Goal: Task Accomplishment & Management: Complete application form

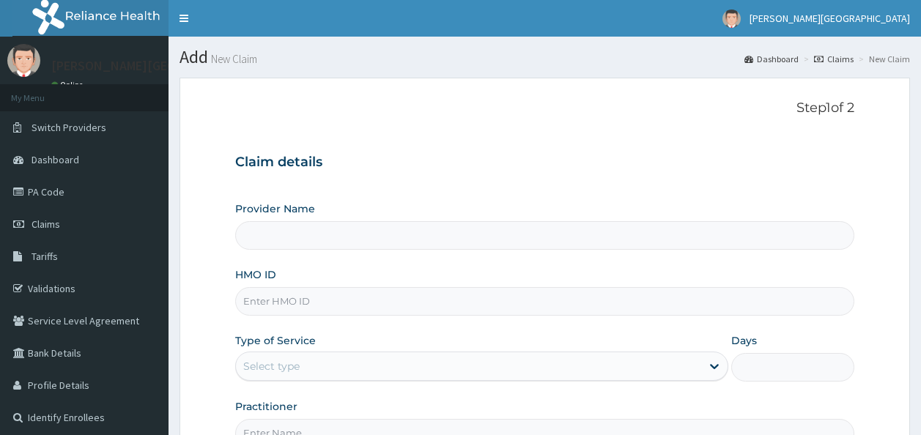
drag, startPoint x: 0, startPoint y: 0, endPoint x: 324, endPoint y: 295, distance: 437.9
click at [324, 295] on input "HMO ID" at bounding box center [545, 301] width 620 height 29
type input "Bonita Ls Hospital"
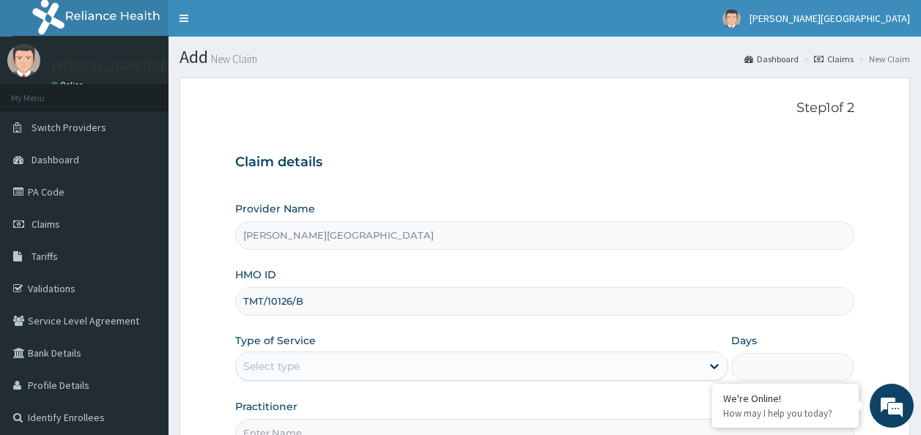
type input "TMT/10126/B"
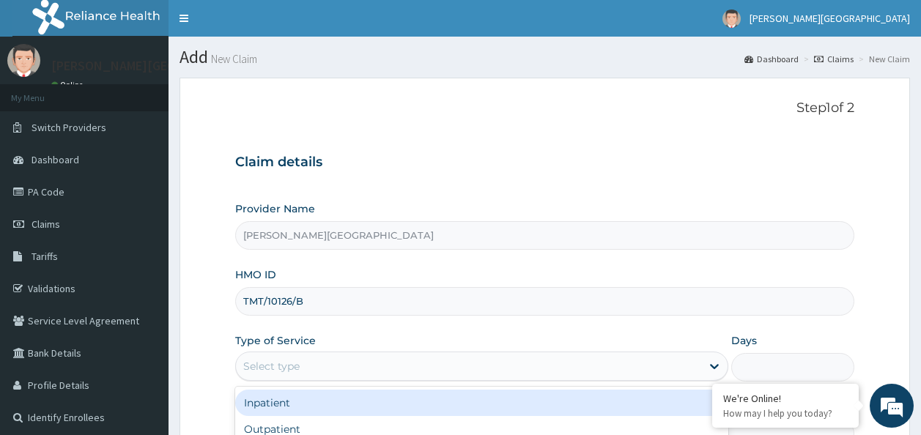
click at [294, 369] on div "Select type" at bounding box center [271, 366] width 56 height 15
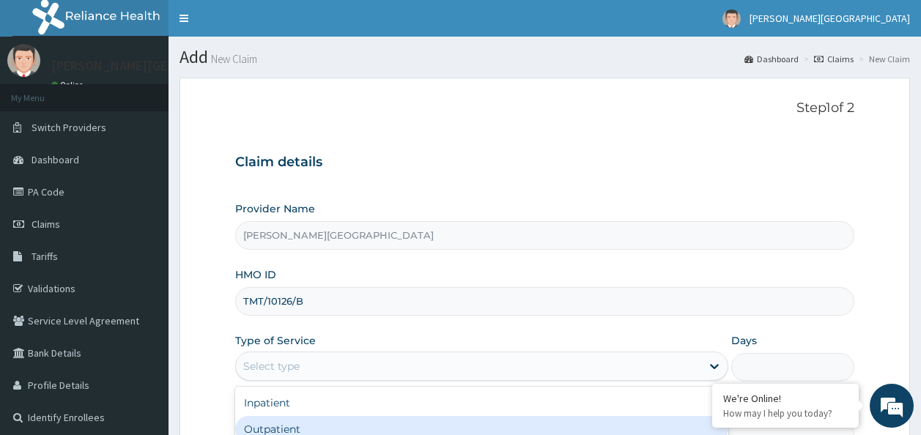
click at [288, 432] on div "Outpatient" at bounding box center [481, 429] width 493 height 26
type input "1"
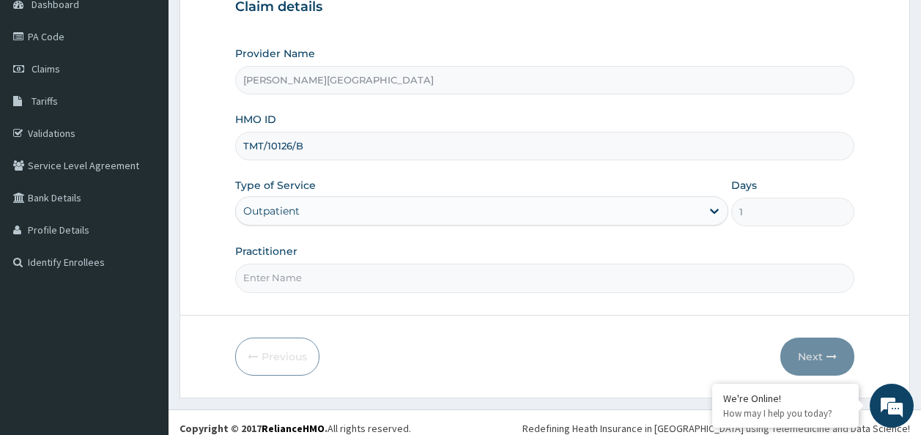
scroll to position [166, 0]
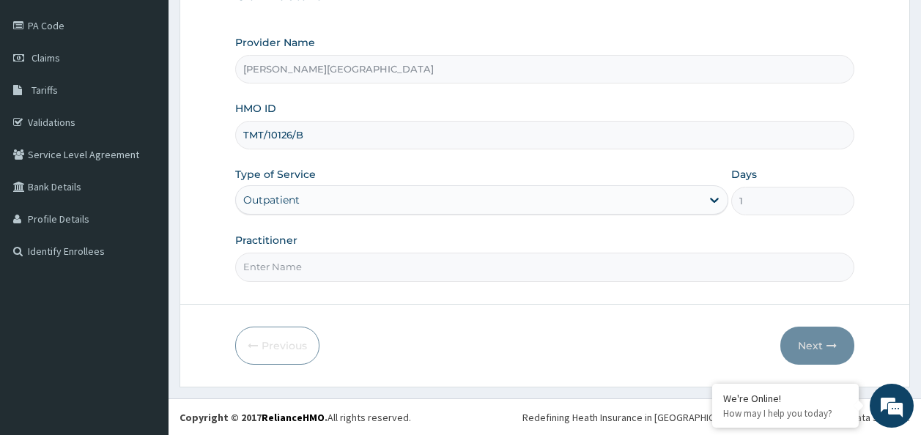
click at [333, 268] on input "Practitioner" at bounding box center [545, 267] width 620 height 29
type input "Dr Amadi"
click at [815, 343] on button "Next" at bounding box center [818, 346] width 74 height 38
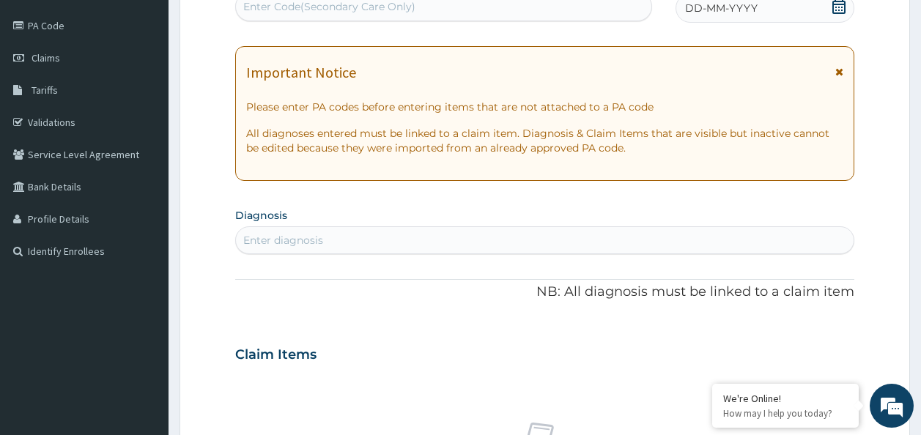
scroll to position [166, 0]
click at [370, 10] on div "Enter Code(Secondary Care Only)" at bounding box center [329, 7] width 172 height 15
paste input "PA/0ABC02"
type input "PA/0ABC02"
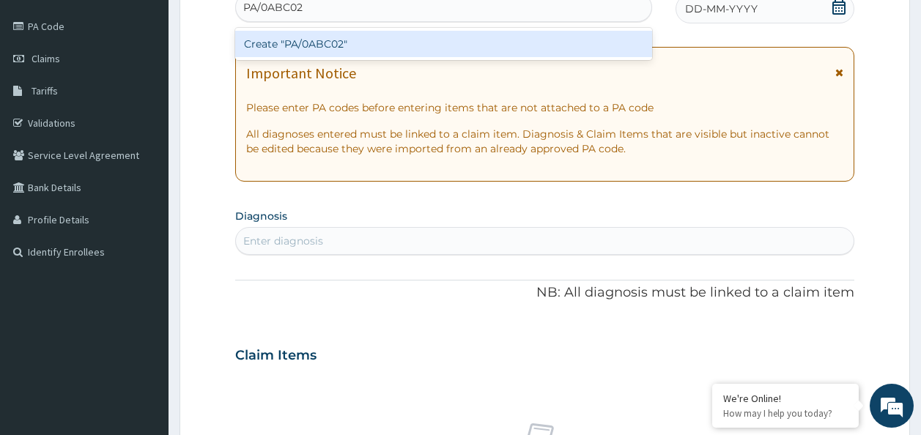
click at [354, 45] on div "Create "PA/0ABC02"" at bounding box center [444, 44] width 418 height 26
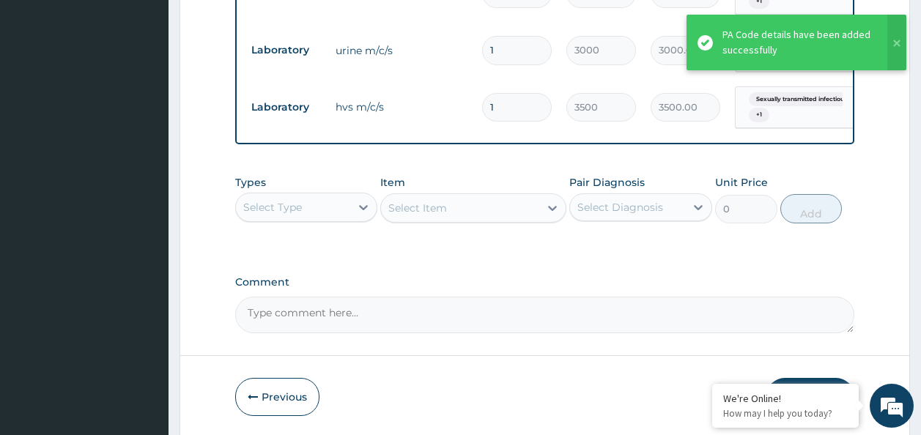
scroll to position [682, 0]
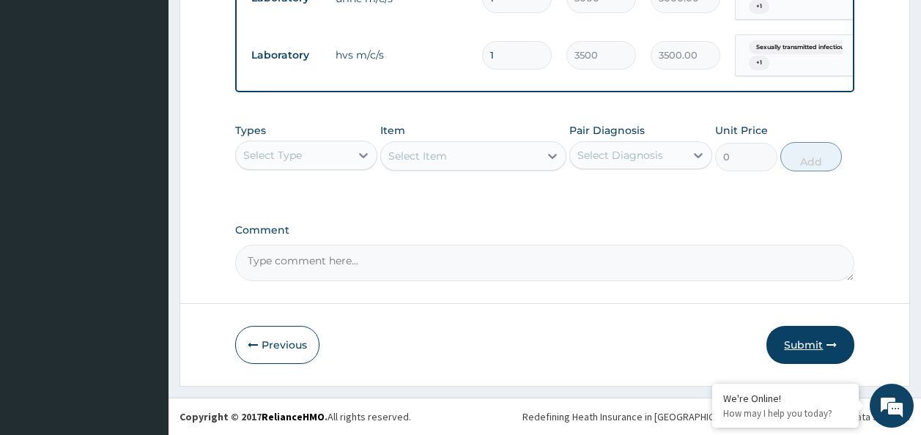
click at [793, 350] on button "Submit" at bounding box center [811, 345] width 88 height 38
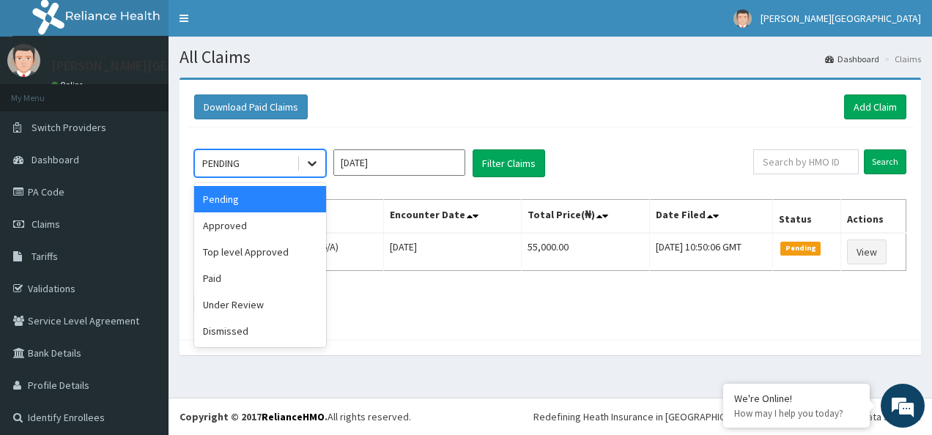
click at [306, 165] on icon at bounding box center [312, 163] width 15 height 15
click at [289, 219] on div "Approved" at bounding box center [260, 226] width 132 height 26
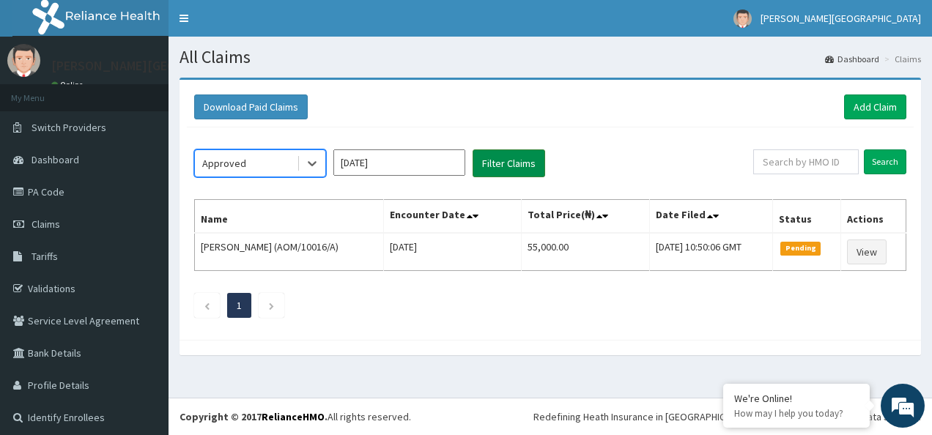
click at [500, 167] on button "Filter Claims" at bounding box center [509, 164] width 73 height 28
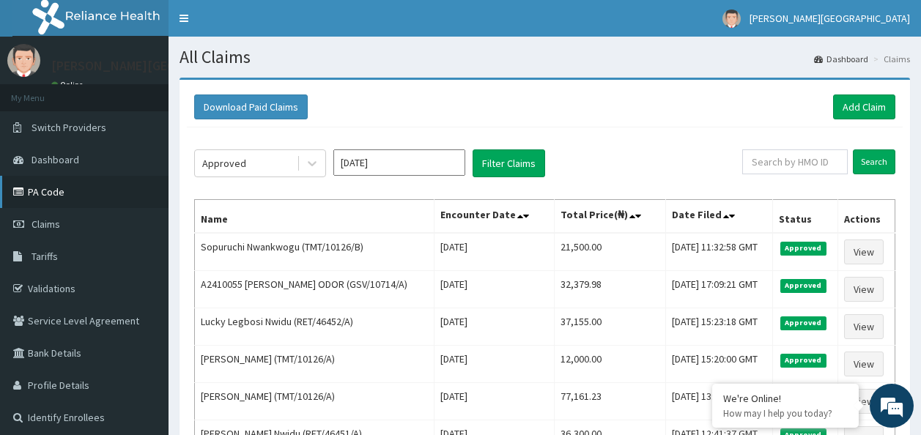
click at [60, 188] on link "PA Code" at bounding box center [84, 192] width 169 height 32
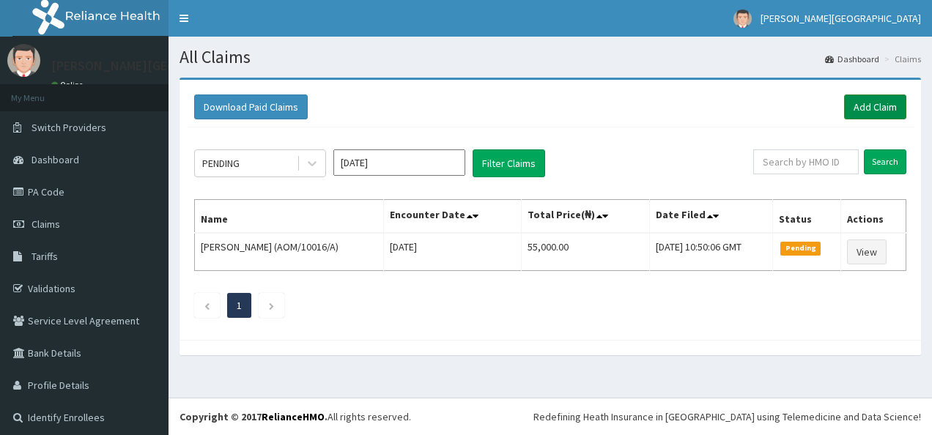
click at [859, 118] on link "Add Claim" at bounding box center [875, 107] width 62 height 25
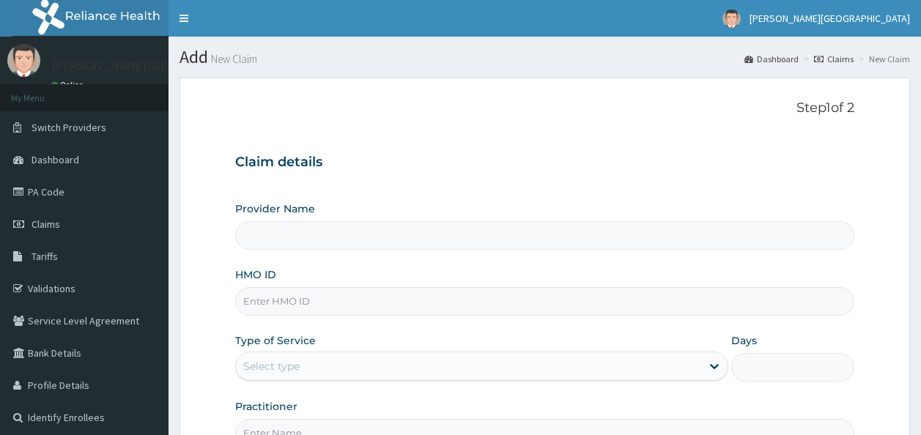
type input "[PERSON_NAME][GEOGRAPHIC_DATA]"
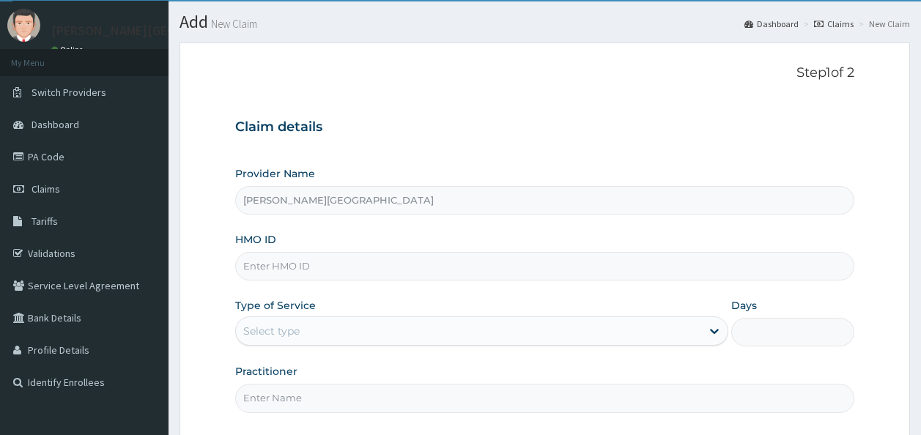
scroll to position [34, 0]
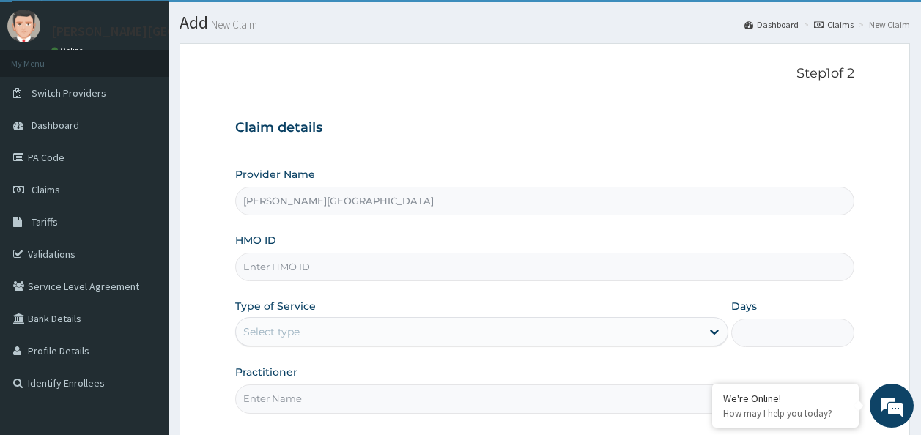
click at [348, 270] on input "HMO ID" at bounding box center [545, 267] width 620 height 29
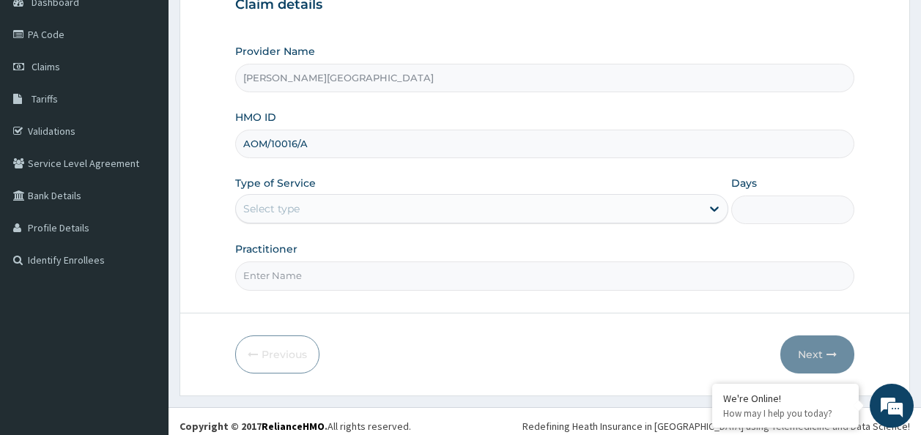
scroll to position [161, 0]
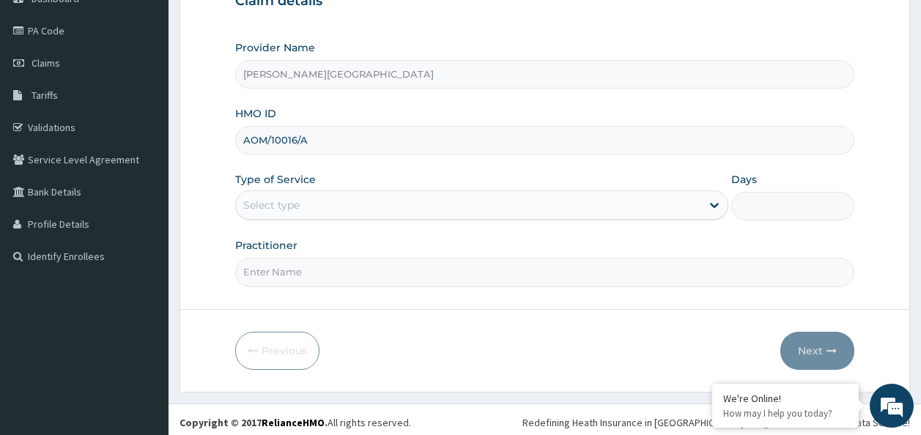
type input "AOM/10016/A"
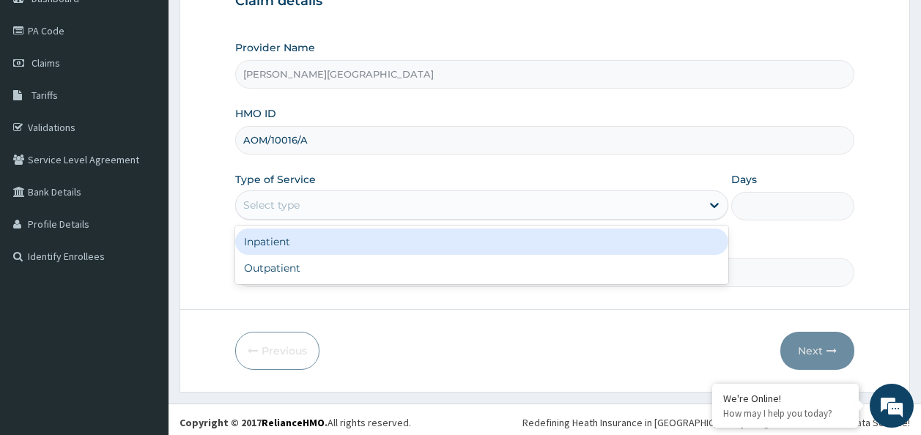
click at [637, 215] on div "Select type" at bounding box center [468, 204] width 465 height 23
drag, startPoint x: 591, startPoint y: 241, endPoint x: 682, endPoint y: 232, distance: 92.1
click at [682, 232] on div "Inpatient" at bounding box center [481, 242] width 493 height 26
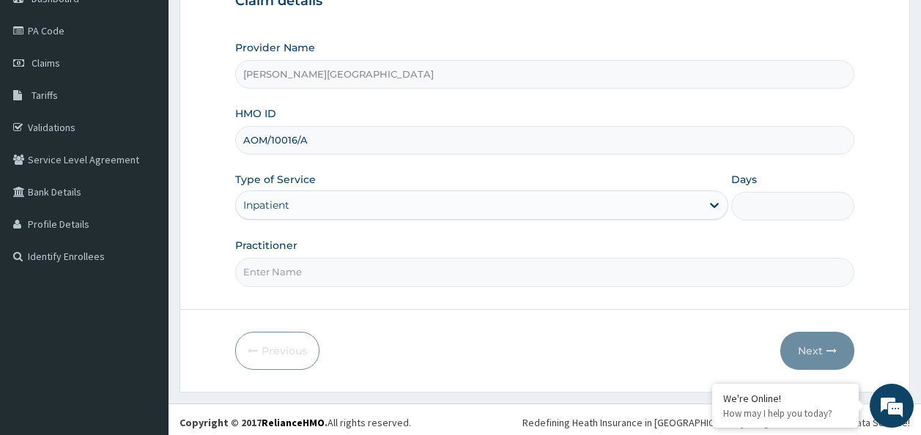
click at [682, 232] on div "Provider Name Bonita Ls Hospital HMO ID AOM/10016/A Type of Service Inpatient D…" at bounding box center [545, 163] width 620 height 246
click at [775, 206] on input "Days" at bounding box center [792, 206] width 123 height 29
type input "2"
click at [413, 271] on input "Practitioner" at bounding box center [545, 272] width 620 height 29
type input "Dr Amadi"
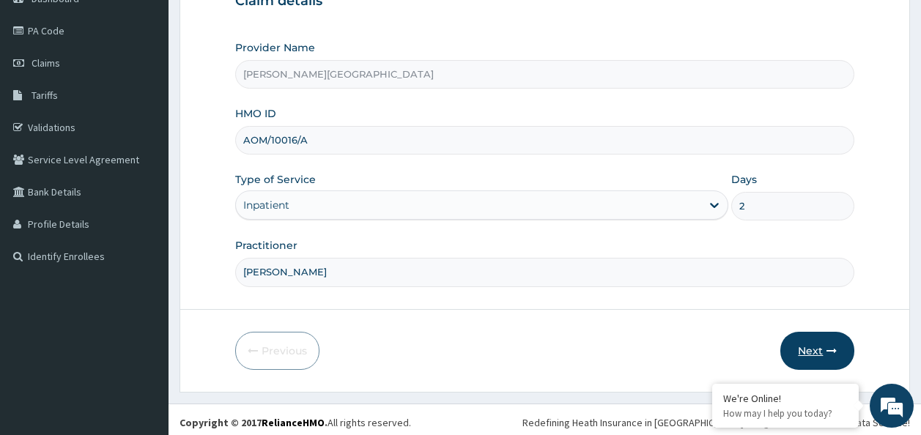
click at [808, 351] on button "Next" at bounding box center [818, 351] width 74 height 38
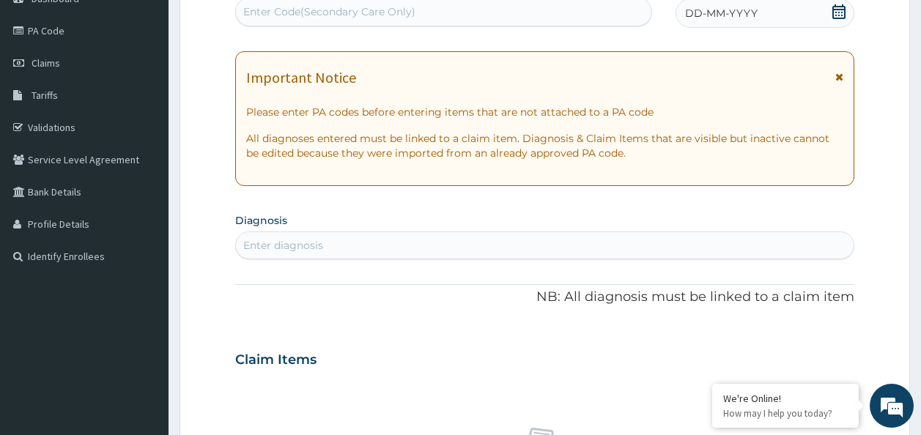
click at [358, 18] on div "Enter Code(Secondary Care Only)" at bounding box center [329, 11] width 172 height 15
type input "V"
paste input "PA/EBC88A"
type input "PA/EBC88A"
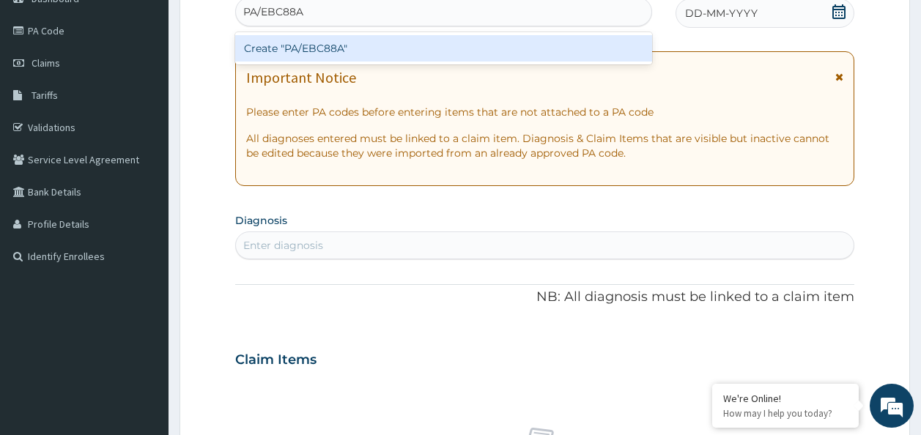
click at [344, 47] on div "Create "PA/EBC88A"" at bounding box center [444, 48] width 418 height 26
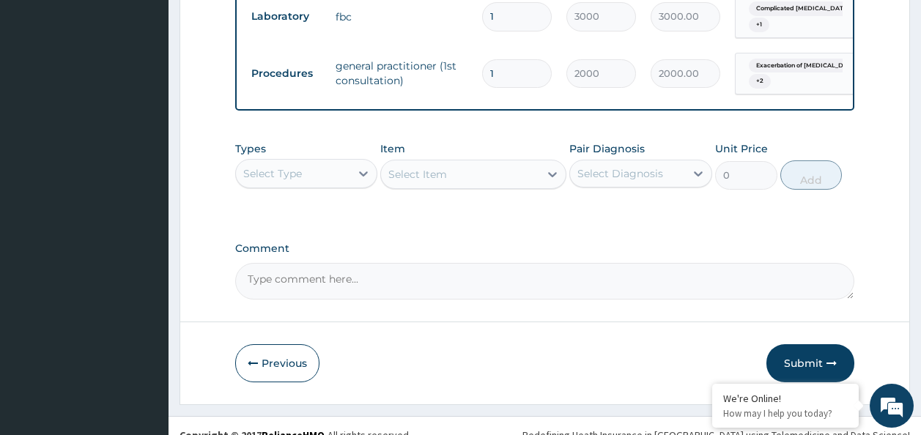
scroll to position [948, 0]
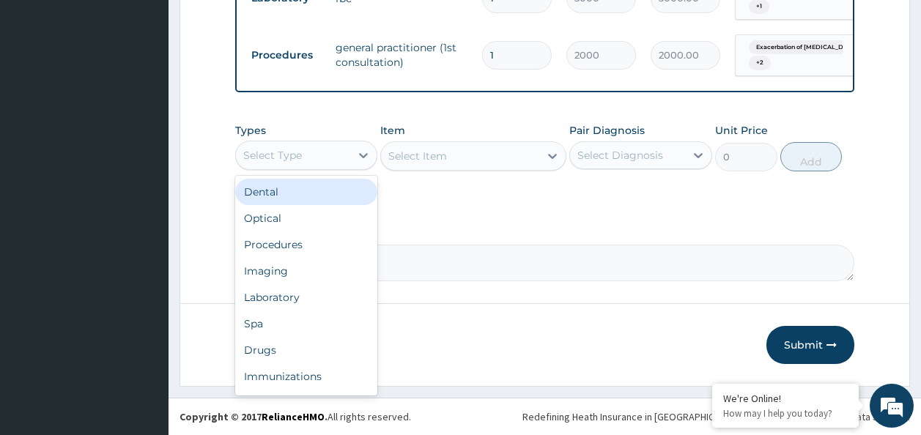
click at [276, 151] on div "Select Type" at bounding box center [272, 155] width 59 height 15
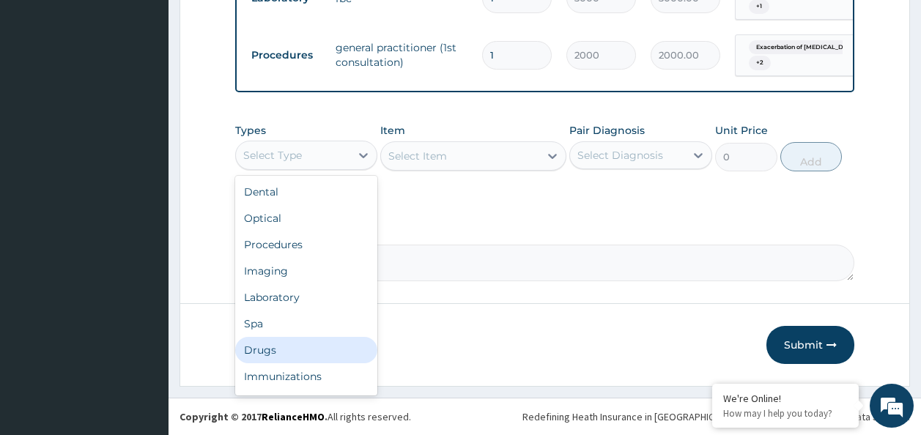
click at [272, 350] on div "Drugs" at bounding box center [306, 350] width 143 height 26
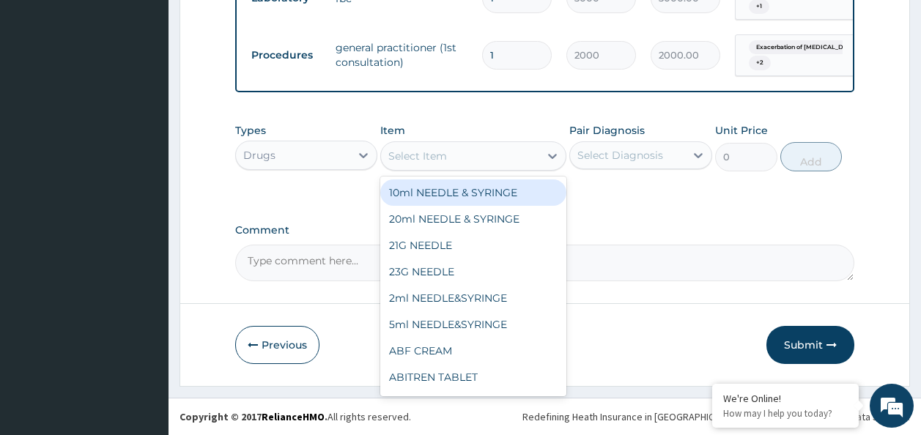
click at [454, 144] on div "Select Item" at bounding box center [460, 155] width 158 height 23
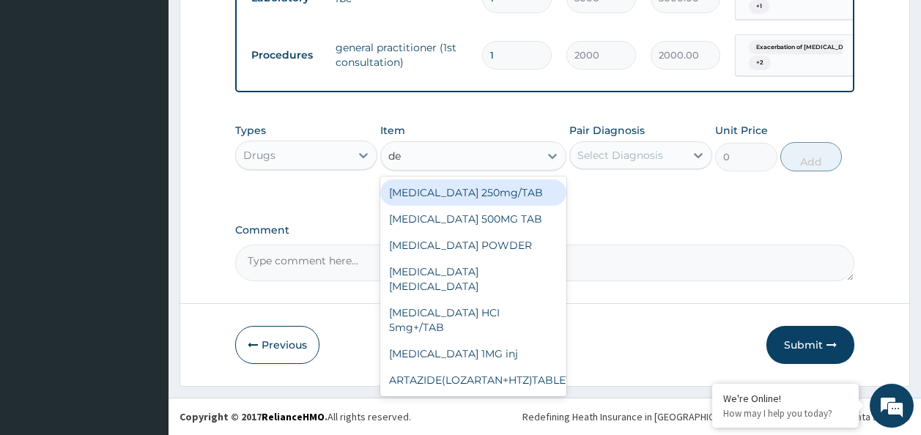
type input "det"
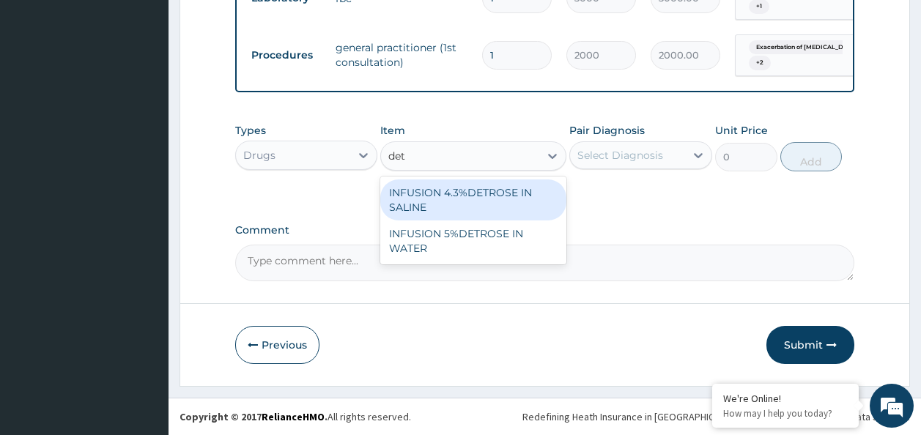
click at [493, 190] on div "INFUSION 4.3%DETROSE IN SALINE" at bounding box center [473, 200] width 186 height 41
type input "1000"
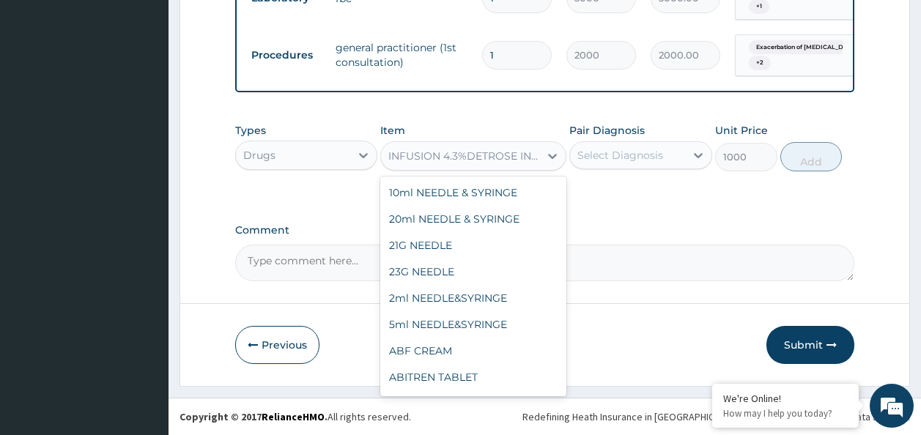
click at [537, 150] on div "INFUSION 4.3%DETROSE IN SALINE" at bounding box center [464, 156] width 152 height 15
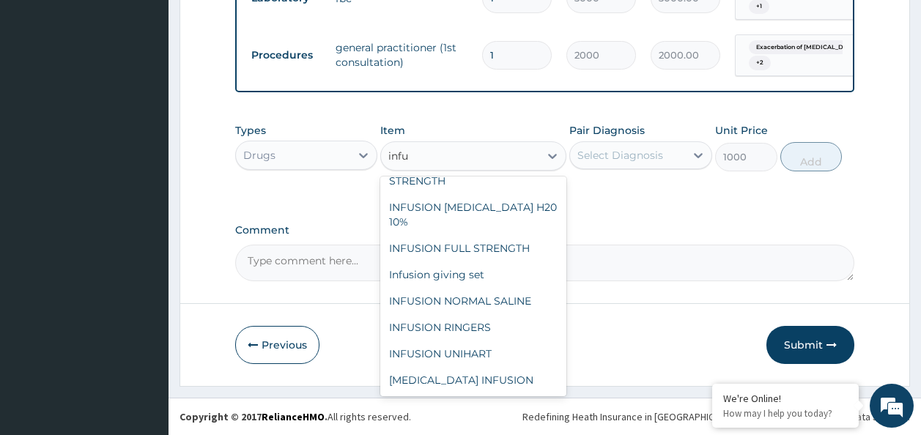
scroll to position [229, 0]
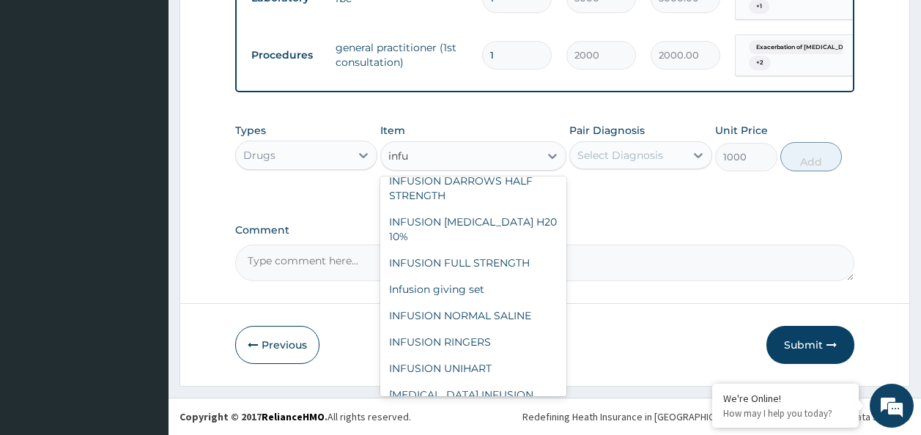
type input "infus"
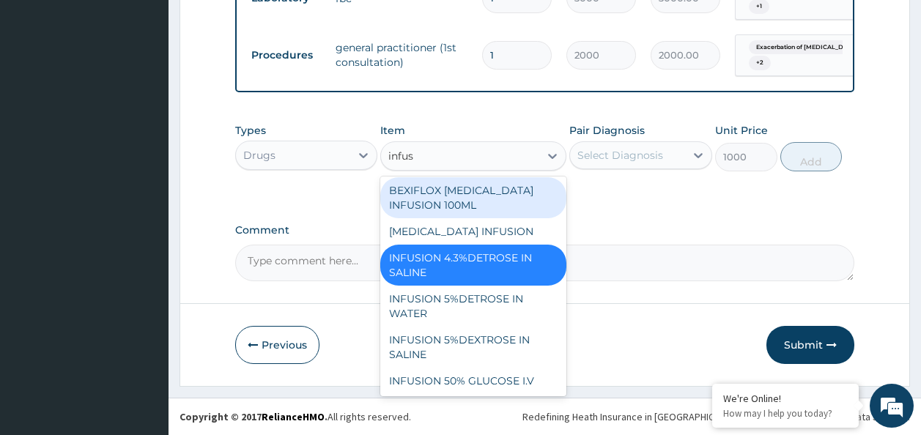
scroll to position [0, 0]
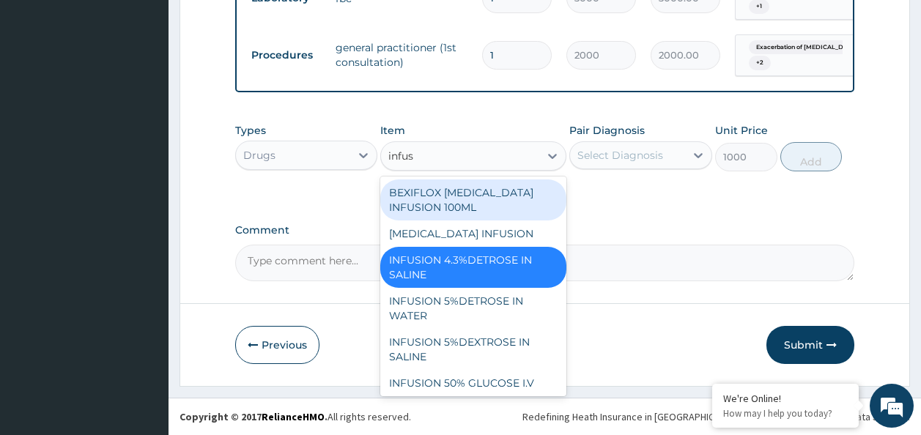
click at [498, 199] on div "BEXIFLOX [MEDICAL_DATA] INFUSION 100ML" at bounding box center [473, 200] width 186 height 41
type input "350"
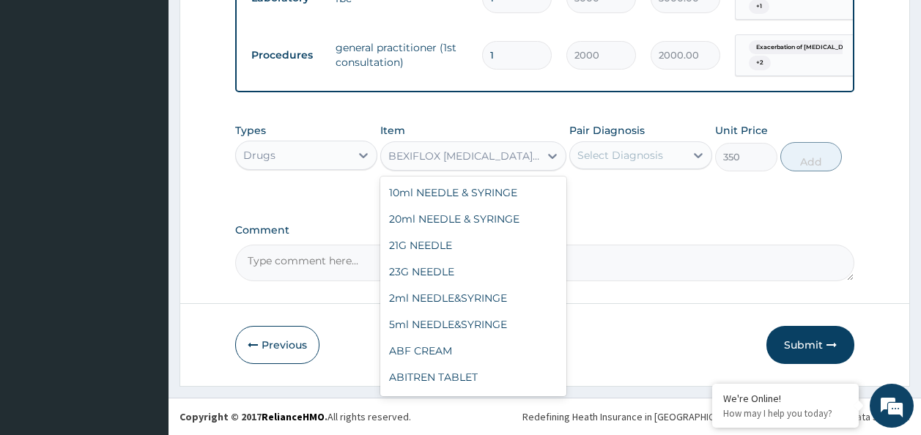
click at [502, 153] on div "BEXIFLOX [MEDICAL_DATA] INFUSION 100ML" at bounding box center [464, 156] width 152 height 15
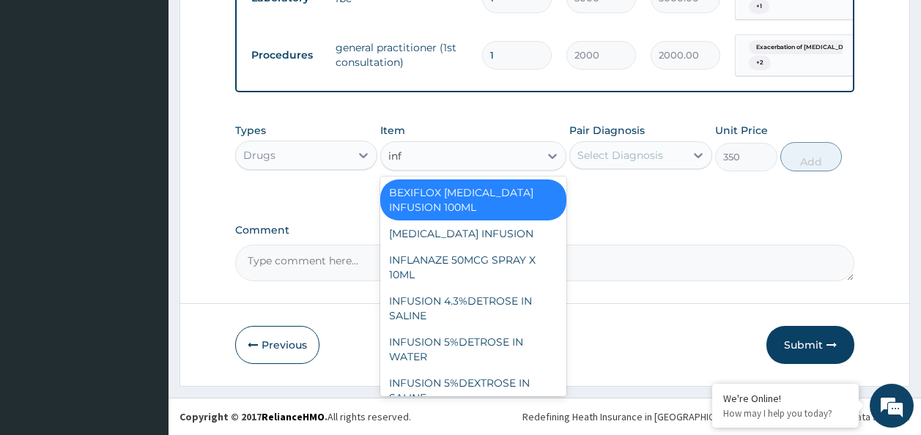
type input "infu"
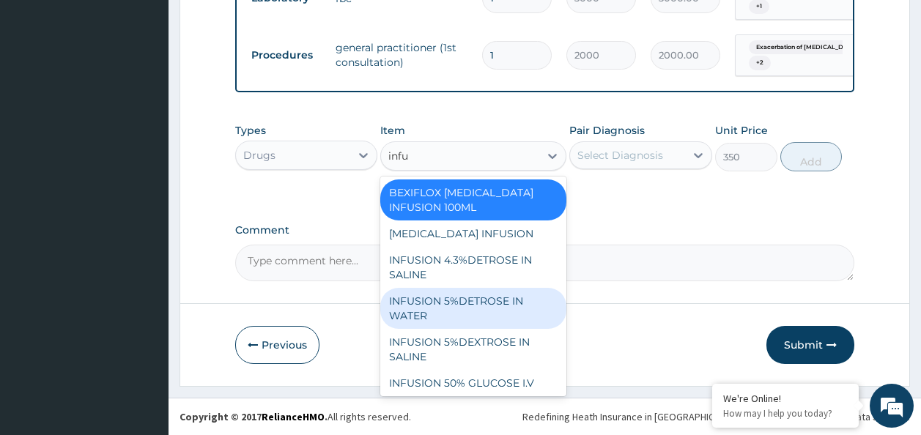
click at [494, 306] on div "INFUSION 5%DETROSE IN WATER" at bounding box center [473, 308] width 186 height 41
type input "1000"
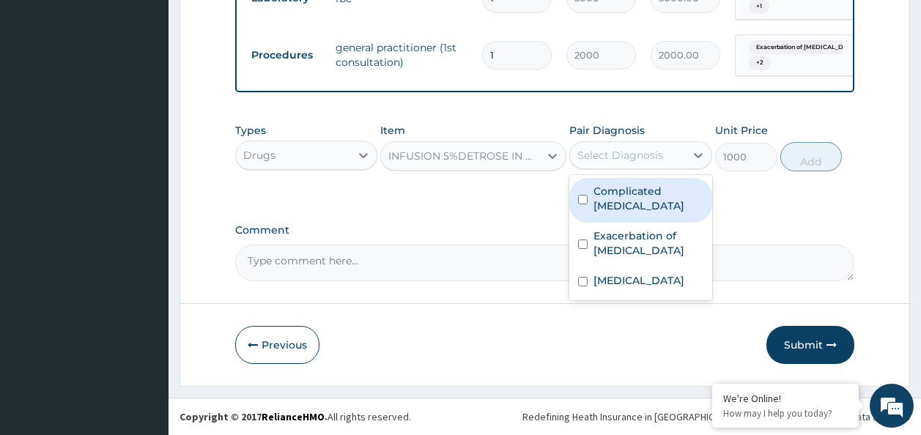
click at [618, 158] on div "Select Diagnosis" at bounding box center [621, 155] width 86 height 15
click at [616, 192] on label "Complicated malaria" at bounding box center [649, 198] width 110 height 29
checkbox input "true"
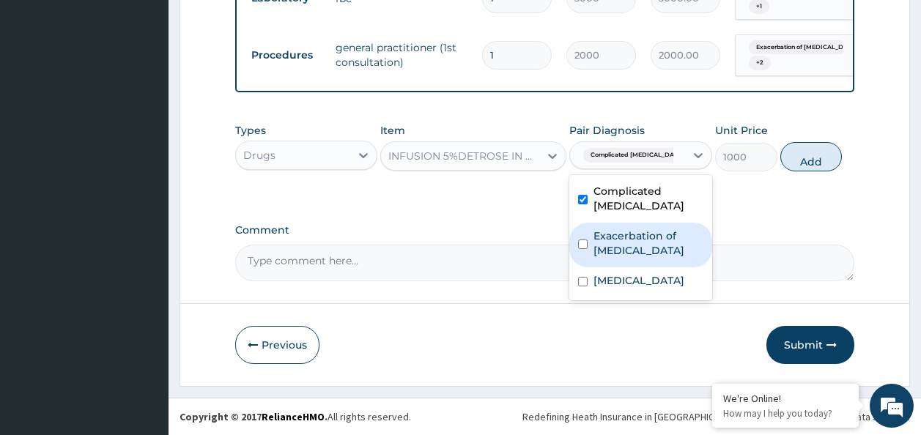
click at [611, 229] on label "Exacerbation of peptic ulcer" at bounding box center [649, 243] width 110 height 29
checkbox input "true"
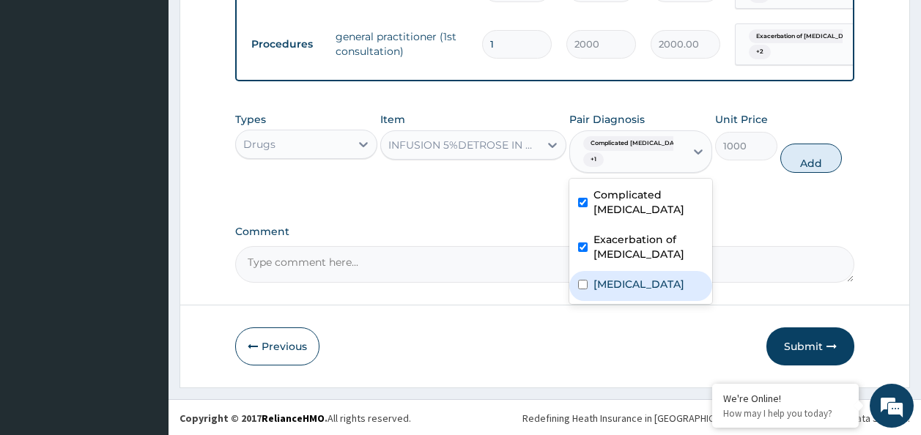
click at [602, 277] on label "Typhoid carrier" at bounding box center [639, 284] width 91 height 15
checkbox input "true"
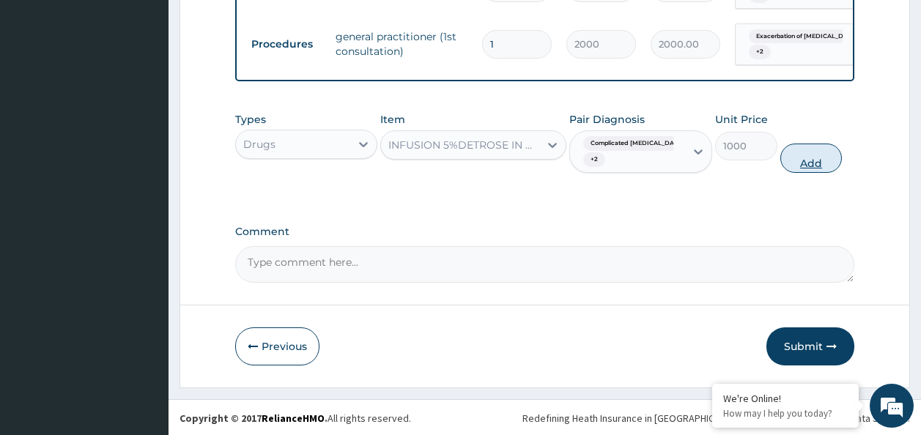
click at [792, 168] on button "Add" at bounding box center [812, 158] width 62 height 29
type input "0"
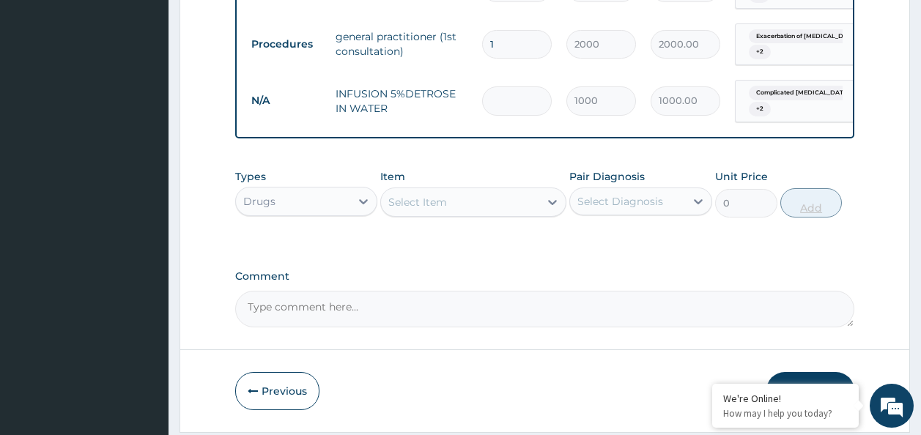
type input "0.00"
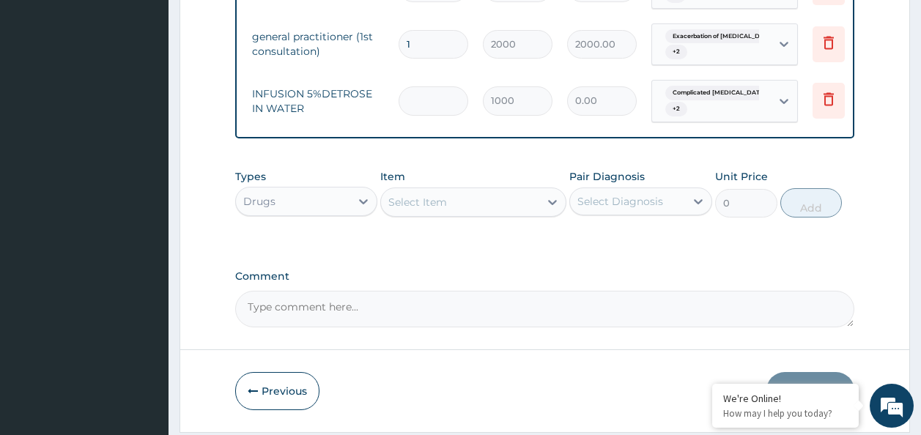
scroll to position [0, 116]
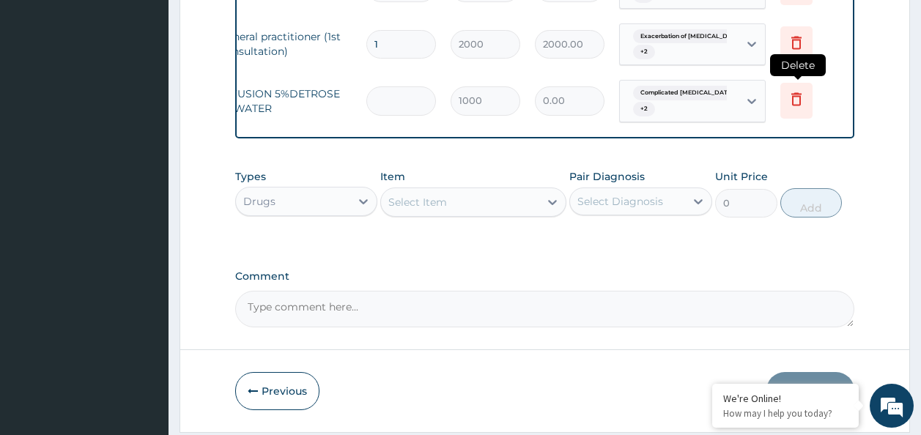
click at [795, 95] on icon at bounding box center [797, 99] width 10 height 13
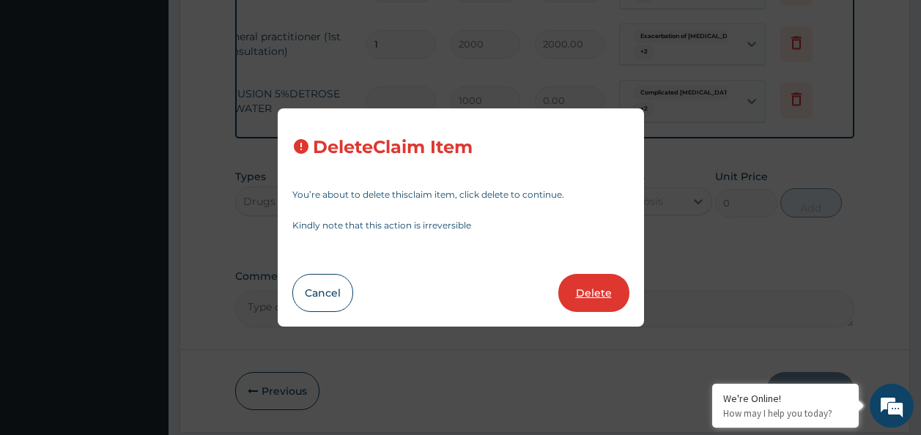
click at [594, 291] on button "Delete" at bounding box center [593, 293] width 71 height 38
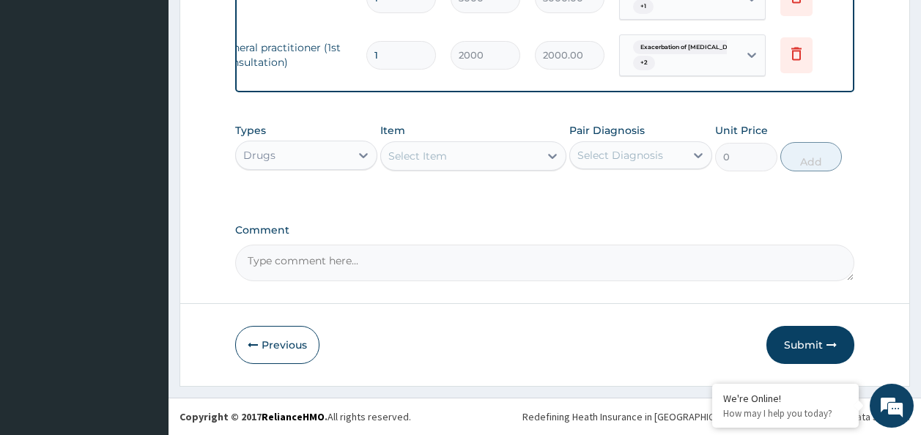
scroll to position [0, 0]
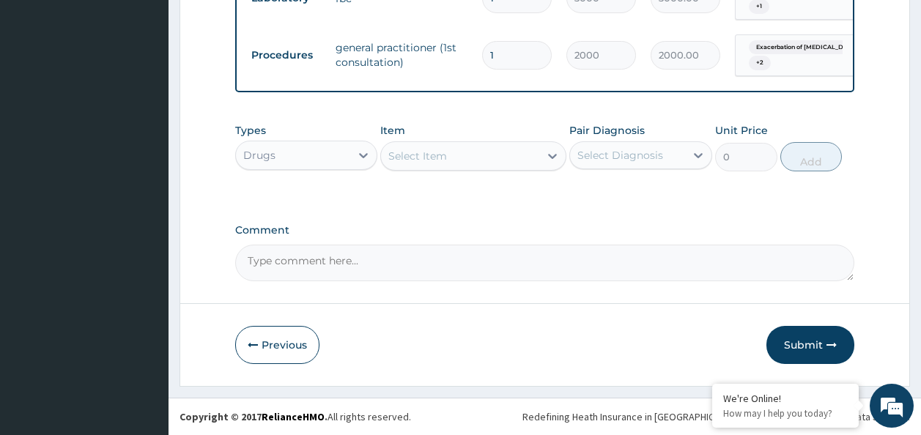
click at [449, 158] on div "Select Item" at bounding box center [460, 155] width 158 height 23
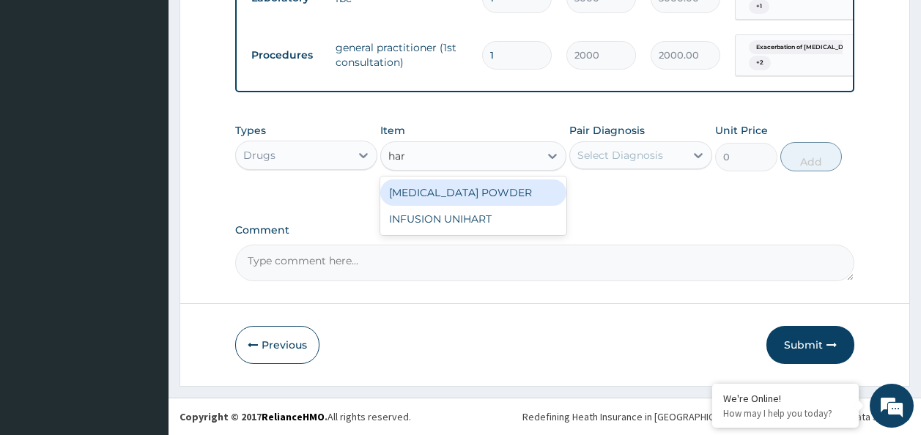
type input "hart"
click at [440, 190] on div "INFUSION UNIHART" at bounding box center [473, 193] width 186 height 26
type input "1000"
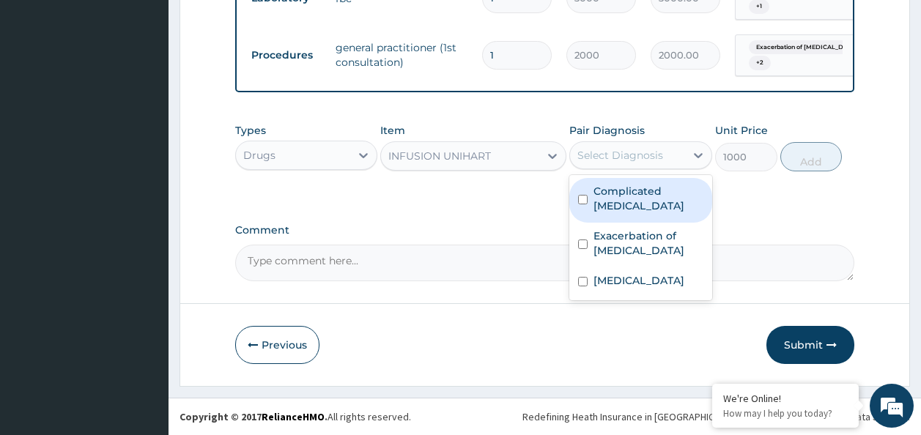
click at [599, 149] on div "Select Diagnosis" at bounding box center [621, 155] width 86 height 15
click at [627, 198] on label "Complicated malaria" at bounding box center [649, 198] width 110 height 29
checkbox input "true"
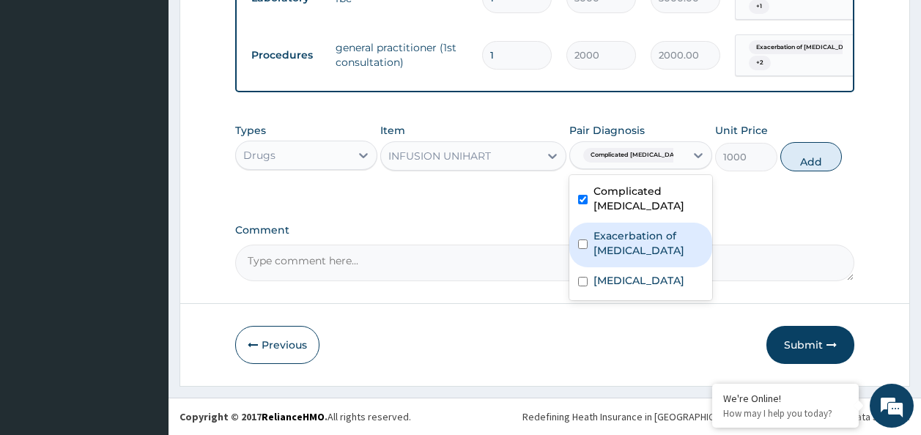
click at [626, 229] on label "Exacerbation of peptic ulcer" at bounding box center [649, 243] width 110 height 29
checkbox input "true"
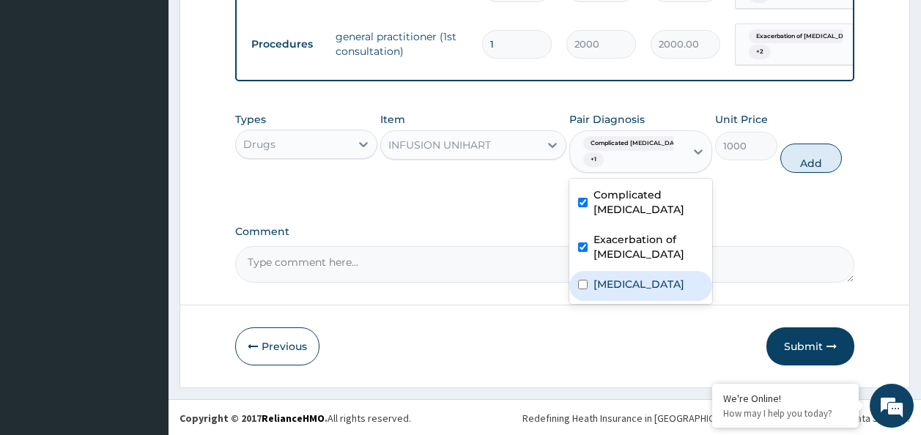
click at [619, 299] on div "Complicated malaria Exacerbation of peptic ulcer Typhoid carrier" at bounding box center [640, 241] width 143 height 125
click at [619, 292] on div "Typhoid carrier" at bounding box center [640, 286] width 143 height 30
checkbox input "true"
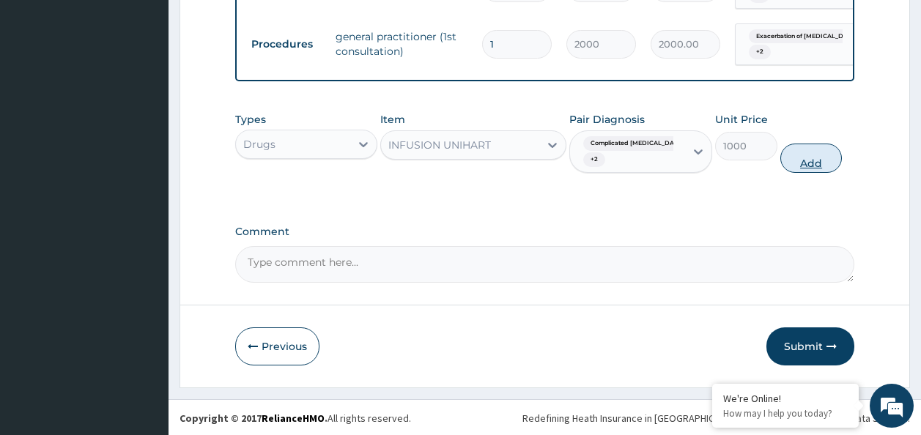
click at [811, 167] on button "Add" at bounding box center [812, 158] width 62 height 29
type input "0"
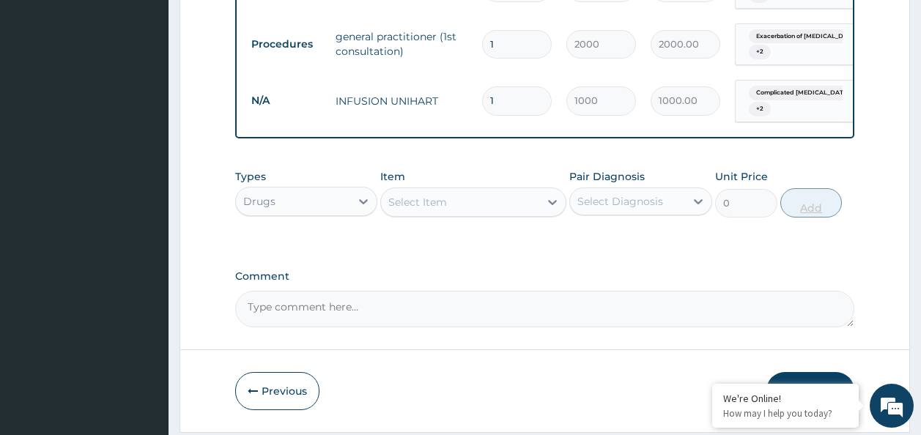
type input "0.00"
type input "2"
type input "2000.00"
type input "2"
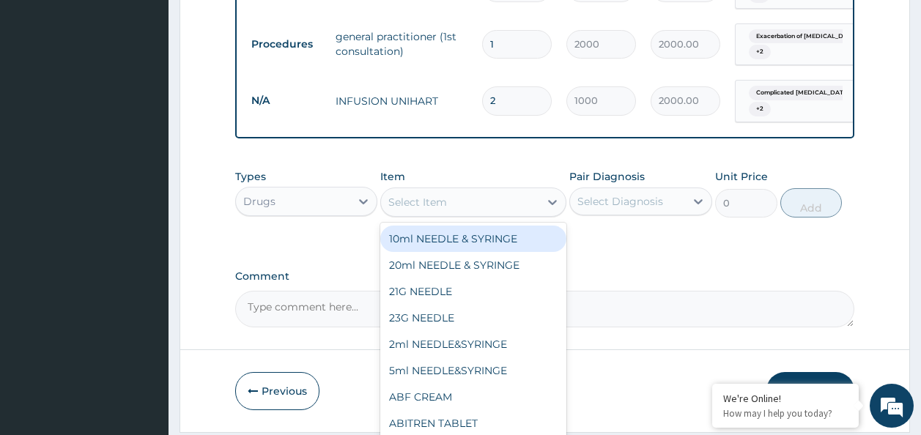
click at [479, 214] on div "Select Item" at bounding box center [460, 202] width 158 height 23
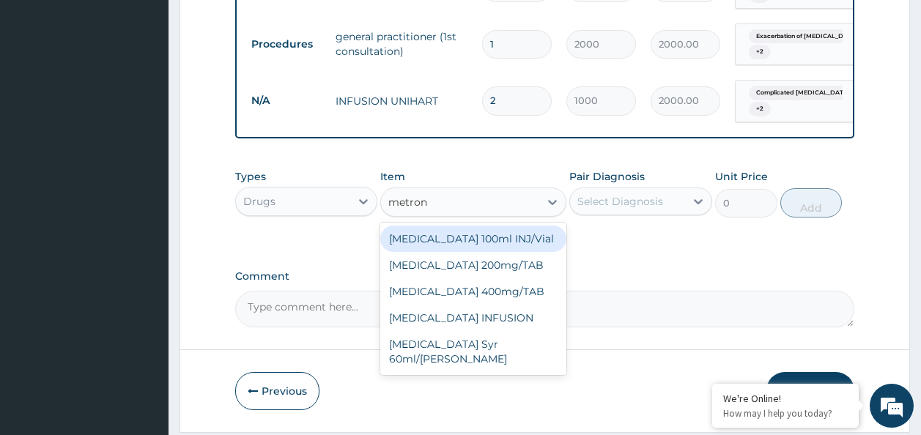
type input "metroni"
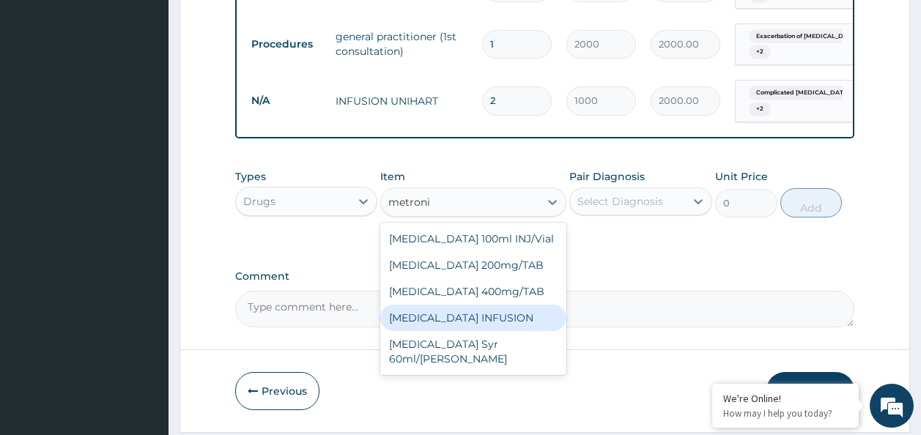
click at [500, 331] on div "METRONIDAZOLE INFUSION" at bounding box center [473, 318] width 186 height 26
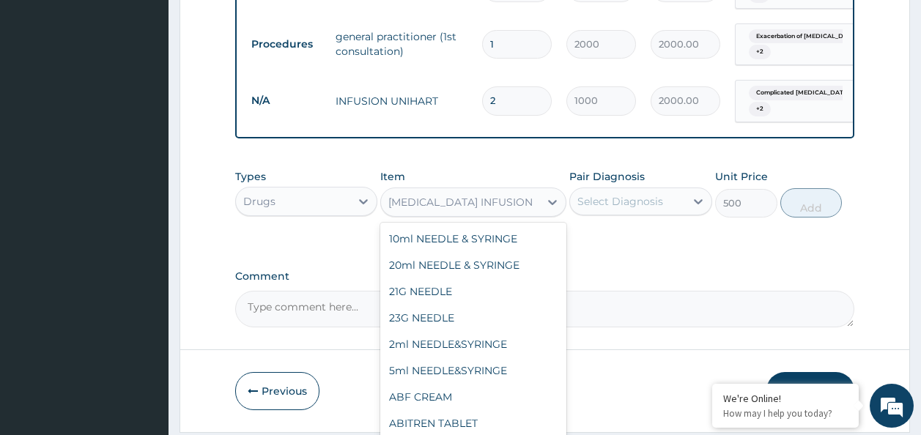
click at [475, 214] on div "METRONIDAZOLE INFUSION" at bounding box center [460, 202] width 158 height 23
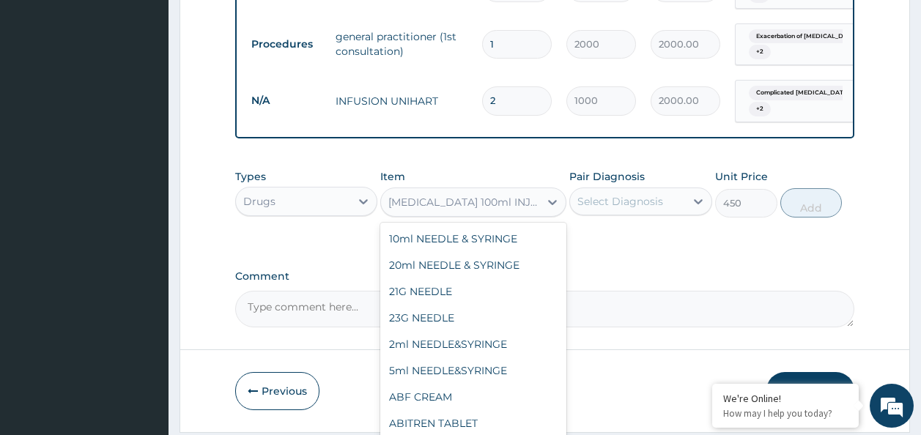
click at [454, 198] on div "Metronidazole 100ml INJ/Vial" at bounding box center [473, 202] width 186 height 29
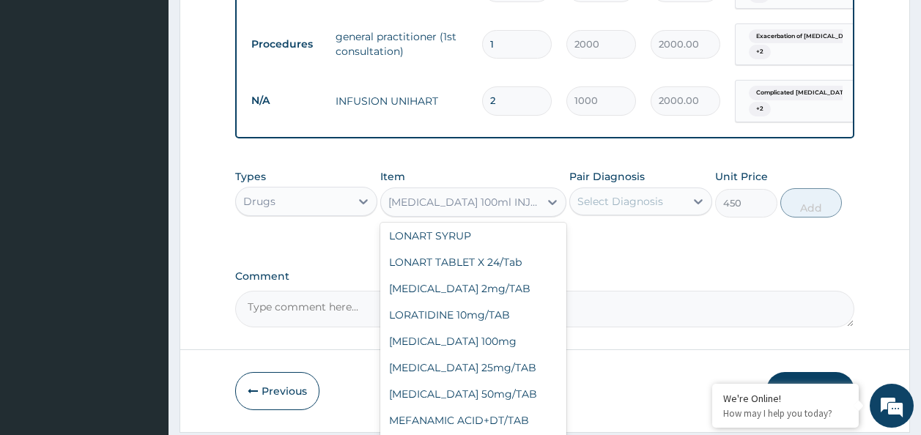
scroll to position [23549, 0]
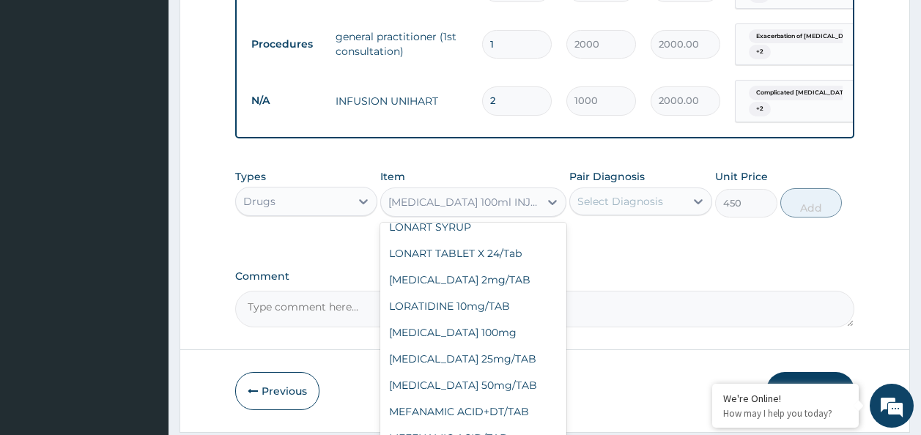
type input "500"
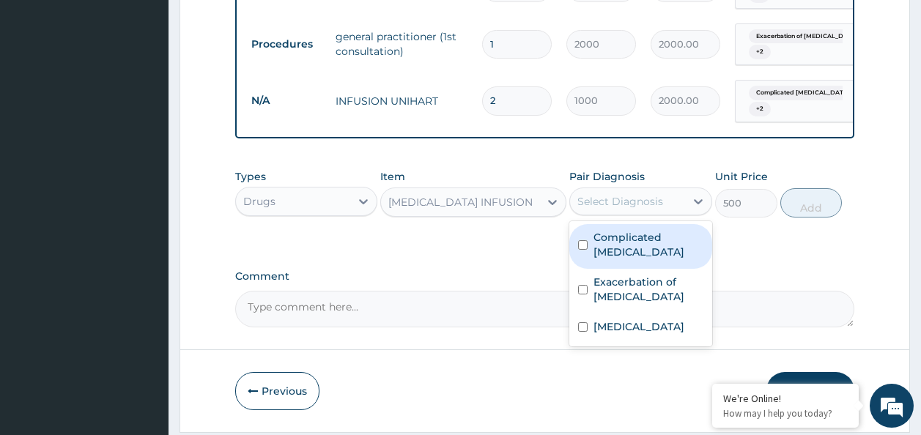
click at [641, 206] on div "Select Diagnosis" at bounding box center [621, 201] width 86 height 15
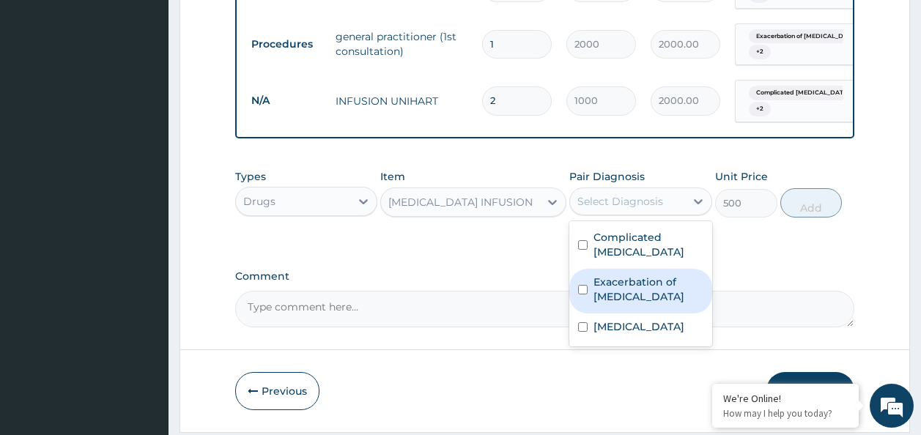
click at [613, 295] on label "Exacerbation of peptic ulcer" at bounding box center [649, 289] width 110 height 29
checkbox input "true"
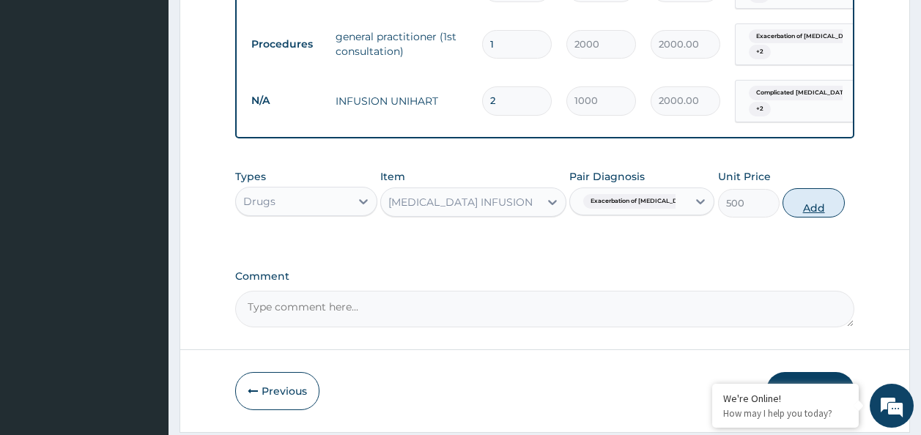
click at [794, 209] on button "Add" at bounding box center [814, 202] width 62 height 29
type input "0"
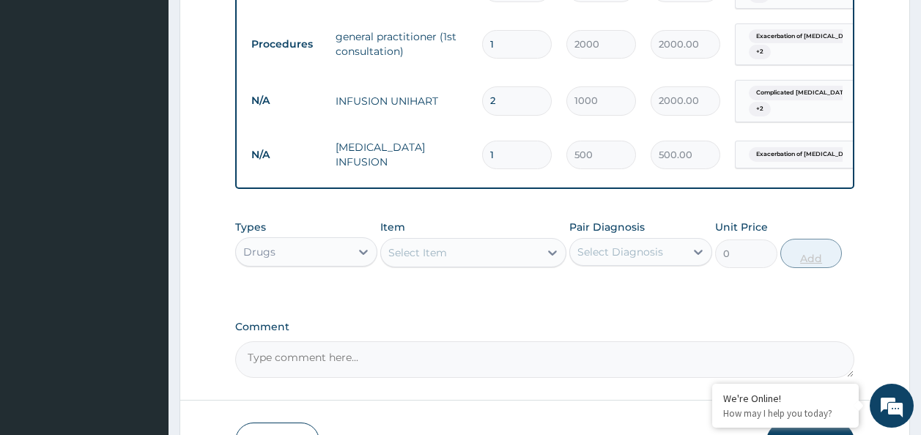
type input "0.00"
type input "6"
type input "3000.00"
type input "6"
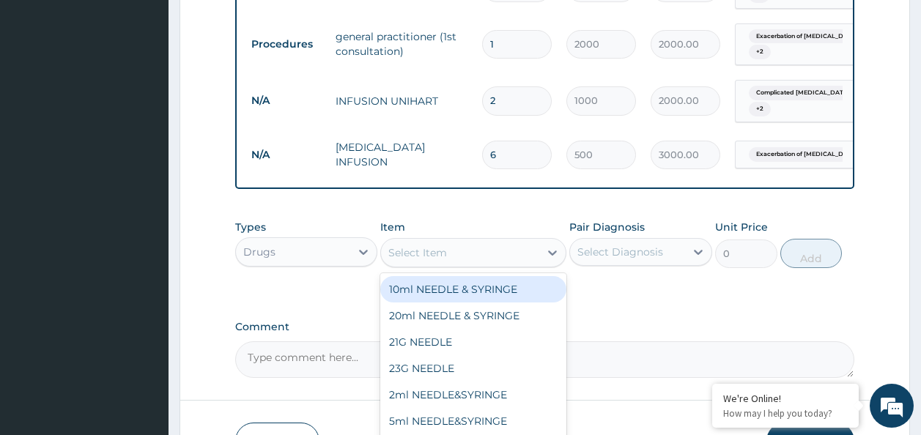
click at [487, 262] on div "Select Item" at bounding box center [460, 252] width 158 height 23
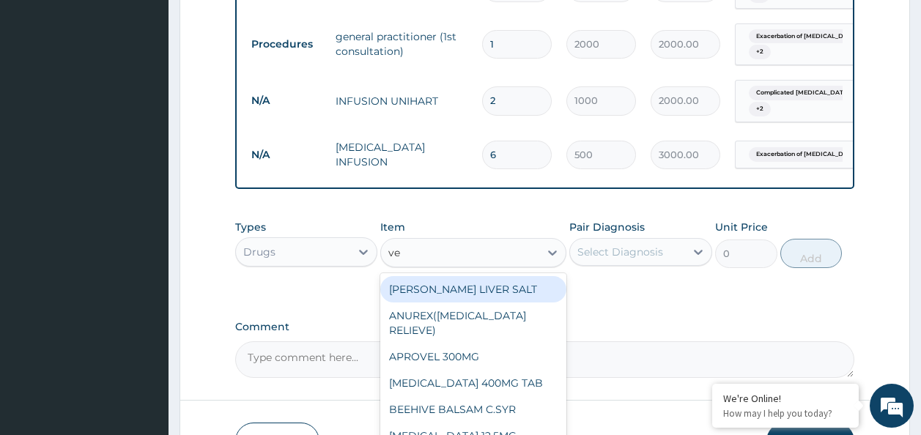
type input "v"
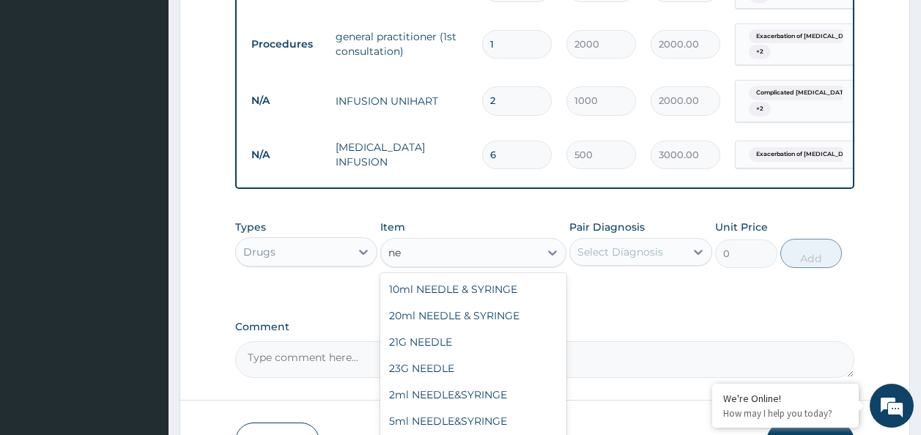
type input "n"
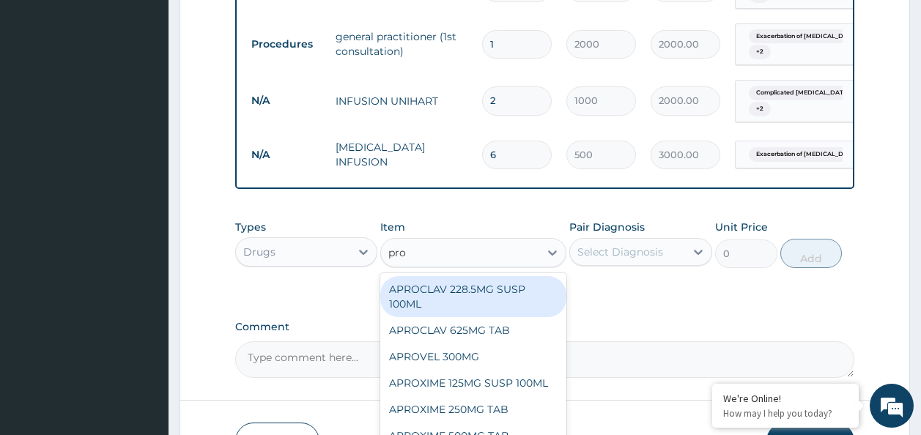
type input "prom"
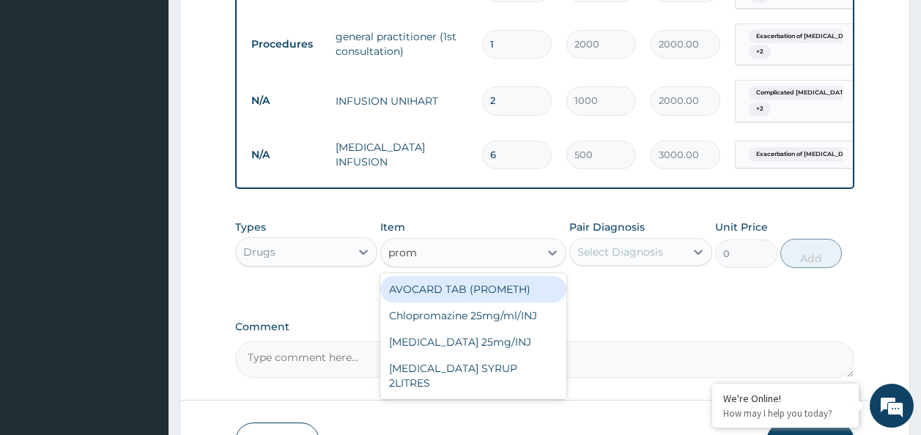
click at [429, 298] on div "AVOCARD TAB (PROMETH)" at bounding box center [473, 289] width 186 height 26
type input "8.4"
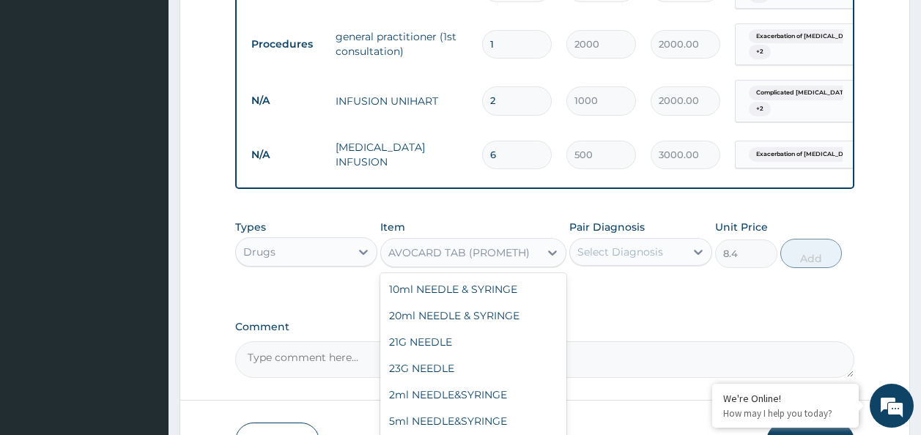
click at [503, 260] on div "AVOCARD TAB (PROMETH)" at bounding box center [458, 253] width 141 height 15
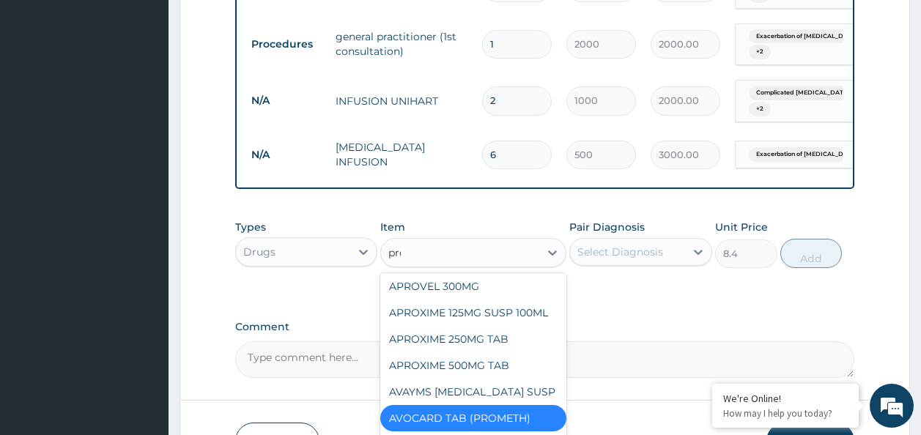
scroll to position [85, 0]
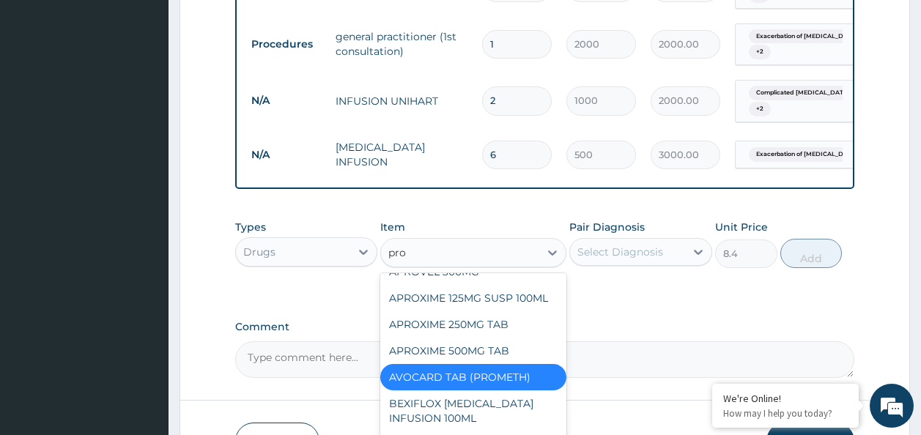
type input "prom"
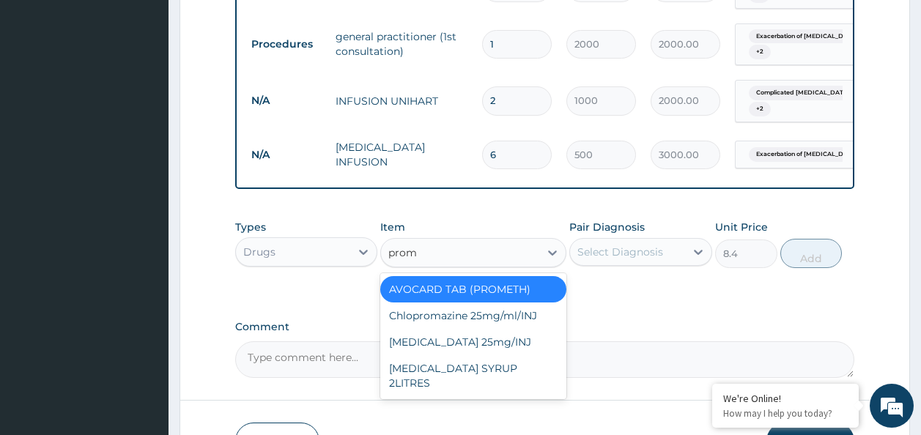
scroll to position [0, 0]
click at [478, 355] on div "[MEDICAL_DATA] 25mg/INJ" at bounding box center [473, 342] width 186 height 26
type input "300"
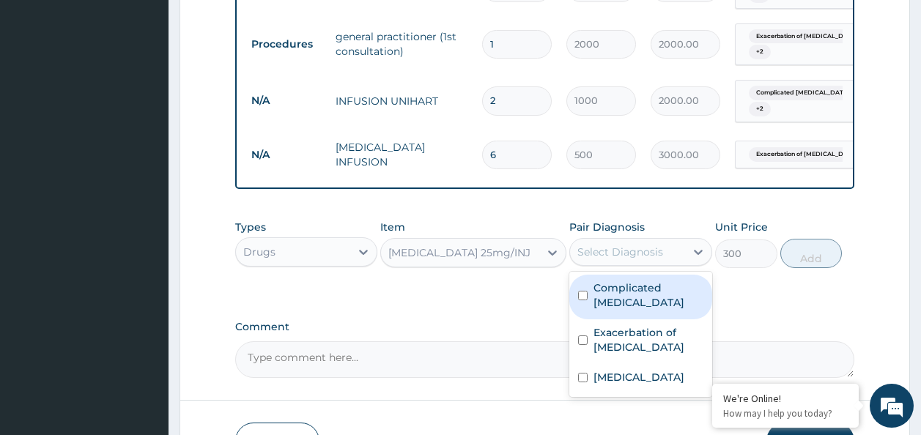
click at [627, 264] on div "Select Diagnosis" at bounding box center [627, 251] width 115 height 23
click at [621, 301] on label "Complicated malaria" at bounding box center [649, 295] width 110 height 29
checkbox input "true"
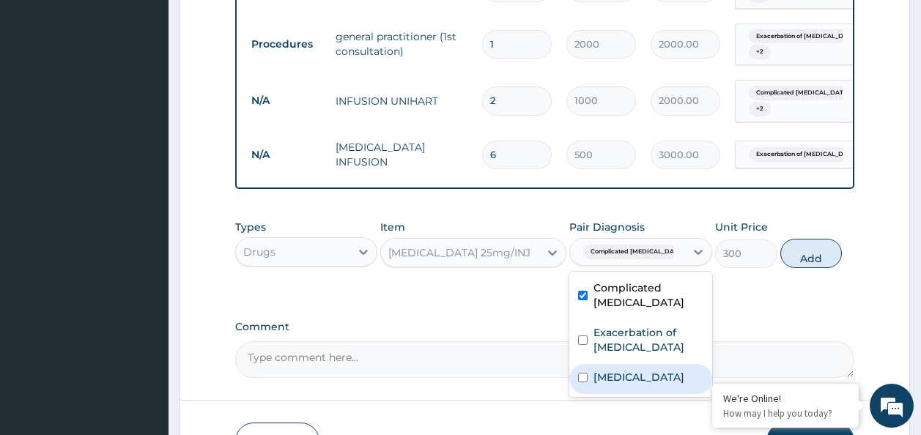
drag, startPoint x: 615, startPoint y: 332, endPoint x: 616, endPoint y: 369, distance: 36.7
click at [616, 369] on div "Complicated malaria Exacerbation of peptic ulcer Typhoid carrier" at bounding box center [640, 334] width 143 height 125
click at [616, 370] on label "Typhoid carrier" at bounding box center [639, 377] width 91 height 15
checkbox input "true"
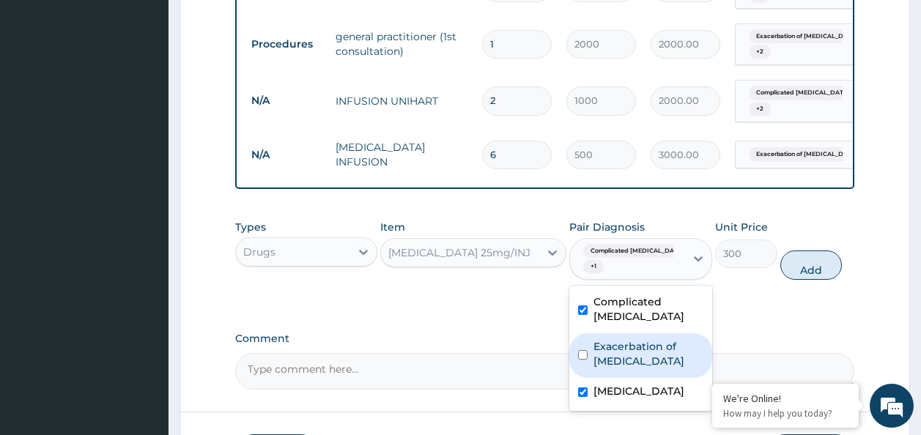
click at [616, 369] on div "Exacerbation of peptic ulcer" at bounding box center [640, 355] width 143 height 45
checkbox input "true"
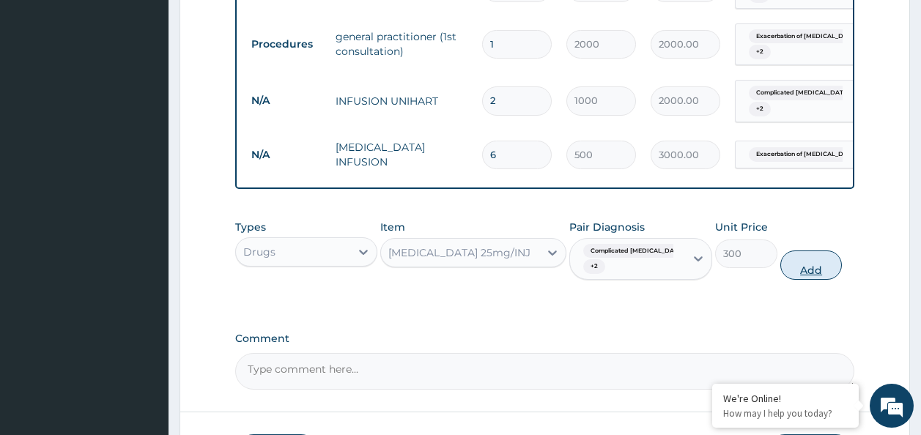
click at [793, 278] on button "Add" at bounding box center [812, 265] width 62 height 29
type input "0"
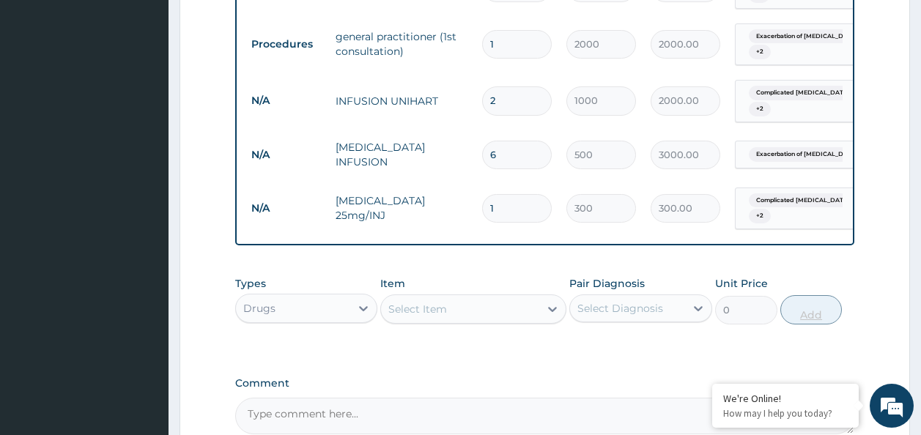
type input "0.00"
type input "3"
type input "900.00"
type input "3"
click at [446, 317] on div "Select Item" at bounding box center [417, 309] width 59 height 15
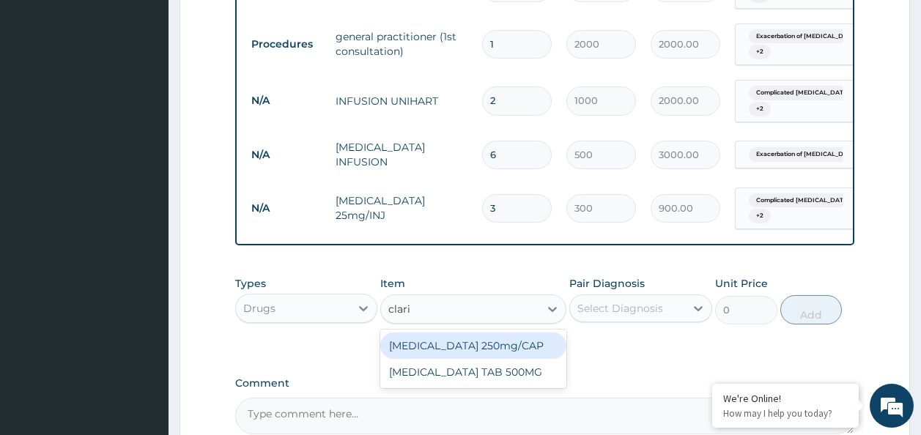
type input "clarit"
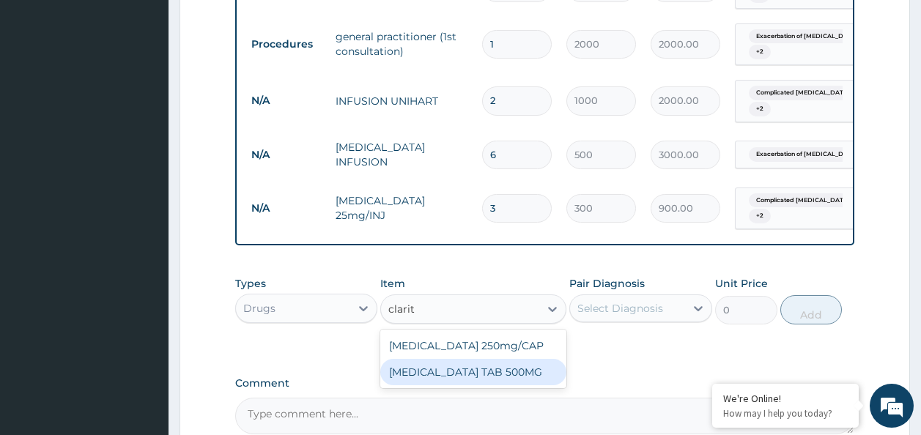
click at [454, 383] on div "CLARITHROMYCIN TAB 500MG" at bounding box center [473, 372] width 186 height 26
type input "250"
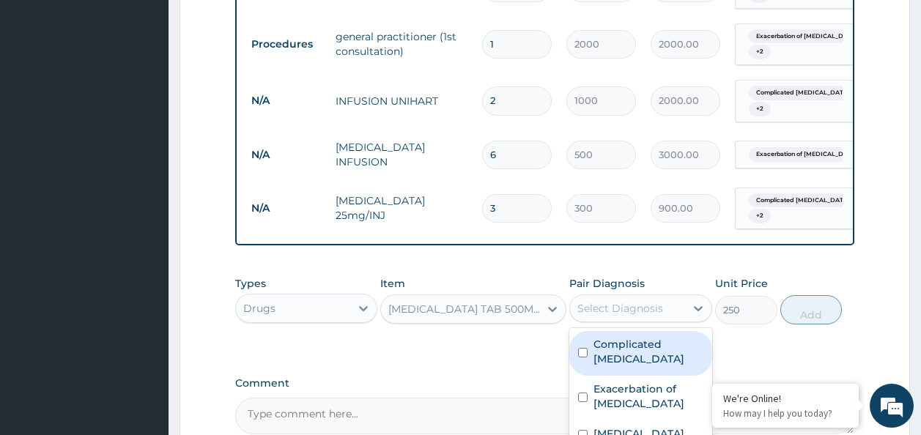
click at [630, 315] on div "Select Diagnosis" at bounding box center [621, 308] width 86 height 15
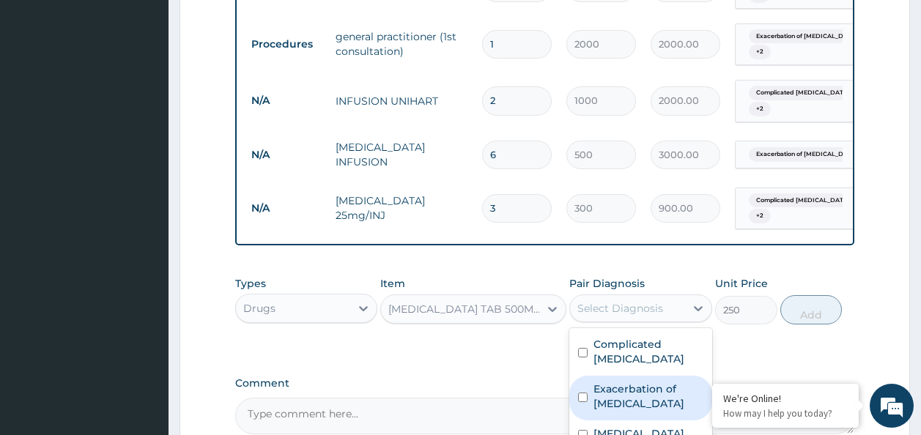
click at [633, 383] on label "Exacerbation of peptic ulcer" at bounding box center [649, 396] width 110 height 29
checkbox input "true"
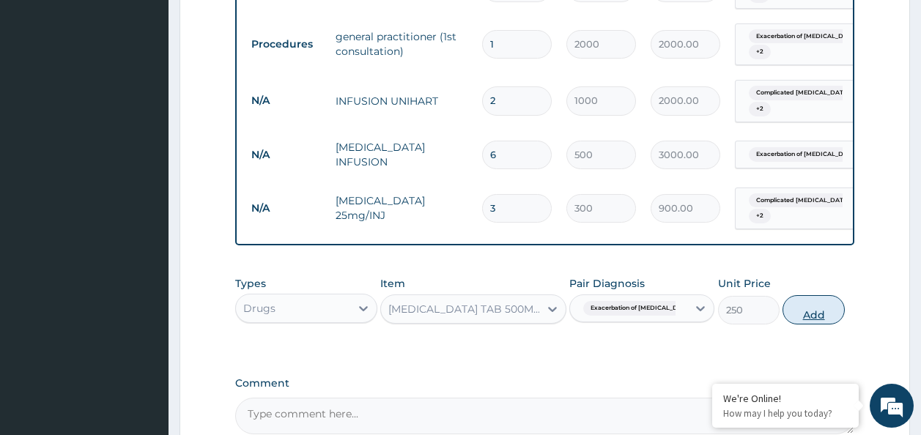
click at [795, 325] on button "Add" at bounding box center [814, 309] width 62 height 29
type input "0"
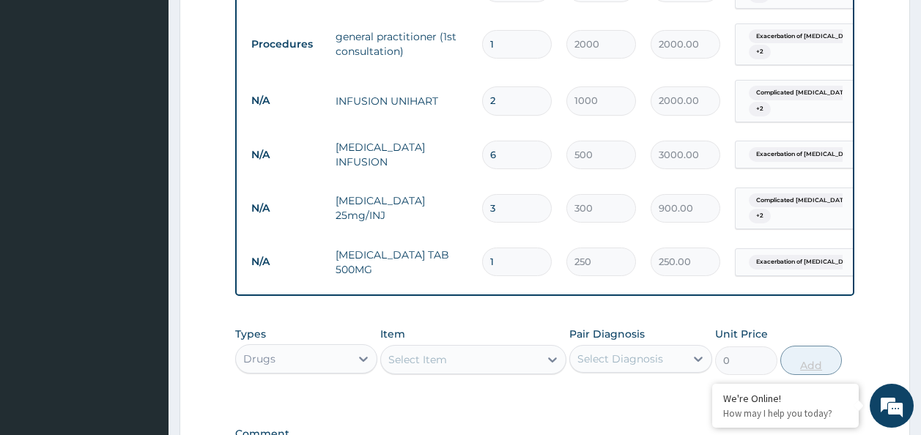
type input "0.00"
type input "2"
type input "500.00"
type input "28"
type input "7000.00"
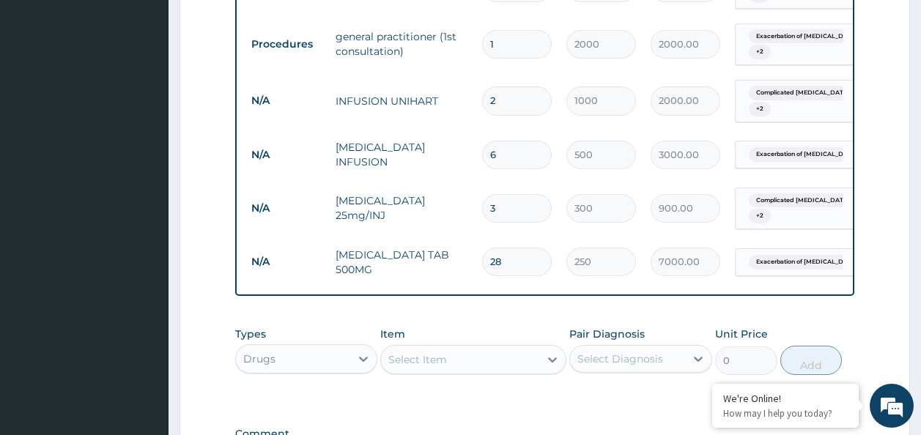
type input "28"
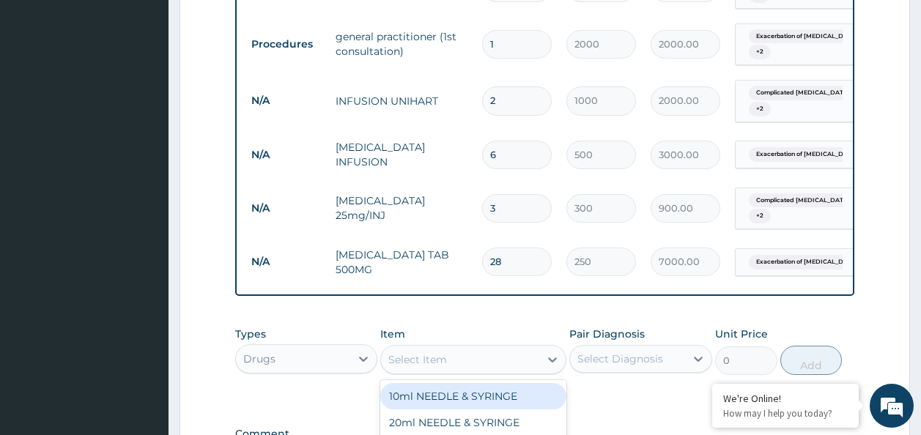
click at [489, 372] on div "Select Item" at bounding box center [460, 359] width 158 height 23
type input "metroni"
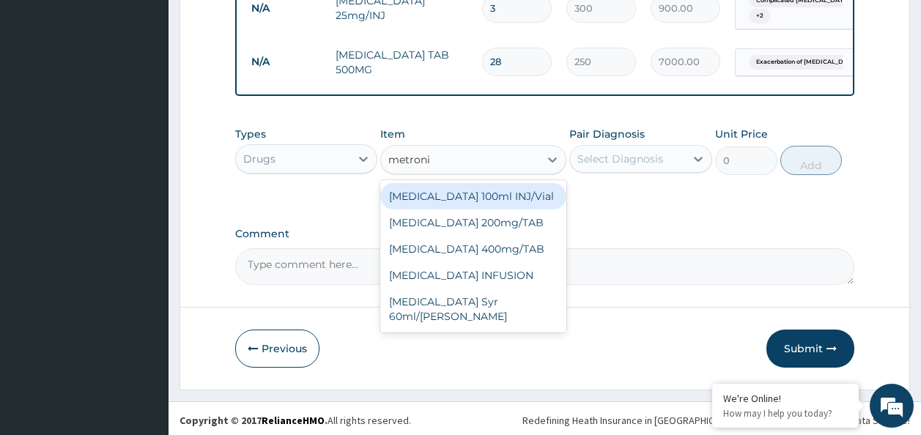
scroll to position [1149, 0]
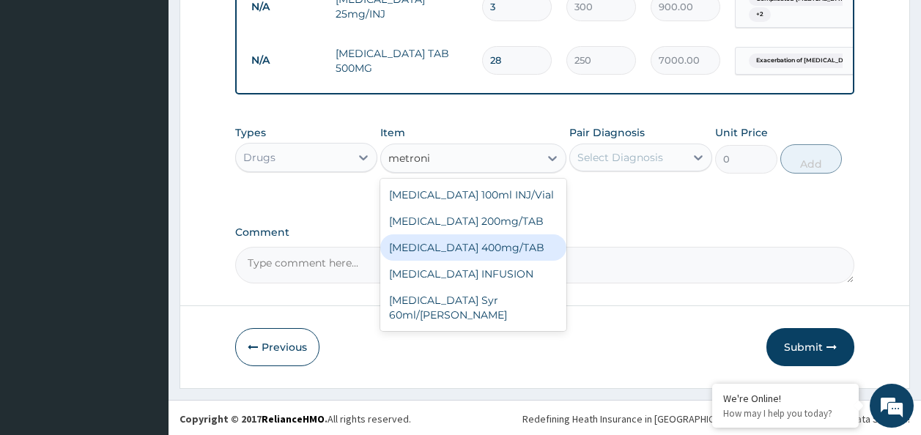
click at [438, 255] on div "METRONIDAZOLE 400mg/TAB" at bounding box center [473, 248] width 186 height 26
type input "50"
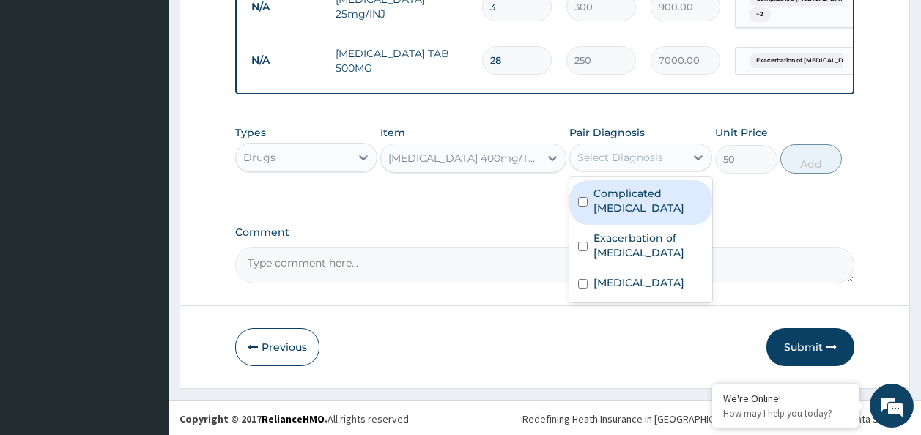
click at [604, 161] on div "Select Diagnosis" at bounding box center [621, 157] width 86 height 15
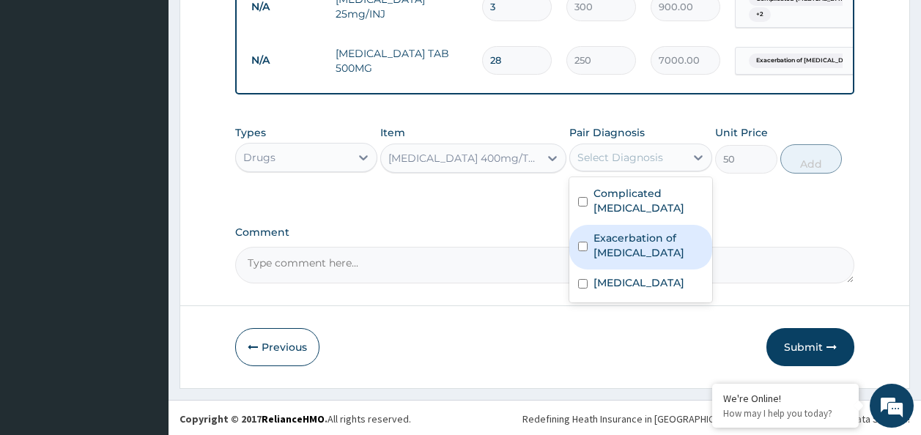
click at [616, 235] on label "Exacerbation of peptic ulcer" at bounding box center [649, 245] width 110 height 29
checkbox input "true"
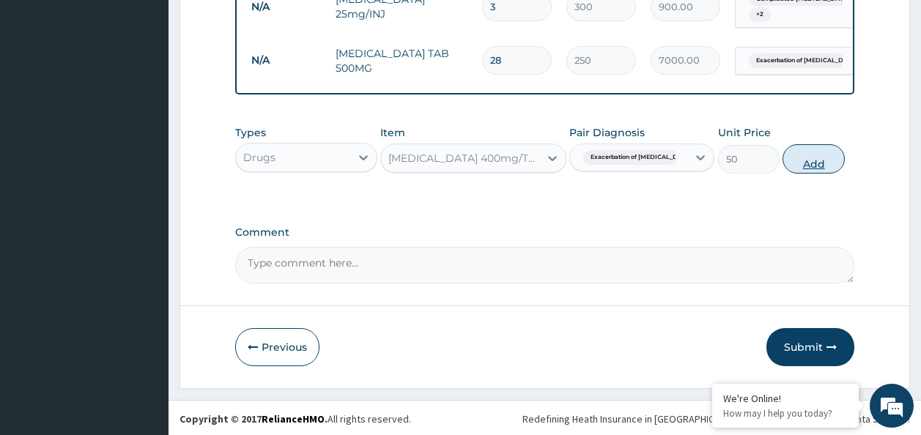
click at [793, 170] on button "Add" at bounding box center [814, 158] width 62 height 29
type input "0"
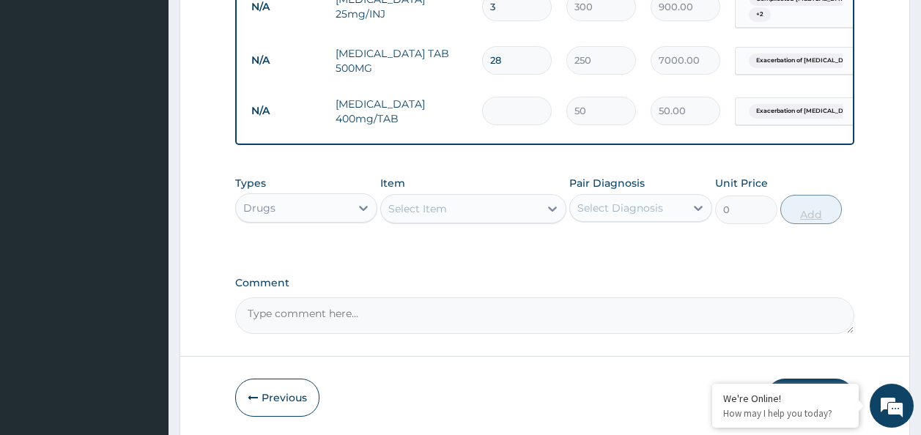
type input "0.00"
type input "2"
type input "100.00"
type input "21"
type input "1050.00"
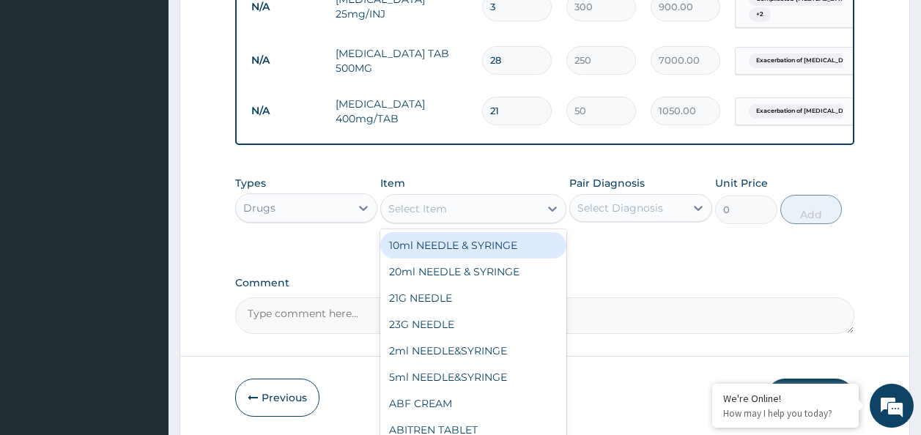
click at [490, 220] on div "Select Item" at bounding box center [460, 208] width 158 height 23
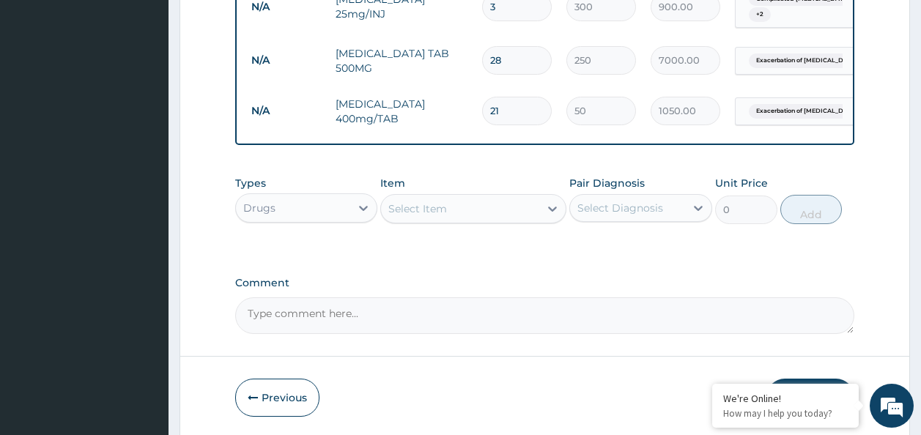
click at [504, 108] on input "21" at bounding box center [517, 111] width 70 height 29
type input "2"
type input "100.00"
type input "0.00"
type input "4"
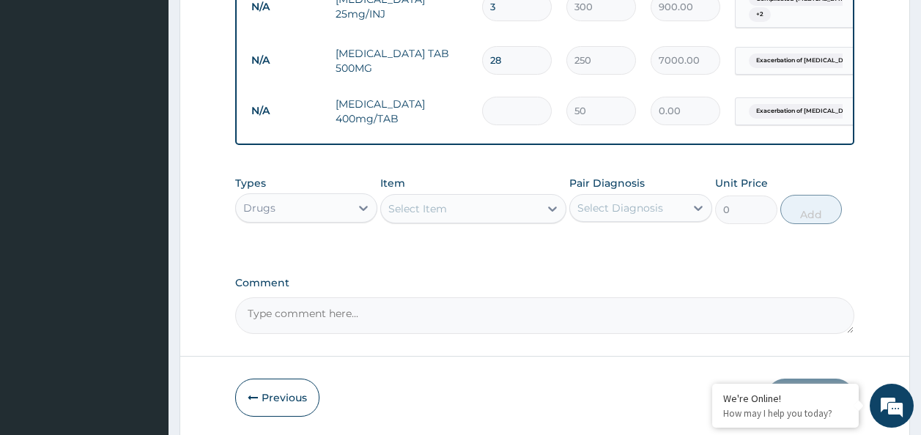
type input "200.00"
type input "42"
type input "2100.00"
type input "42"
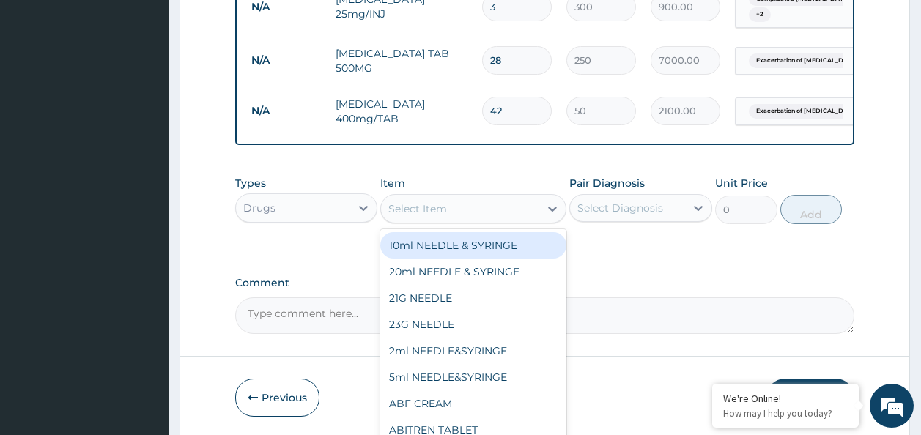
click at [456, 213] on div "Select Item" at bounding box center [460, 208] width 158 height 23
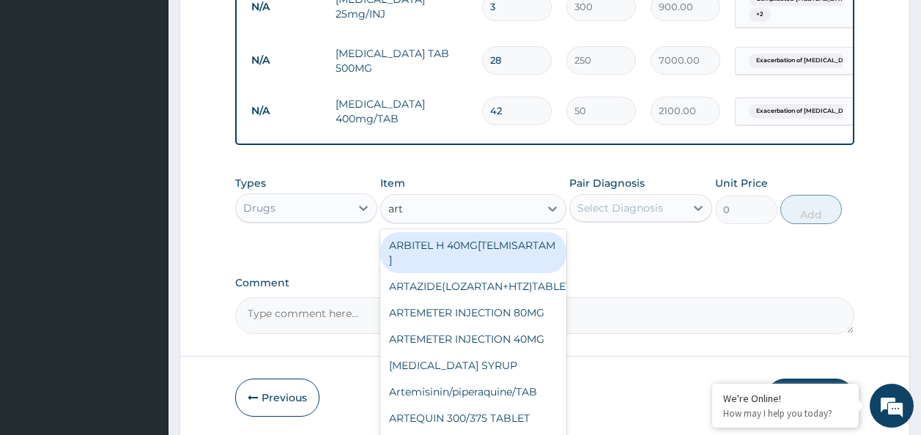
type input "arte"
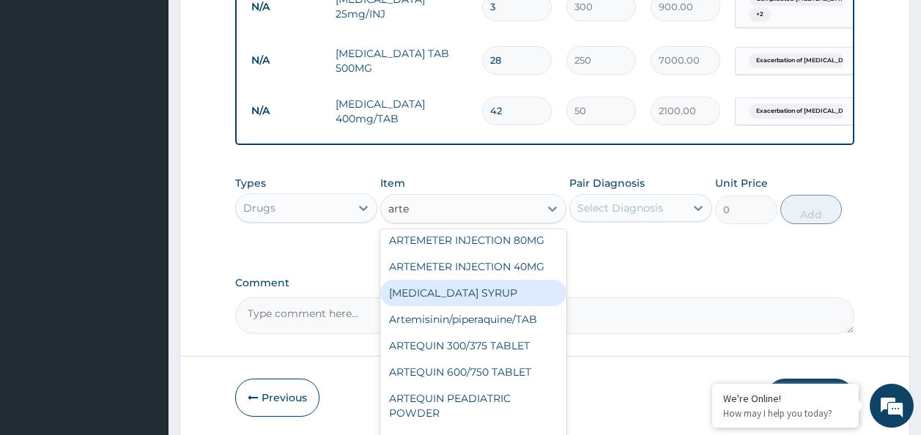
scroll to position [0, 0]
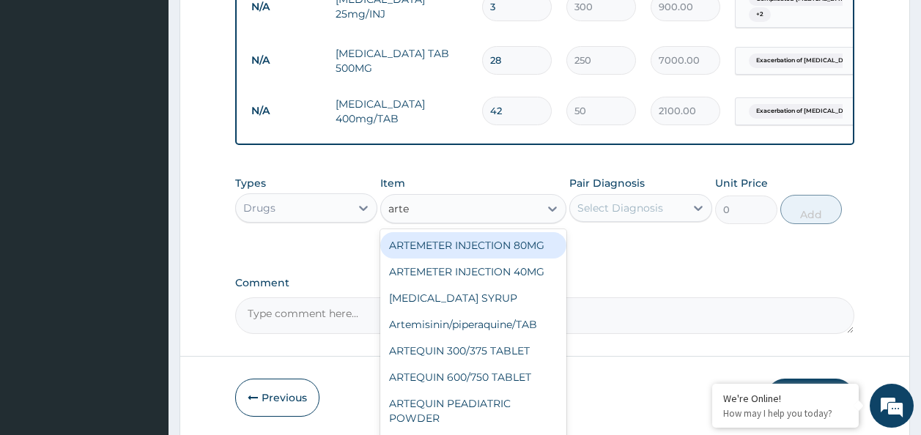
click at [524, 259] on div "ARTEMETER INJECTION 80MG" at bounding box center [473, 245] width 186 height 26
type input "1500"
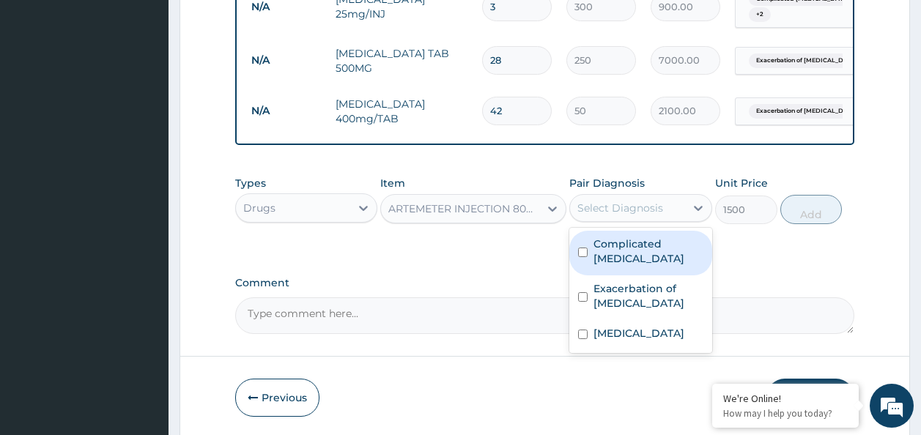
click at [625, 215] on div "Select Diagnosis" at bounding box center [621, 208] width 86 height 15
click at [630, 260] on label "Complicated malaria" at bounding box center [649, 251] width 110 height 29
checkbox input "true"
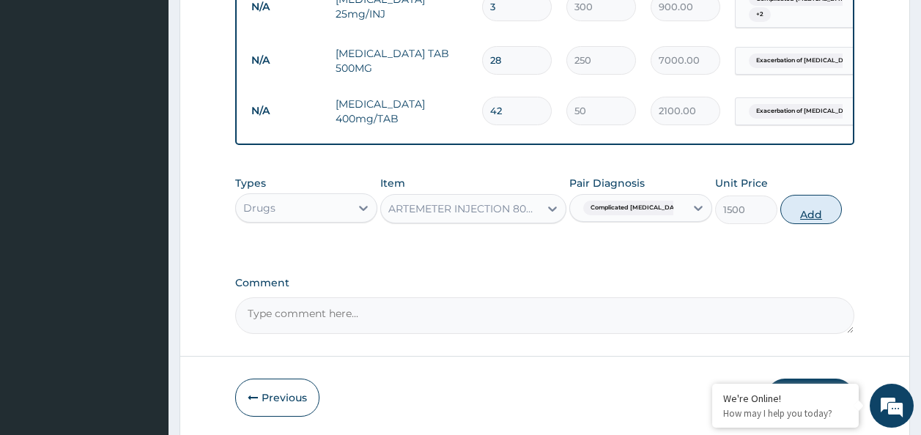
click at [802, 224] on button "Add" at bounding box center [812, 209] width 62 height 29
type input "0"
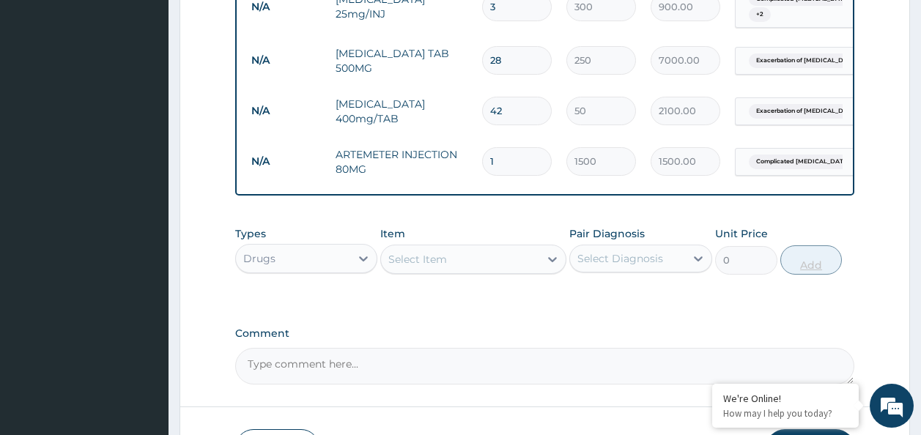
type input "0.00"
type input "6"
type input "9000.00"
type input "6"
click at [819, 239] on div "Types Drugs Item Select Item Pair Diagnosis Select Diagnosis Unit Price 0 Add" at bounding box center [545, 250] width 620 height 63
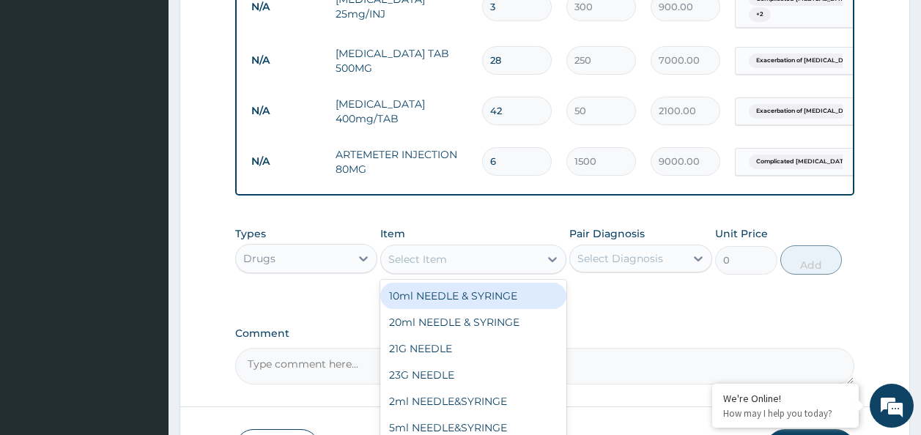
click at [414, 265] on div "Select Item" at bounding box center [417, 259] width 59 height 15
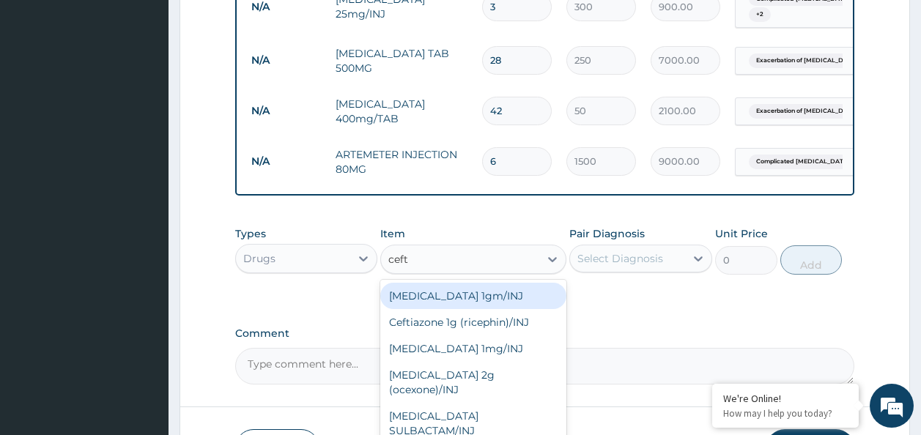
type input "ceftr"
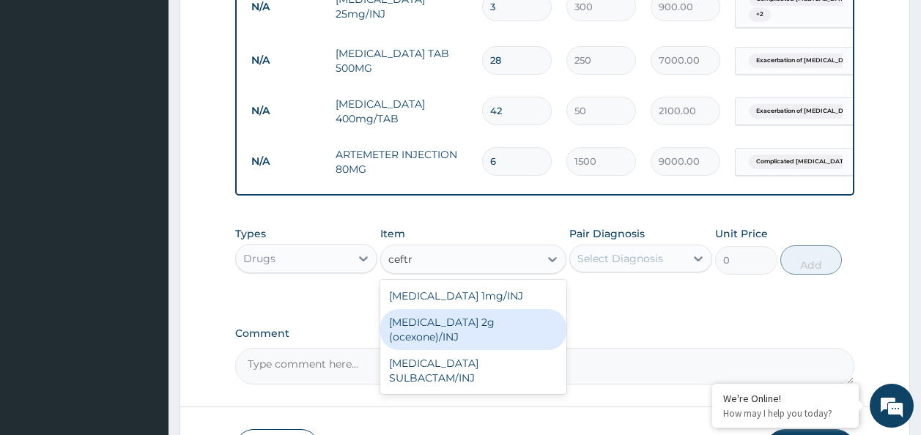
click at [478, 340] on div "Ceftriaxone 2g (ocexone)/INJ" at bounding box center [473, 329] width 186 height 41
type input "2500"
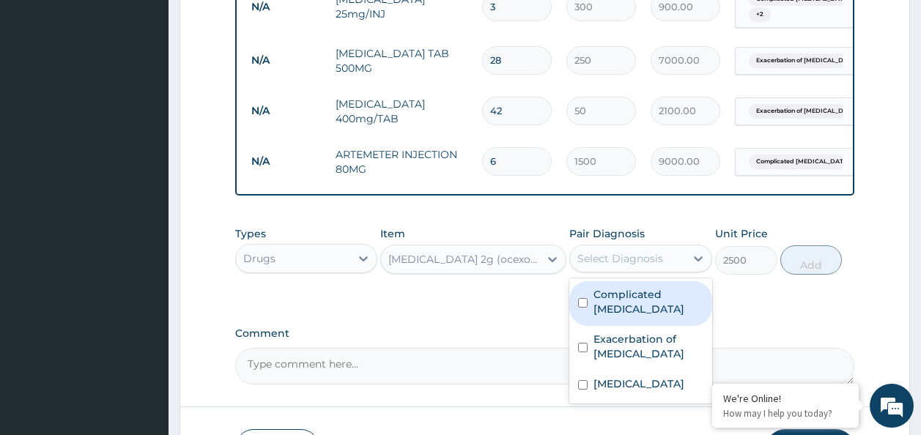
drag, startPoint x: 639, startPoint y: 276, endPoint x: 621, endPoint y: 301, distance: 30.5
click at [621, 273] on div "option Complicated malaria, selected. option Complicated malaria focused, 1 of …" at bounding box center [640, 259] width 143 height 28
click at [621, 301] on label "Complicated malaria" at bounding box center [649, 301] width 110 height 29
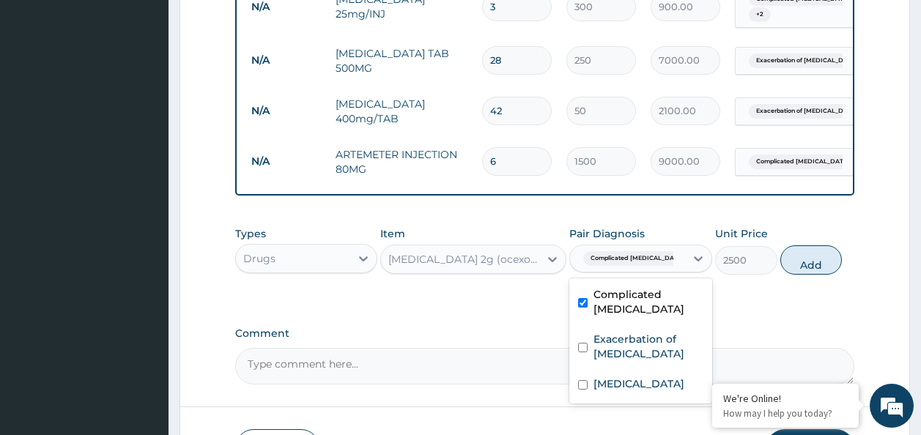
click at [621, 301] on label "Complicated malaria" at bounding box center [649, 301] width 110 height 29
checkbox input "false"
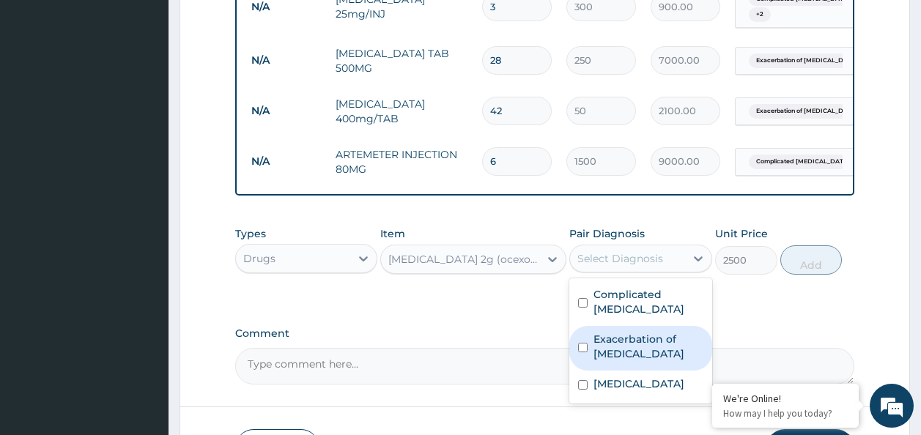
click at [619, 328] on div "Exacerbation of peptic ulcer" at bounding box center [640, 348] width 143 height 45
checkbox input "true"
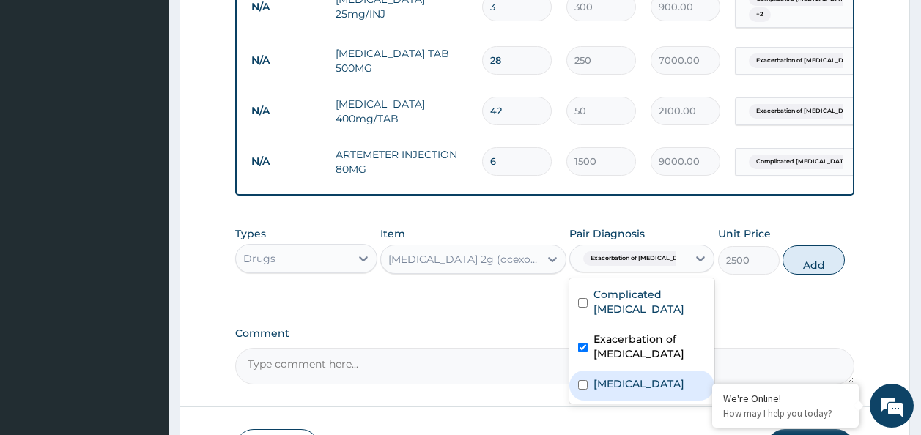
click at [617, 380] on label "Typhoid carrier" at bounding box center [639, 384] width 91 height 15
checkbox input "true"
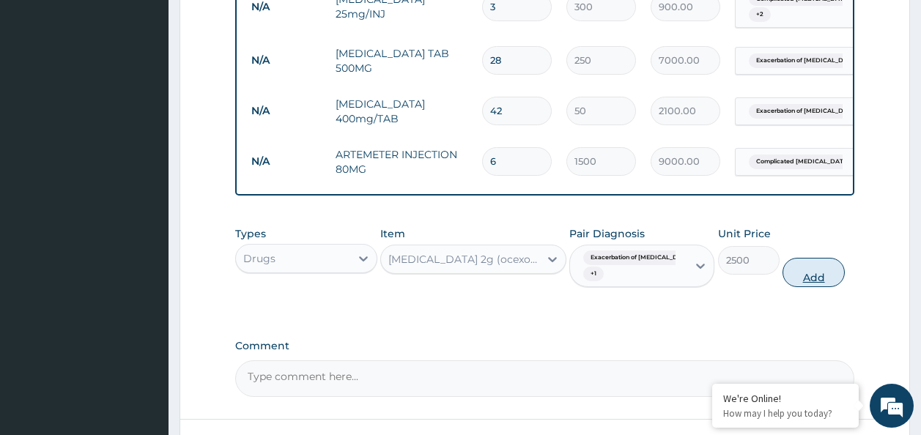
click at [798, 280] on button "Add" at bounding box center [814, 272] width 62 height 29
type input "0"
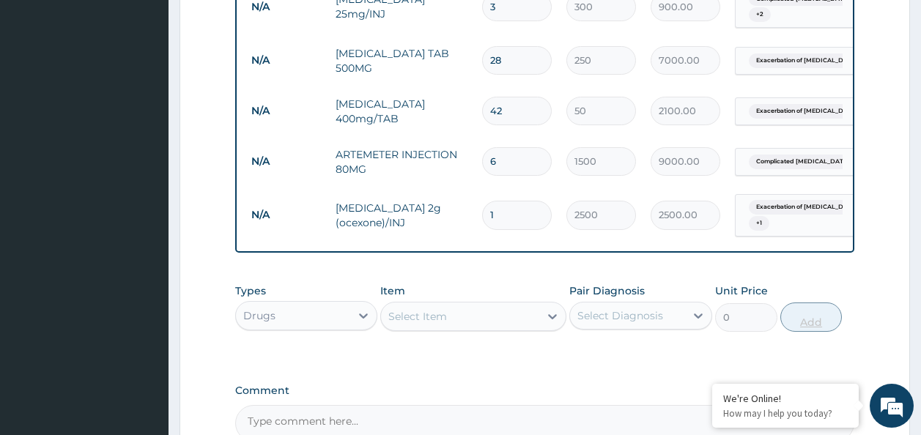
type input "0.00"
type input "3"
type input "7500.00"
type input "3"
click at [484, 327] on div "Select Item" at bounding box center [460, 316] width 158 height 23
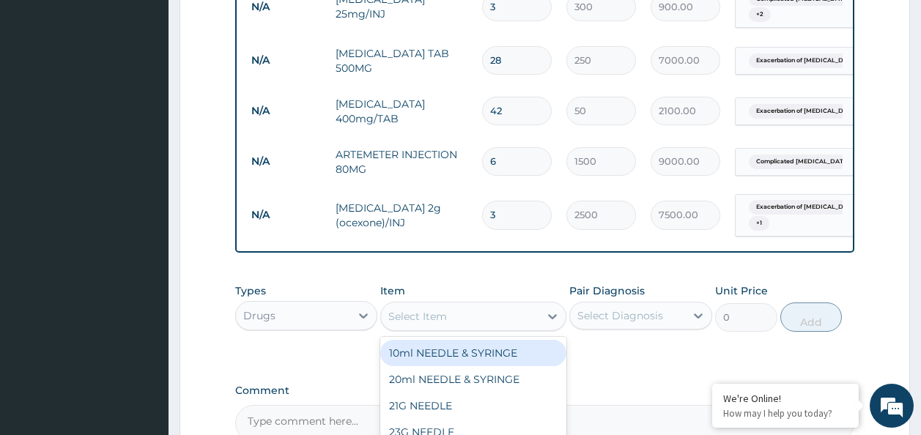
type input "o"
type input "coa"
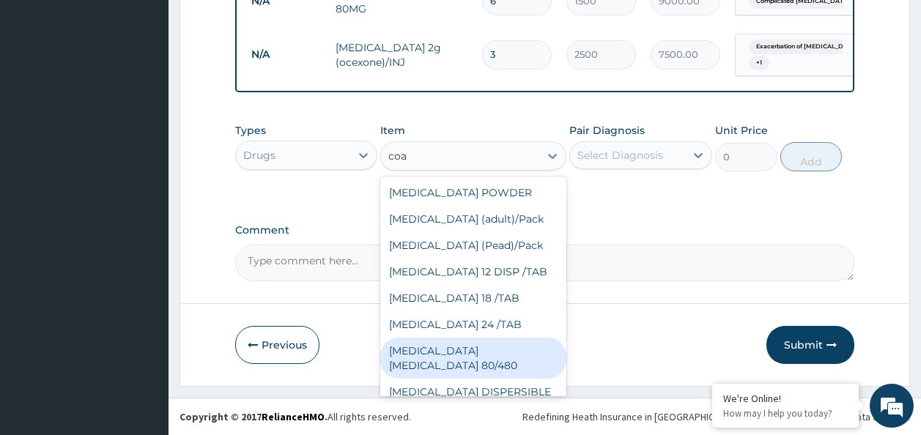
click at [505, 359] on div "COARTEM D TAB 80/480" at bounding box center [473, 358] width 186 height 41
type input "533.33"
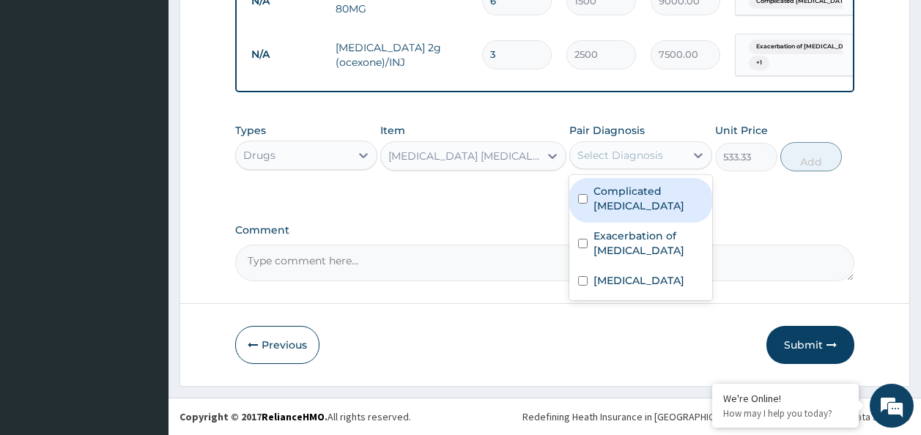
click at [598, 161] on div "Select Diagnosis" at bounding box center [621, 155] width 86 height 15
click at [594, 199] on div "Complicated malaria" at bounding box center [640, 200] width 143 height 45
checkbox input "true"
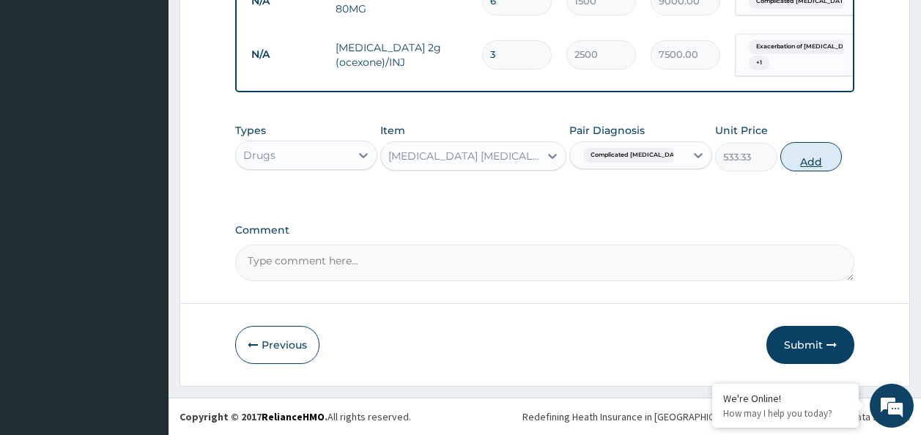
click at [811, 163] on button "Add" at bounding box center [812, 156] width 62 height 29
type input "0"
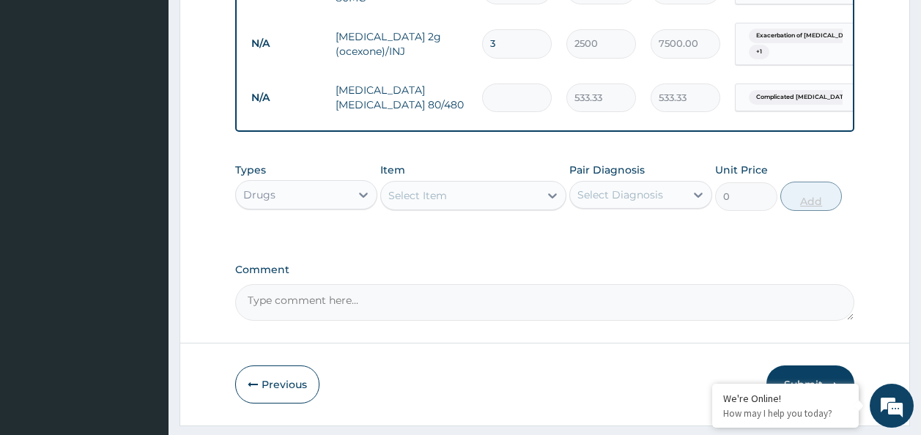
type input "0.00"
type input "6"
type input "3199.98"
type input "6"
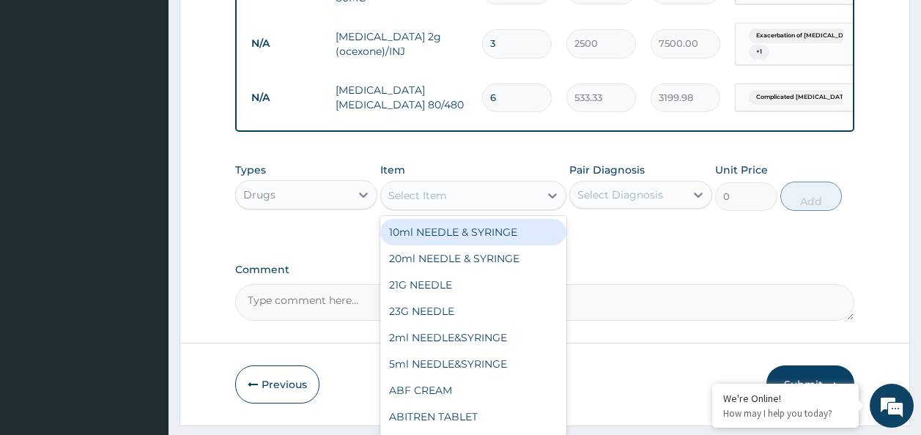
click at [440, 203] on div "Select Item" at bounding box center [417, 195] width 59 height 15
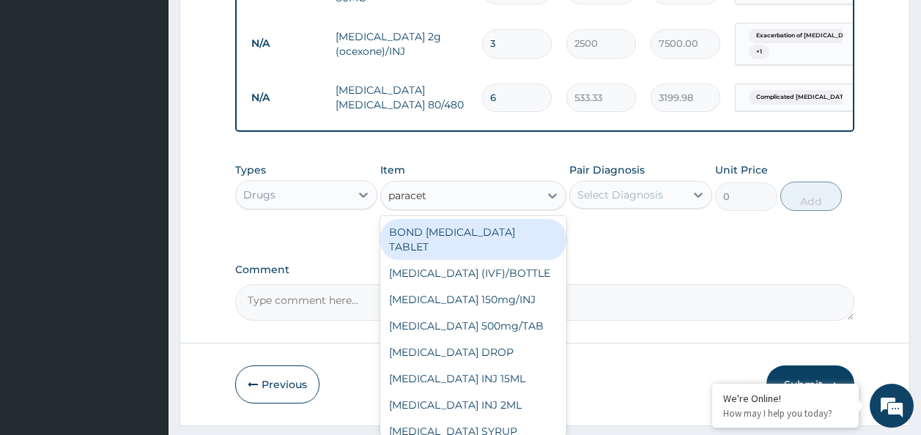
type input "paraceta"
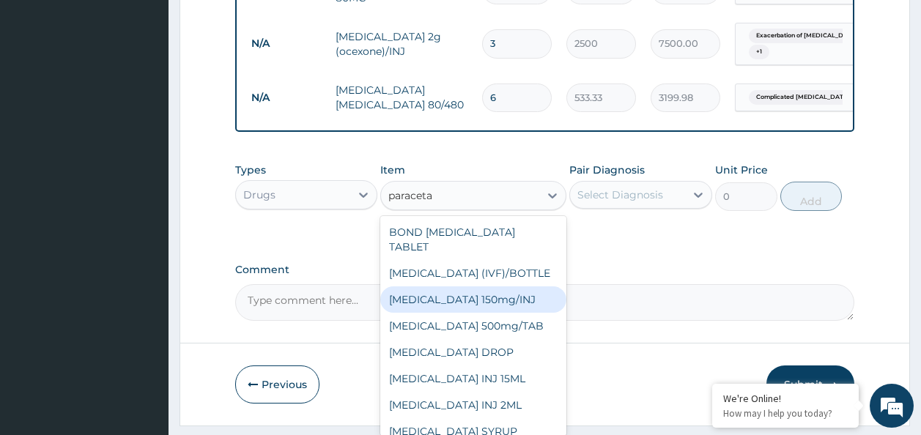
click at [505, 307] on div "Paracetamol 150mg/INJ" at bounding box center [473, 300] width 186 height 26
type input "500"
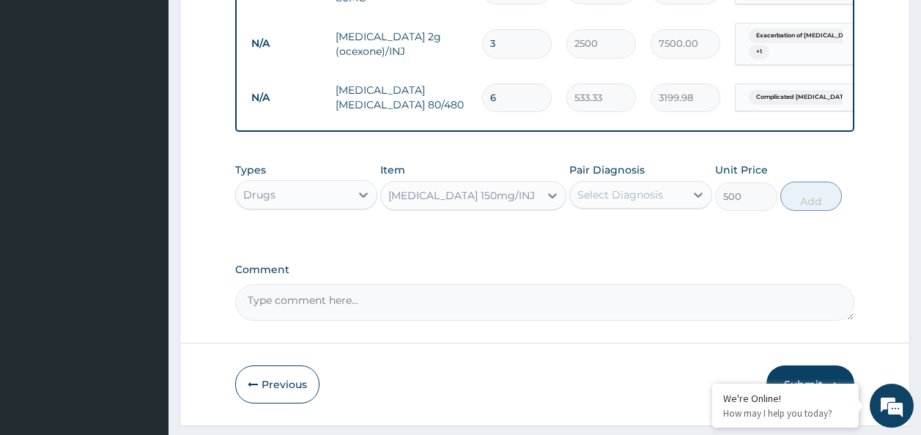
click at [613, 202] on div "Select Diagnosis" at bounding box center [621, 195] width 86 height 15
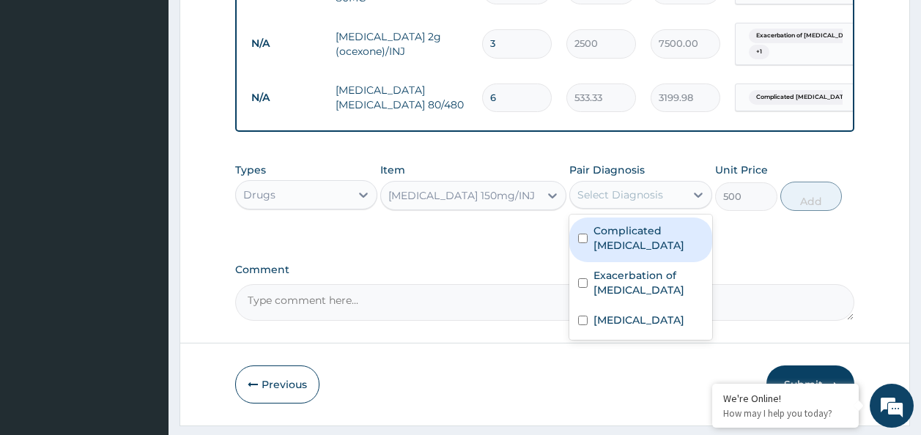
click at [607, 258] on div "Complicated malaria" at bounding box center [640, 240] width 143 height 45
checkbox input "true"
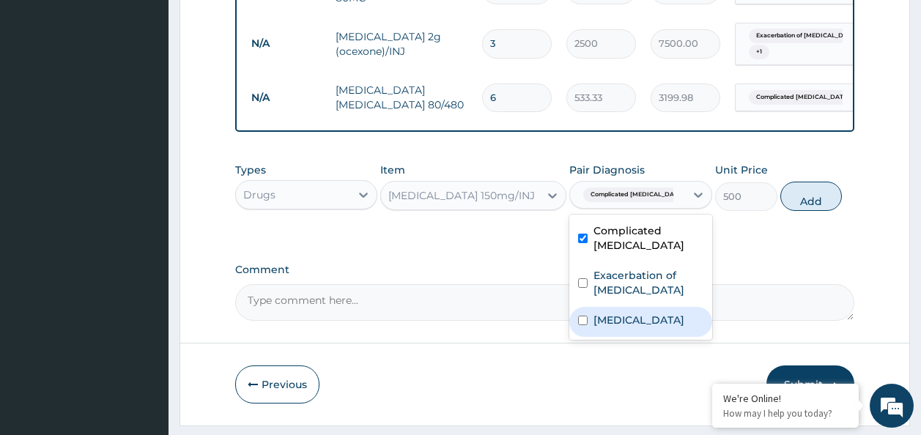
drag, startPoint x: 605, startPoint y: 288, endPoint x: 605, endPoint y: 318, distance: 30.1
click at [605, 318] on div "Complicated malaria Exacerbation of peptic ulcer Typhoid carrier" at bounding box center [640, 277] width 143 height 125
click at [605, 318] on label "Typhoid carrier" at bounding box center [639, 320] width 91 height 15
checkbox input "true"
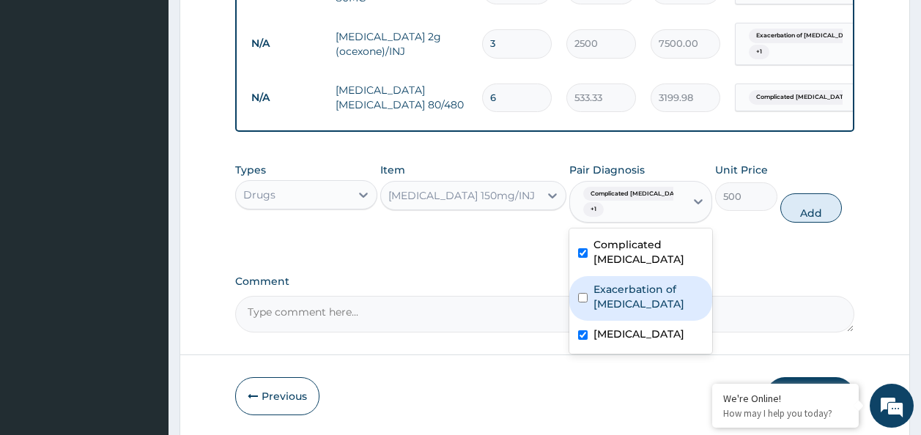
click at [608, 300] on label "Exacerbation of peptic ulcer" at bounding box center [649, 296] width 110 height 29
checkbox input "true"
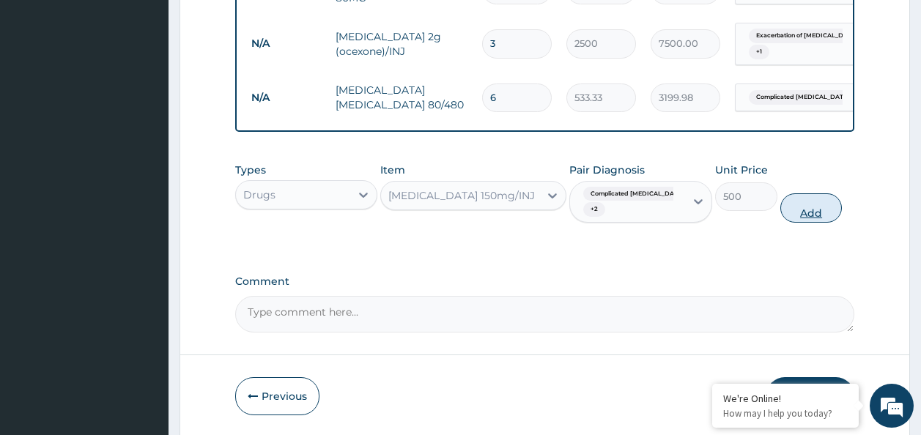
click at [792, 215] on button "Add" at bounding box center [812, 207] width 62 height 29
type input "0"
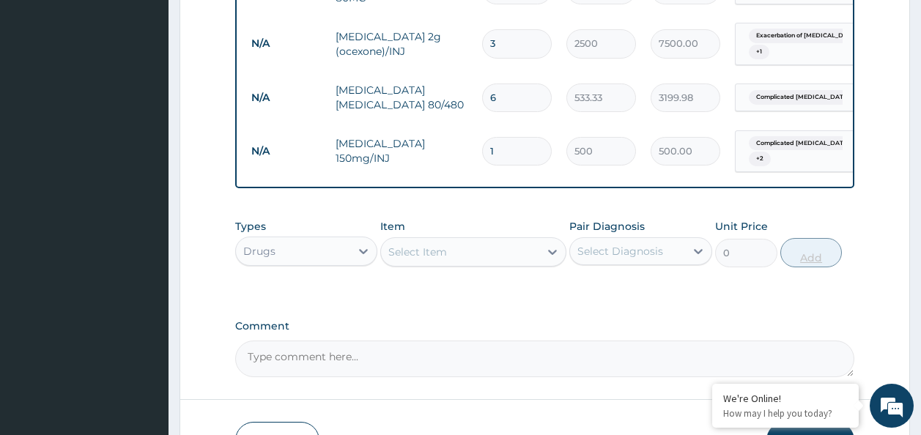
type input "0.00"
type input "5"
type input "2500.00"
type input "5"
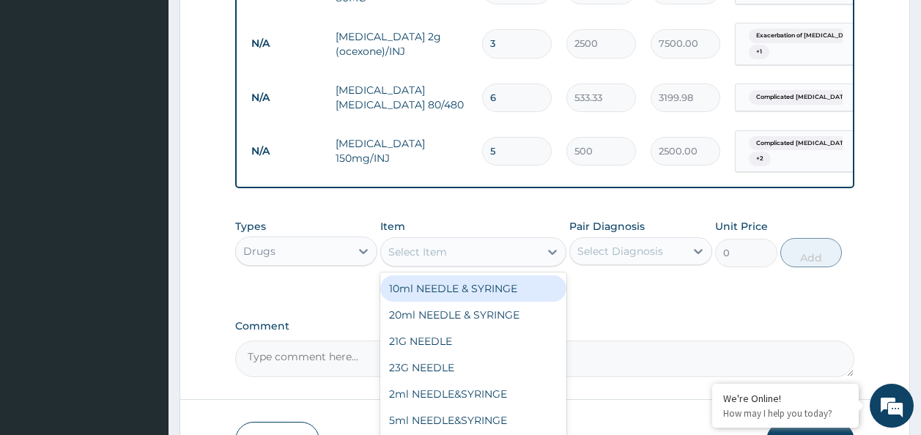
click at [488, 259] on div "Select Item" at bounding box center [460, 251] width 158 height 23
type input "amox"
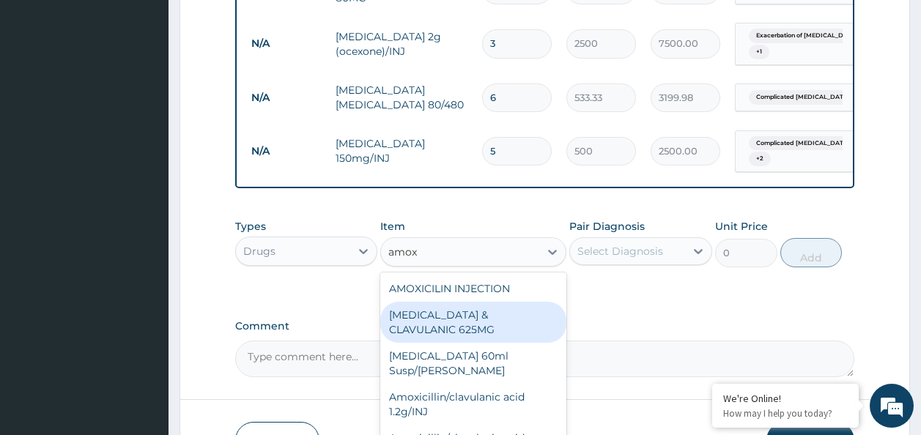
click at [495, 318] on div "AMOXICILLIN & CLAVULANIC 625MG" at bounding box center [473, 322] width 186 height 41
type input "175"
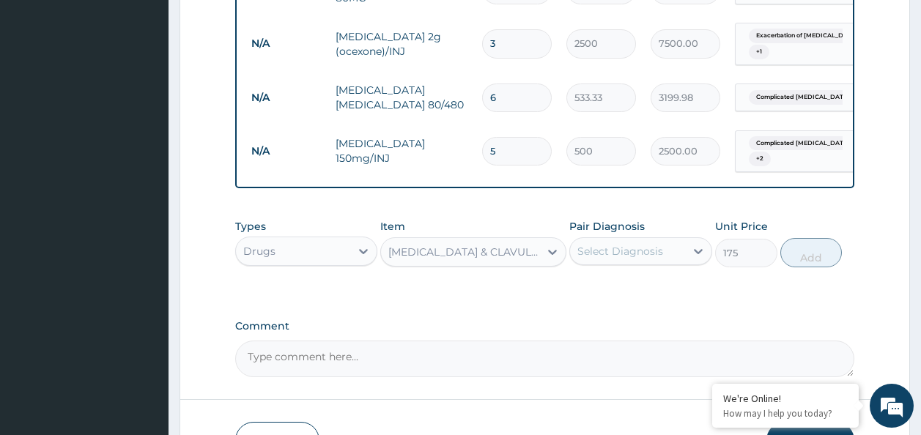
click at [473, 264] on div "AMOXICILLIN & CLAVULANIC 625MG" at bounding box center [460, 251] width 158 height 23
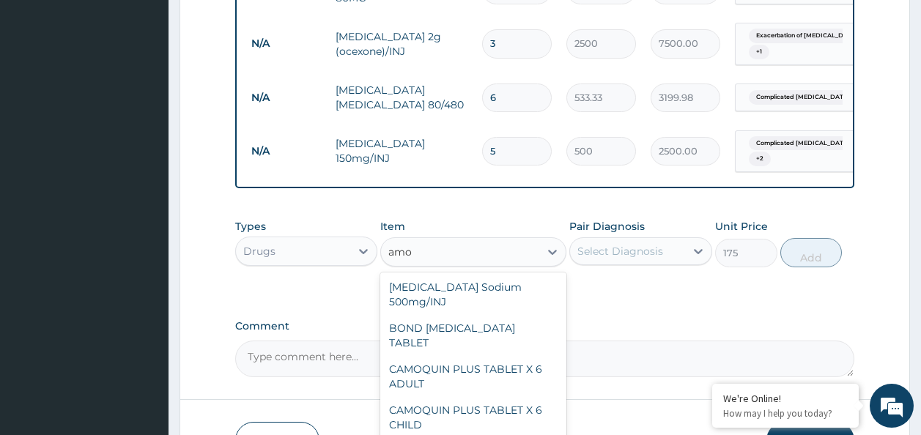
scroll to position [154, 0]
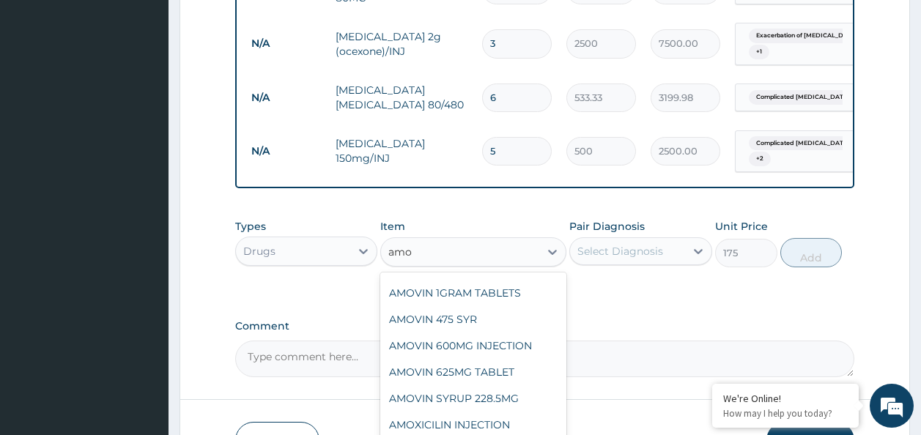
type input "amox"
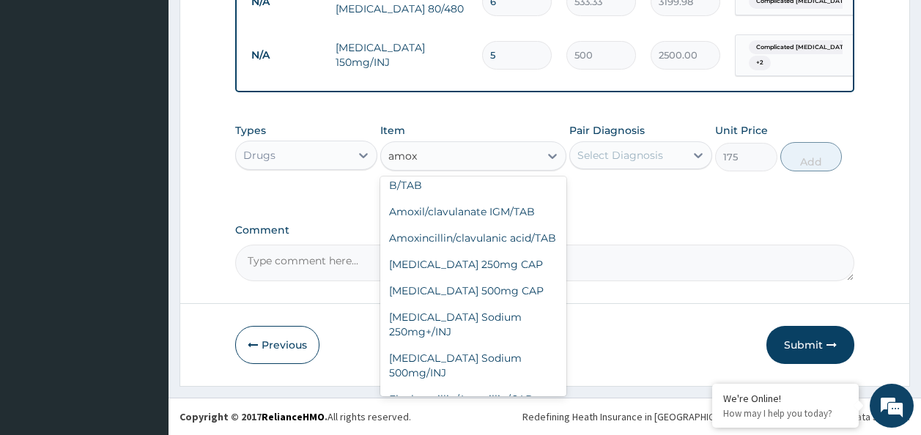
scroll to position [443, 0]
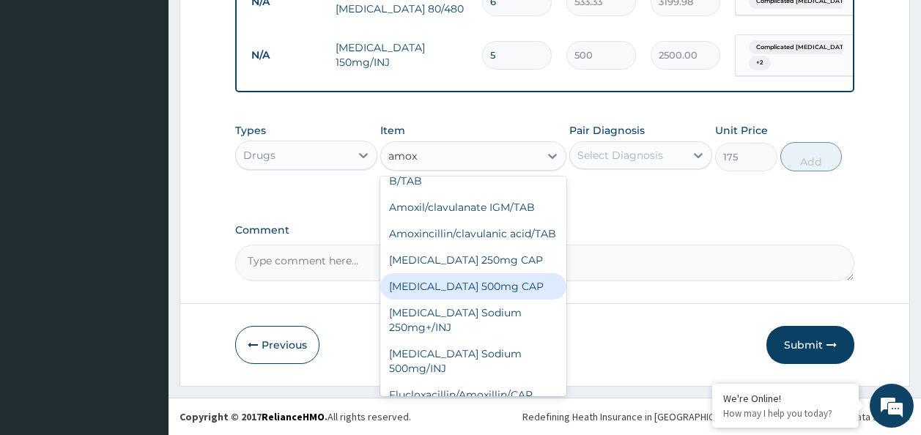
click at [514, 273] on div "Amoxycillin 500mg CAP" at bounding box center [473, 286] width 186 height 26
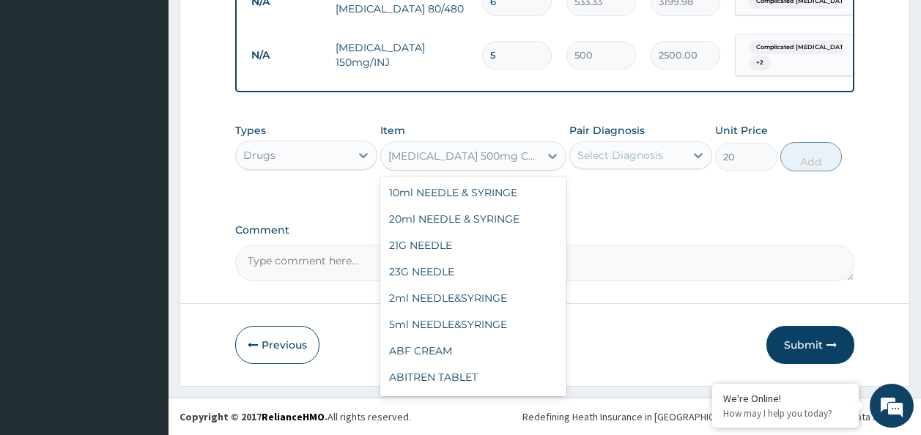
click at [517, 153] on div "Amoxycillin 500mg CAP" at bounding box center [460, 155] width 158 height 23
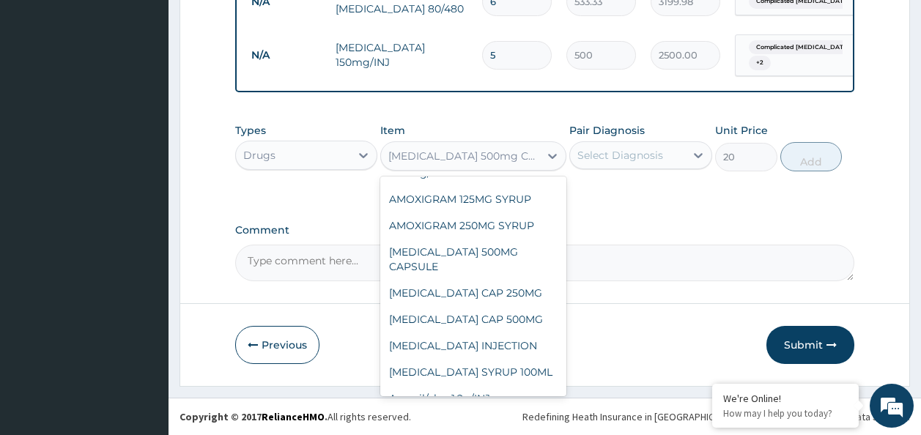
scroll to position [2186, 0]
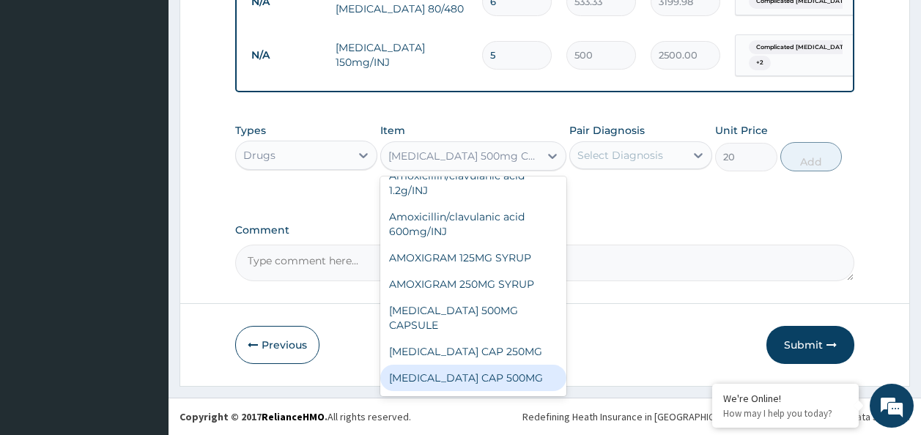
click at [485, 365] on div "AMOXIL CAP 500MG" at bounding box center [473, 378] width 186 height 26
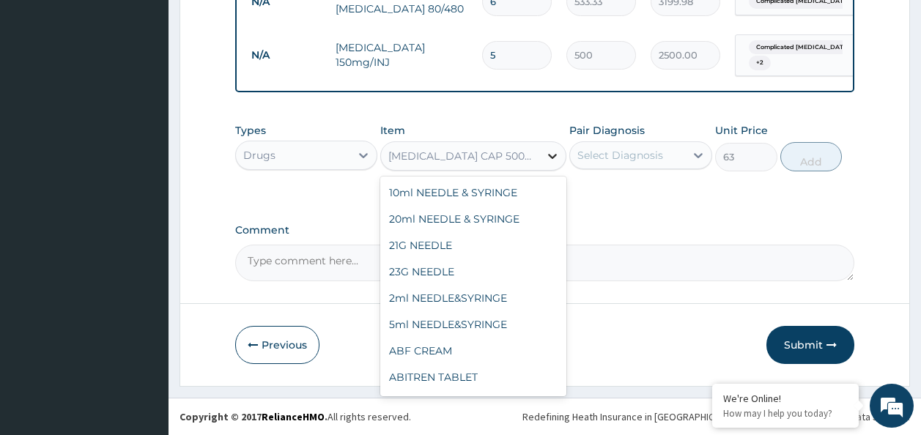
click at [547, 158] on icon at bounding box center [552, 156] width 15 height 15
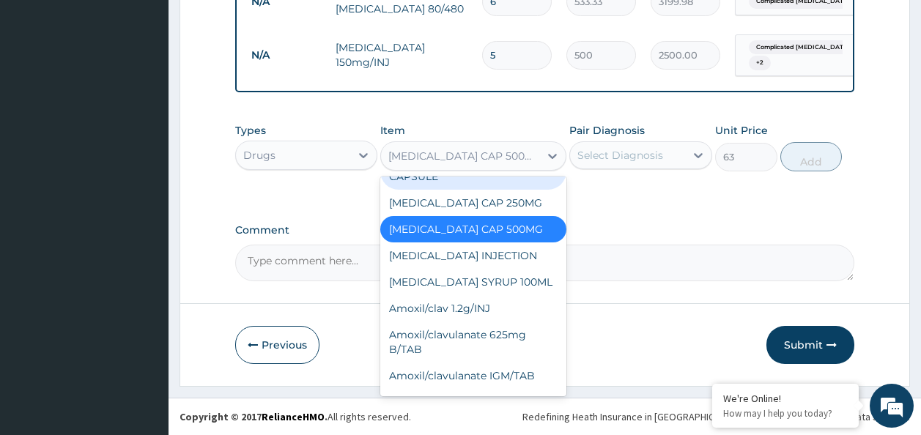
scroll to position [2336, 0]
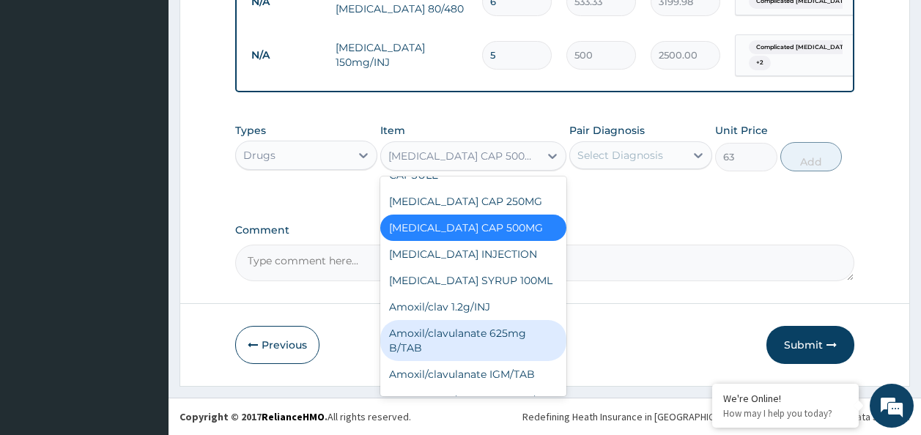
click at [525, 320] on div "Amoxil/clavulanate 625mg B/TAB" at bounding box center [473, 340] width 186 height 41
type input "420"
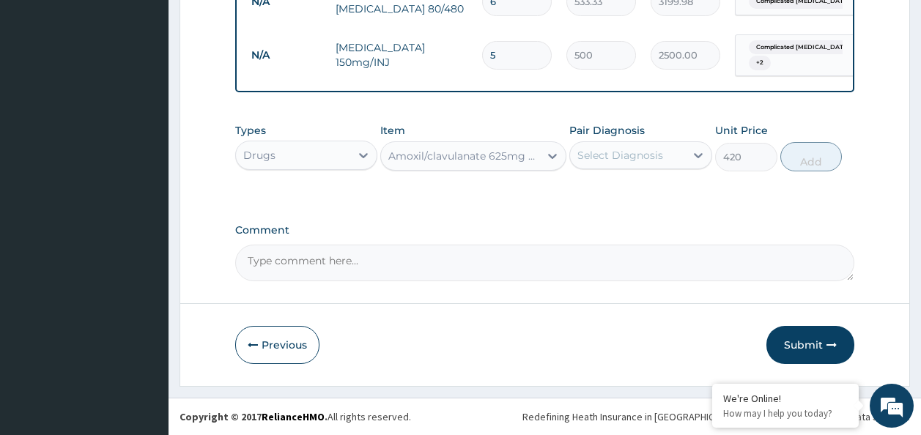
click at [616, 151] on div "Select Diagnosis" at bounding box center [621, 155] width 86 height 15
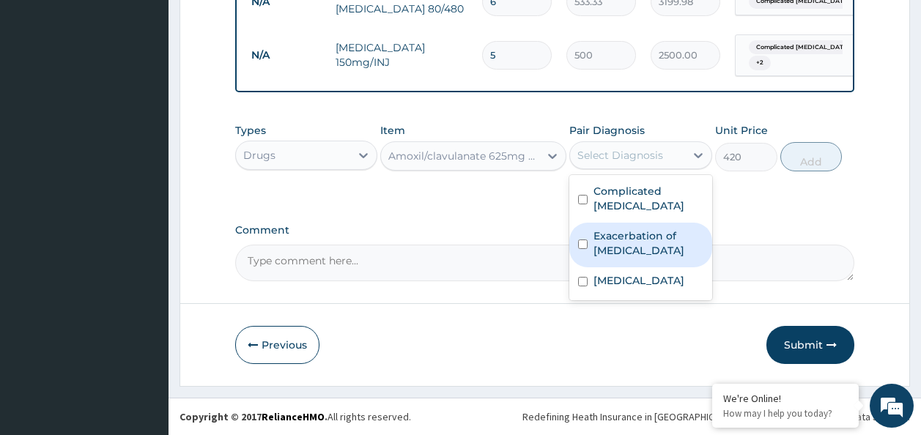
click at [599, 229] on label "Exacerbation of peptic ulcer" at bounding box center [649, 243] width 110 height 29
checkbox input "true"
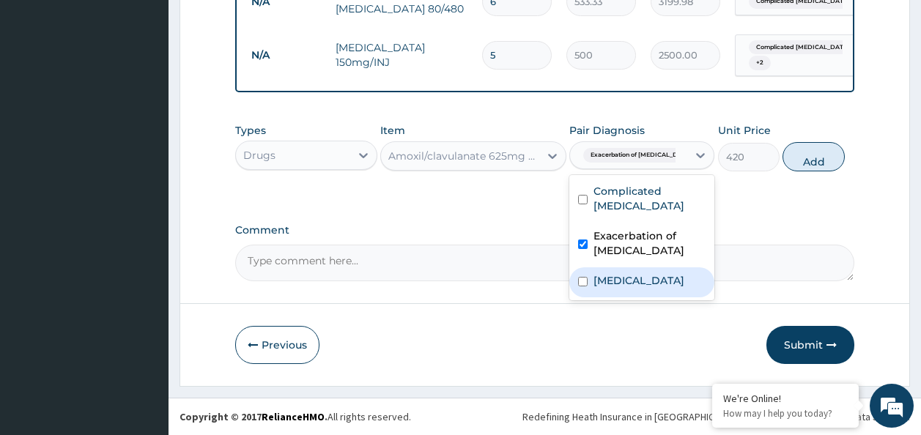
click at [615, 273] on label "Typhoid carrier" at bounding box center [639, 280] width 91 height 15
checkbox input "true"
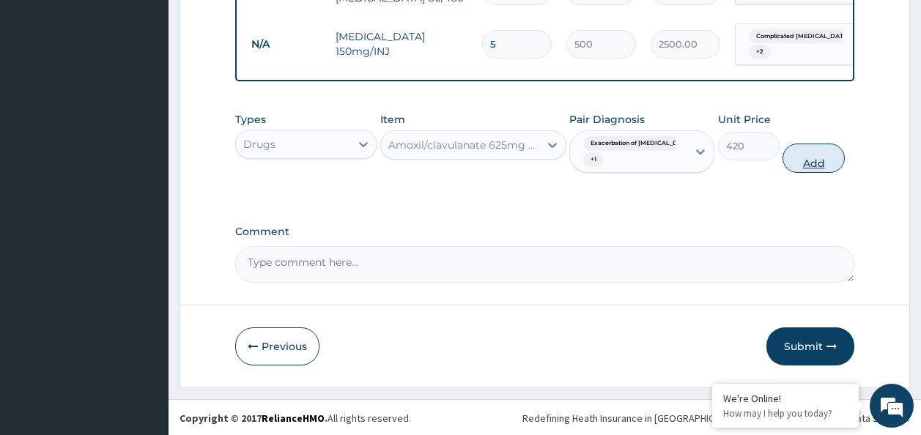
click at [786, 172] on button "Add" at bounding box center [814, 158] width 62 height 29
type input "0"
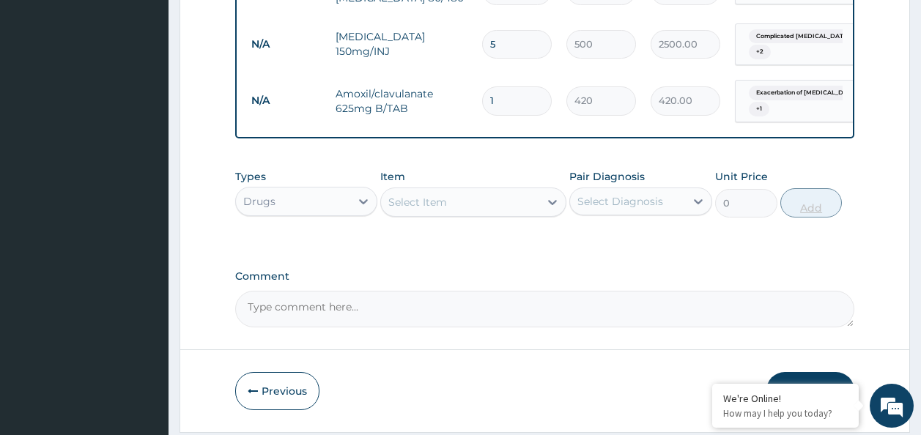
type input "14"
type input "5880.00"
type input "14"
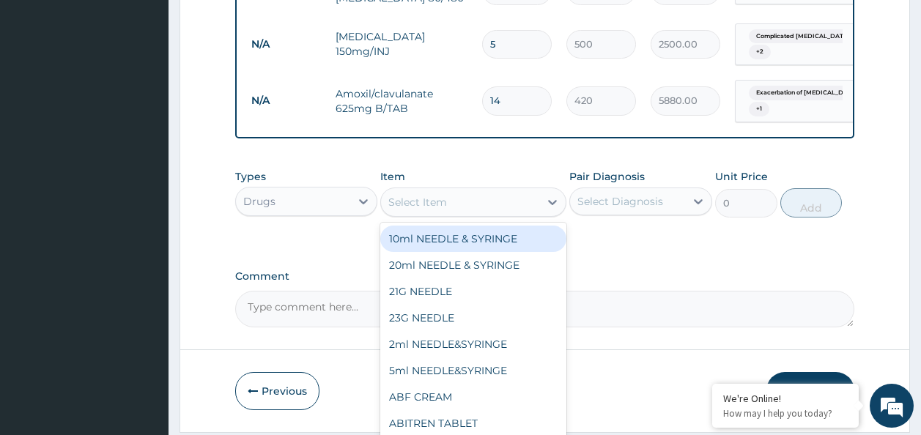
click at [471, 206] on div "Select Item" at bounding box center [460, 202] width 158 height 23
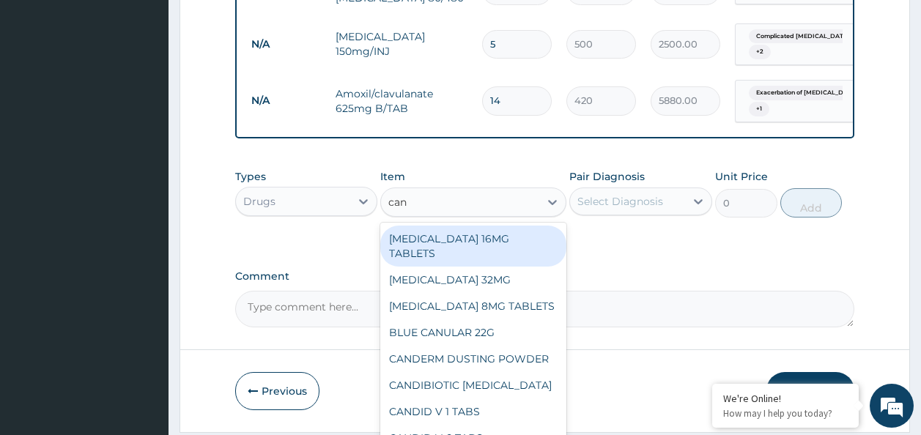
type input "cann"
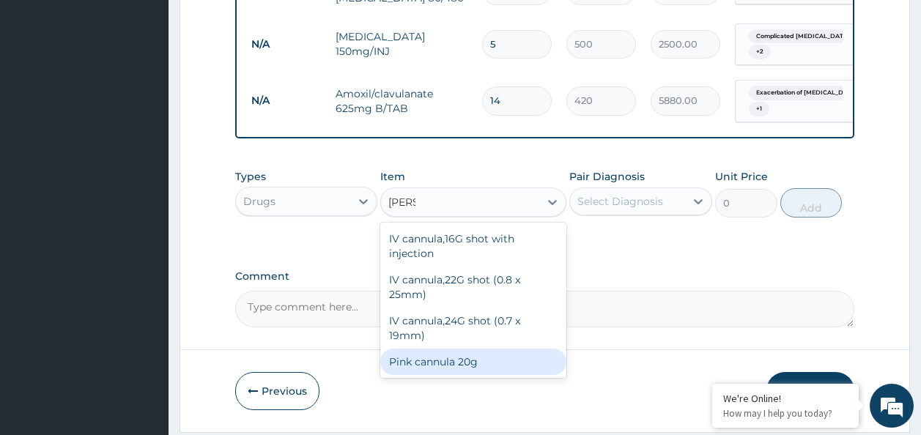
click at [471, 372] on div "Pink cannula 20g" at bounding box center [473, 362] width 186 height 26
type input "131.25"
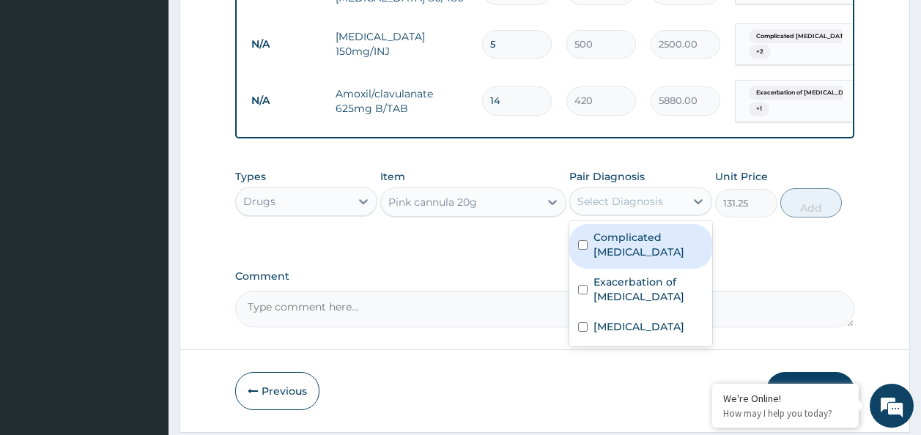
click at [612, 207] on div "Select Diagnosis" at bounding box center [621, 201] width 86 height 15
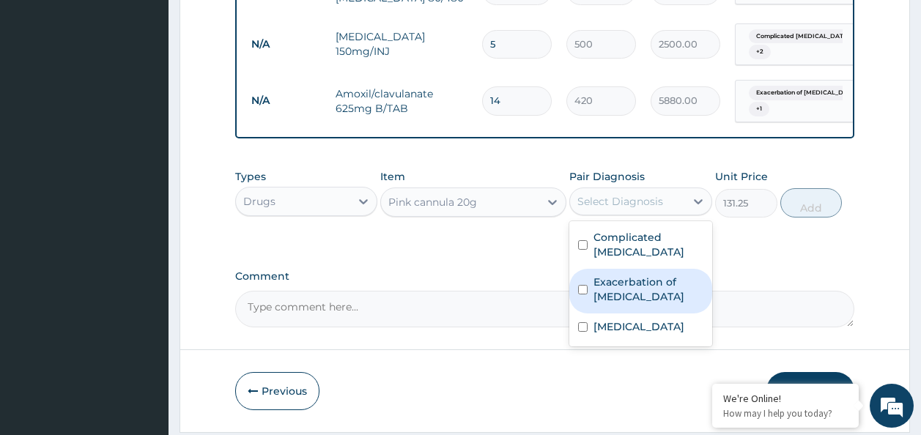
drag, startPoint x: 627, startPoint y: 256, endPoint x: 623, endPoint y: 280, distance: 24.5
click at [623, 280] on div "Complicated malaria Exacerbation of peptic ulcer Typhoid carrier" at bounding box center [640, 283] width 143 height 125
click at [623, 280] on label "Exacerbation of peptic ulcer" at bounding box center [649, 289] width 110 height 29
checkbox input "true"
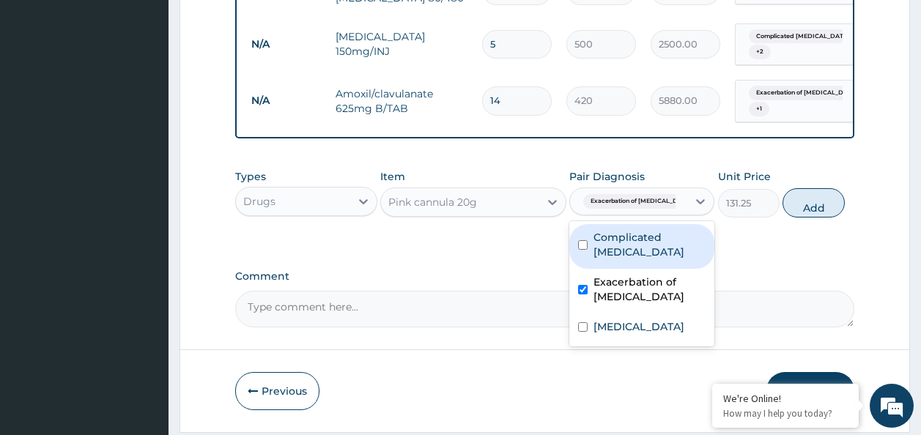
click at [618, 255] on label "Complicated malaria" at bounding box center [650, 244] width 112 height 29
checkbox input "true"
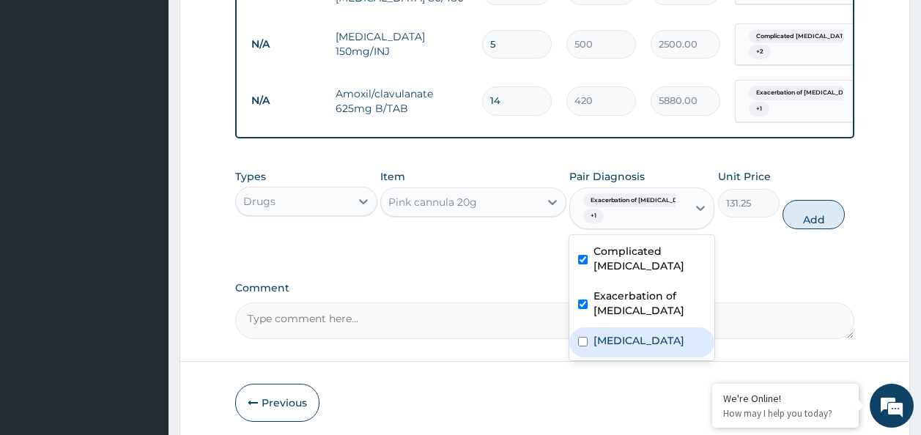
click at [608, 328] on div "Typhoid carrier" at bounding box center [641, 343] width 145 height 30
checkbox input "true"
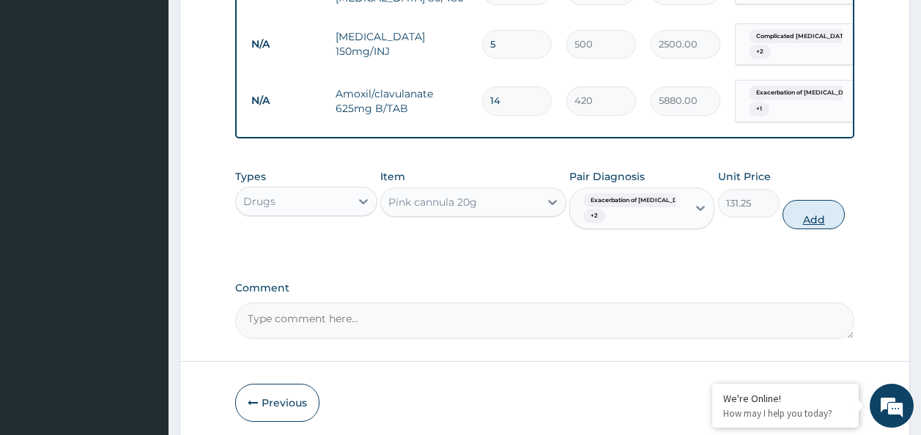
click at [794, 227] on button "Add" at bounding box center [814, 214] width 62 height 29
type input "0"
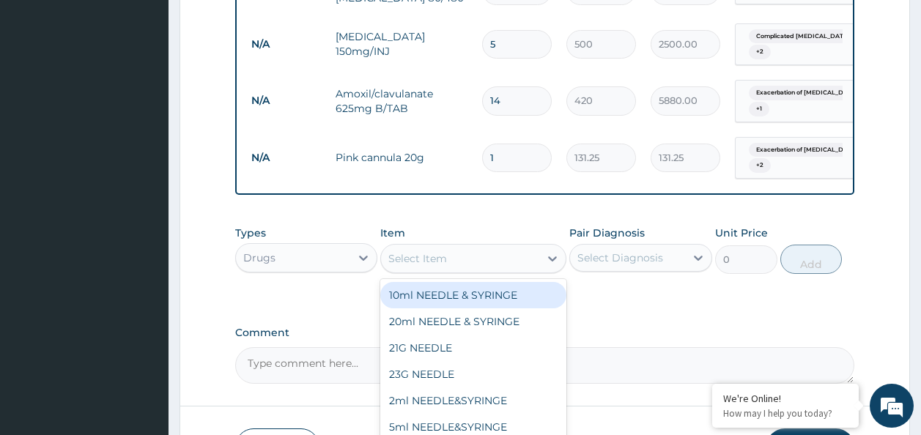
click at [440, 266] on div "Select Item" at bounding box center [417, 258] width 59 height 15
type input "omepr"
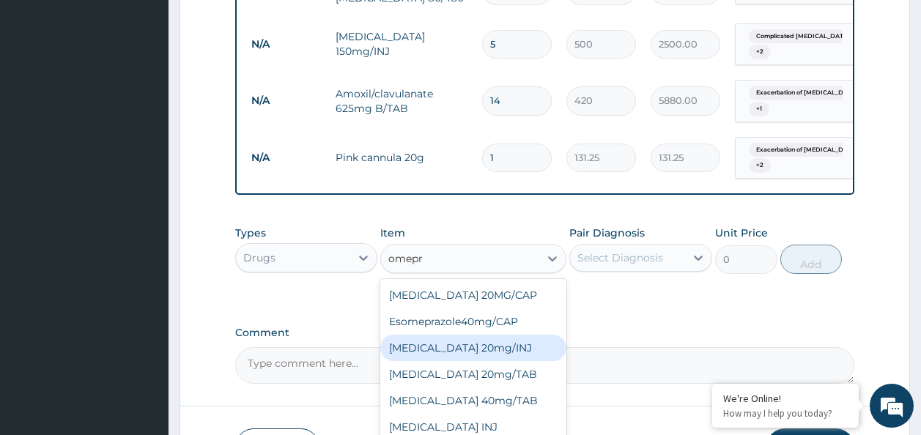
click at [533, 356] on div "Omeprazole 20mg/INJ" at bounding box center [473, 348] width 186 height 26
type input "1000"
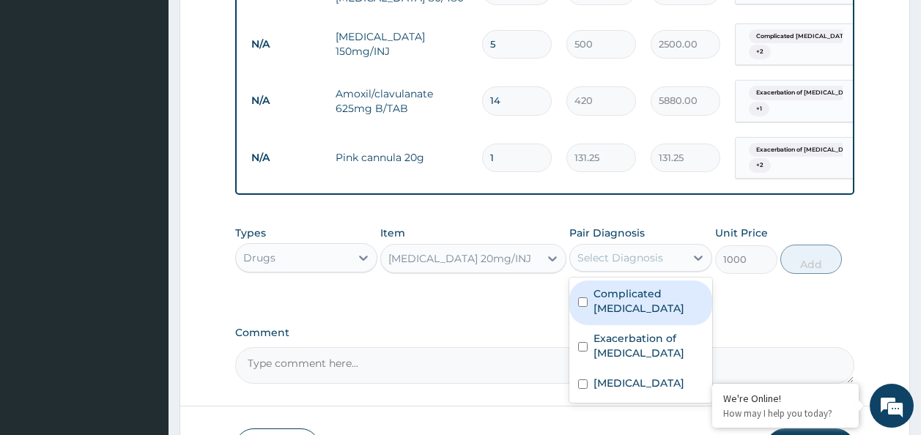
click at [618, 265] on div "Select Diagnosis" at bounding box center [621, 258] width 86 height 15
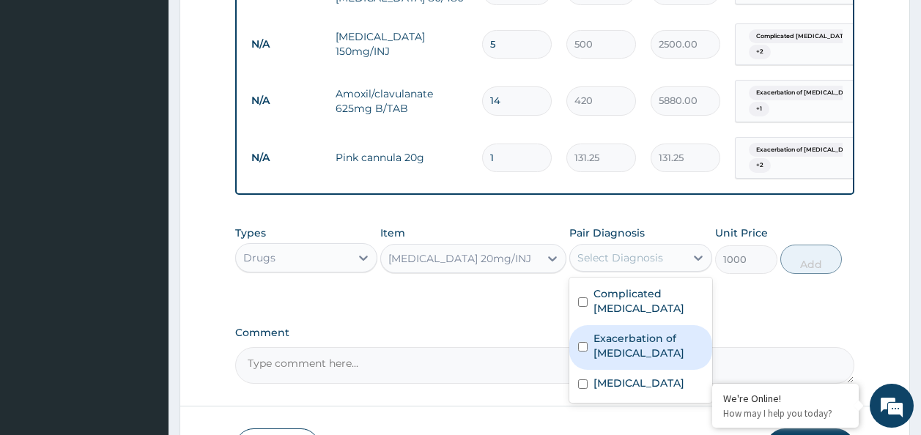
click at [623, 339] on label "Exacerbation of peptic ulcer" at bounding box center [649, 345] width 110 height 29
checkbox input "true"
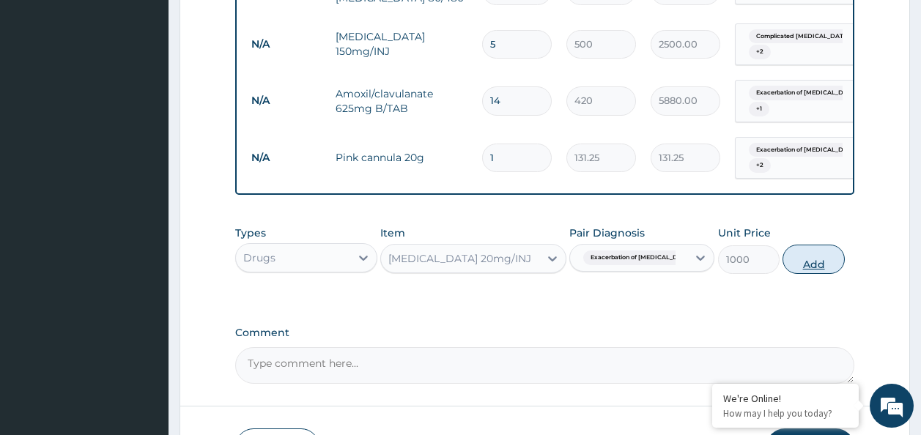
click at [794, 274] on button "Add" at bounding box center [814, 259] width 62 height 29
type input "0"
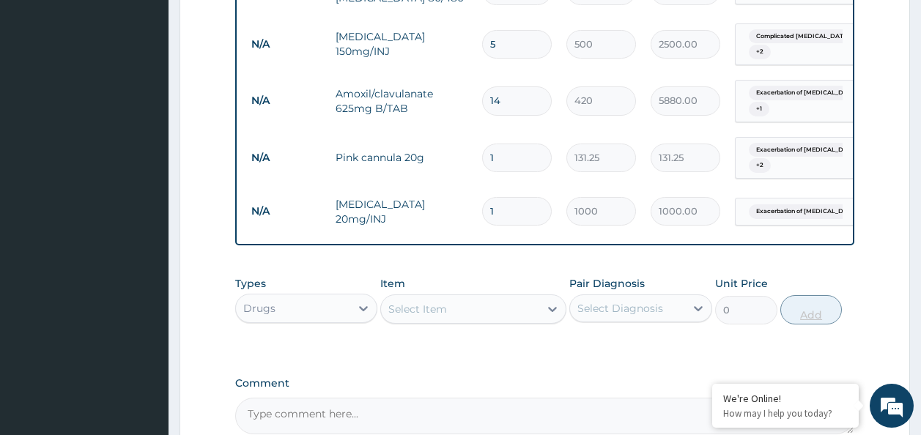
type input "0.00"
type input "4"
type input "4000.00"
type input "4"
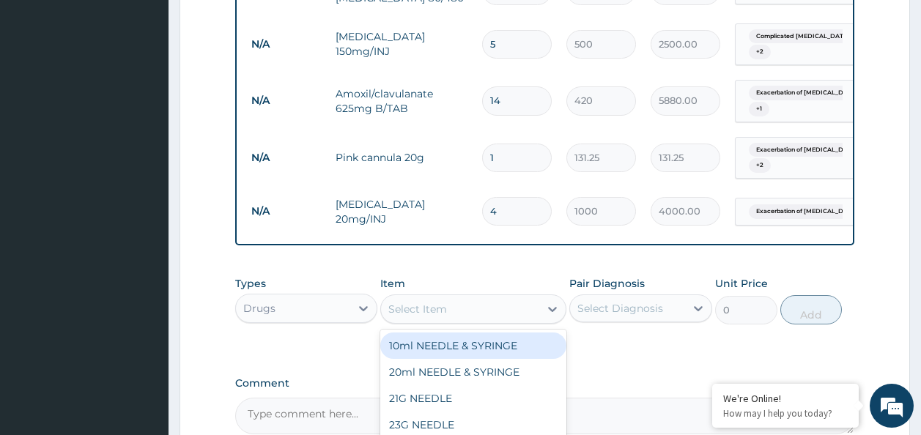
click at [474, 319] on div "Select Item" at bounding box center [460, 309] width 158 height 23
type input "gest"
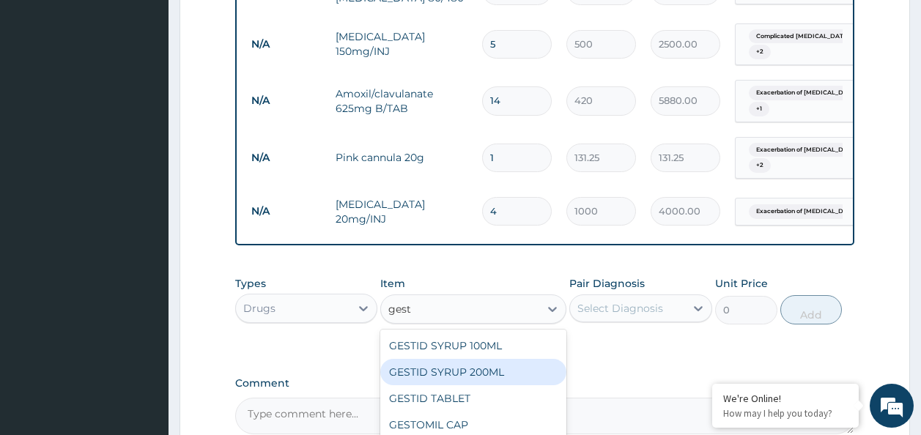
click at [466, 375] on div "GESTID SYRUP 200ML" at bounding box center [473, 372] width 186 height 26
type input "1200"
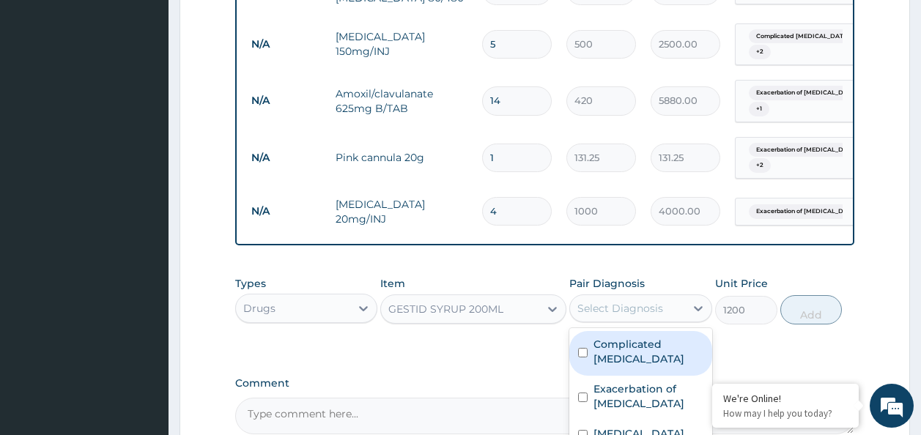
click at [624, 316] on div "Select Diagnosis" at bounding box center [621, 308] width 86 height 15
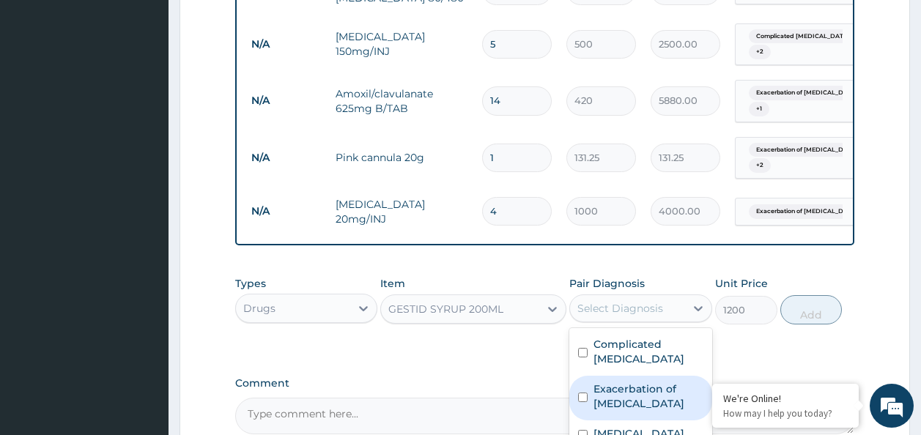
click at [609, 383] on label "Exacerbation of peptic ulcer" at bounding box center [649, 396] width 110 height 29
checkbox input "true"
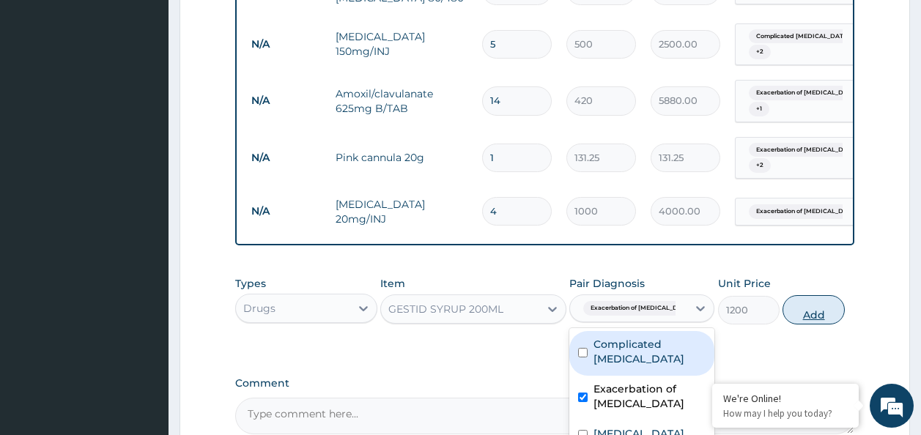
click at [789, 322] on button "Add" at bounding box center [814, 309] width 62 height 29
type input "0"
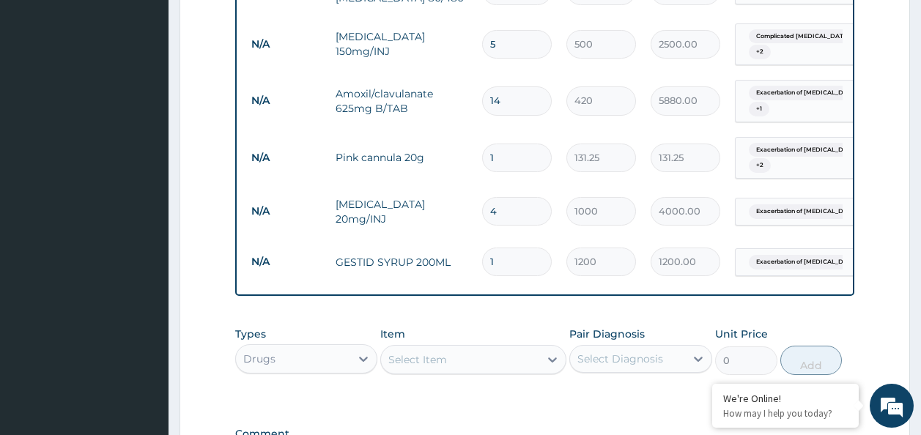
click at [502, 354] on div "Item Select Item" at bounding box center [473, 351] width 186 height 48
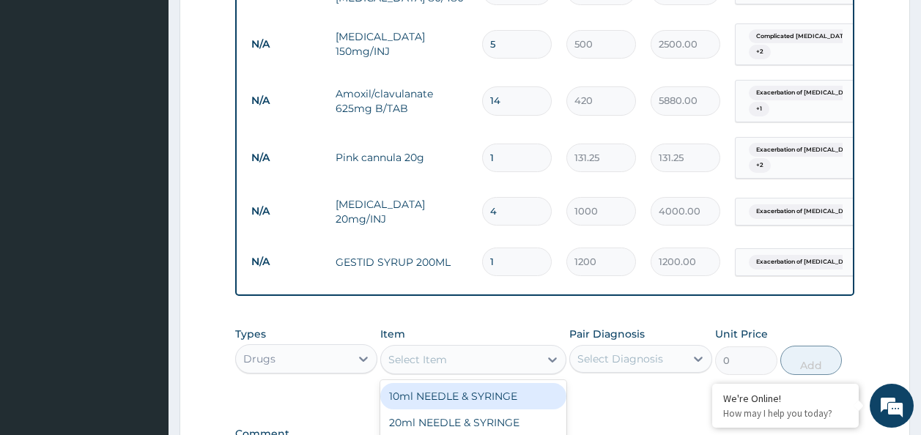
click at [490, 368] on div "Select Item" at bounding box center [460, 359] width 158 height 23
type input "omepra"
click at [501, 410] on div "Esomeprazole 20MG/CAP" at bounding box center [473, 396] width 186 height 26
type input "230"
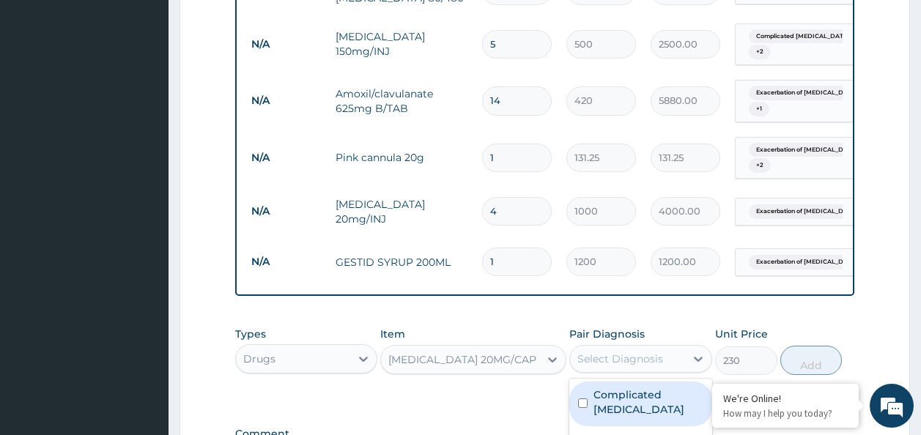
click at [594, 371] on div "Select Diagnosis" at bounding box center [627, 358] width 115 height 23
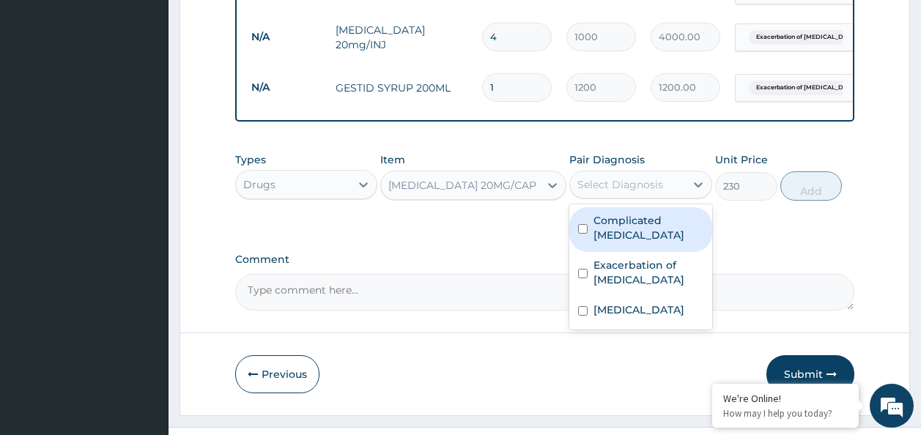
scroll to position [1642, 0]
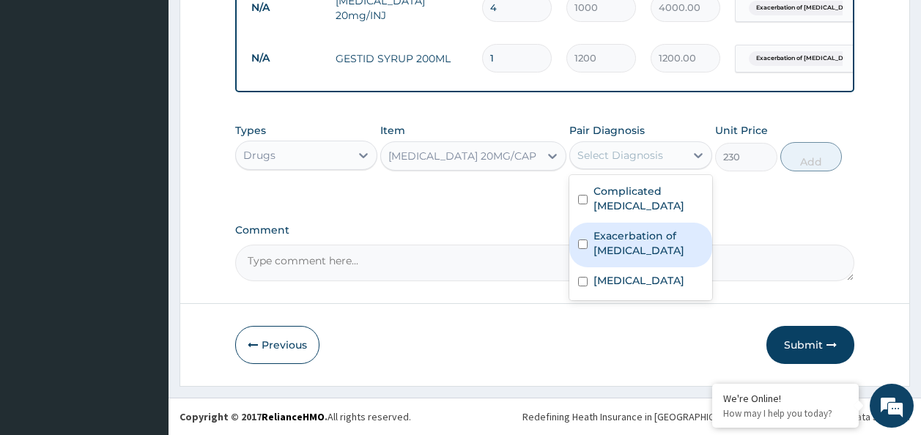
click at [650, 234] on label "Exacerbation of peptic ulcer" at bounding box center [649, 243] width 110 height 29
checkbox input "true"
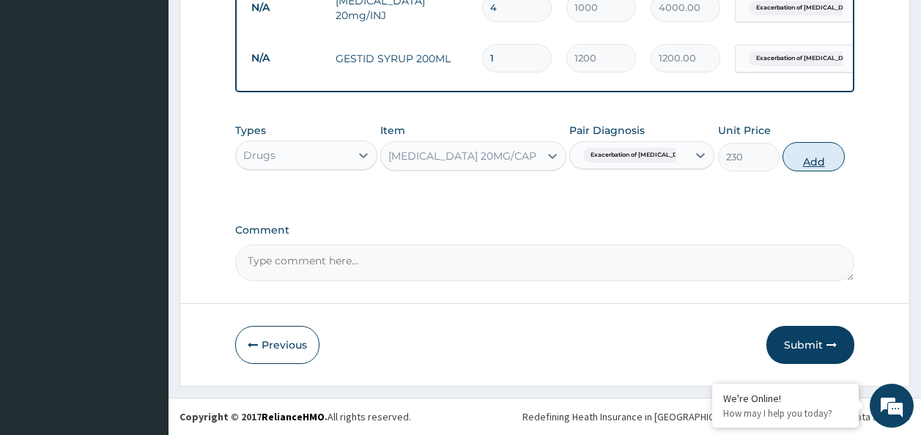
click at [803, 169] on button "Add" at bounding box center [814, 156] width 62 height 29
type input "0"
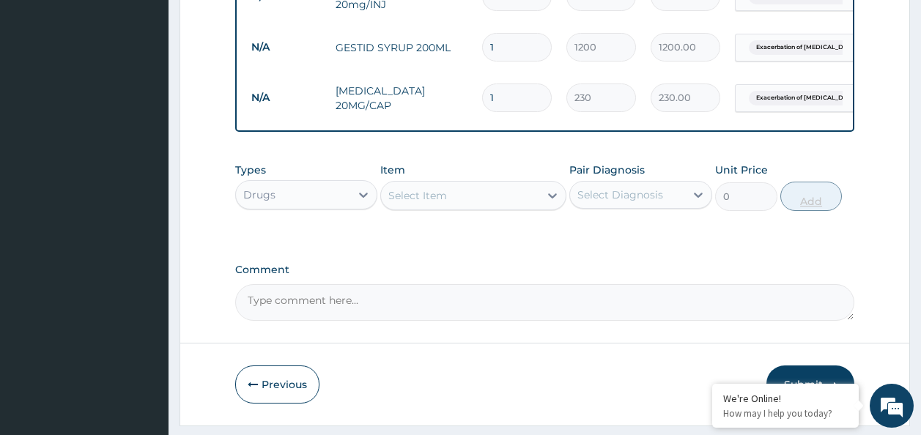
type input "0.00"
type input "2"
type input "460.00"
type input "28"
type input "6440.00"
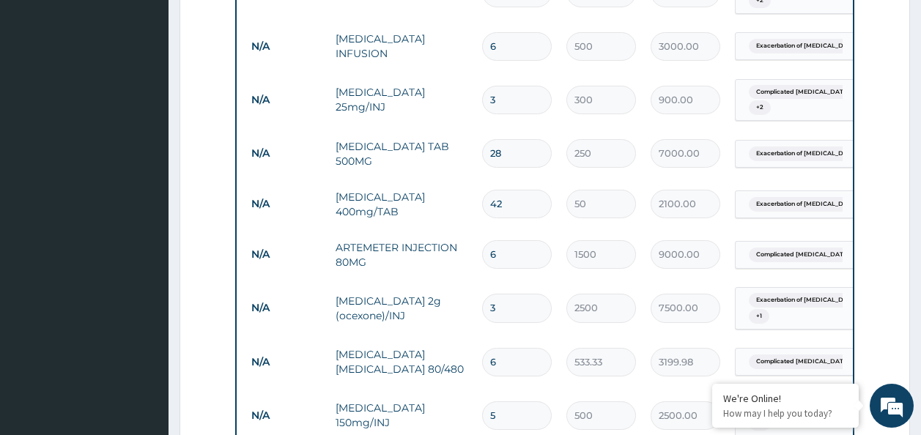
scroll to position [1038, 0]
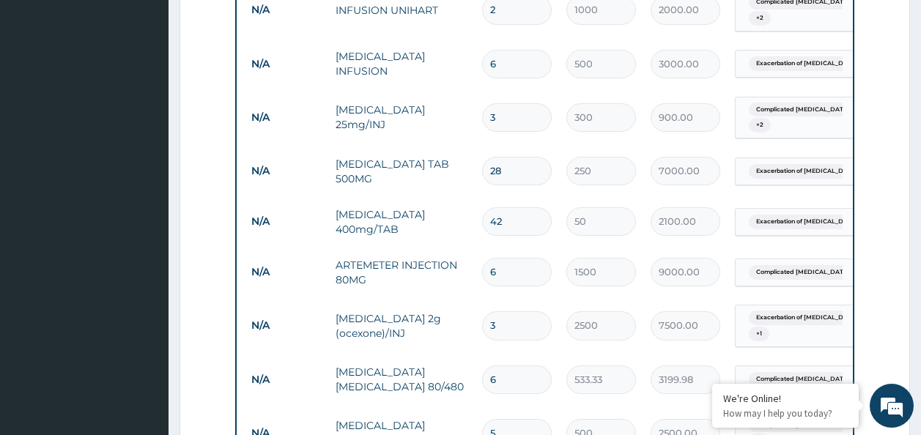
type input "28"
click at [516, 115] on input "3" at bounding box center [517, 117] width 70 height 29
type input "0.00"
type input "4"
type input "1200.00"
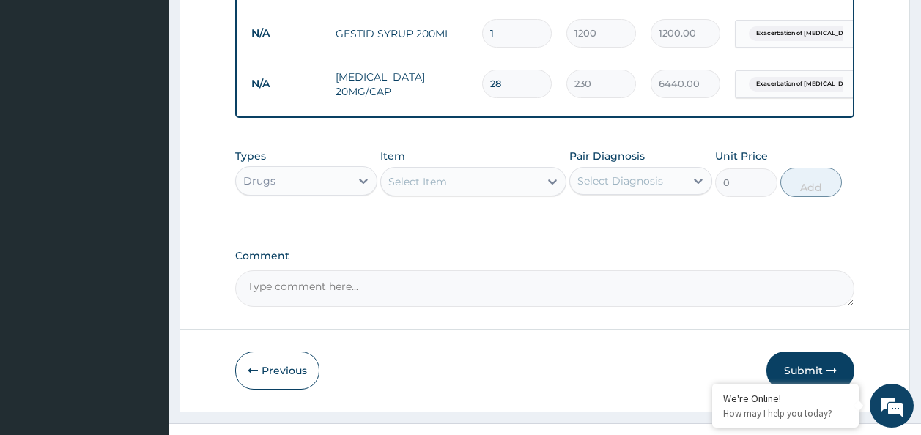
scroll to position [1660, 0]
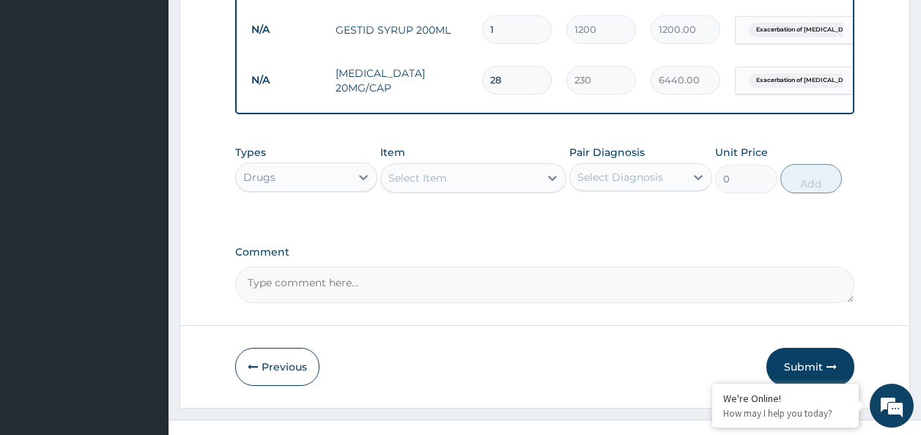
type input "4"
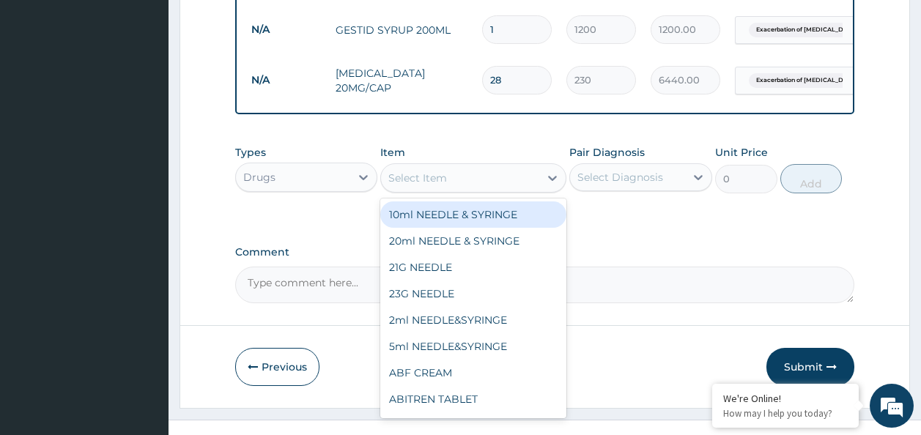
click at [432, 190] on div "Select Item" at bounding box center [460, 177] width 158 height 23
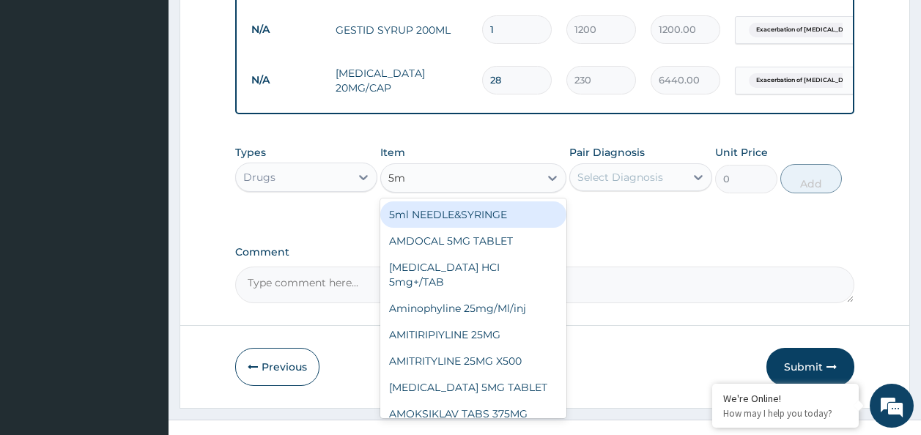
type input "5ml"
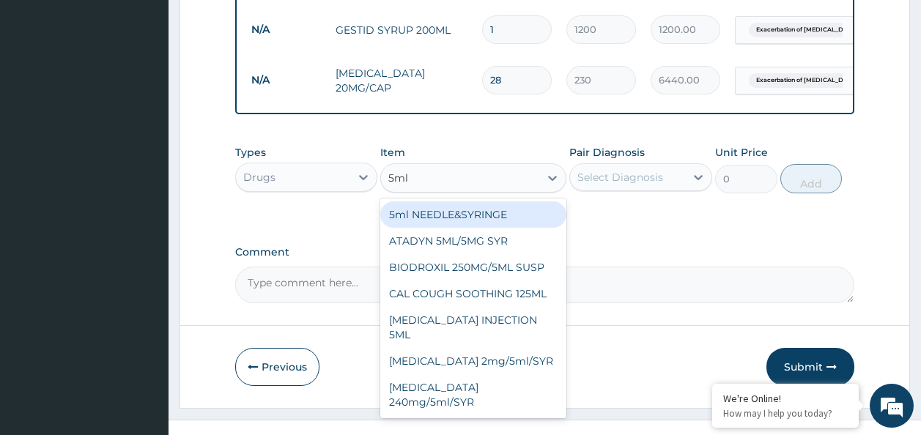
click at [437, 228] on div "5ml NEEDLE&SYRINGE" at bounding box center [473, 215] width 186 height 26
type input "100"
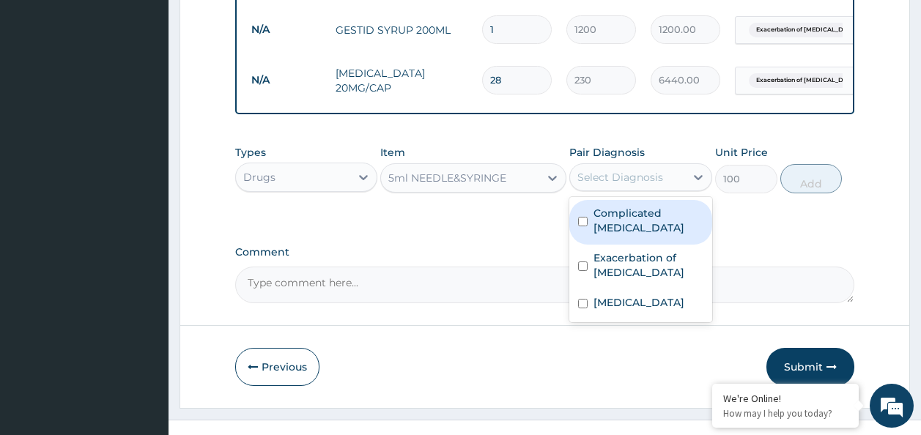
click at [611, 184] on div "Select Diagnosis" at bounding box center [621, 177] width 86 height 15
click at [614, 221] on label "Complicated malaria" at bounding box center [649, 220] width 110 height 29
checkbox input "true"
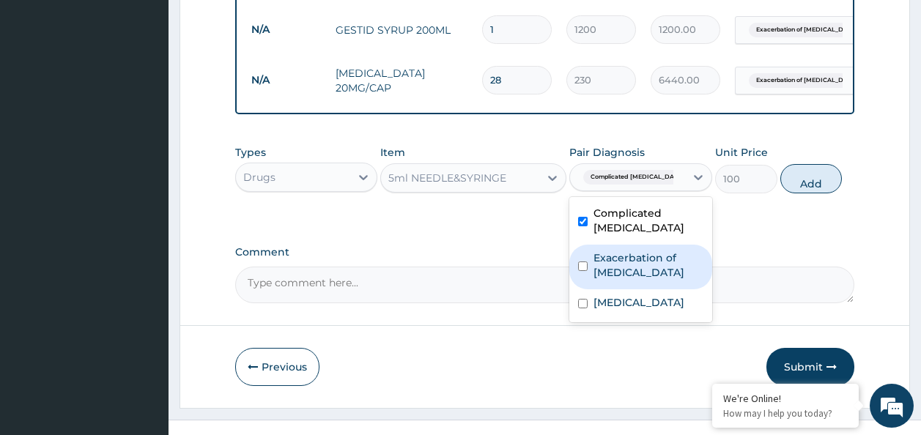
click at [613, 251] on label "Exacerbation of peptic ulcer" at bounding box center [649, 265] width 110 height 29
checkbox input "true"
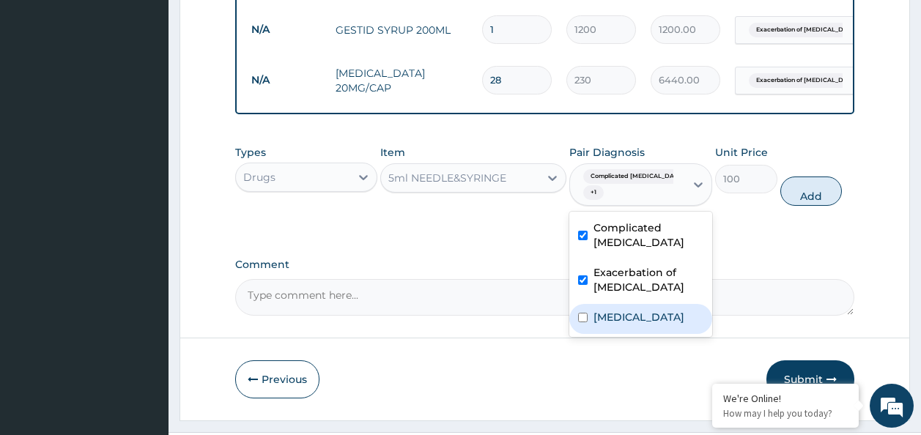
click at [613, 323] on div "Typhoid carrier" at bounding box center [640, 319] width 143 height 30
checkbox input "true"
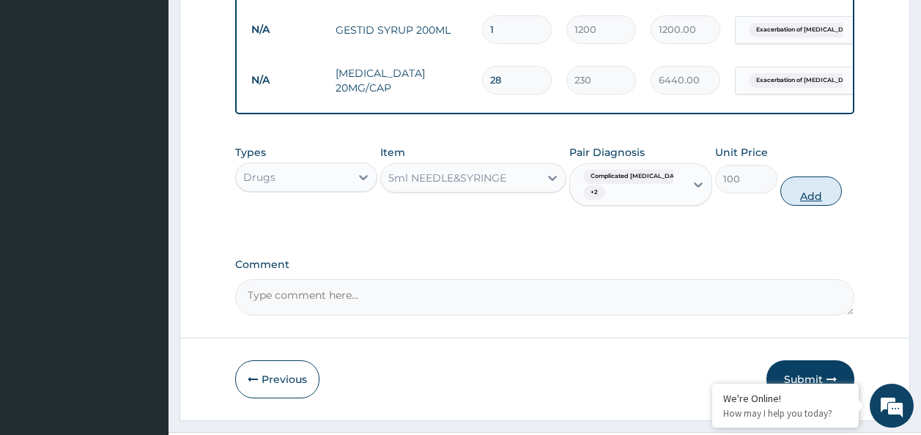
click at [812, 206] on button "Add" at bounding box center [812, 191] width 62 height 29
type input "0"
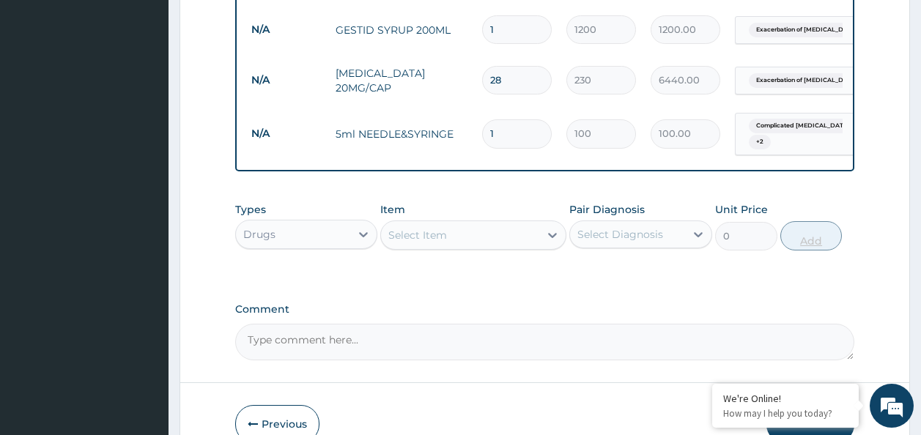
type input "0.00"
type input "6"
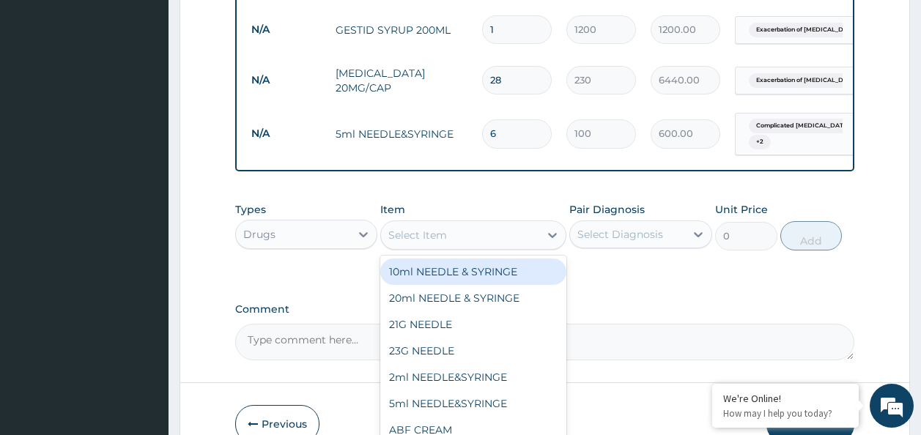
click at [500, 247] on div "Select Item" at bounding box center [460, 235] width 158 height 23
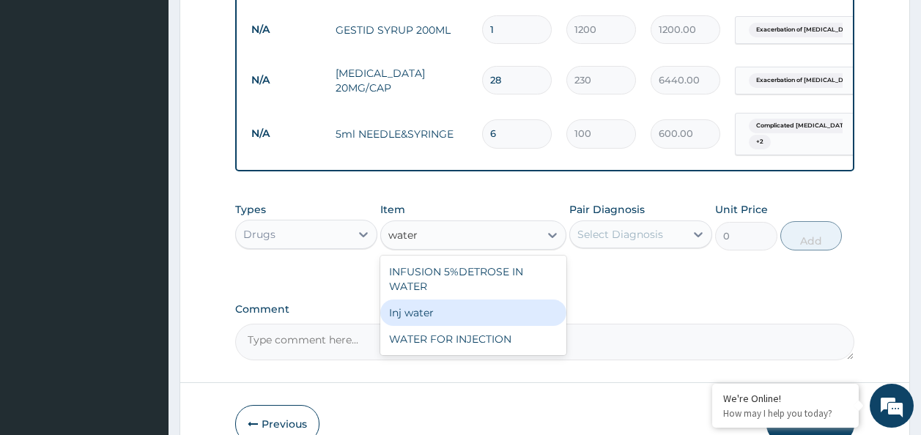
click at [459, 326] on div "Inj water" at bounding box center [473, 313] width 186 height 26
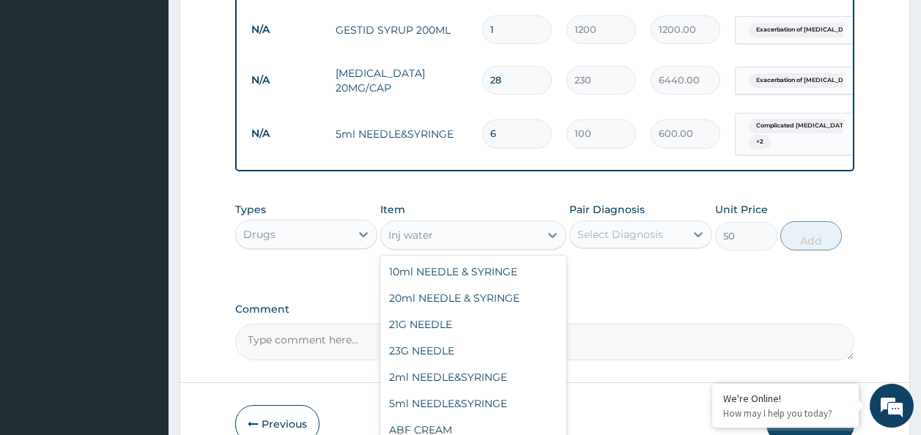
click at [512, 247] on div "Inj water" at bounding box center [460, 235] width 158 height 23
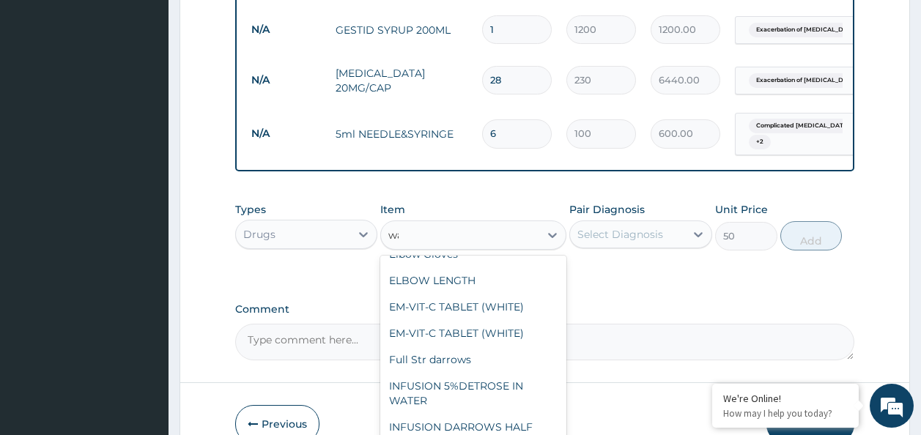
scroll to position [0, 0]
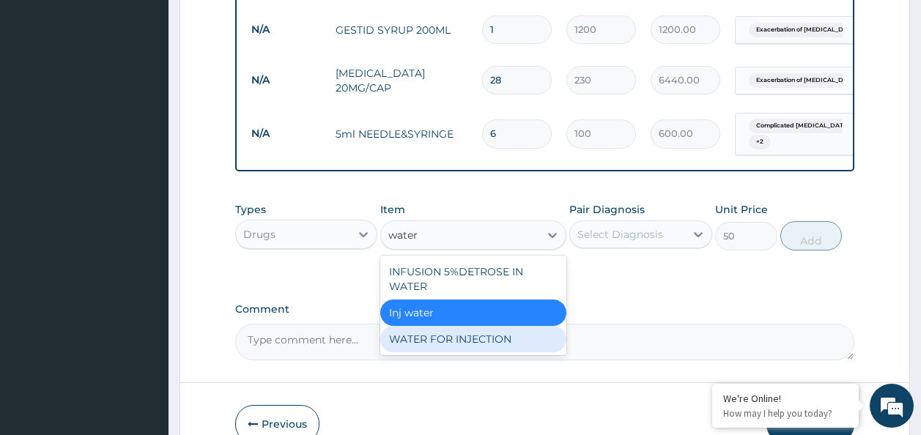
click at [480, 345] on div "WATER FOR INJECTION" at bounding box center [473, 339] width 186 height 26
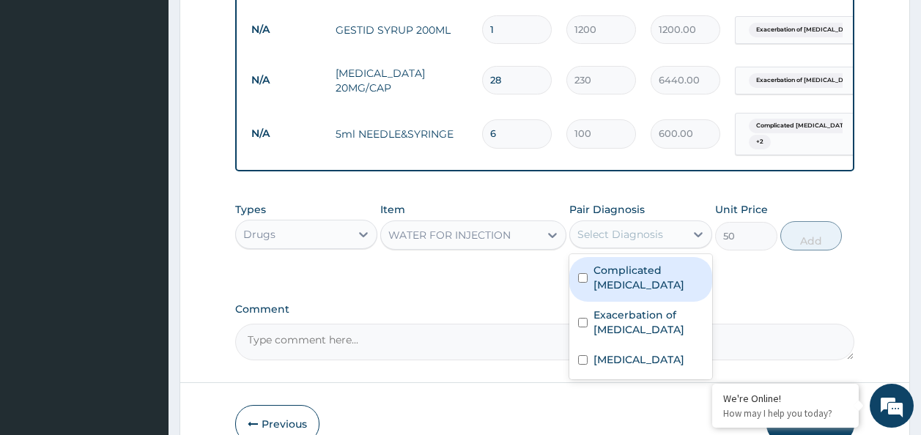
click at [631, 242] on div "Select Diagnosis" at bounding box center [621, 234] width 86 height 15
click at [619, 291] on div "Complicated malaria" at bounding box center [640, 279] width 143 height 45
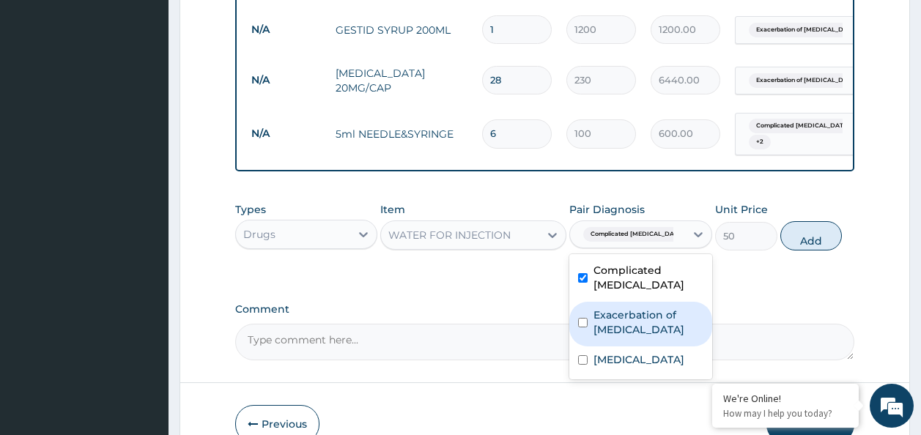
click at [612, 319] on label "Exacerbation of peptic ulcer" at bounding box center [649, 322] width 110 height 29
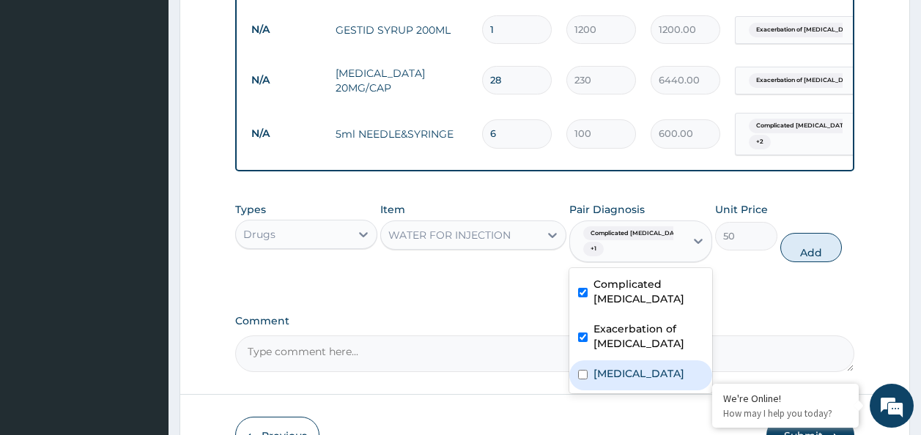
click at [602, 366] on label "Typhoid carrier" at bounding box center [639, 373] width 91 height 15
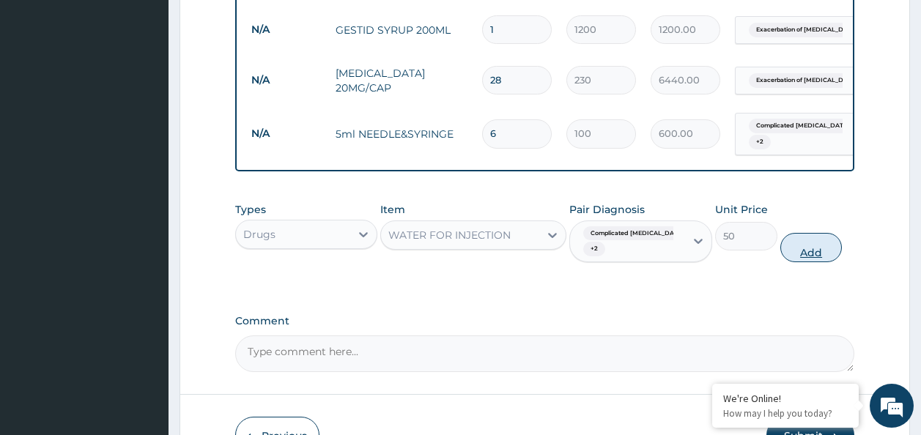
click at [803, 262] on button "Add" at bounding box center [812, 247] width 62 height 29
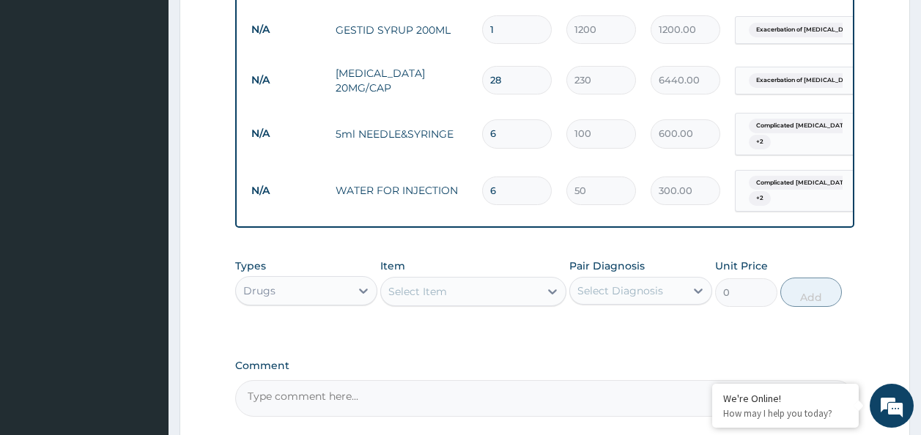
click at [432, 299] on div "Select Item" at bounding box center [417, 291] width 59 height 15
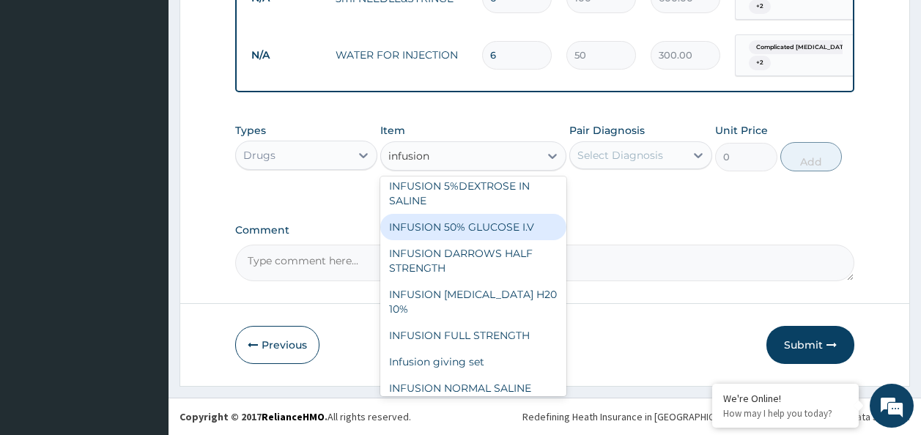
scroll to position [229, 0]
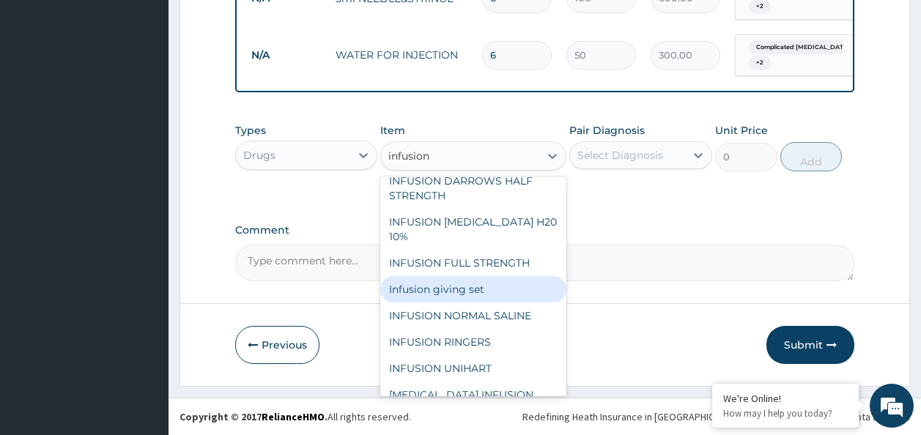
click at [449, 276] on div "Infusion giving set" at bounding box center [473, 289] width 186 height 26
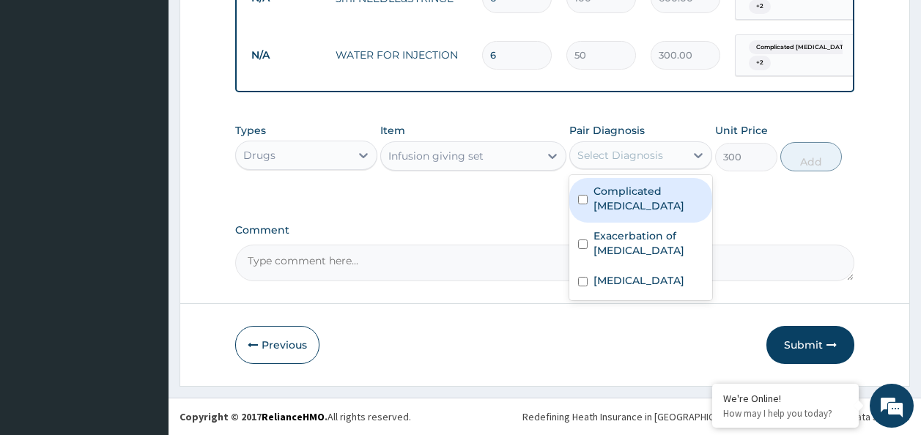
click at [619, 155] on div "Select Diagnosis" at bounding box center [621, 155] width 86 height 15
click at [618, 199] on div "Complicated malaria" at bounding box center [640, 200] width 143 height 45
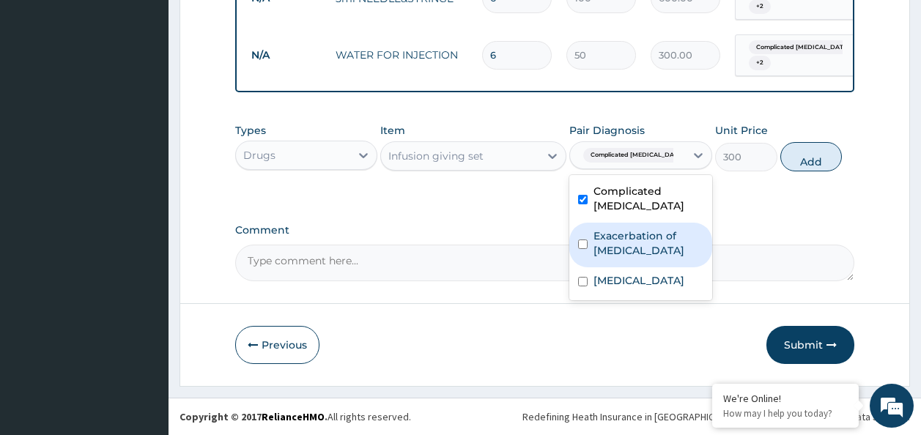
click at [618, 235] on label "Exacerbation of peptic ulcer" at bounding box center [649, 243] width 110 height 29
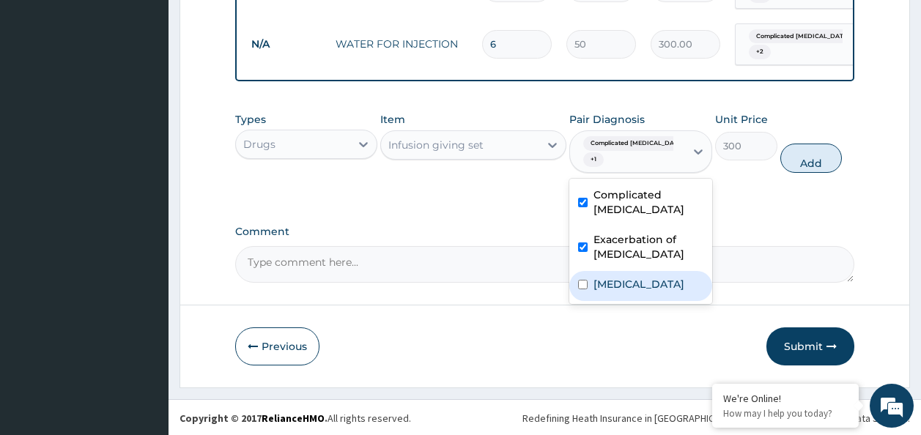
click at [617, 277] on label "Typhoid carrier" at bounding box center [639, 284] width 91 height 15
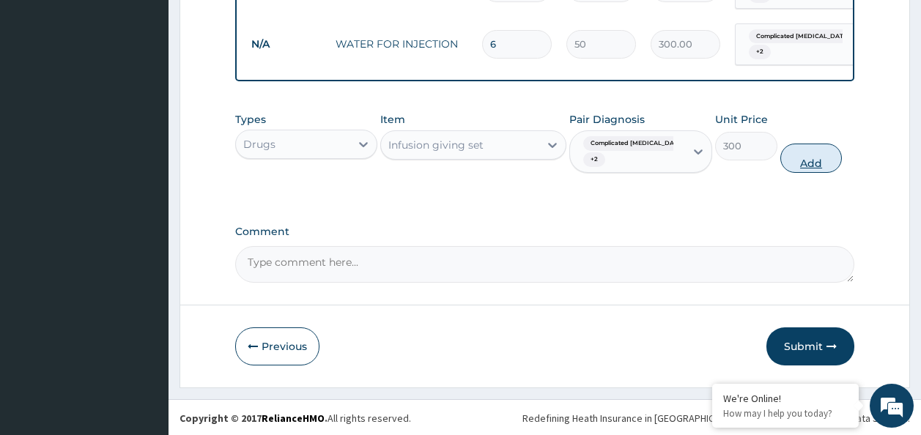
click at [795, 163] on button "Add" at bounding box center [812, 158] width 62 height 29
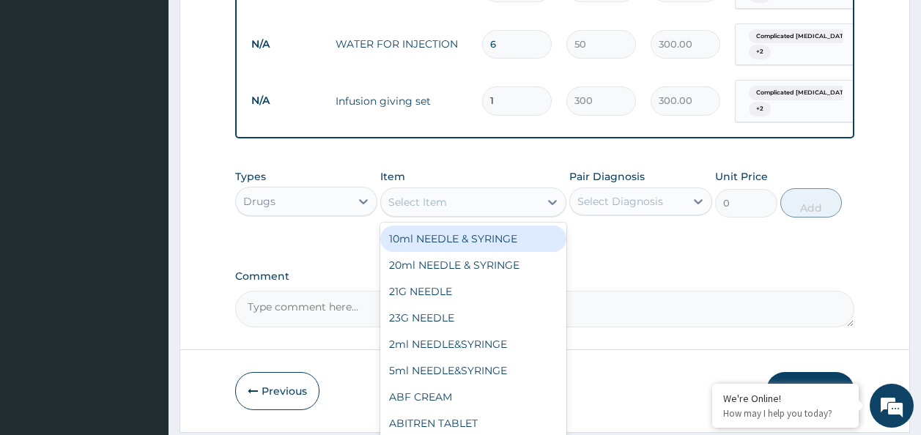
click at [471, 214] on div "Select Item" at bounding box center [460, 202] width 158 height 23
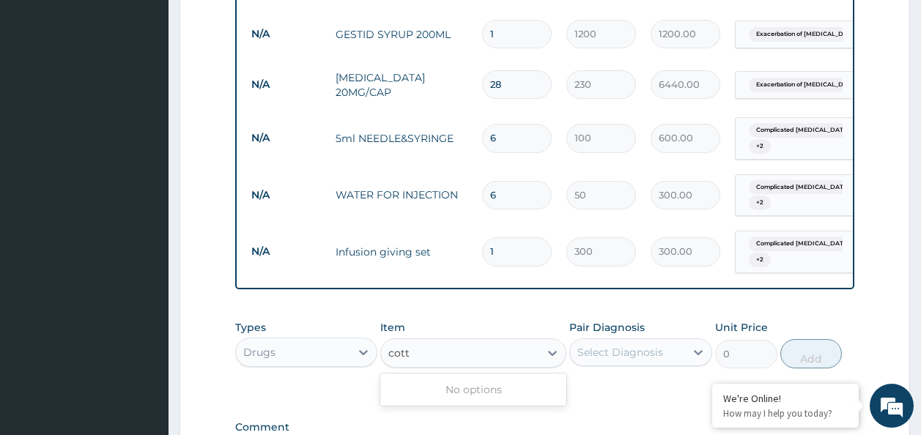
scroll to position [1864, 0]
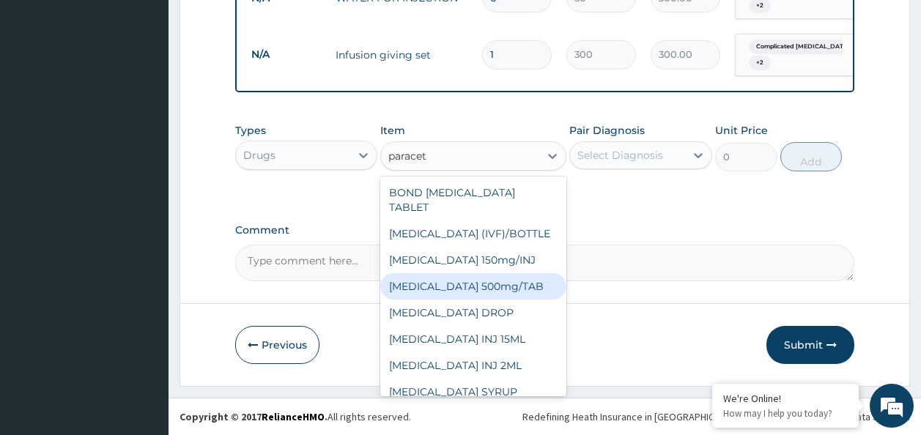
click at [506, 277] on div "PARACETAMOL 500mg/TAB" at bounding box center [473, 286] width 186 height 26
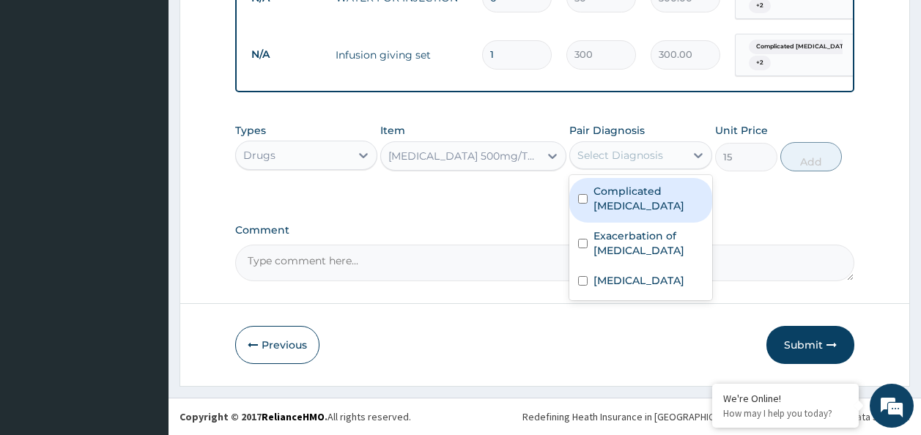
click at [606, 158] on div "Select Diagnosis" at bounding box center [621, 155] width 86 height 15
click at [612, 196] on label "Complicated malaria" at bounding box center [649, 198] width 110 height 29
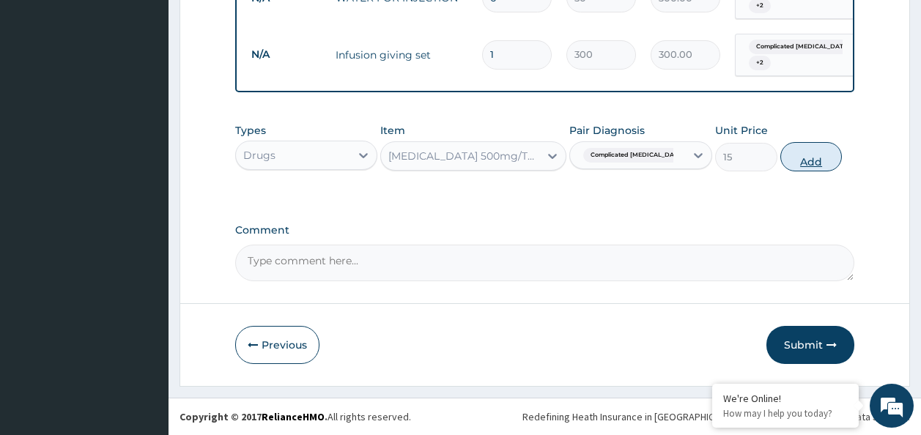
click at [797, 159] on button "Add" at bounding box center [812, 156] width 62 height 29
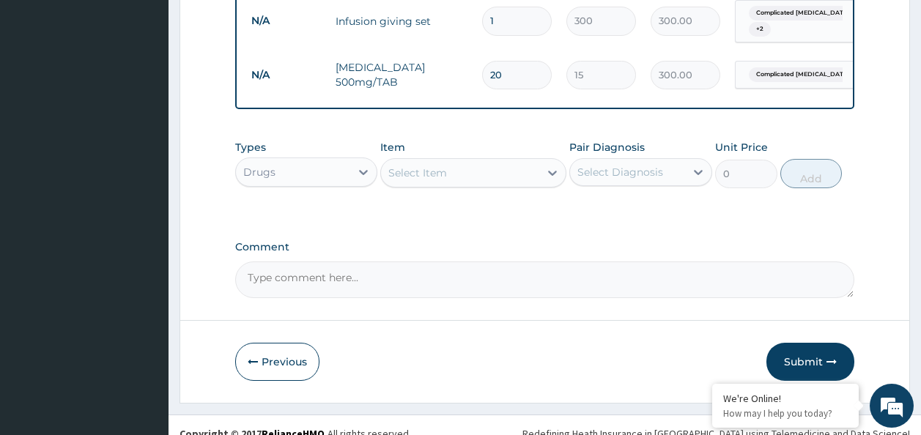
scroll to position [1914, 0]
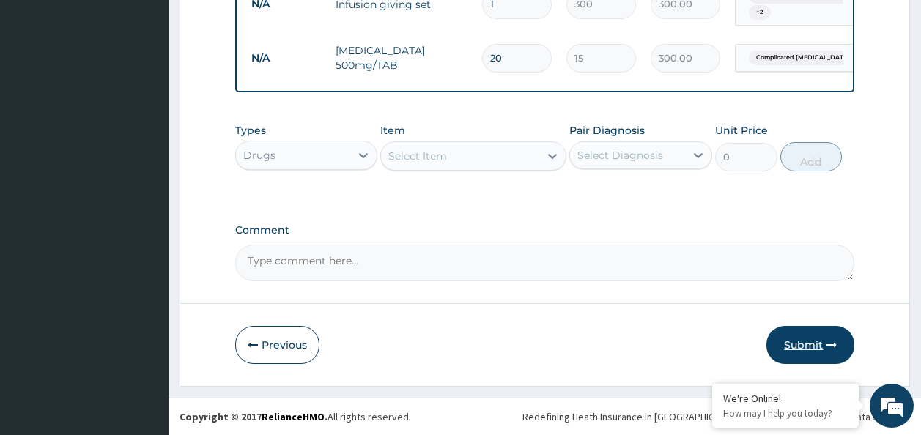
click at [822, 344] on button "Submit" at bounding box center [811, 345] width 88 height 38
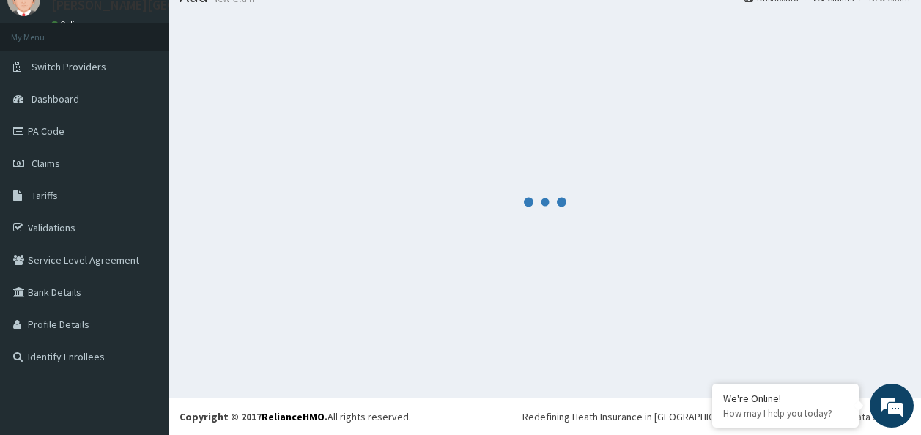
scroll to position [61, 0]
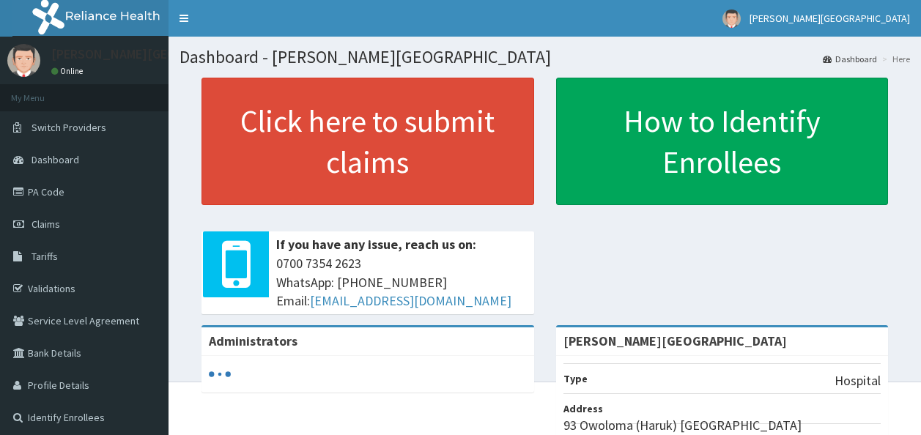
click at [88, 225] on link "Claims" at bounding box center [84, 224] width 169 height 32
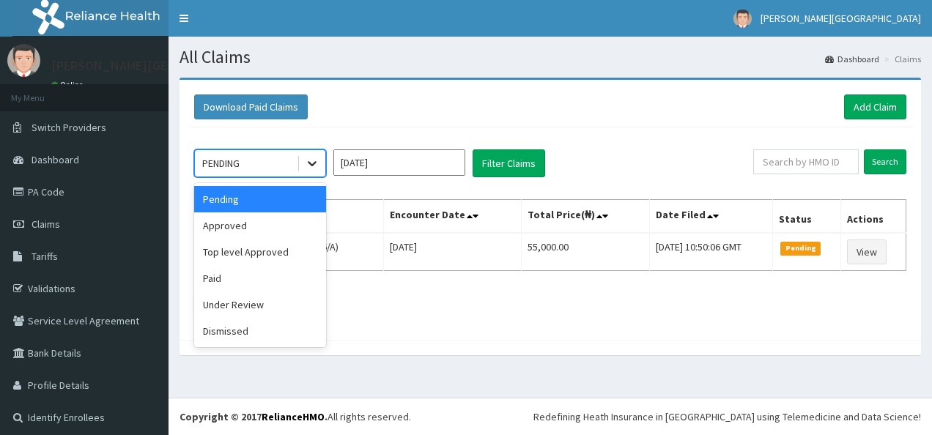
click at [305, 158] on icon at bounding box center [312, 163] width 15 height 15
click at [283, 303] on div "Under Review" at bounding box center [260, 305] width 132 height 26
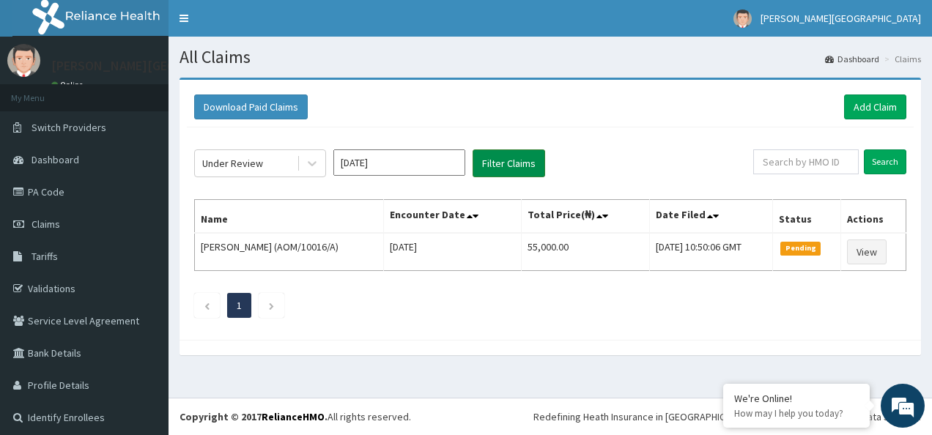
click at [509, 164] on button "Filter Claims" at bounding box center [509, 164] width 73 height 28
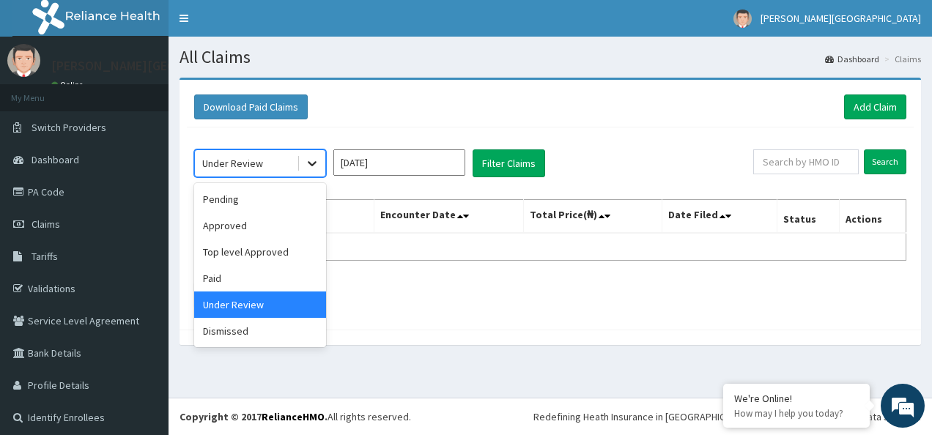
click at [315, 155] on div at bounding box center [312, 163] width 26 height 26
click at [262, 224] on div "Approved" at bounding box center [260, 226] width 132 height 26
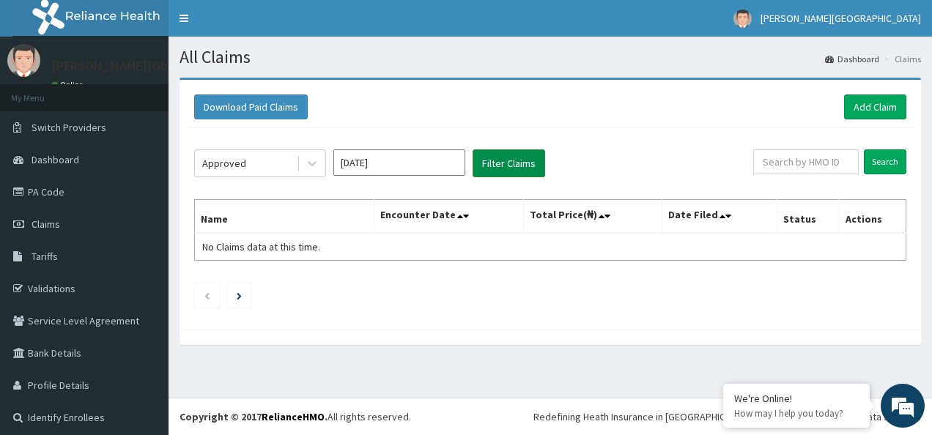
click at [503, 166] on button "Filter Claims" at bounding box center [509, 164] width 73 height 28
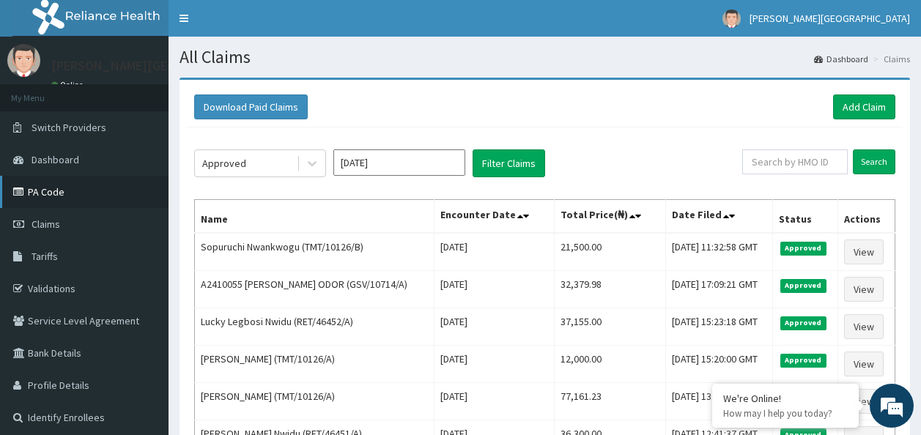
click at [97, 196] on link "PA Code" at bounding box center [84, 192] width 169 height 32
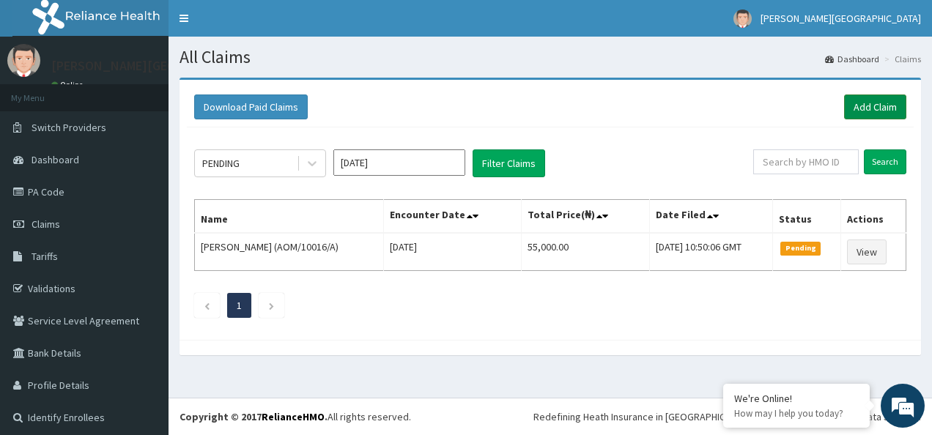
click at [852, 104] on link "Add Claim" at bounding box center [875, 107] width 62 height 25
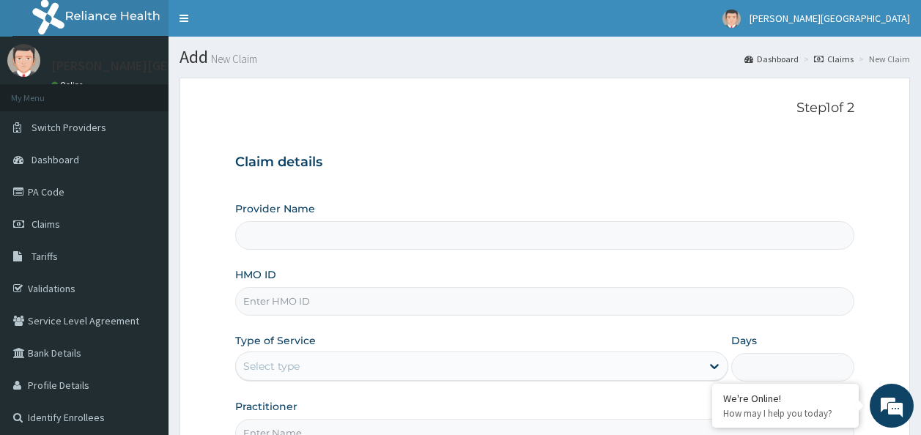
click at [319, 294] on input "HMO ID" at bounding box center [545, 301] width 620 height 29
type input "[PERSON_NAME][GEOGRAPHIC_DATA]"
type input "AOM/10016/A"
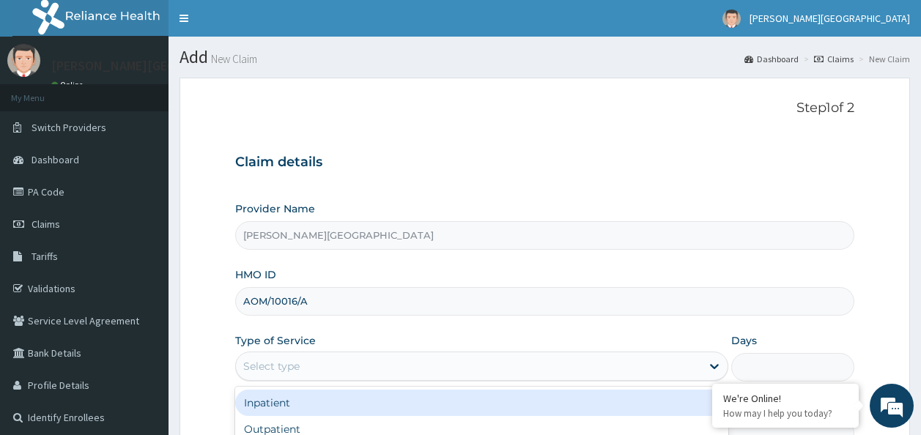
click at [298, 375] on div "Select type" at bounding box center [468, 366] width 465 height 23
click at [289, 409] on div "Inpatient" at bounding box center [481, 403] width 493 height 26
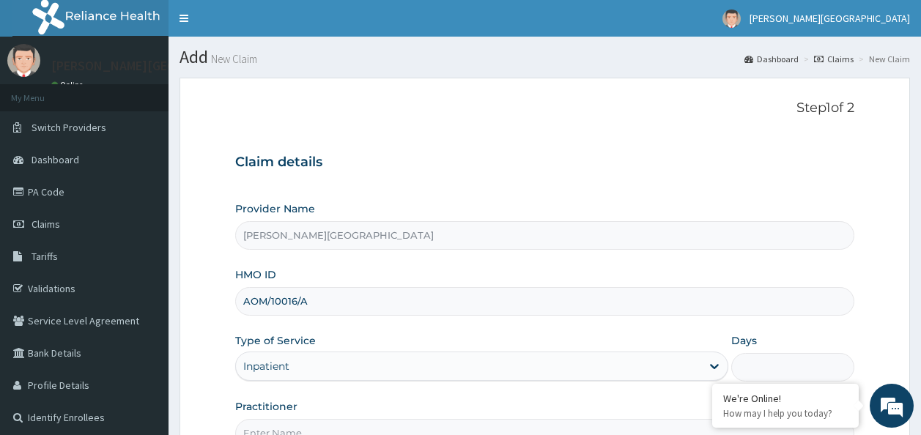
click at [757, 359] on input "Days" at bounding box center [792, 367] width 123 height 29
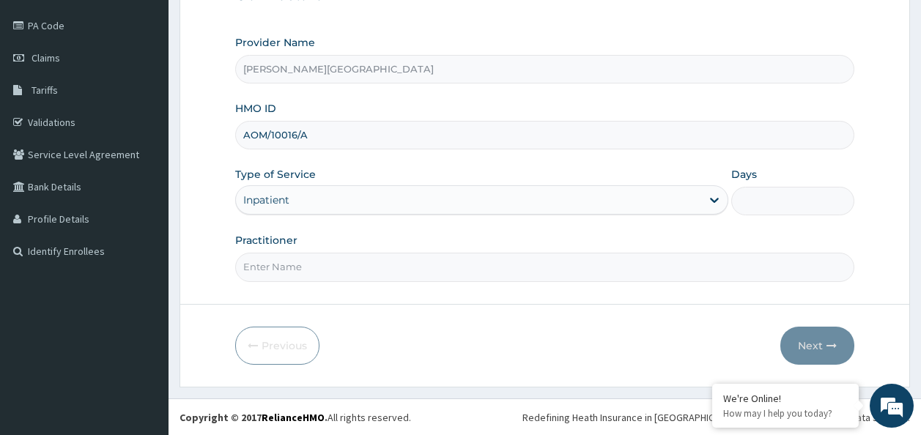
scroll to position [166, 0]
click at [709, 380] on em at bounding box center [712, 385] width 15 height 15
click at [791, 197] on input "Days" at bounding box center [792, 201] width 123 height 29
type input "2"
click at [358, 261] on input "Practitioner" at bounding box center [545, 267] width 620 height 29
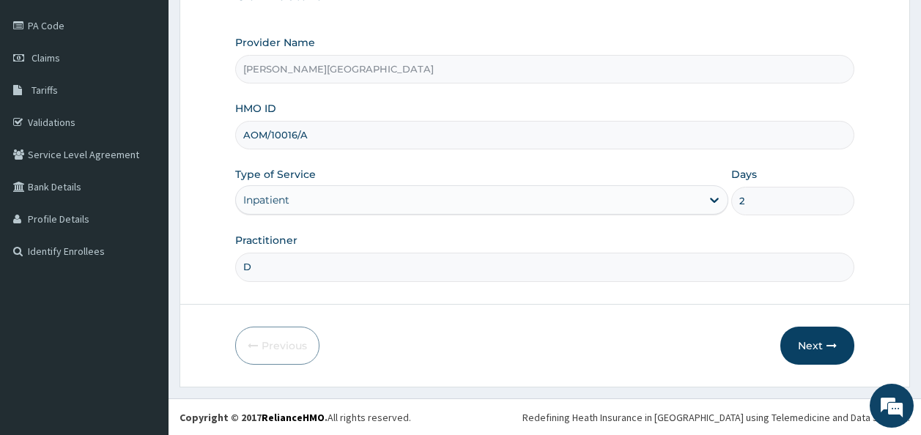
type input "D"
type input "[PERSON_NAME]"
click at [814, 339] on button "Next" at bounding box center [818, 346] width 74 height 38
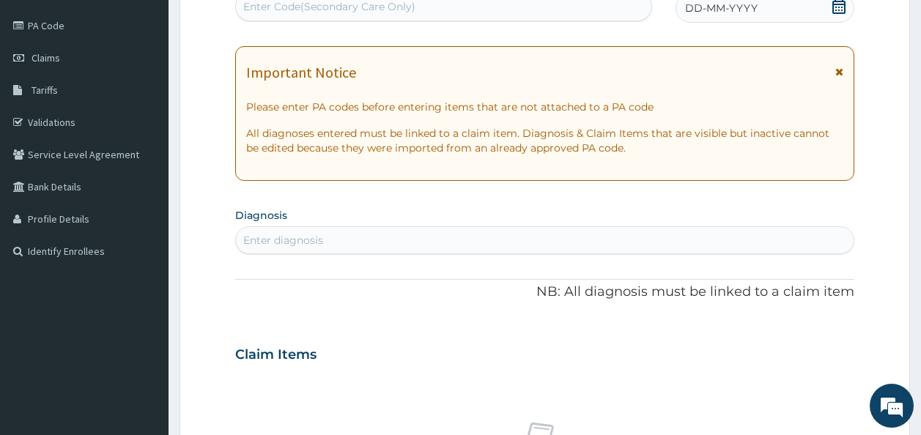
scroll to position [166, 0]
click at [425, 1] on div "Enter Code(Secondary Care Only)" at bounding box center [444, 7] width 416 height 23
paste input "PA/EBC88A"
type input "PA/EBC88A"
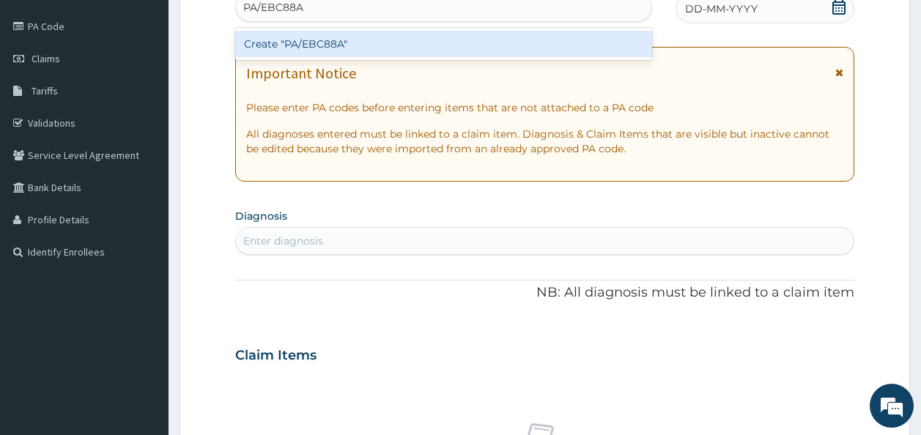
click at [407, 49] on div "Create "PA/EBC88A"" at bounding box center [444, 44] width 418 height 26
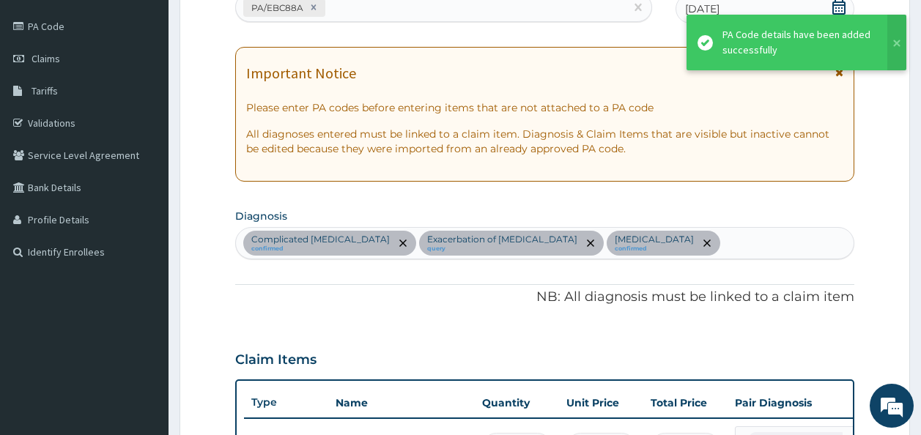
scroll to position [774, 0]
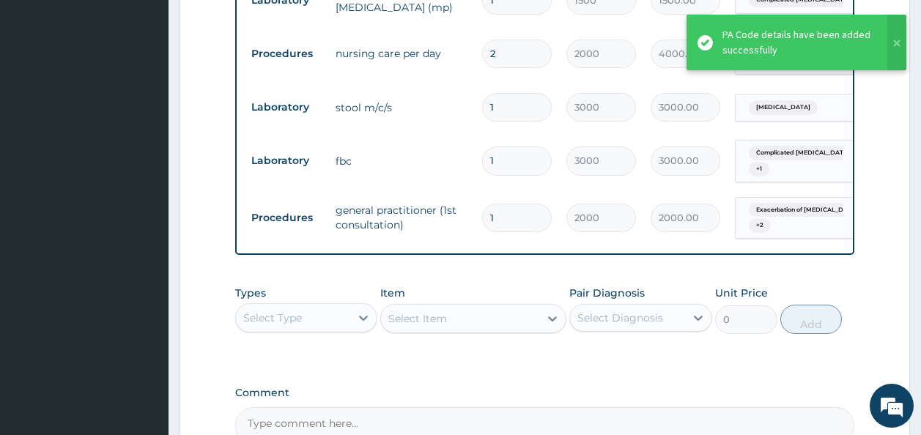
click at [350, 312] on div "Types Select Type" at bounding box center [306, 310] width 143 height 48
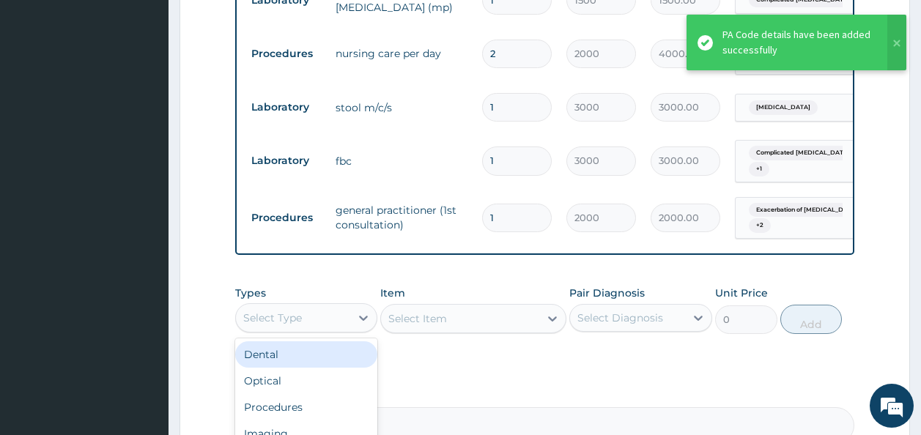
click at [348, 328] on div "Select Type" at bounding box center [293, 317] width 115 height 23
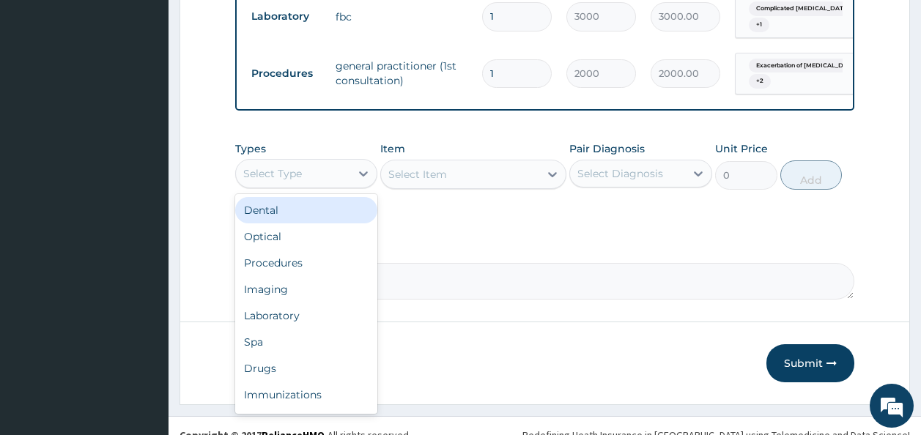
scroll to position [948, 0]
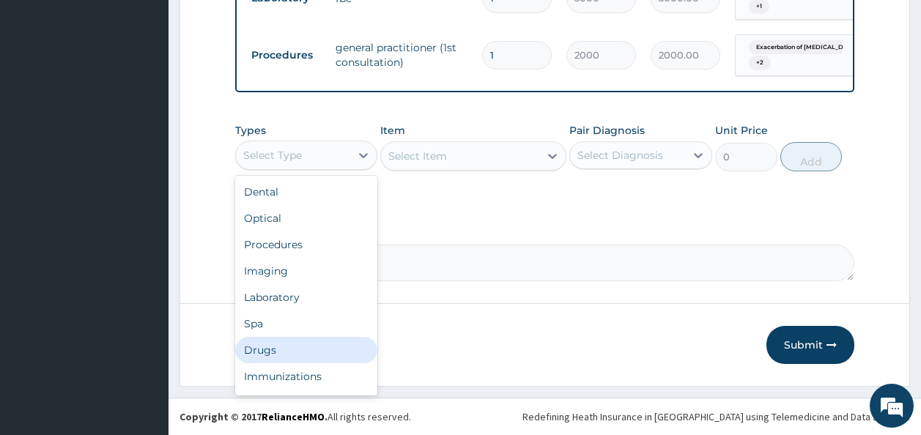
click at [272, 342] on div "Drugs" at bounding box center [306, 350] width 143 height 26
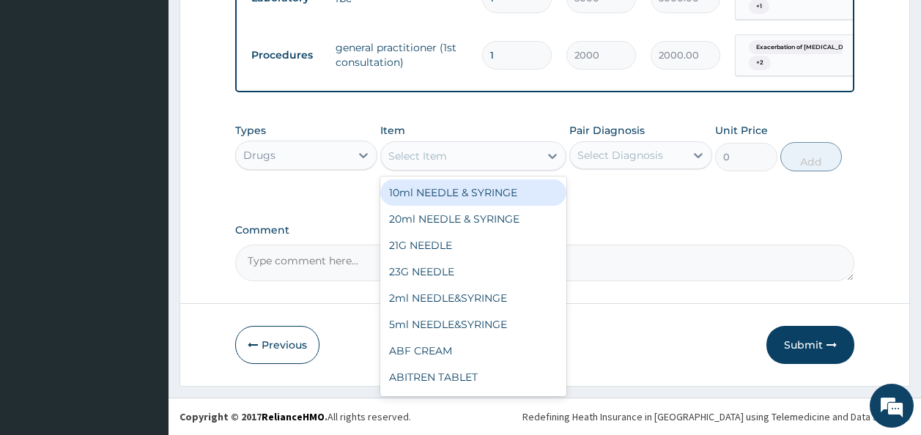
click at [451, 149] on div "Select Item" at bounding box center [460, 155] width 158 height 23
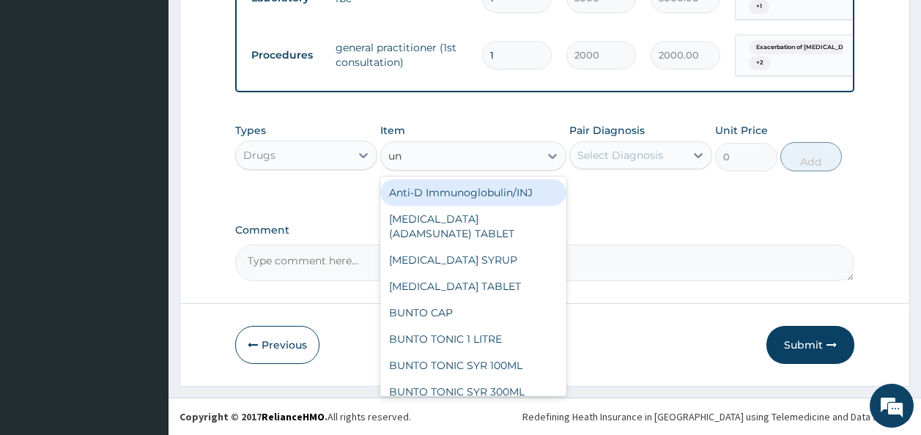
type input "uni"
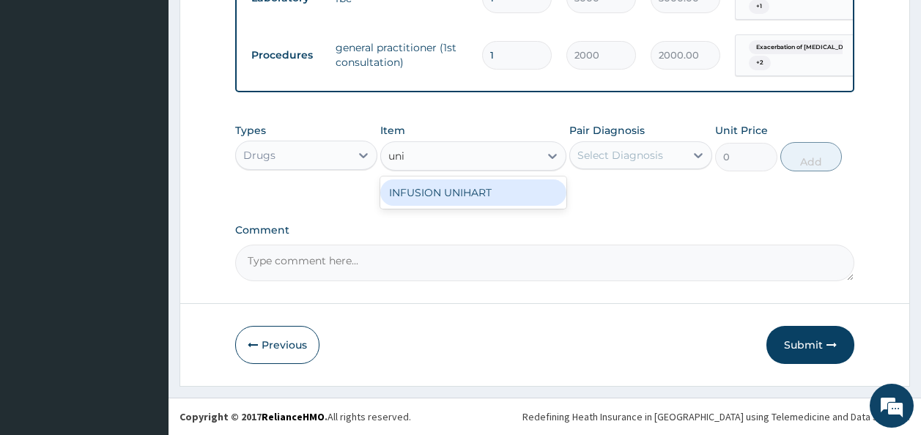
click at [447, 196] on div "INFUSION UNIHART" at bounding box center [473, 193] width 186 height 26
type input "1000"
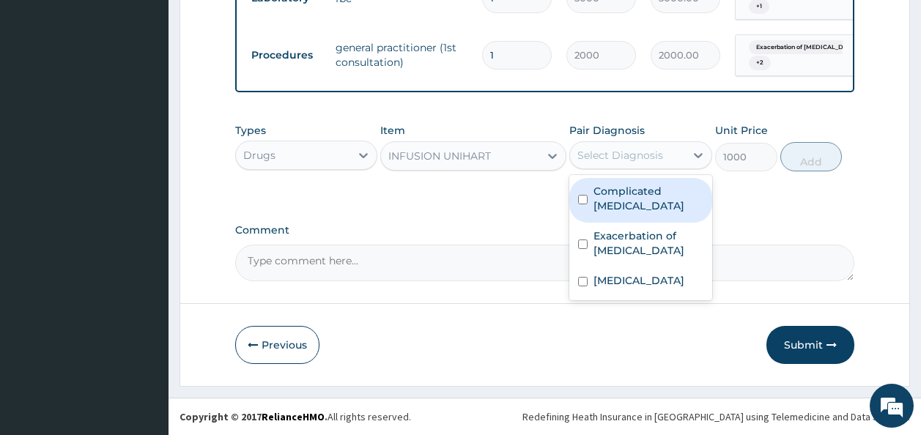
click at [589, 154] on div "Select Diagnosis" at bounding box center [621, 155] width 86 height 15
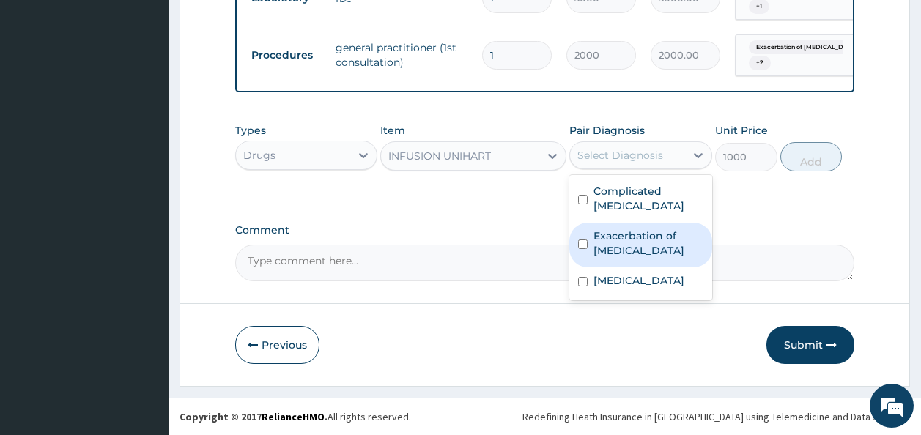
drag, startPoint x: 606, startPoint y: 199, endPoint x: 608, endPoint y: 233, distance: 33.7
click at [608, 233] on div "Complicated [MEDICAL_DATA] Exacerbation of [MEDICAL_DATA] [MEDICAL_DATA]" at bounding box center [640, 237] width 143 height 125
click at [608, 233] on label "Exacerbation of [MEDICAL_DATA]" at bounding box center [649, 243] width 110 height 29
checkbox input "true"
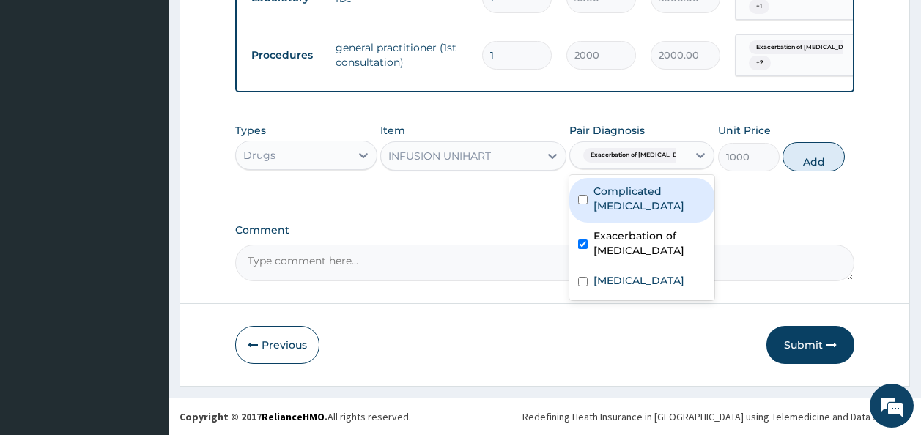
click at [608, 199] on div "Complicated [MEDICAL_DATA]" at bounding box center [641, 200] width 145 height 45
checkbox input "true"
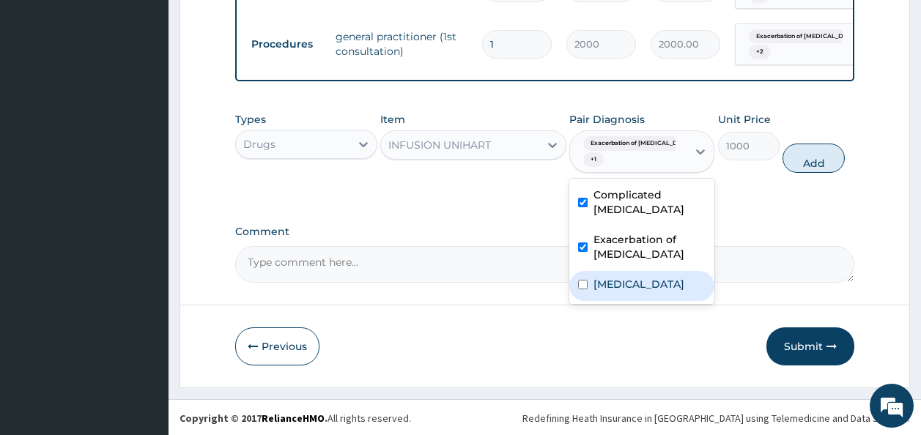
click at [625, 289] on div "[MEDICAL_DATA]" at bounding box center [641, 286] width 145 height 30
checkbox input "true"
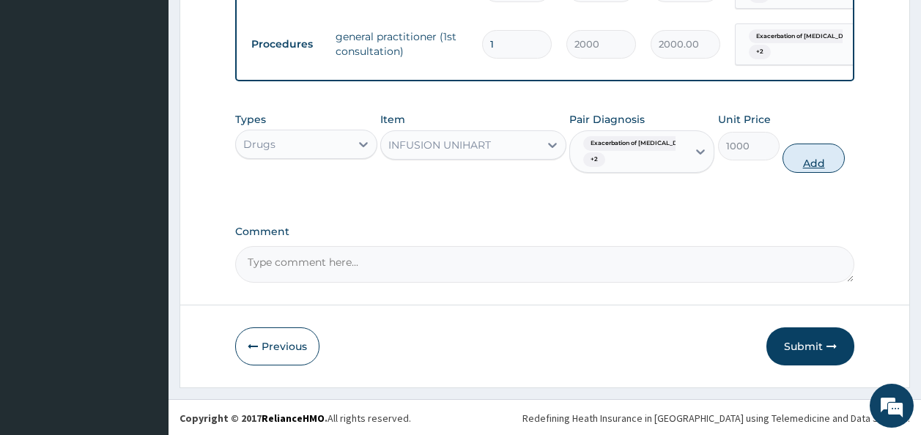
click at [797, 173] on button "Add" at bounding box center [814, 158] width 62 height 29
type input "0"
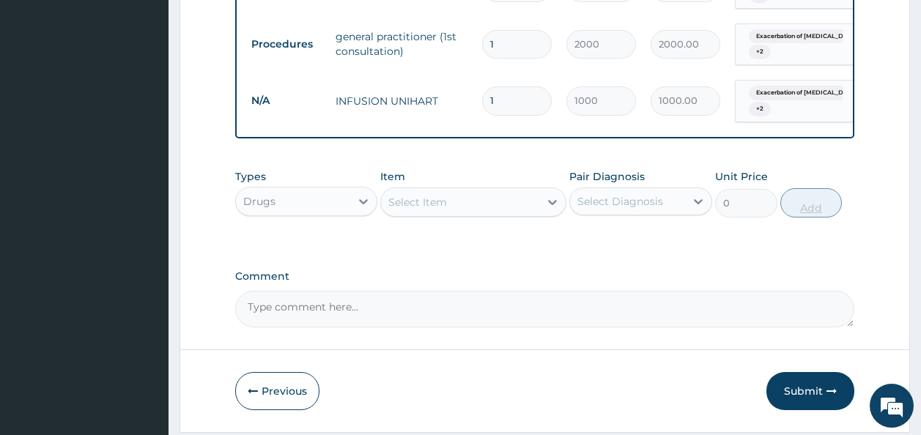
type input "0.00"
type input "2"
type input "2000.00"
type input "2"
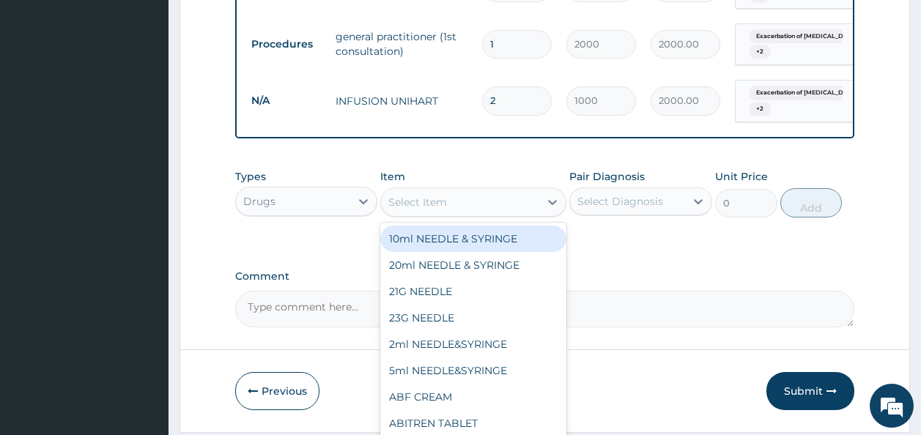
click at [522, 205] on div "Select Item" at bounding box center [460, 202] width 158 height 23
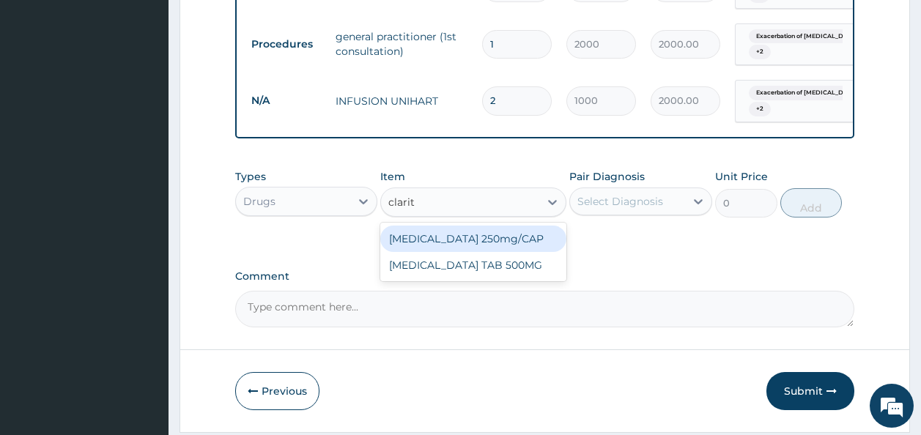
type input "clarith"
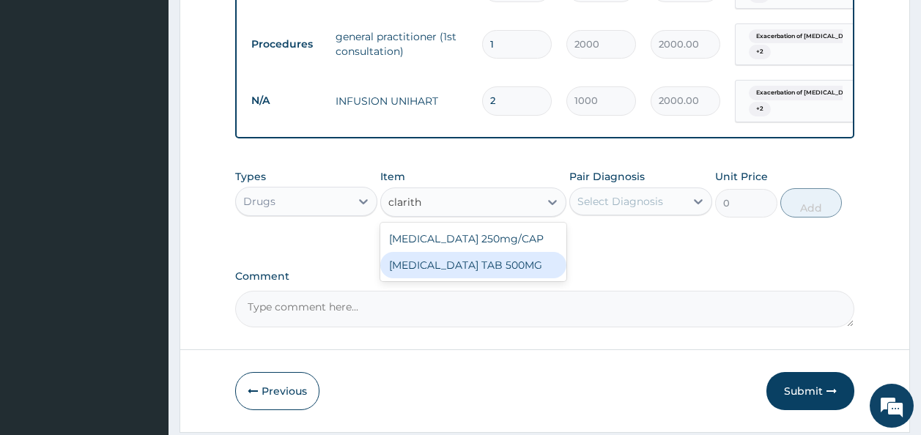
click at [538, 278] on div "[MEDICAL_DATA] TAB 500MG" at bounding box center [473, 265] width 186 height 26
type input "250"
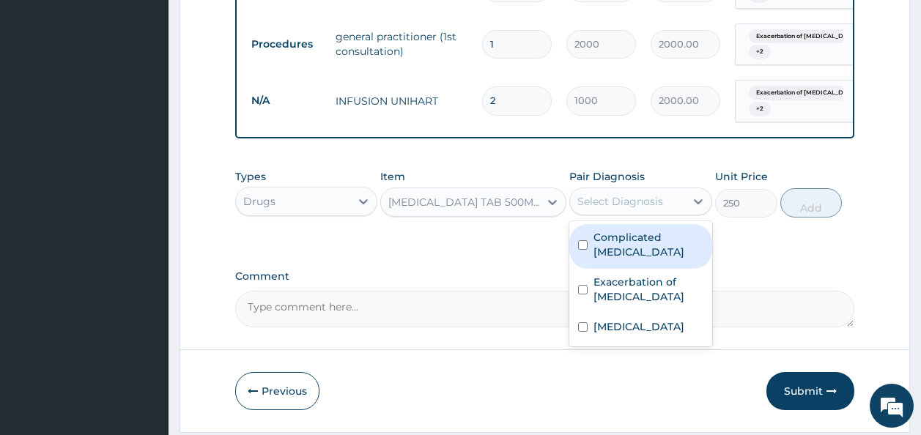
click at [619, 204] on div "Select Diagnosis" at bounding box center [627, 201] width 115 height 23
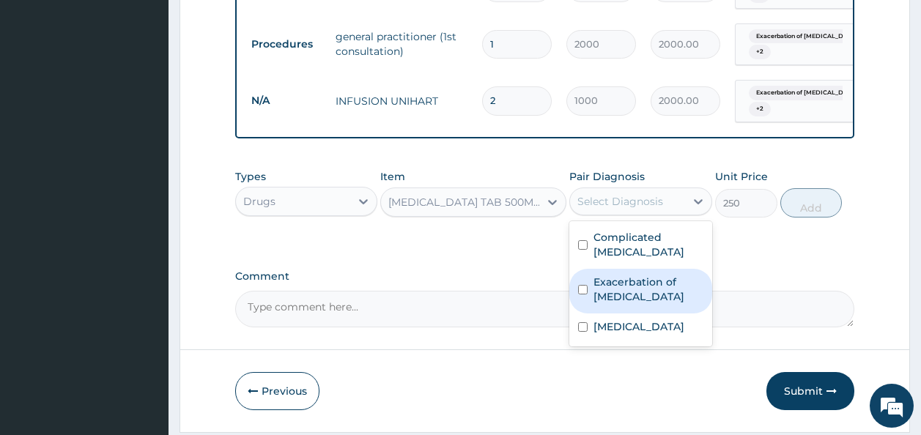
click at [615, 286] on label "Exacerbation of peptic ulcer" at bounding box center [649, 289] width 110 height 29
checkbox input "true"
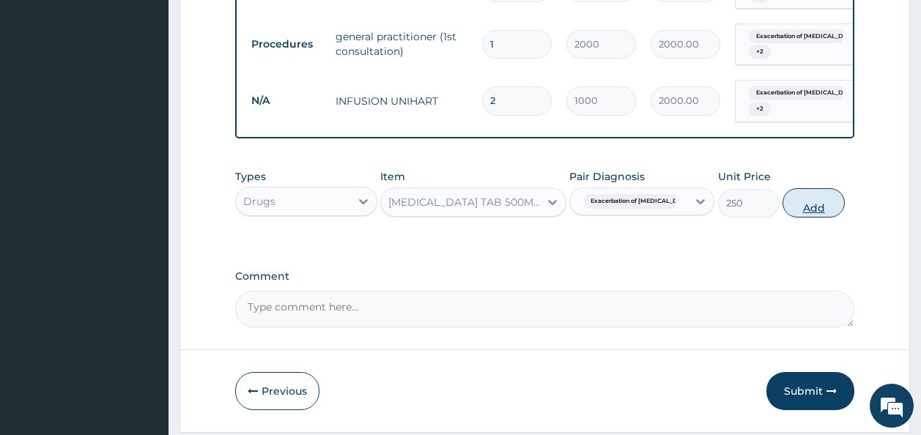
click at [812, 206] on button "Add" at bounding box center [814, 202] width 62 height 29
type input "0"
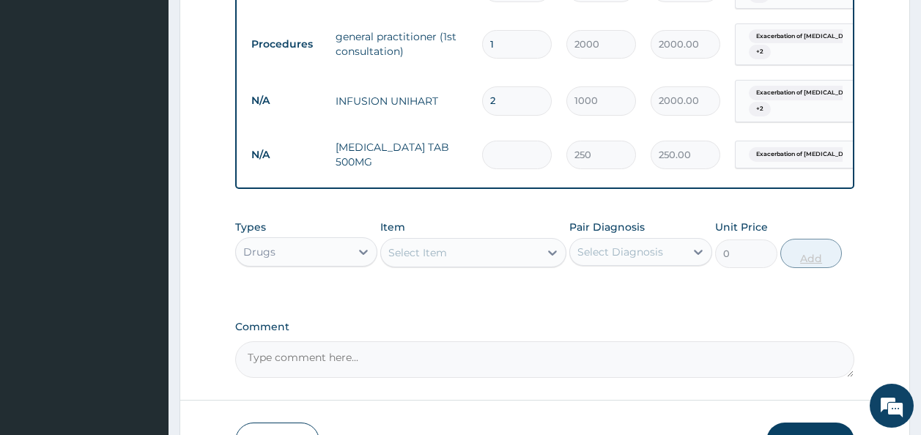
type input "0.00"
type input "2"
type input "500.00"
type input "28"
type input "7000.00"
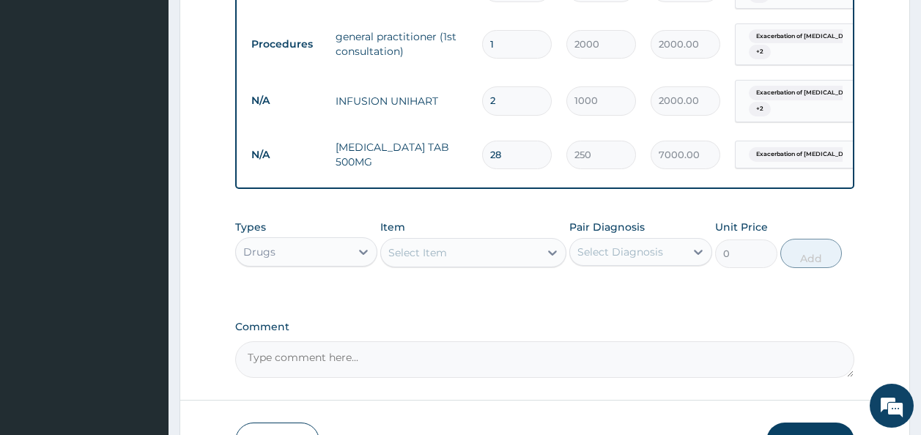
type input "28"
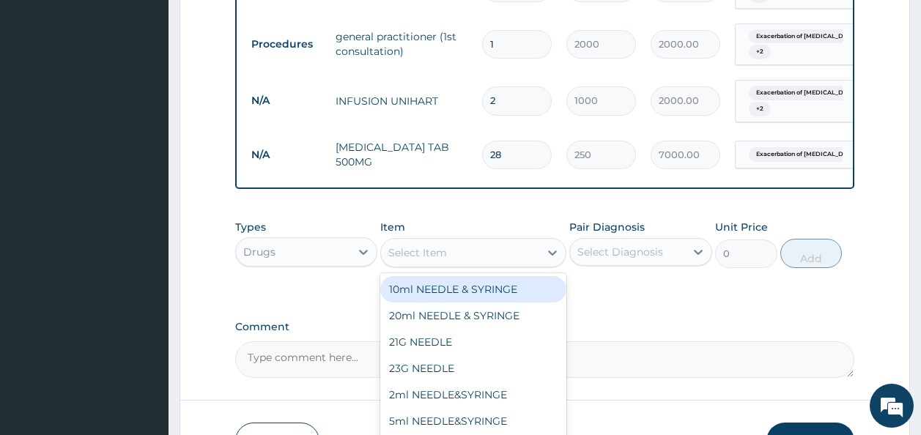
click at [523, 258] on div "Select Item" at bounding box center [460, 252] width 158 height 23
type input "p"
type input "omepra"
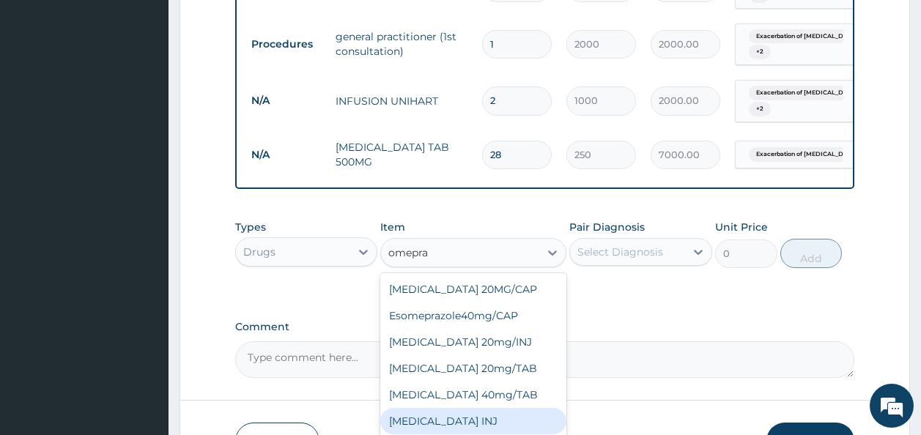
click at [506, 422] on div "OMEPRAZOLE INJ" at bounding box center [473, 421] width 186 height 26
type input "600"
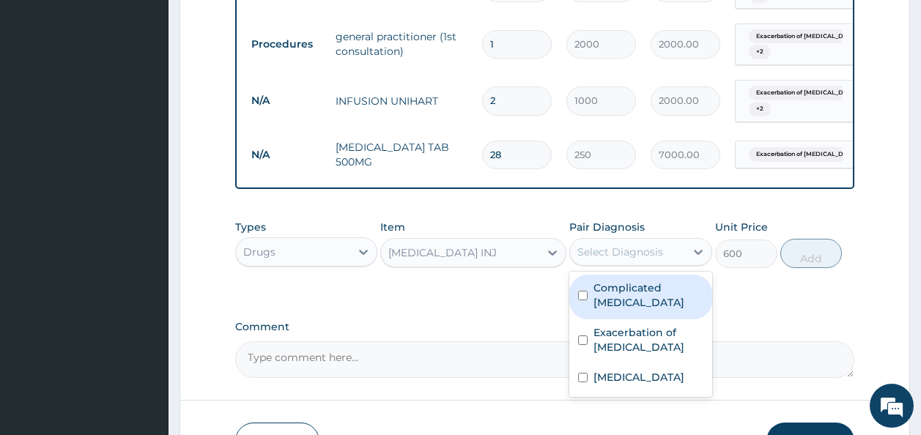
click at [655, 256] on div "Select Diagnosis" at bounding box center [621, 252] width 86 height 15
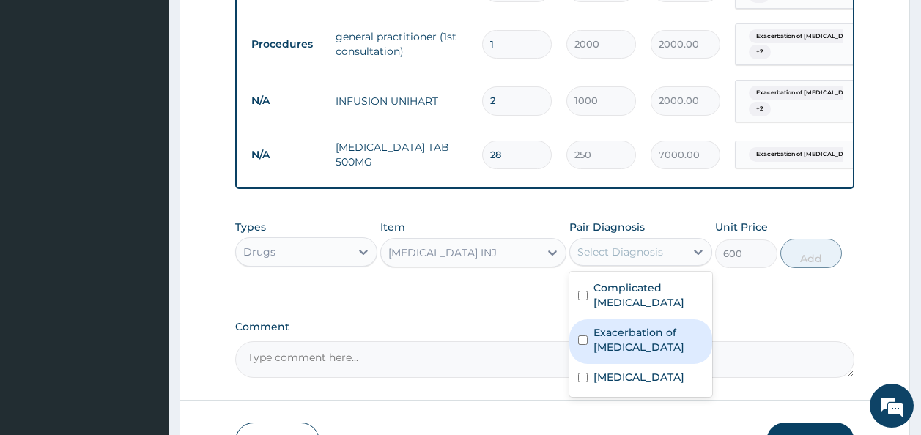
click at [624, 330] on label "Exacerbation of peptic ulcer" at bounding box center [649, 339] width 110 height 29
checkbox input "true"
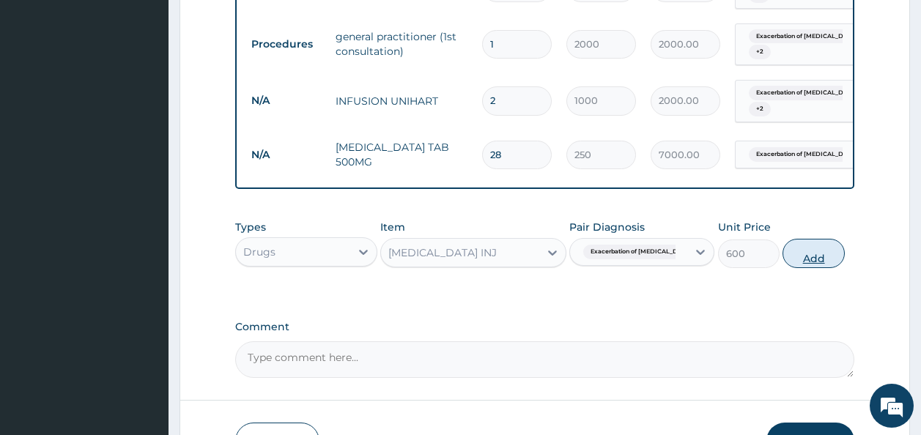
click at [803, 268] on button "Add" at bounding box center [814, 253] width 62 height 29
type input "0"
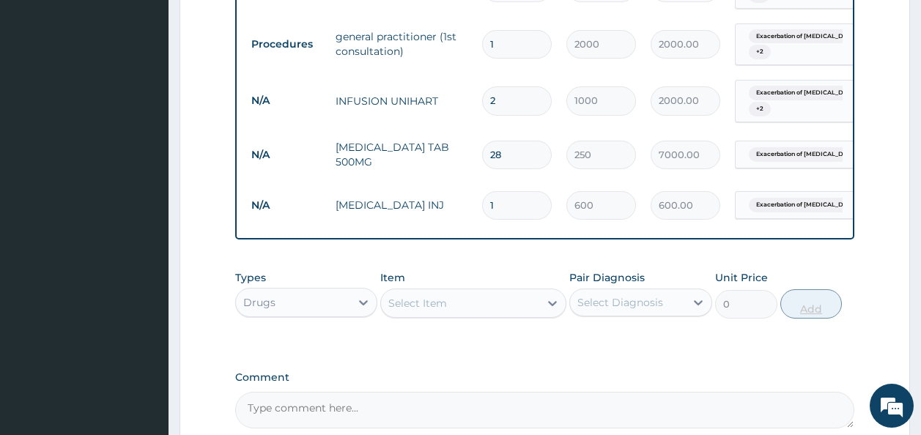
type input "0.00"
type input "6"
type input "3600.00"
type input "0.00"
type input "4"
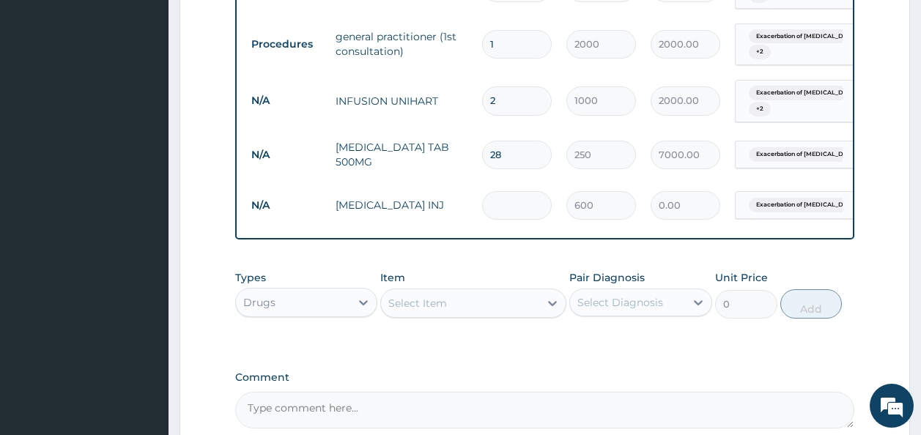
type input "2400.00"
type input "0.00"
type input "5"
type input "3000.00"
type input "5"
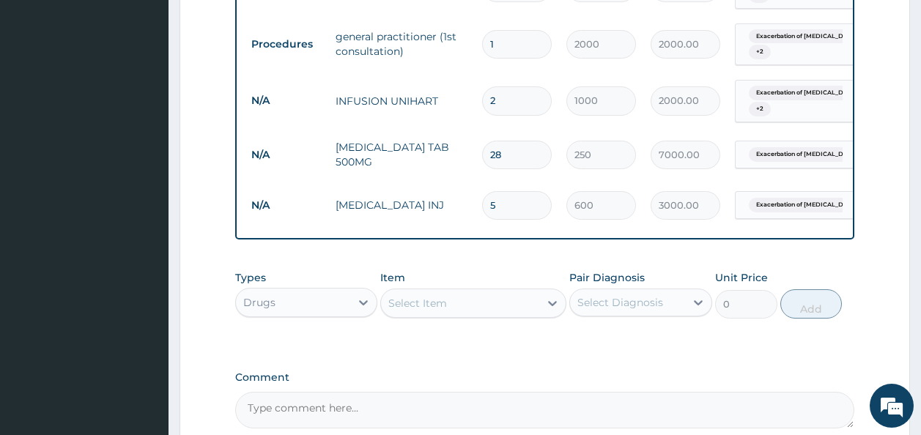
click at [402, 310] on div "Select Item" at bounding box center [417, 303] width 59 height 15
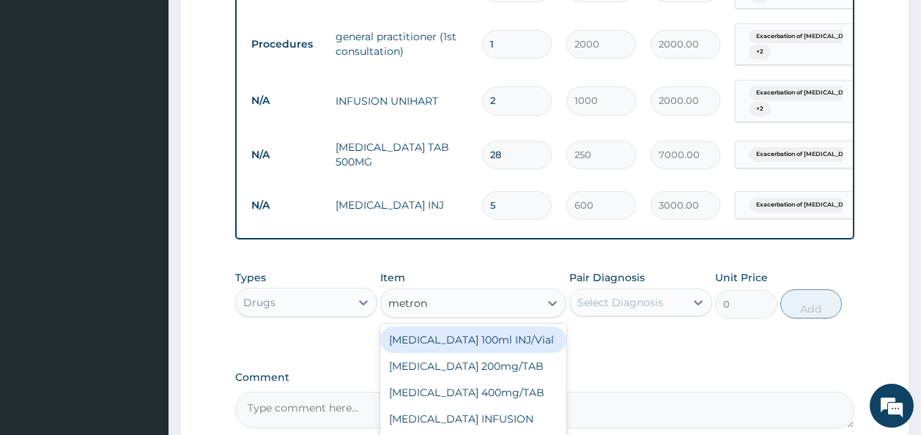
type input "metroni"
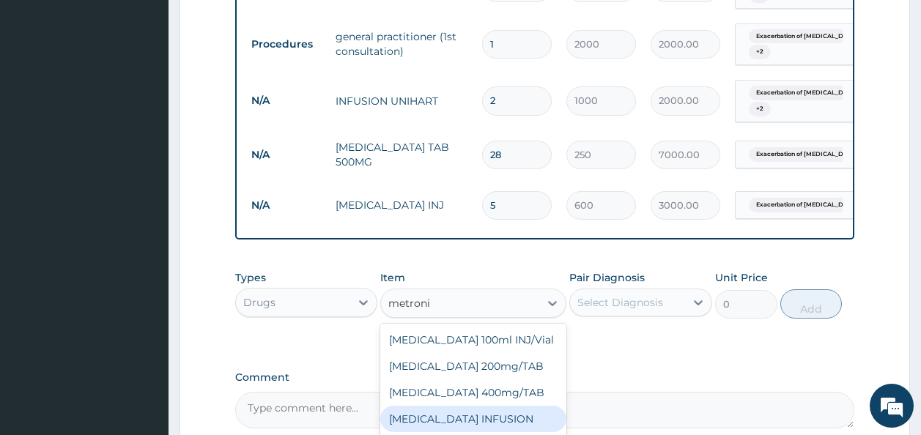
click at [459, 432] on div "METRONIDAZOLE INFUSION" at bounding box center [473, 419] width 186 height 26
type input "500"
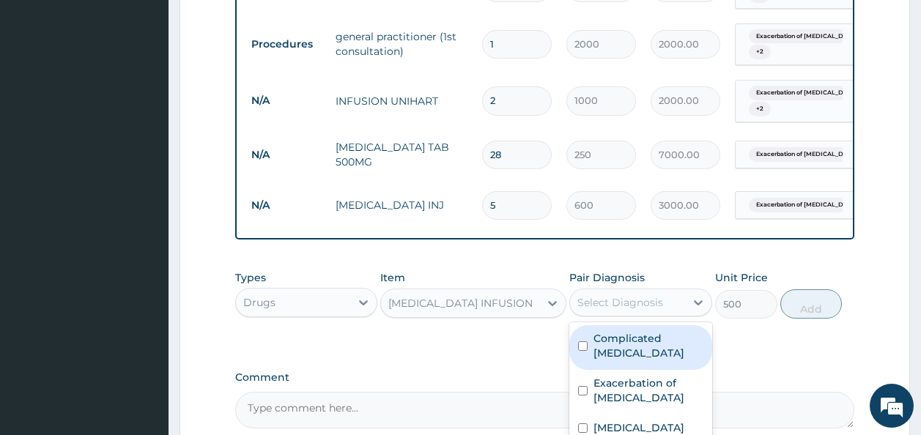
click at [628, 310] on div "Select Diagnosis" at bounding box center [621, 302] width 86 height 15
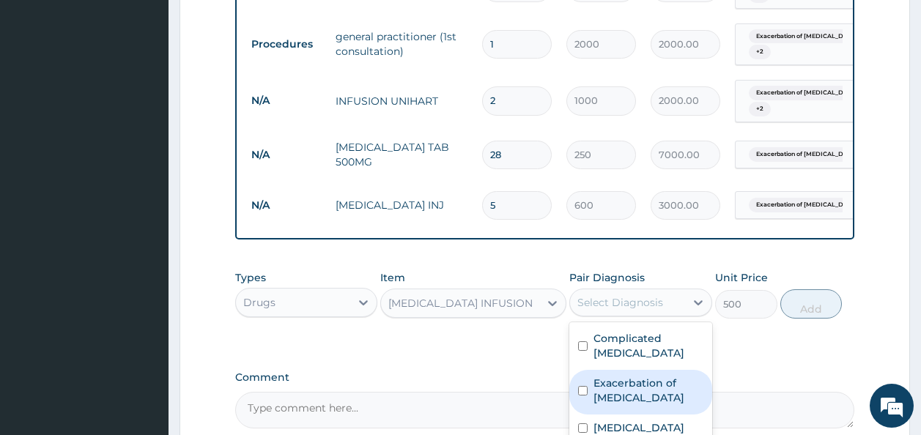
click at [609, 396] on label "Exacerbation of peptic ulcer" at bounding box center [649, 390] width 110 height 29
checkbox input "true"
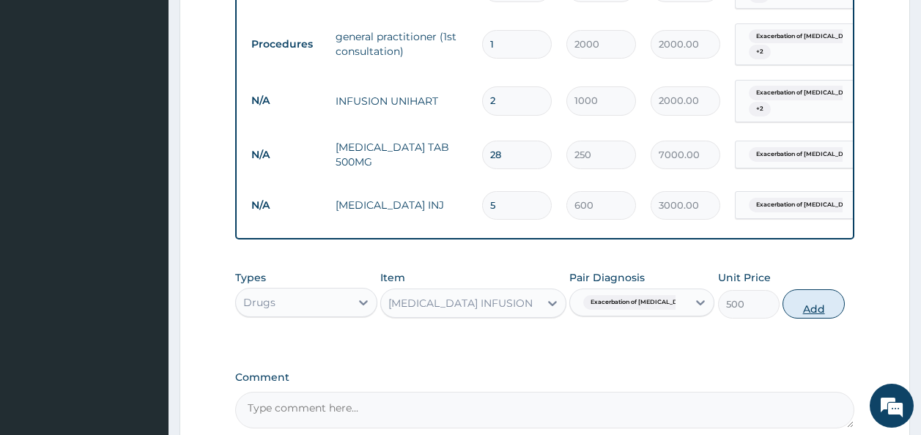
click at [796, 319] on button "Add" at bounding box center [814, 303] width 62 height 29
type input "0"
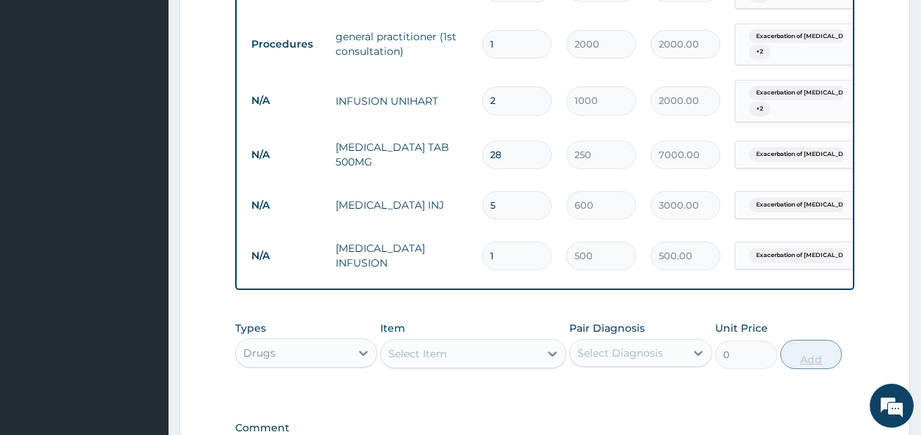
type input "0.00"
type input "6"
type input "3000.00"
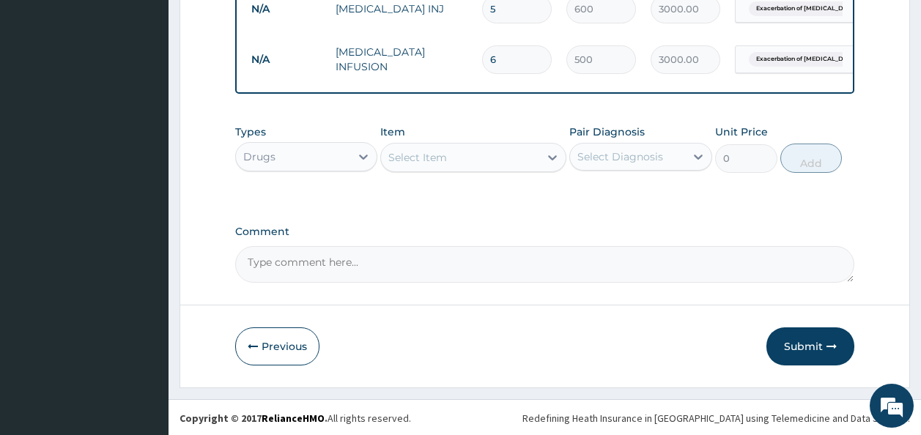
scroll to position [1156, 0]
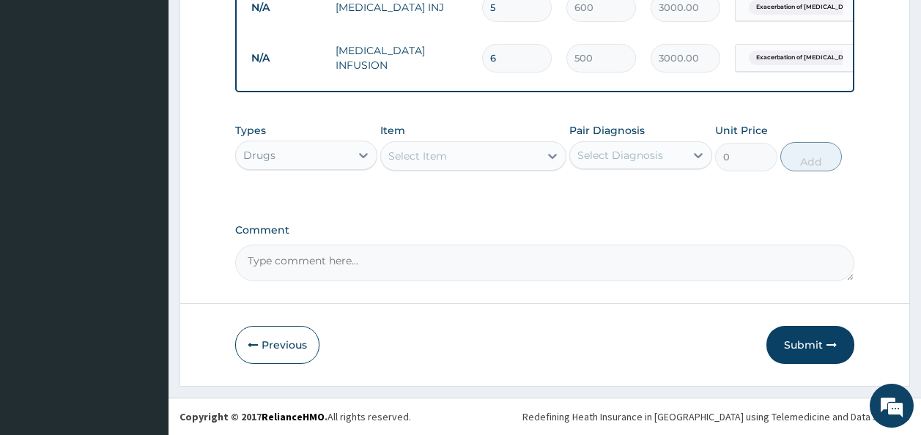
type input "6"
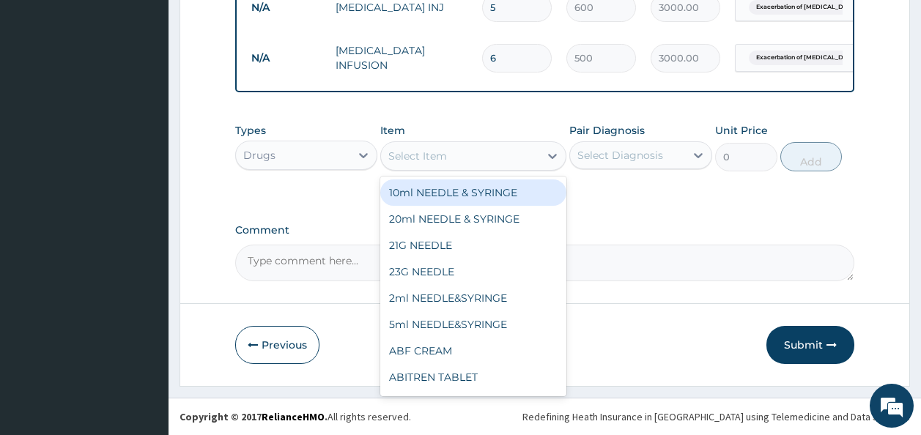
click at [511, 141] on div "Select Item" at bounding box center [473, 155] width 186 height 29
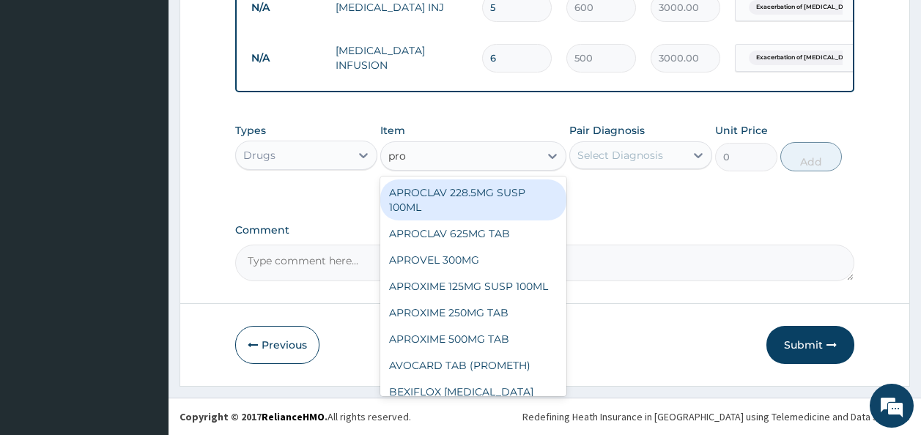
type input "prom"
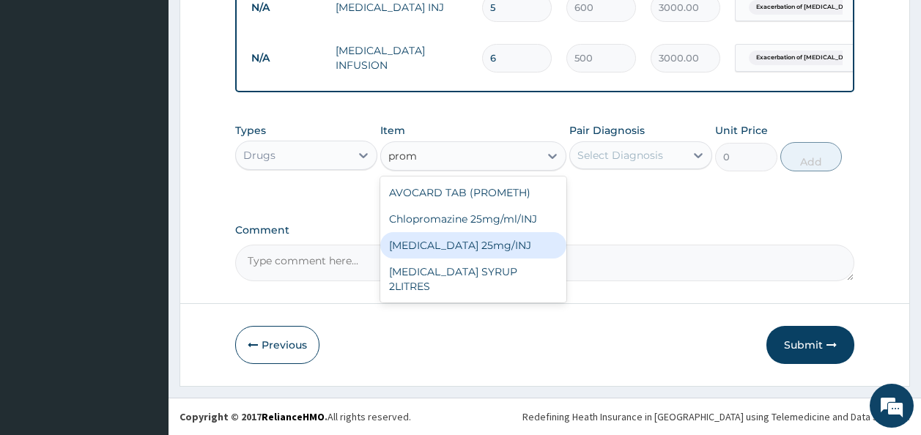
click at [536, 243] on div "Promethazine 25mg/INJ" at bounding box center [473, 245] width 186 height 26
type input "300"
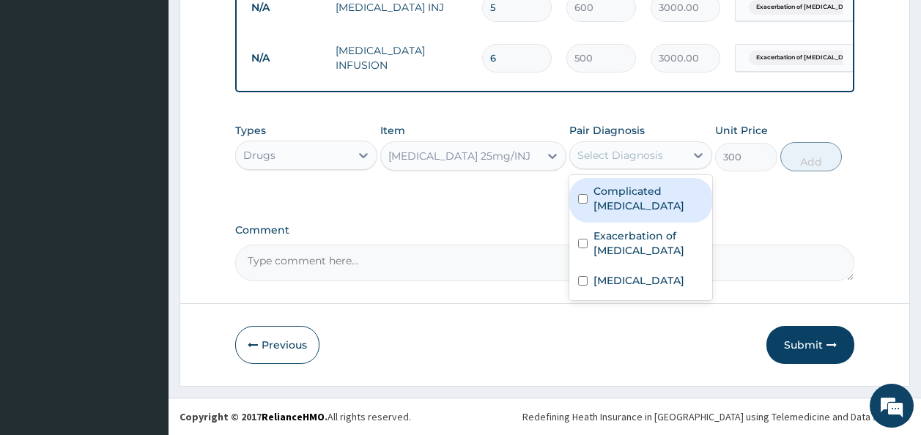
click at [627, 150] on div "Select Diagnosis" at bounding box center [621, 155] width 86 height 15
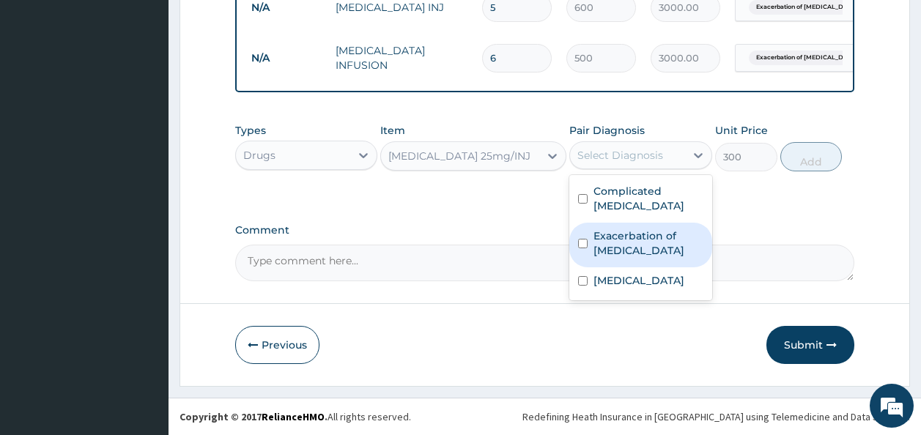
click at [607, 223] on div "Exacerbation of peptic ulcer" at bounding box center [640, 245] width 143 height 45
checkbox input "true"
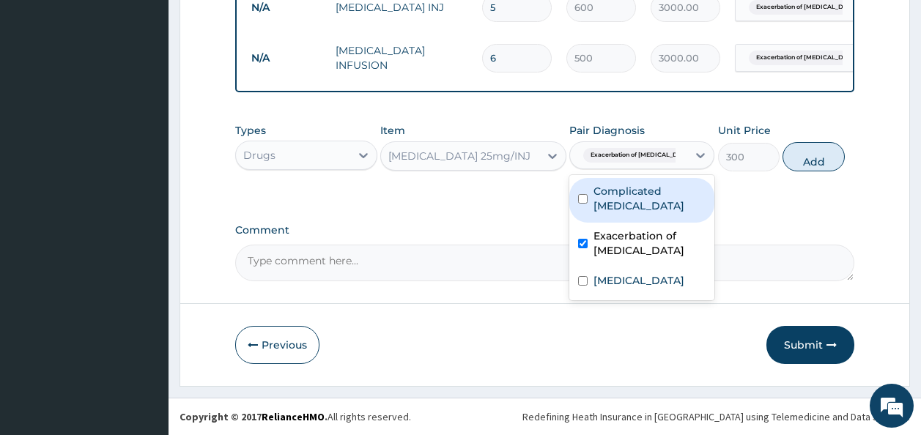
click at [604, 198] on label "Complicated malaria" at bounding box center [650, 198] width 112 height 29
checkbox input "true"
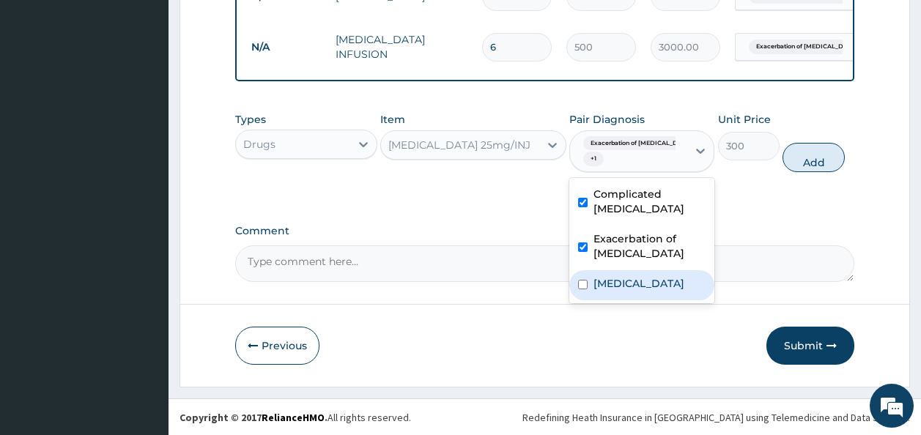
click at [605, 276] on label "Typhoid carrier" at bounding box center [639, 283] width 91 height 15
checkbox input "true"
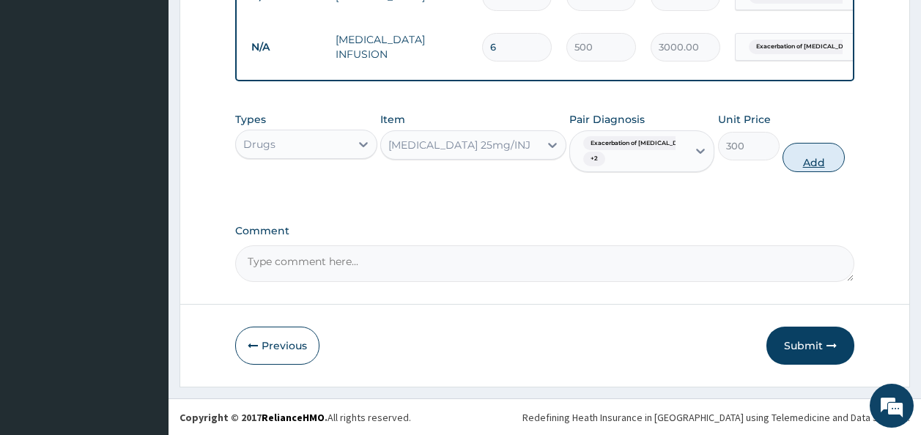
click at [804, 166] on button "Add" at bounding box center [814, 157] width 62 height 29
type input "0"
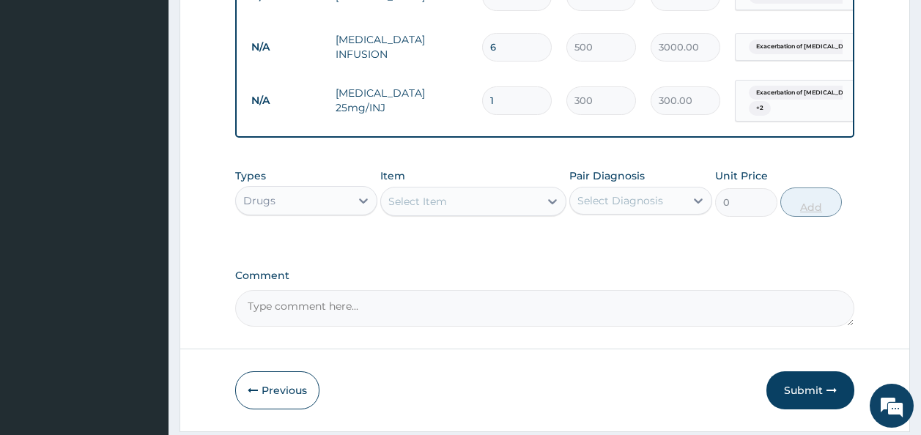
type input "0.00"
type input "4"
type input "1200.00"
type input "4"
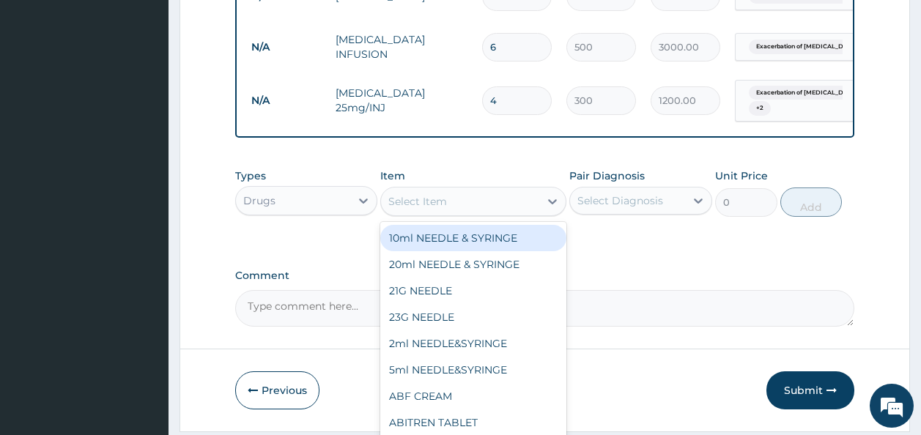
click at [501, 204] on div "Select Item" at bounding box center [460, 201] width 158 height 23
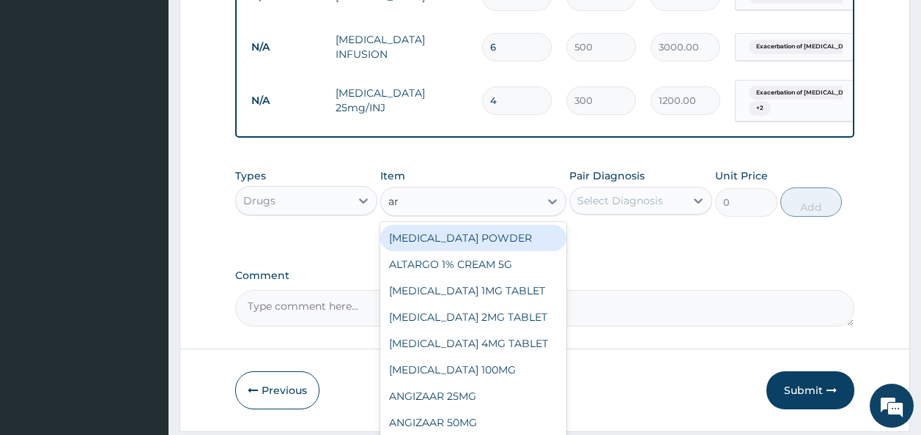
type input "art"
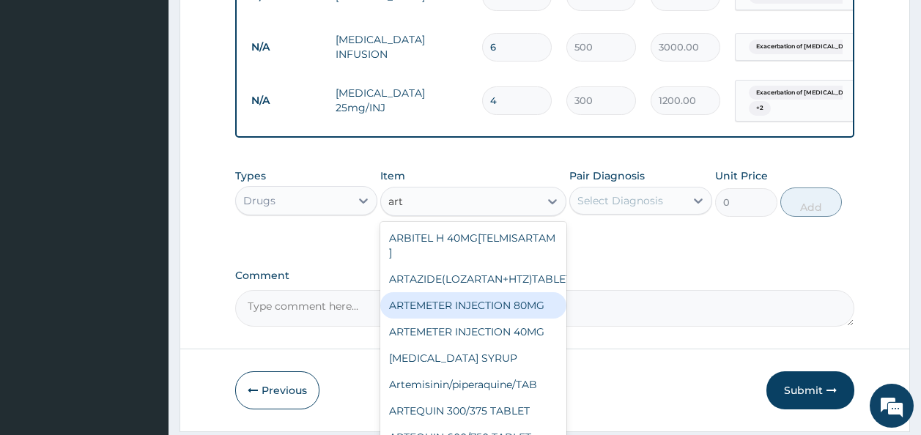
click at [535, 319] on div "ARTEMETER INJECTION 80MG" at bounding box center [473, 305] width 186 height 26
type input "1500"
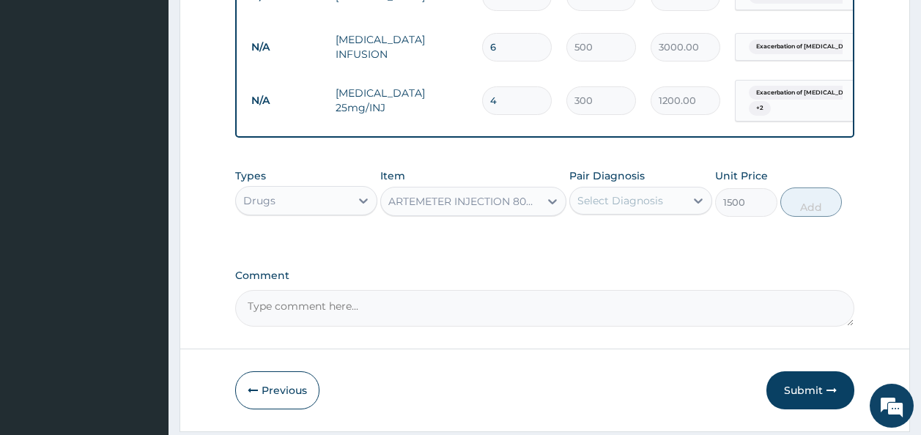
click at [664, 213] on div "Select Diagnosis" at bounding box center [627, 200] width 115 height 23
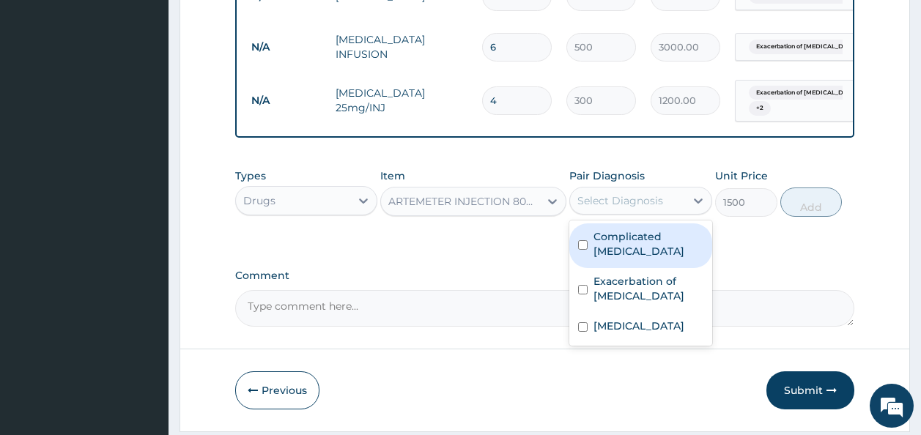
click at [641, 259] on div "Complicated malaria" at bounding box center [640, 246] width 143 height 45
checkbox input "true"
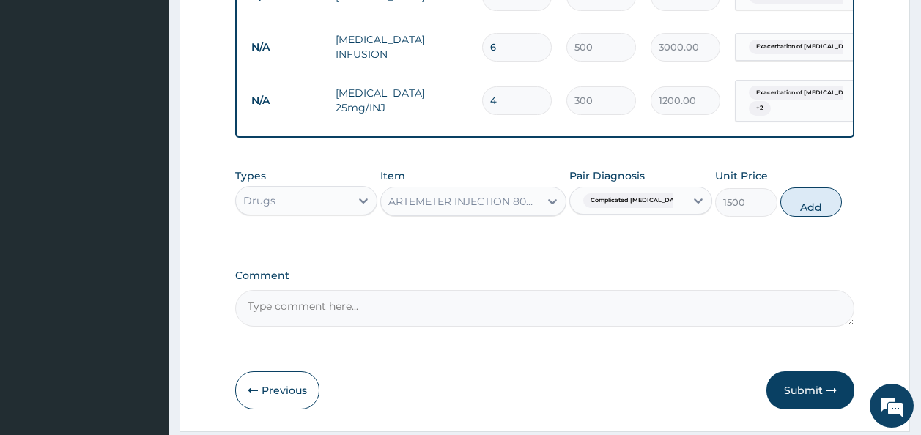
click at [834, 217] on button "Add" at bounding box center [812, 202] width 62 height 29
type input "0"
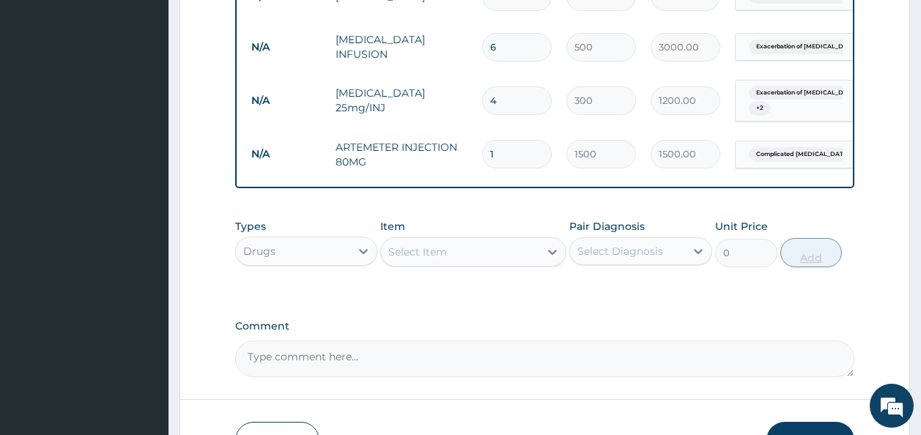
type input "0.00"
type input "6"
type input "9000.00"
type input "6"
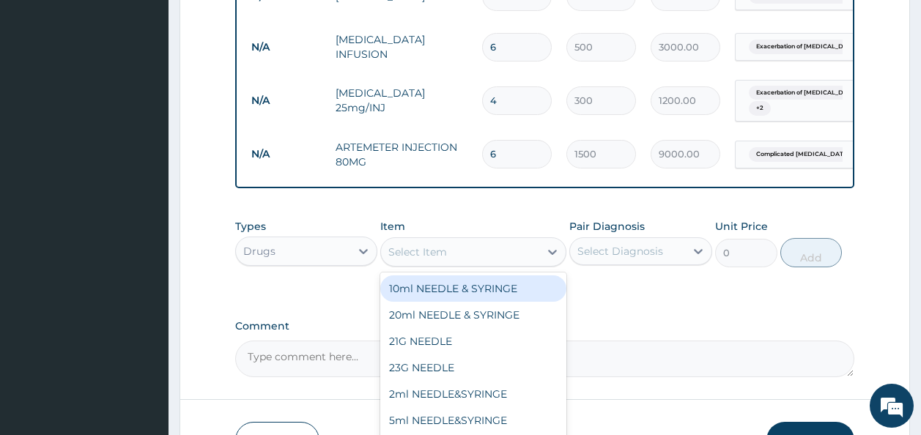
click at [506, 262] on div "Select Item" at bounding box center [460, 251] width 158 height 23
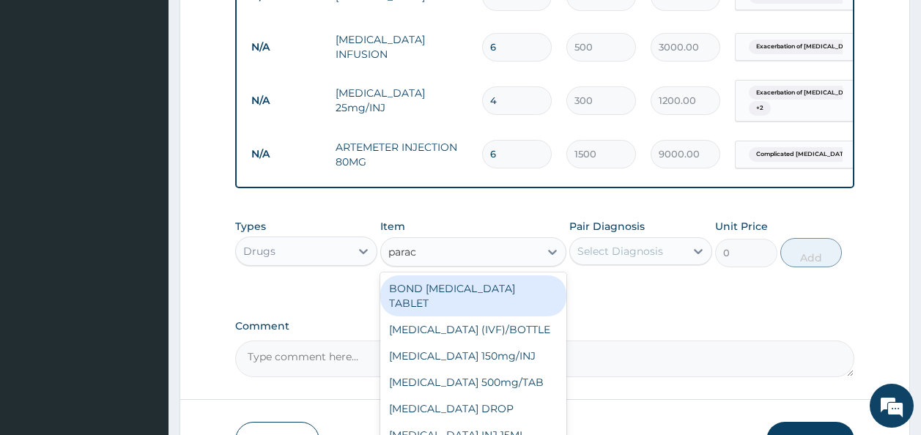
type input "parace"
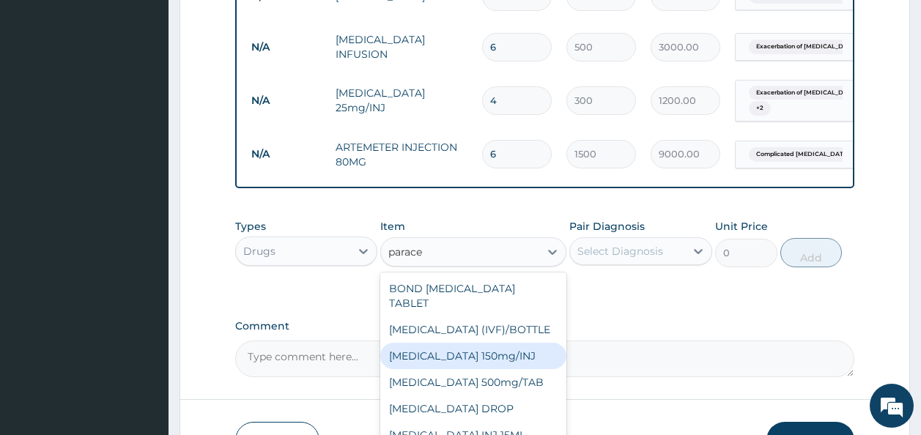
click at [528, 368] on div "[MEDICAL_DATA] 150mg/INJ" at bounding box center [473, 356] width 186 height 26
type input "500"
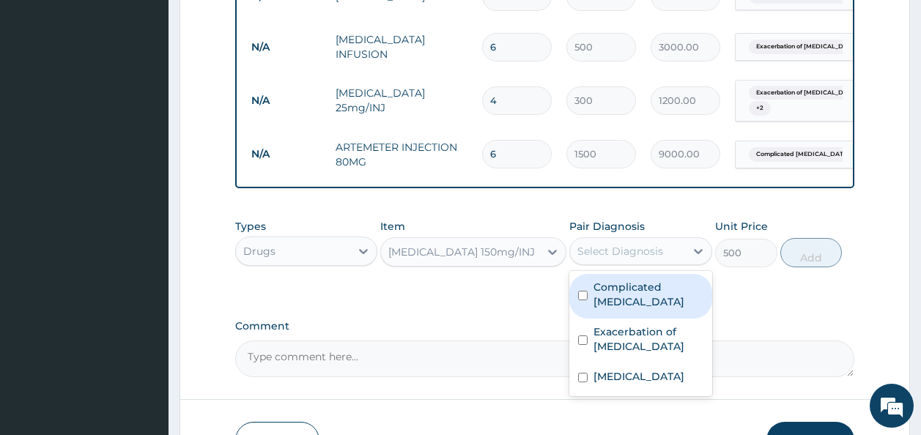
click at [640, 259] on div "Select Diagnosis" at bounding box center [621, 251] width 86 height 15
click at [632, 293] on label "Complicated [MEDICAL_DATA]" at bounding box center [649, 294] width 110 height 29
checkbox input "true"
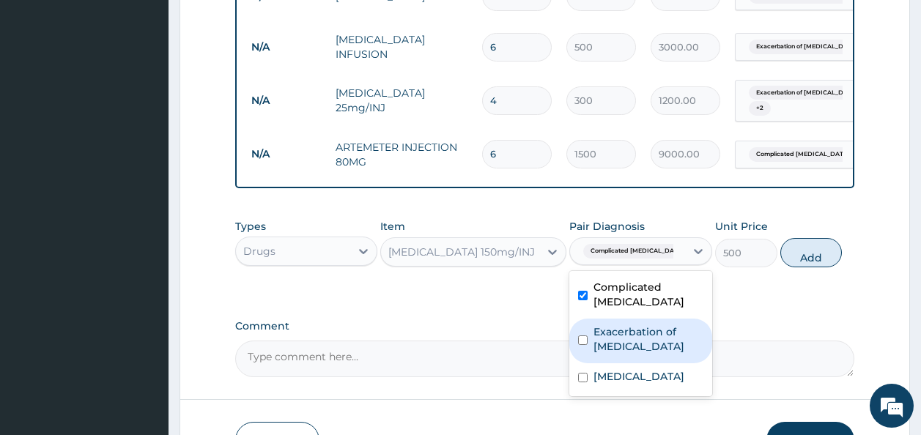
click at [617, 346] on label "Exacerbation of peptic ulcer" at bounding box center [649, 339] width 110 height 29
checkbox input "true"
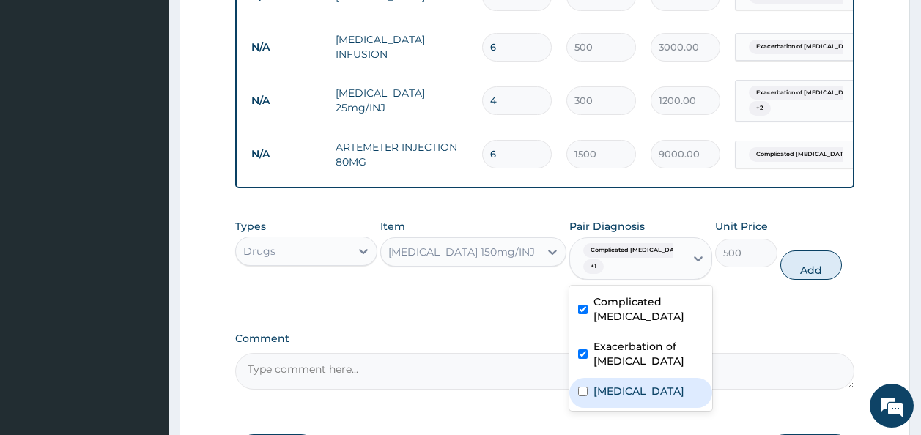
click at [612, 391] on label "[MEDICAL_DATA]" at bounding box center [639, 391] width 91 height 15
checkbox input "true"
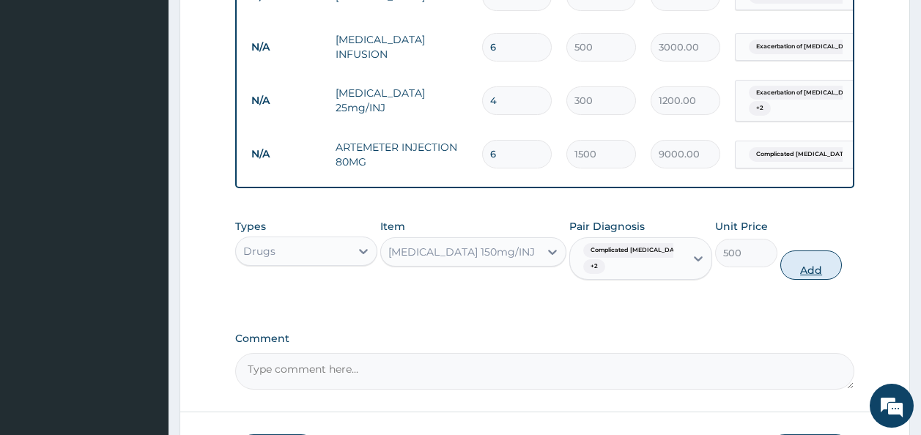
click at [807, 280] on button "Add" at bounding box center [812, 265] width 62 height 29
type input "0"
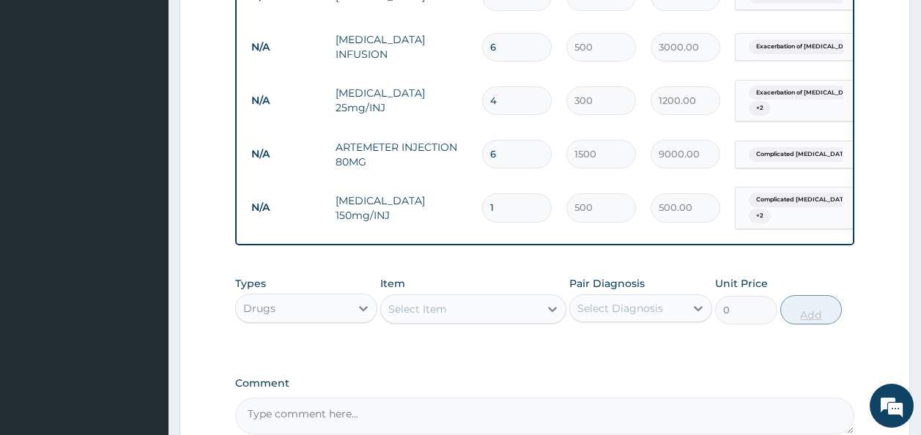
type input "0.00"
type input "5"
type input "2500.00"
type input "5"
click at [476, 321] on div "Select Item" at bounding box center [460, 309] width 158 height 23
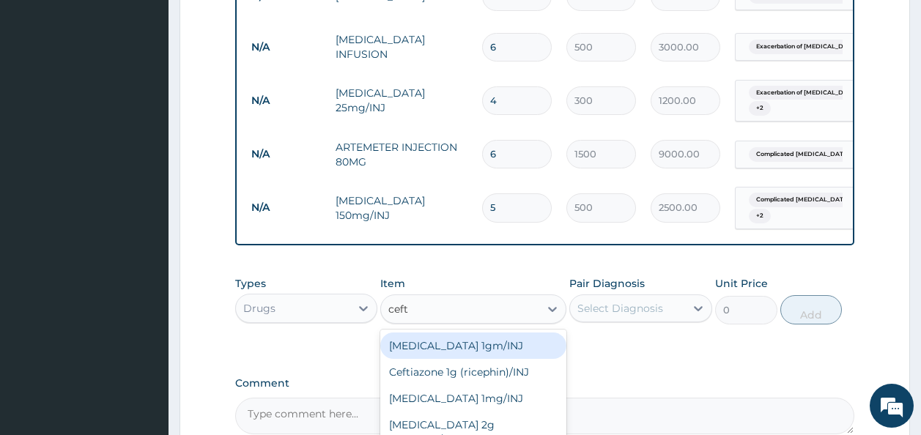
type input "ceftr"
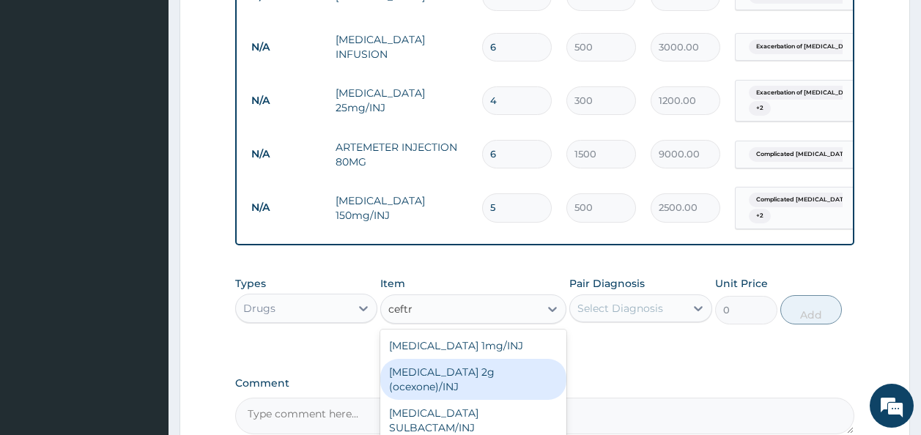
click at [542, 385] on div "Ceftriaxone 2g (ocexone)/INJ" at bounding box center [473, 379] width 186 height 41
type input "2500"
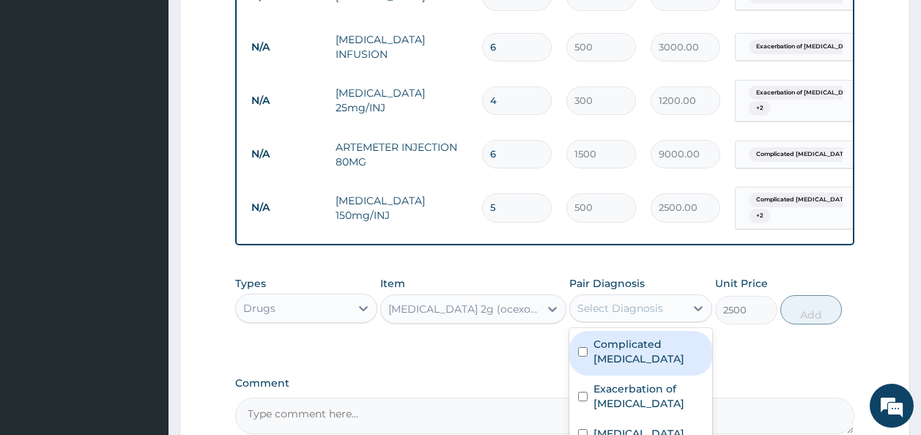
click at [616, 316] on div "Select Diagnosis" at bounding box center [621, 308] width 86 height 15
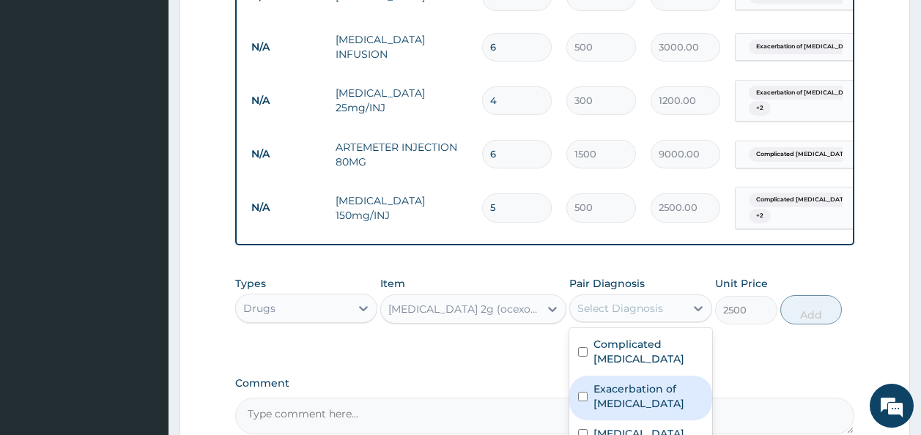
click at [610, 383] on label "Exacerbation of peptic ulcer" at bounding box center [649, 396] width 110 height 29
checkbox input "true"
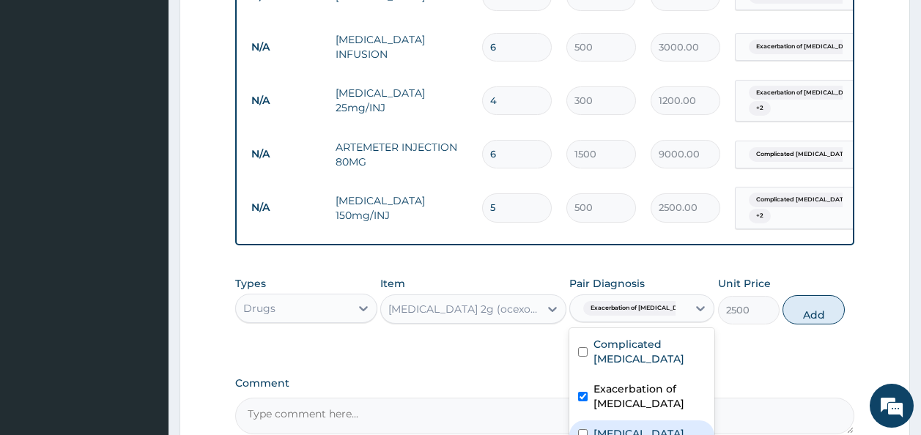
click at [609, 429] on label "Typhoid carrier" at bounding box center [639, 434] width 91 height 15
checkbox input "true"
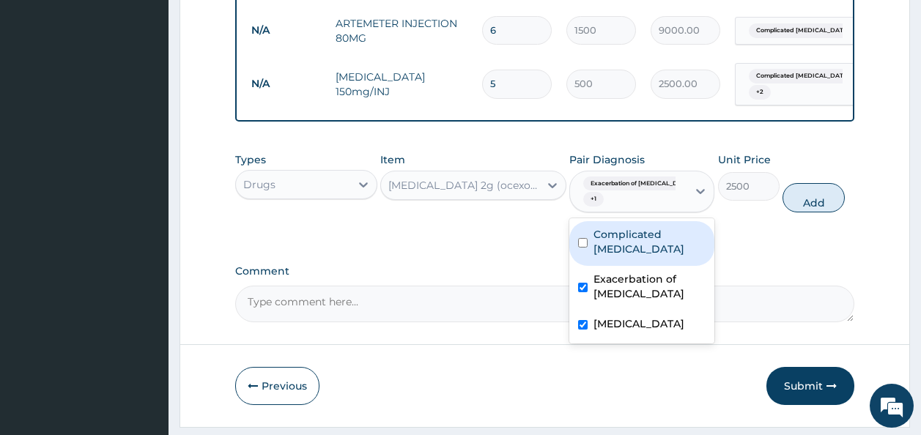
scroll to position [1332, 0]
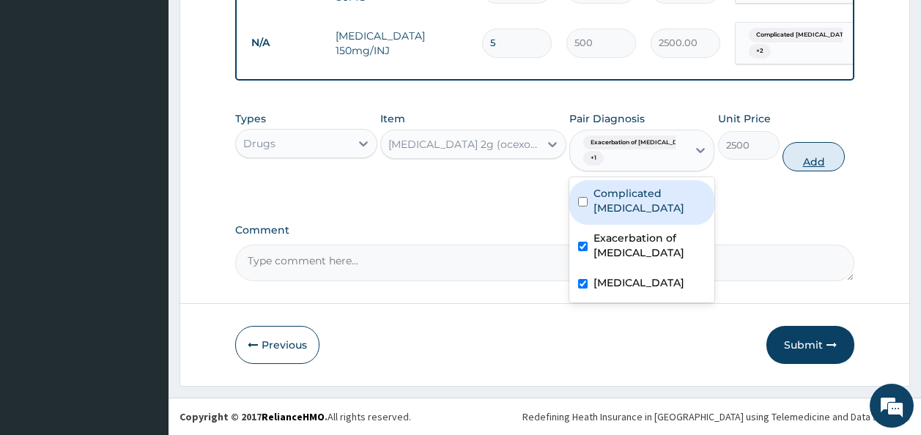
click at [808, 144] on button "Add" at bounding box center [814, 156] width 62 height 29
type input "0"
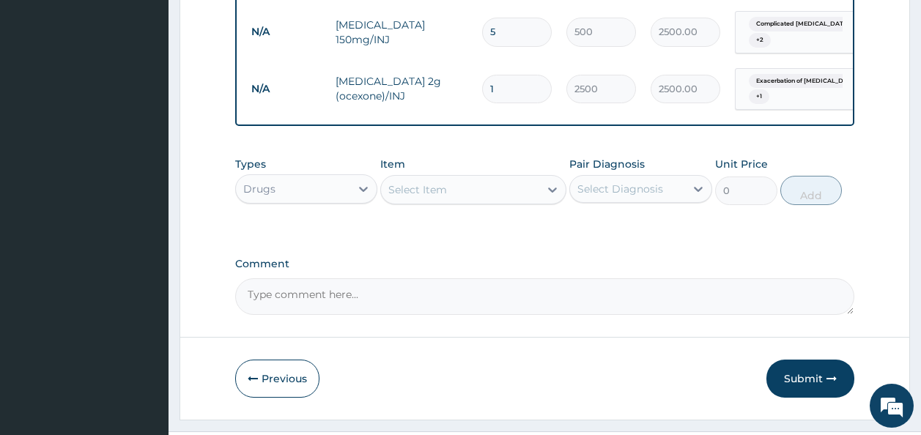
click at [528, 92] on input "1" at bounding box center [517, 89] width 70 height 29
type input "0.00"
type input "3"
type input "7500.00"
type input "3"
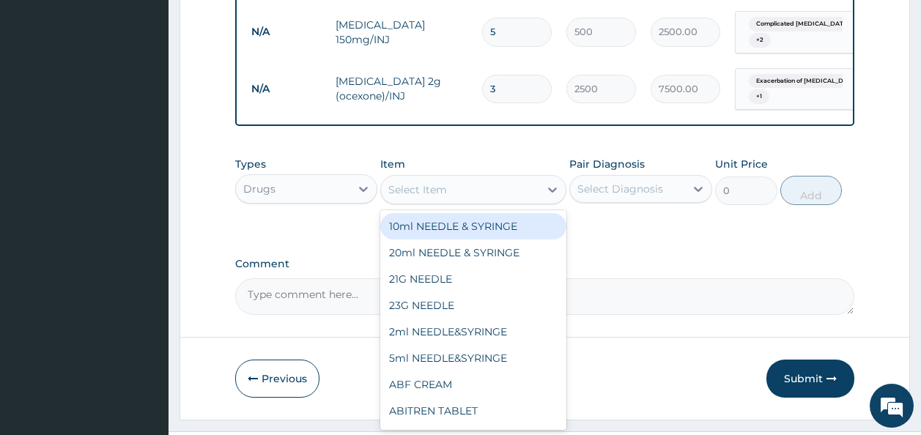
click at [433, 197] on div "Select Item" at bounding box center [417, 189] width 59 height 15
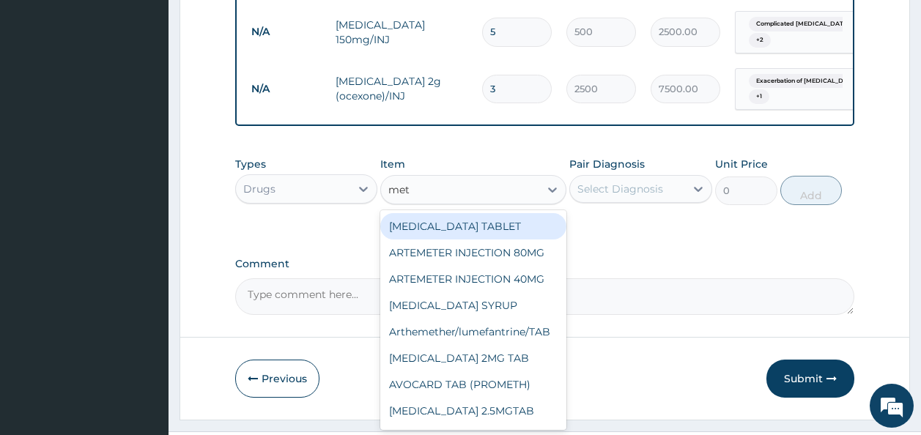
type input "metr"
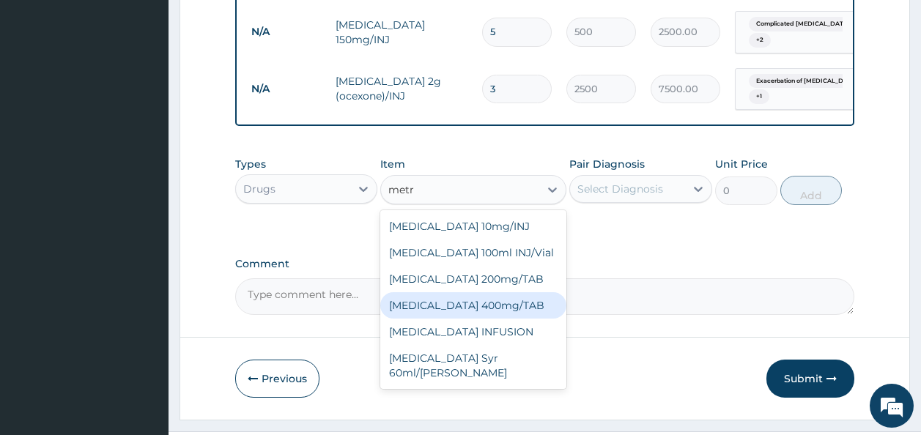
click at [460, 308] on div "METRONIDAZOLE 400mg/TAB" at bounding box center [473, 305] width 186 height 26
type input "50"
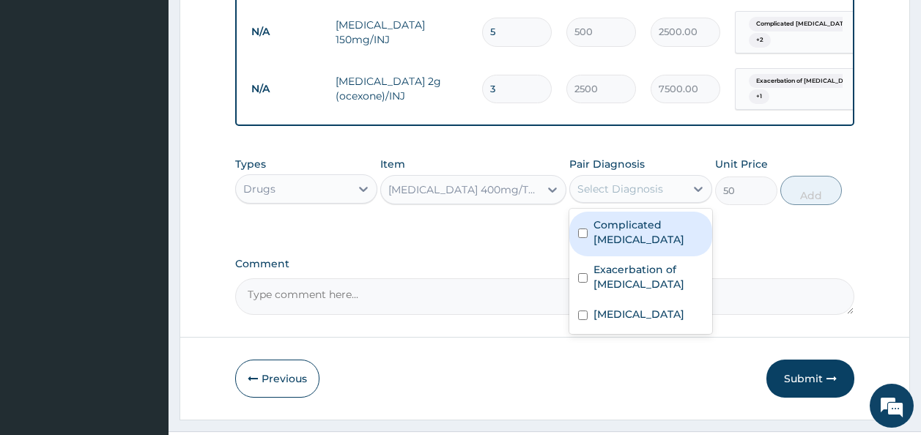
click at [619, 201] on div "Select Diagnosis" at bounding box center [627, 188] width 115 height 23
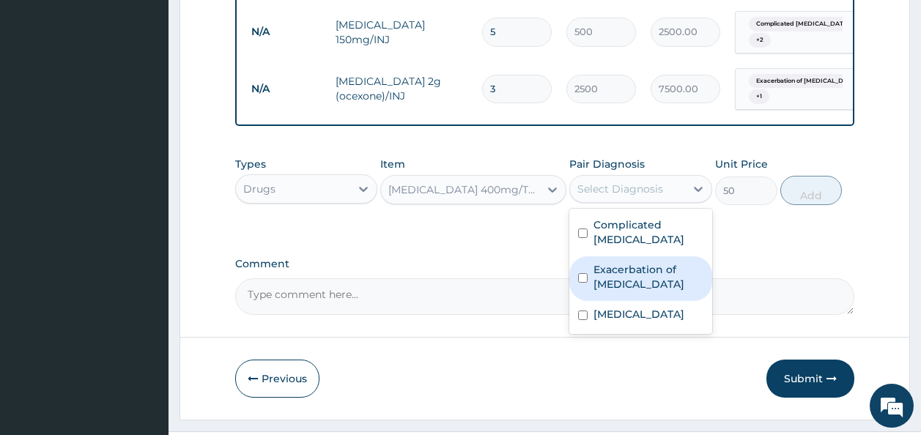
click at [605, 279] on label "Exacerbation of peptic ulcer" at bounding box center [649, 276] width 110 height 29
checkbox input "true"
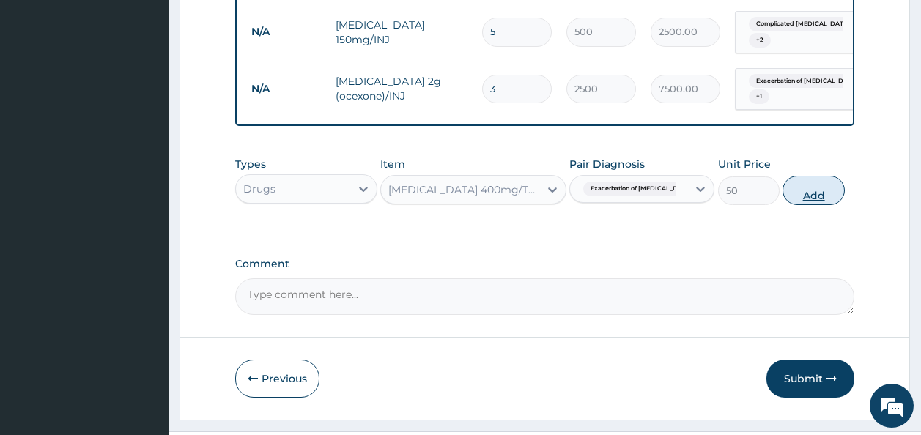
click at [804, 203] on button "Add" at bounding box center [814, 190] width 62 height 29
type input "0"
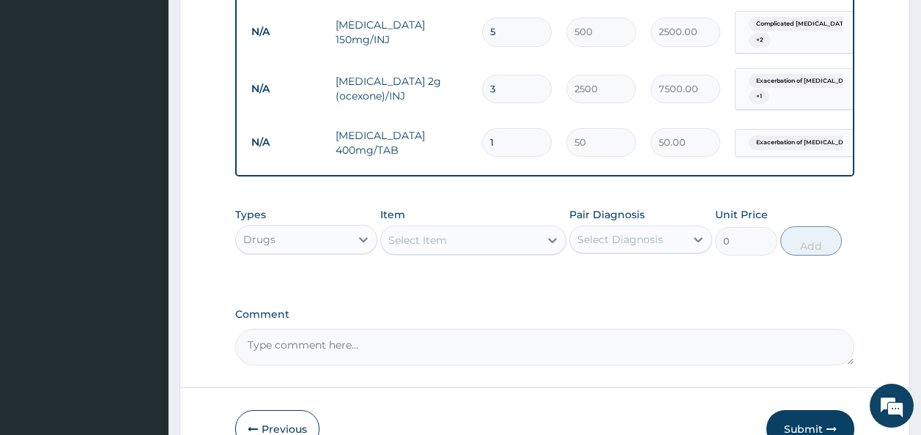
type input "0.00"
type input "4"
type input "200.00"
type input "42"
type input "2100.00"
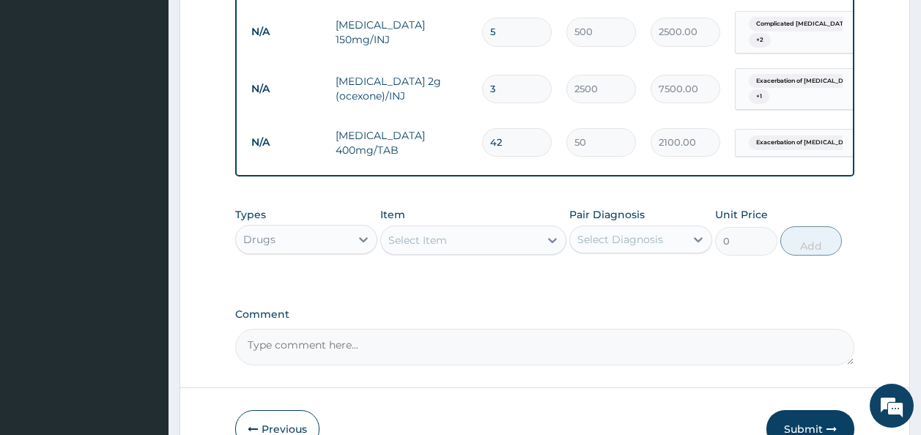
type input "42"
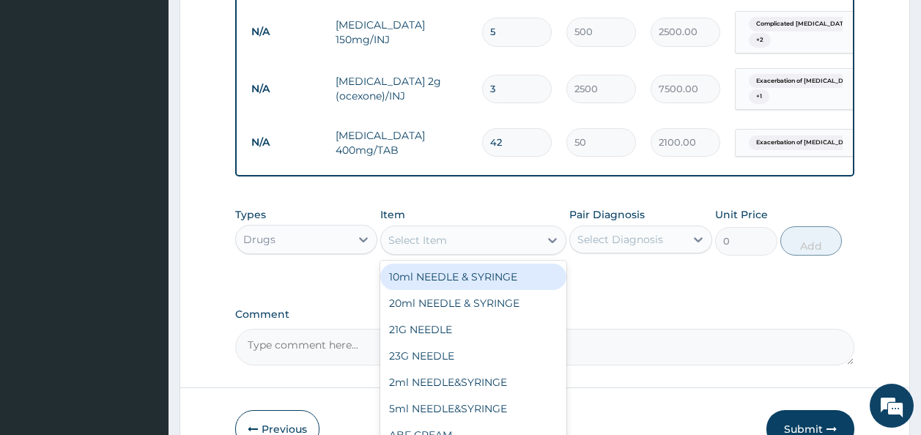
click at [440, 248] on div "Select Item" at bounding box center [417, 240] width 59 height 15
type input "amox"
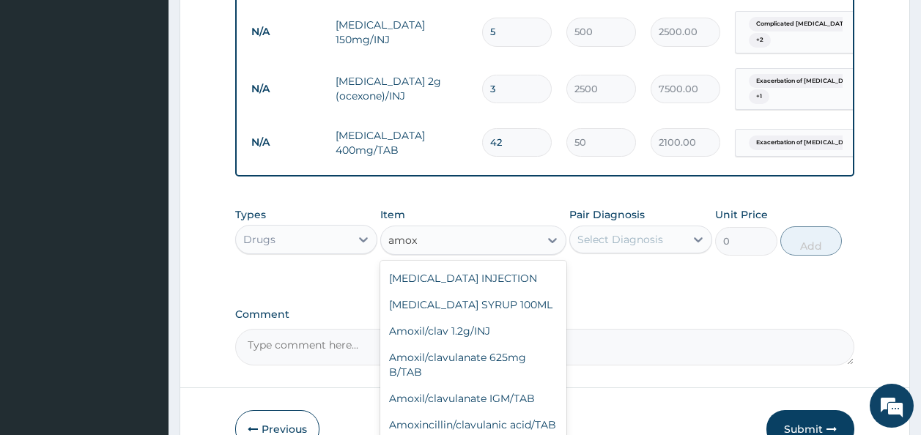
scroll to position [336, 0]
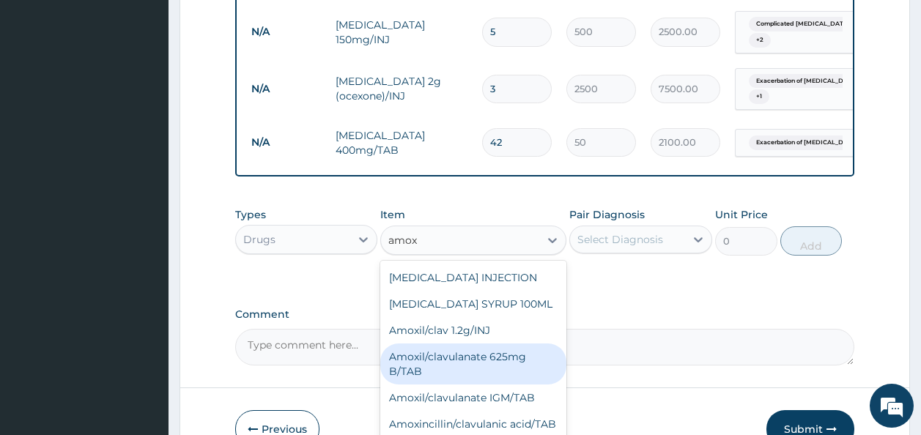
click at [476, 344] on div "Amoxil/clavulanate 625mg B/TAB" at bounding box center [473, 364] width 186 height 41
type input "420"
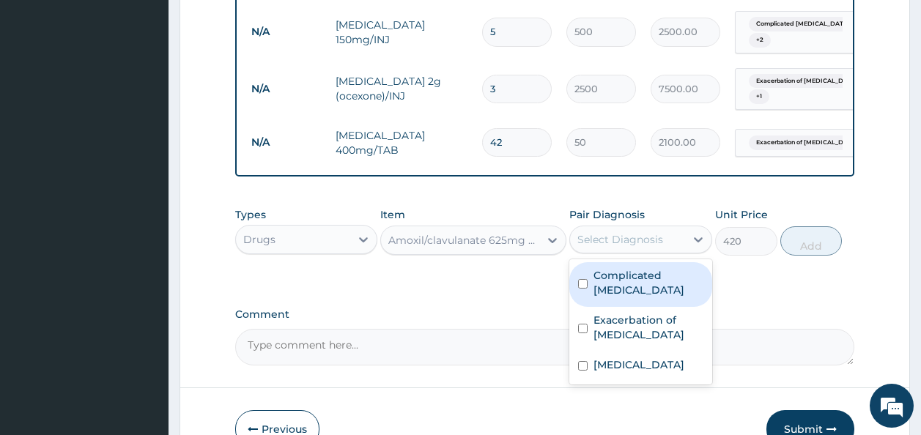
click at [600, 247] on div "Select Diagnosis" at bounding box center [621, 239] width 86 height 15
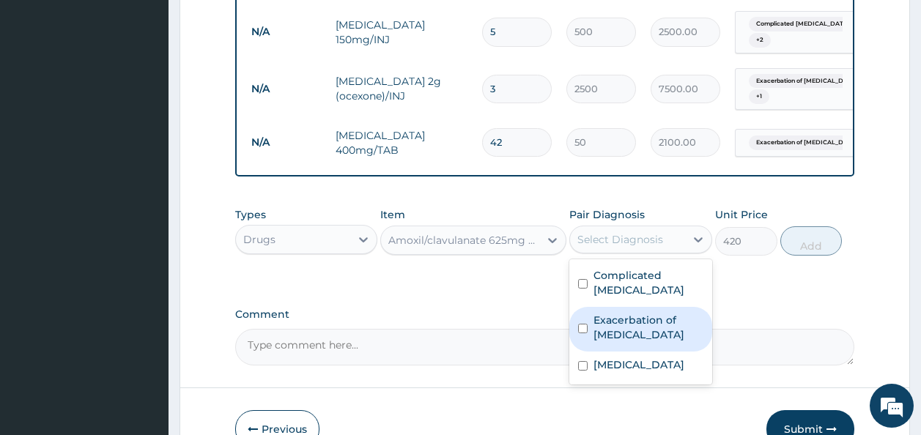
click at [603, 325] on label "Exacerbation of peptic ulcer" at bounding box center [649, 327] width 110 height 29
checkbox input "true"
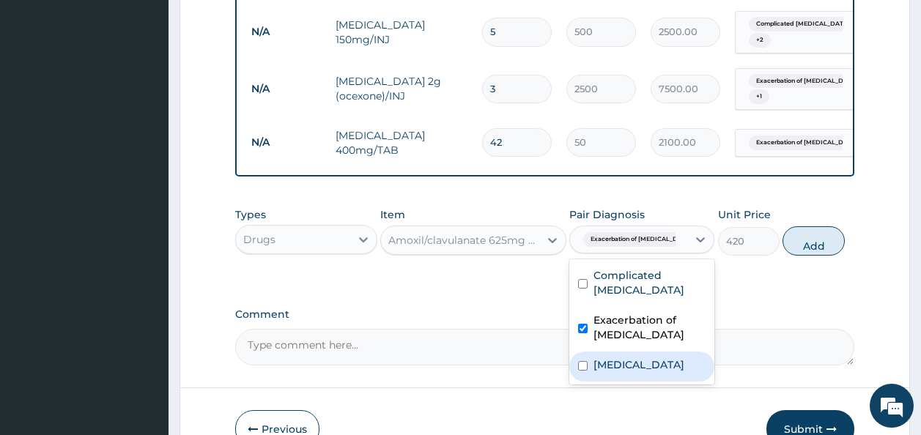
click at [605, 375] on div "Typhoid carrier" at bounding box center [641, 367] width 145 height 30
checkbox input "true"
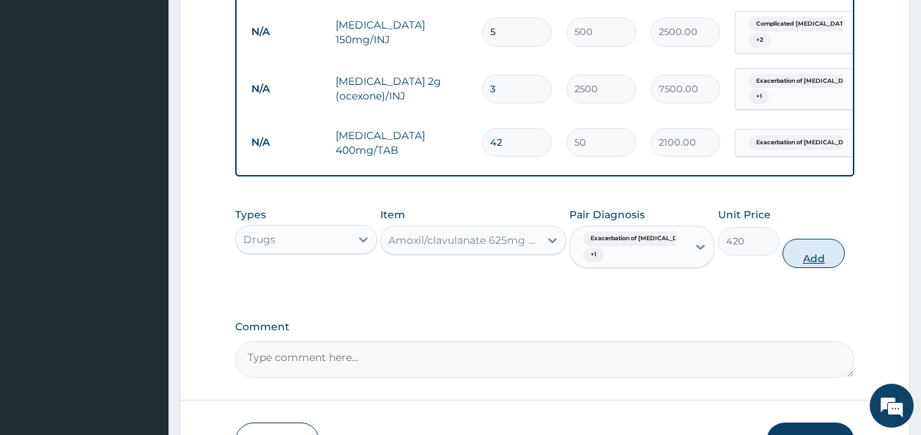
click at [812, 260] on button "Add" at bounding box center [814, 253] width 62 height 29
type input "0"
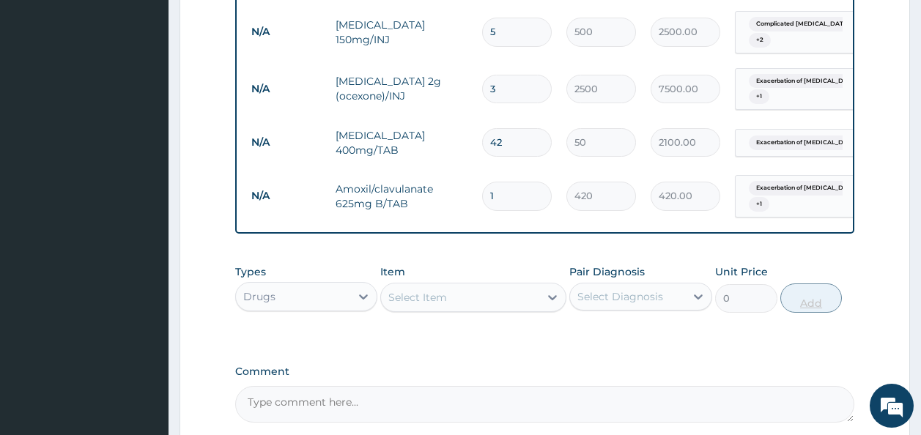
type input "14"
type input "5880.00"
type input "14"
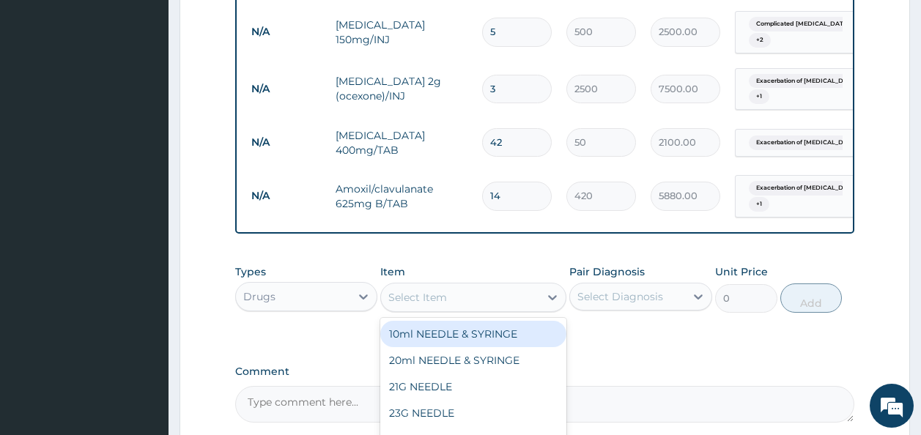
click at [429, 309] on div "Select Item" at bounding box center [460, 297] width 158 height 23
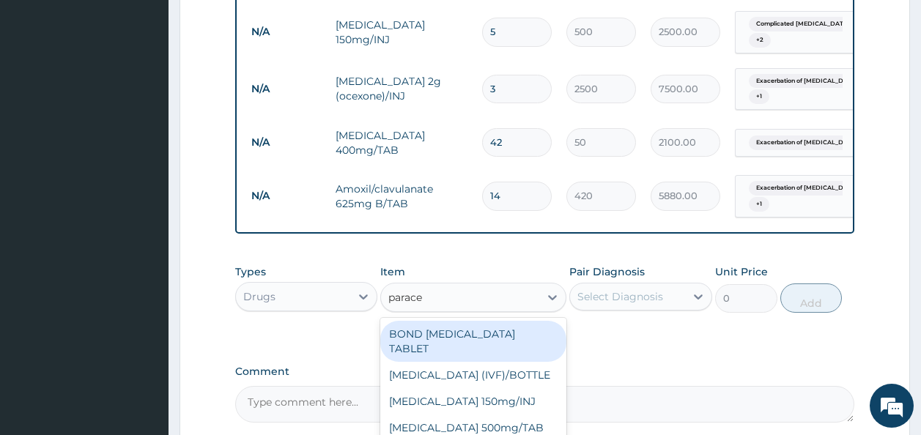
type input "paracet"
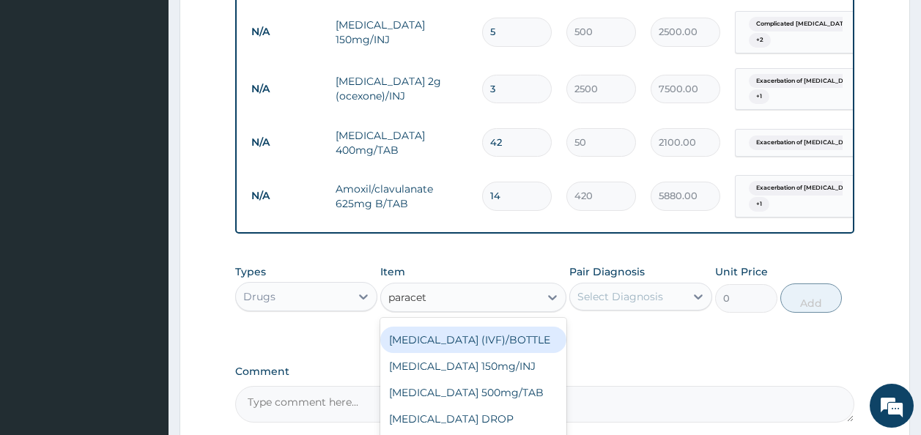
scroll to position [35, 0]
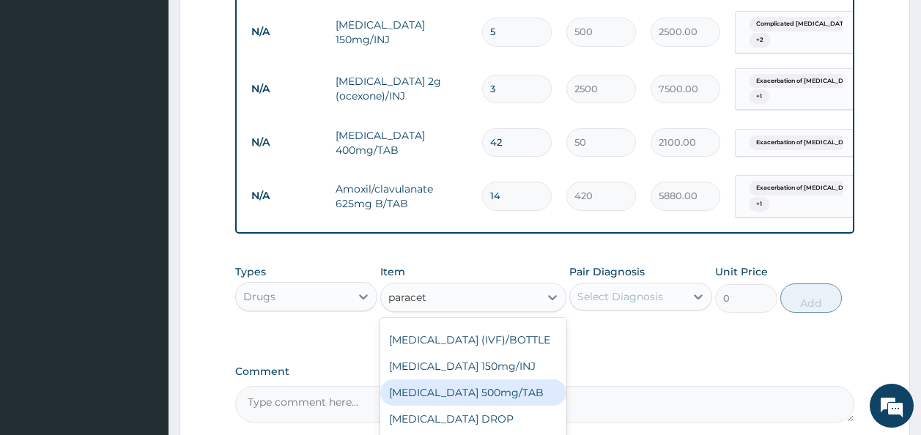
click at [523, 392] on div "PARACETAMOL 500mg/TAB" at bounding box center [473, 393] width 186 height 26
type input "15"
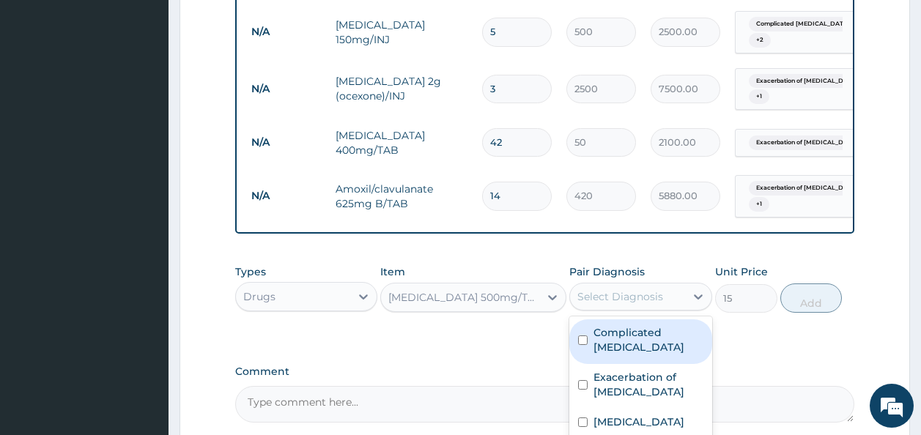
click at [627, 304] on div "Select Diagnosis" at bounding box center [621, 296] width 86 height 15
click at [619, 340] on label "Complicated malaria" at bounding box center [649, 339] width 110 height 29
checkbox input "true"
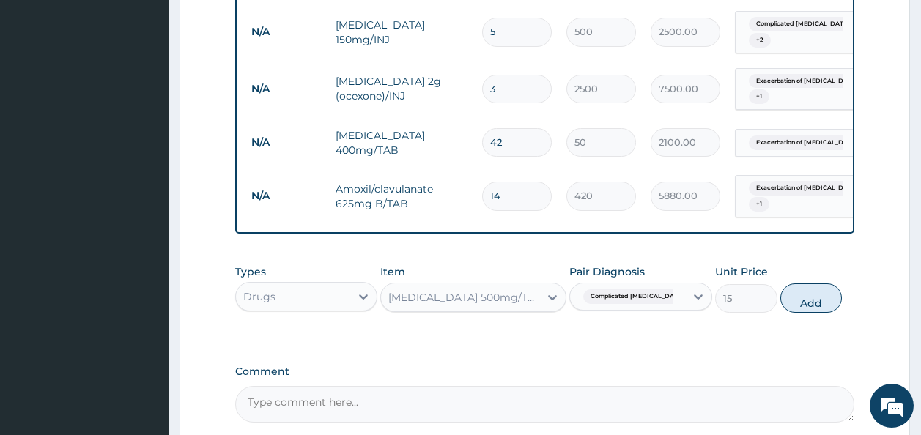
click at [793, 306] on button "Add" at bounding box center [812, 298] width 62 height 29
type input "0"
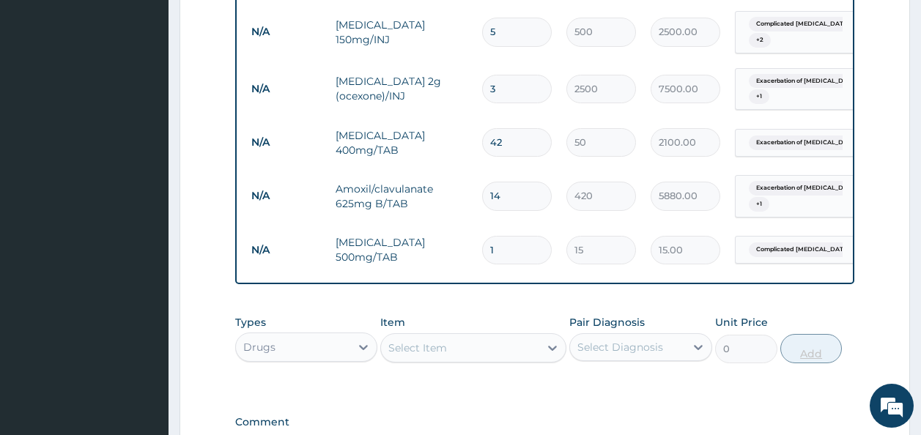
type input "0.00"
type input "2"
type input "30.00"
type input "20"
type input "300.00"
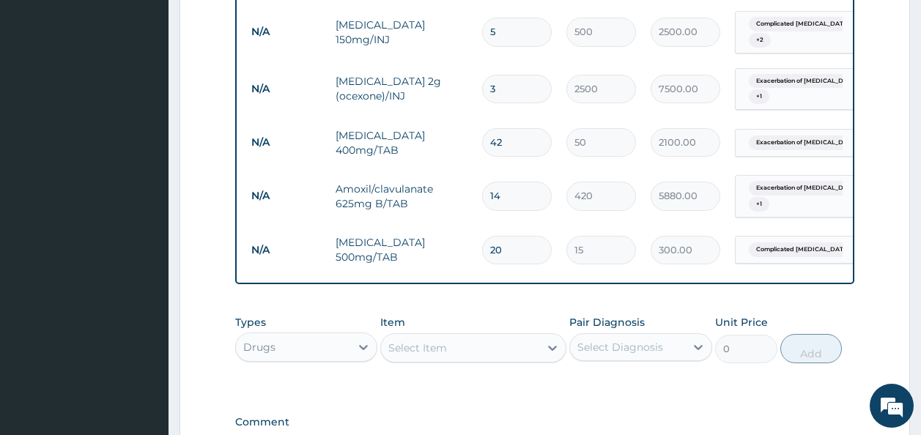
scroll to position [1535, 0]
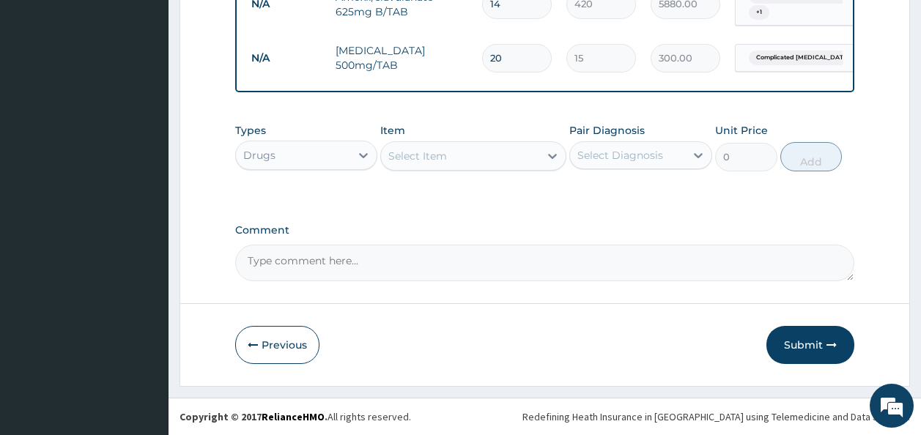
type input "20"
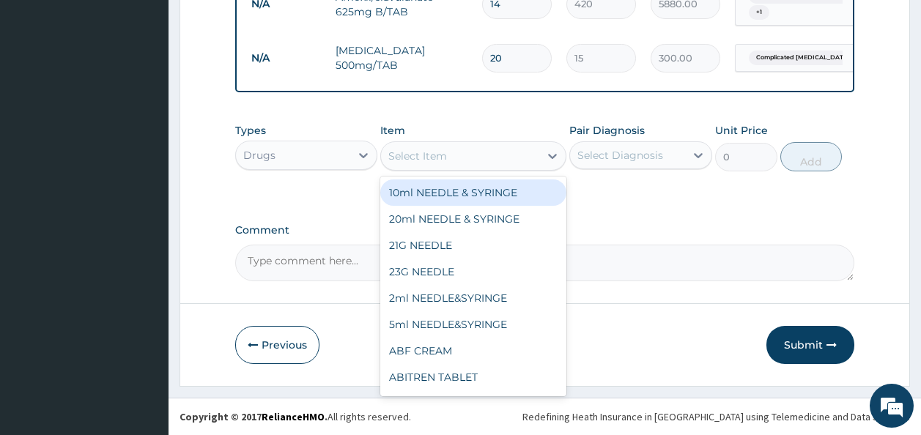
click at [476, 152] on div "Select Item" at bounding box center [460, 155] width 158 height 23
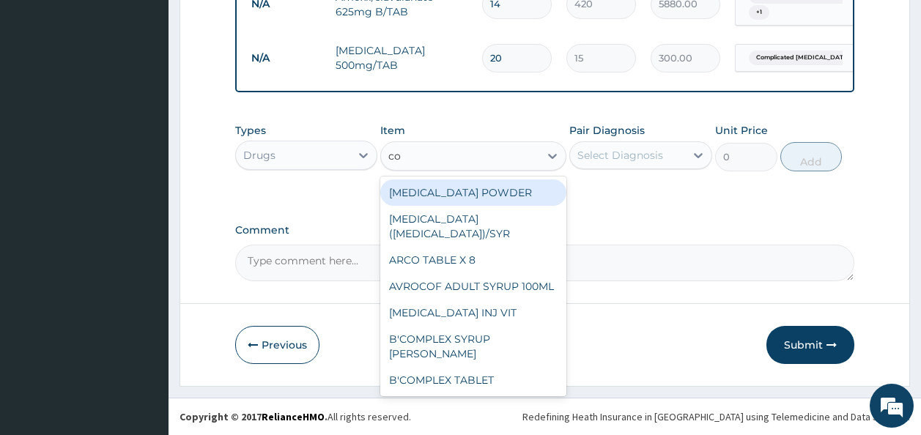
type input "coa"
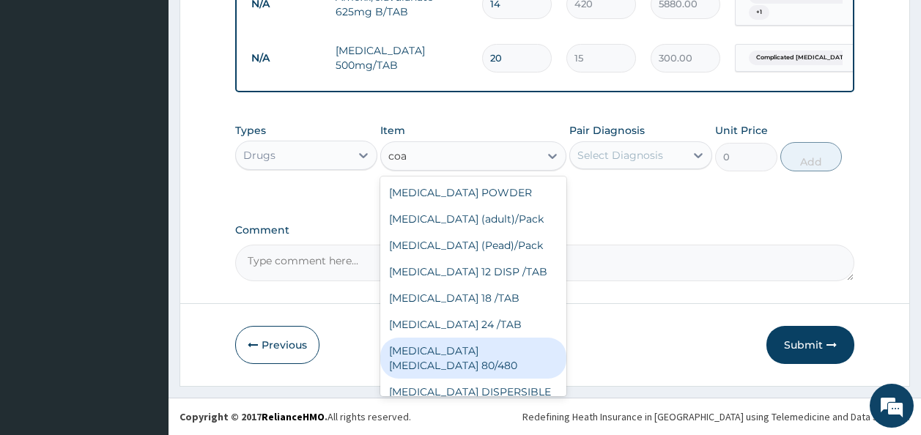
click at [458, 366] on div "COARTEM D TAB 80/480" at bounding box center [473, 358] width 186 height 41
type input "533.33"
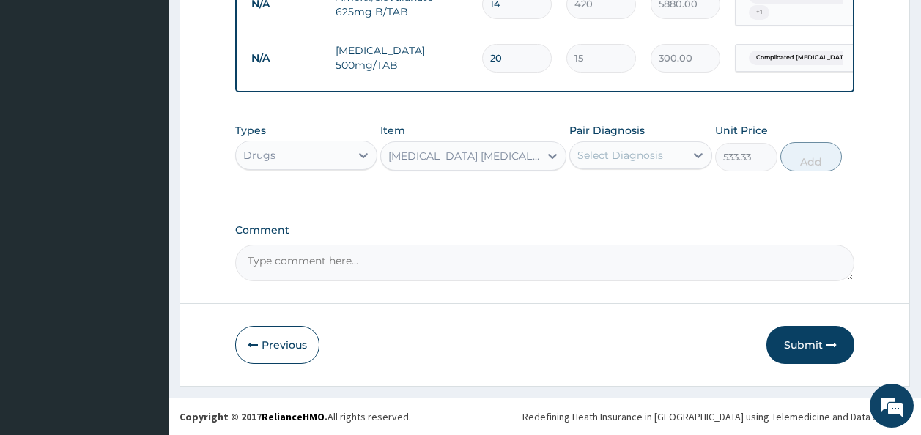
click at [643, 159] on div "Select Diagnosis" at bounding box center [621, 155] width 86 height 15
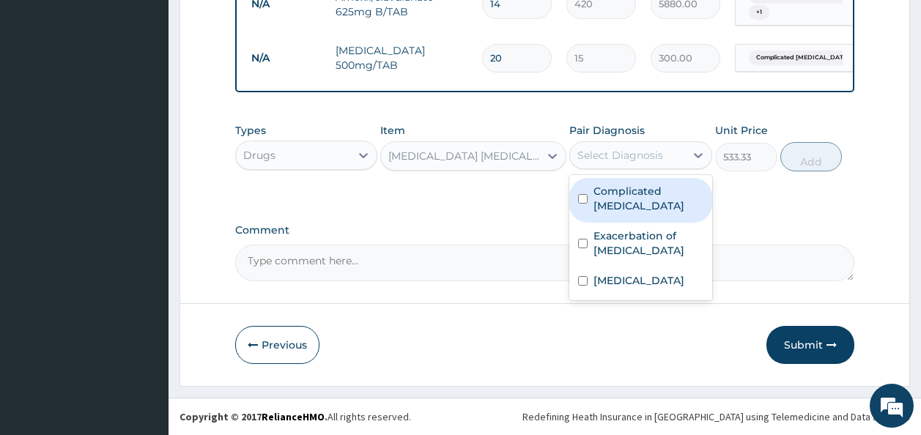
click at [632, 182] on div "Complicated malaria" at bounding box center [640, 200] width 143 height 45
checkbox input "true"
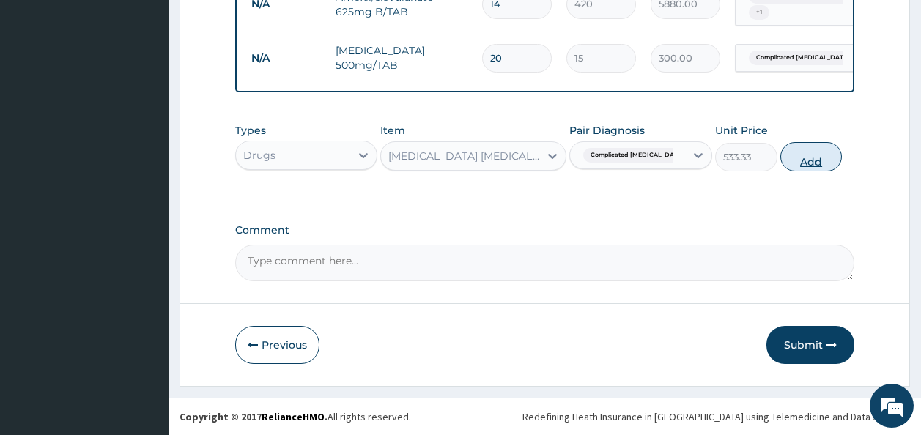
click at [800, 155] on button "Add" at bounding box center [812, 156] width 62 height 29
type input "0"
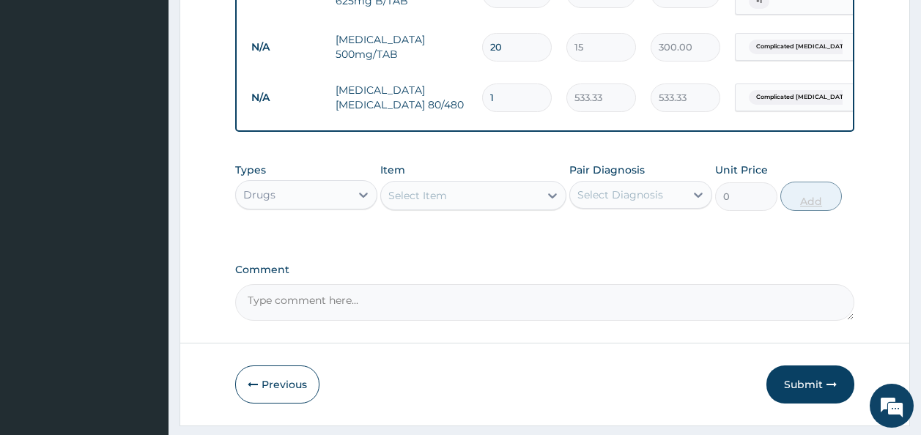
type input "0.00"
type input "7"
type input "3733.31"
type input "0.00"
type input "6"
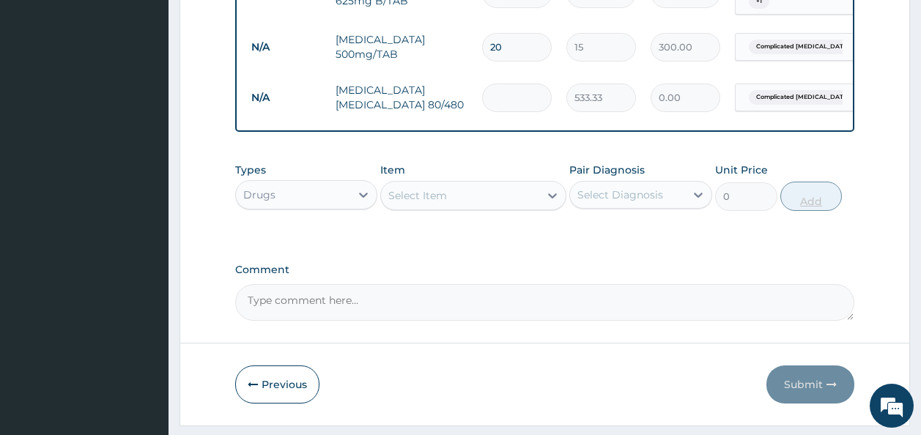
type input "3199.98"
type input "6"
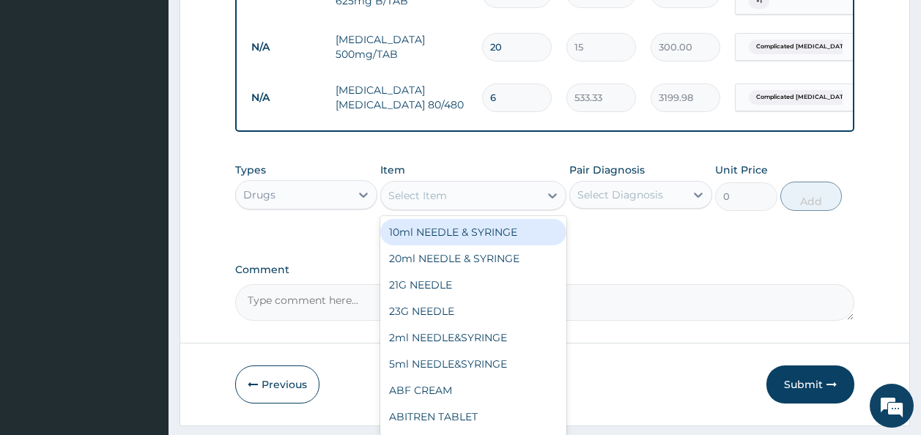
click at [514, 210] on div "Select Item" at bounding box center [473, 195] width 186 height 29
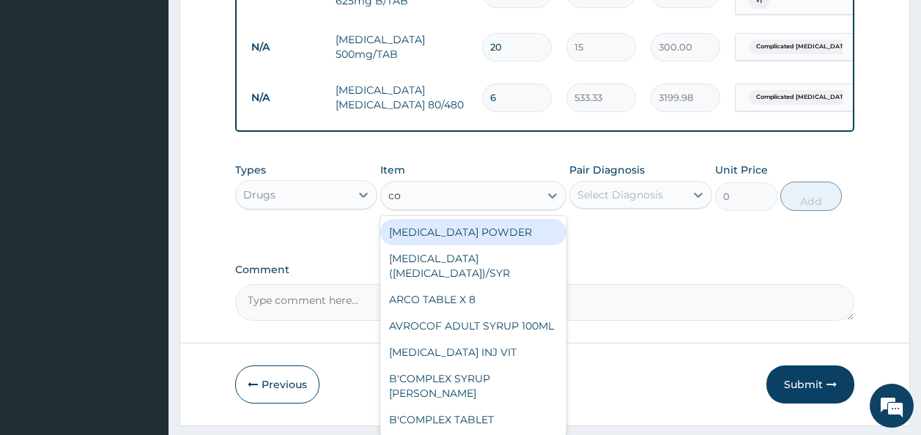
type input "coa"
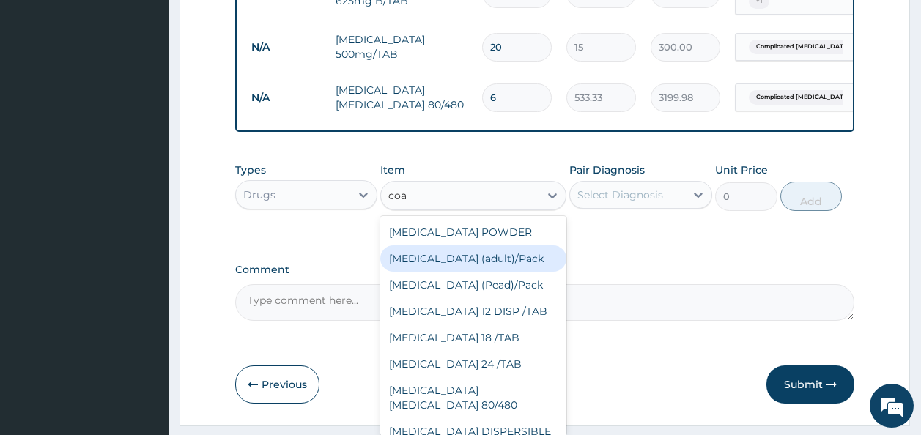
click at [467, 272] on div "Coartem (adult)/Pack" at bounding box center [473, 259] width 186 height 26
type input "3200"
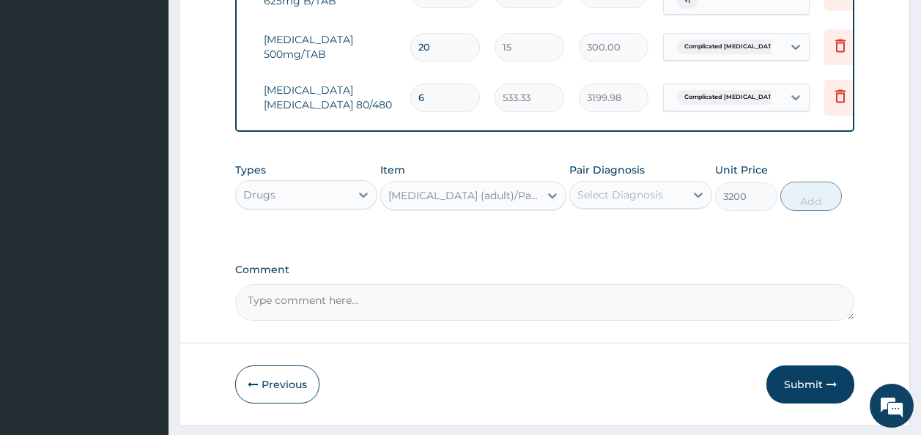
scroll to position [0, 72]
click at [838, 95] on icon at bounding box center [841, 96] width 18 height 18
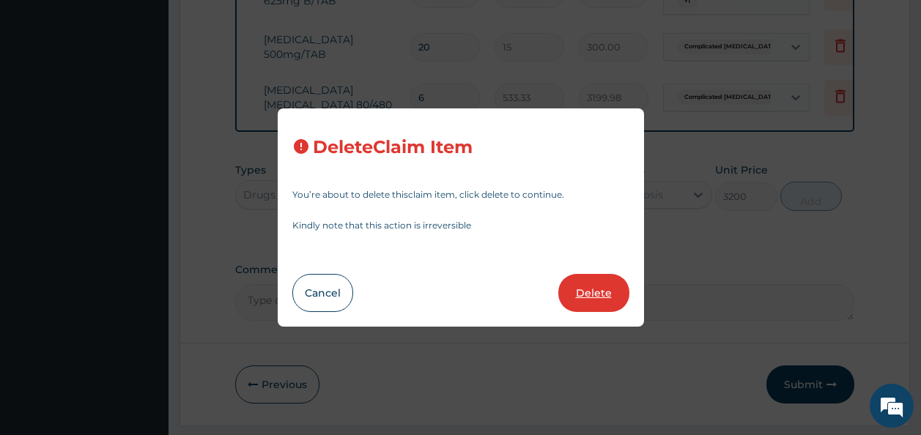
click at [576, 295] on button "Delete" at bounding box center [593, 293] width 71 height 38
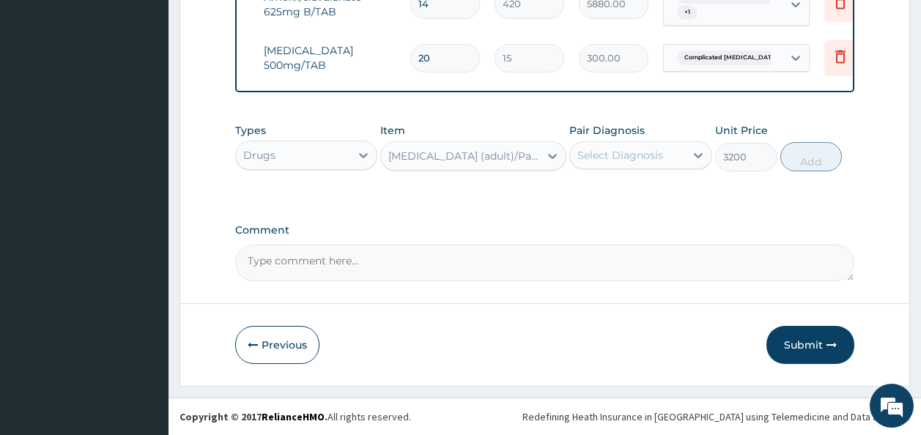
click at [592, 128] on label "Pair Diagnosis" at bounding box center [606, 130] width 75 height 15
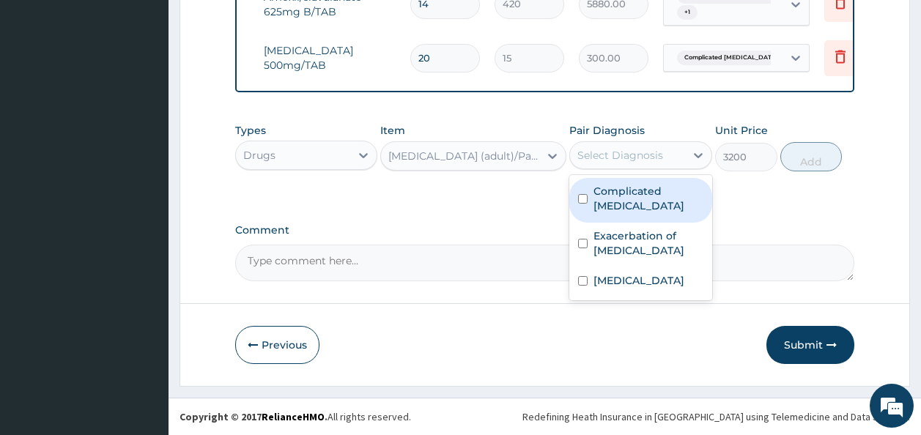
drag, startPoint x: 592, startPoint y: 128, endPoint x: 594, endPoint y: 147, distance: 19.8
click at [594, 147] on div "Select Diagnosis" at bounding box center [627, 155] width 115 height 23
click at [595, 184] on label "Complicated malaria" at bounding box center [649, 198] width 110 height 29
checkbox input "true"
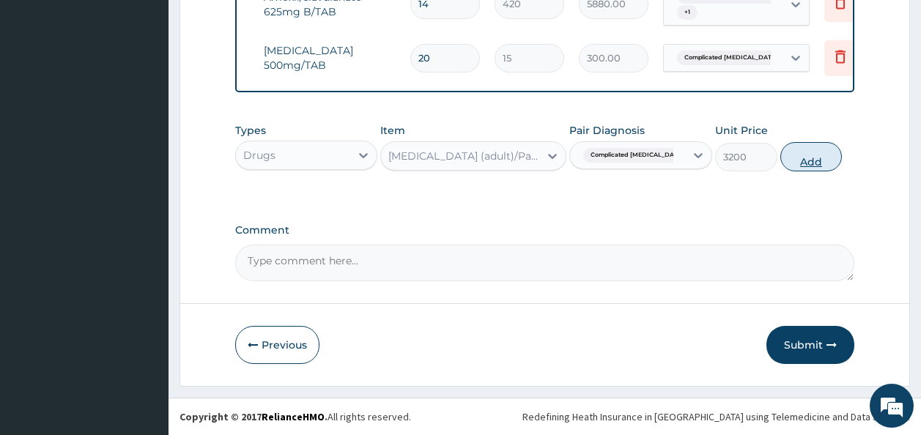
click at [810, 163] on button "Add" at bounding box center [812, 156] width 62 height 29
type input "0"
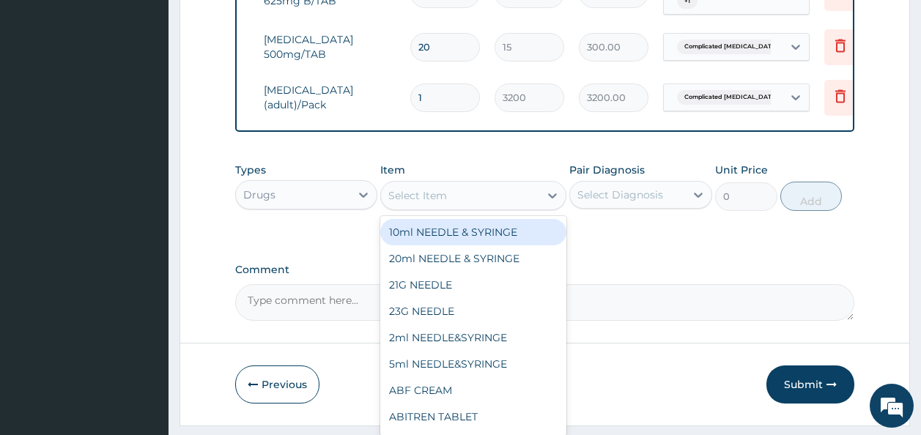
click at [468, 201] on div "Select Item" at bounding box center [460, 195] width 158 height 23
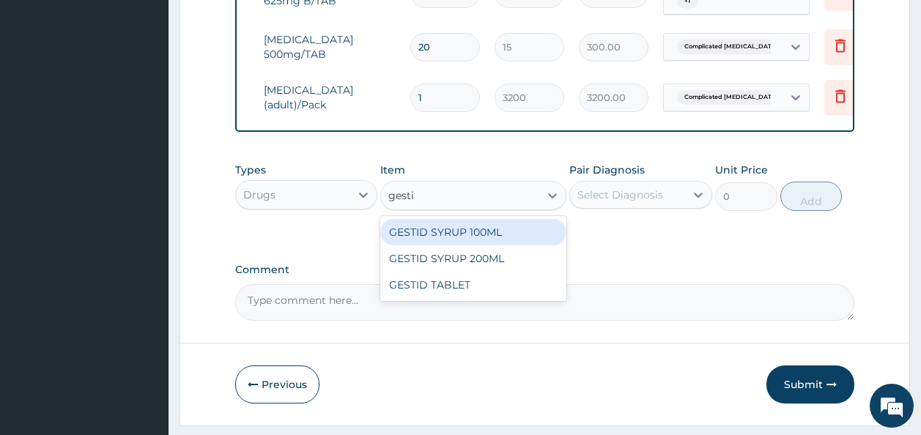
type input "gestid"
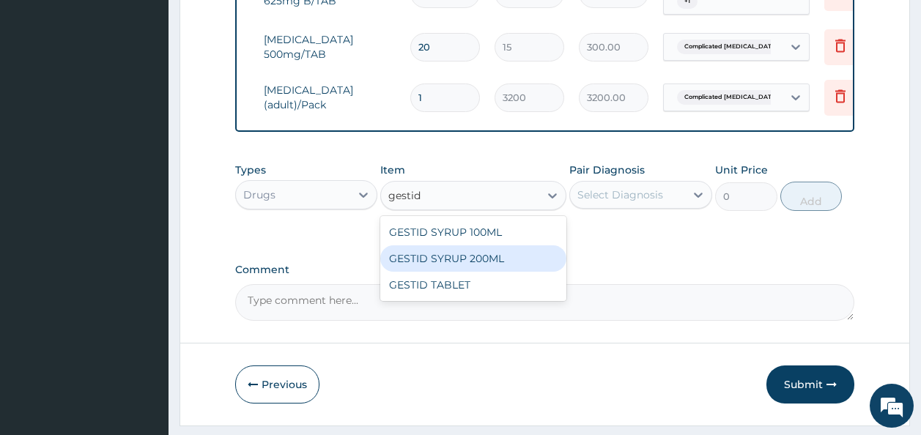
click at [445, 265] on div "GESTID SYRUP 200ML" at bounding box center [473, 259] width 186 height 26
type input "1200"
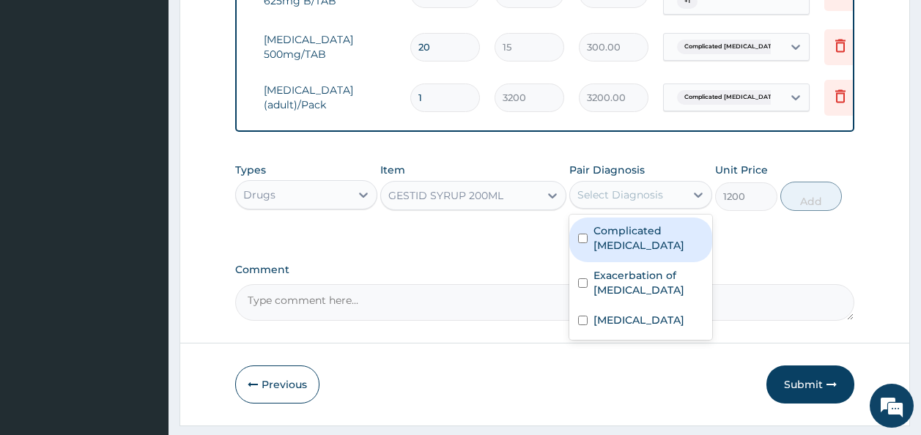
click at [643, 202] on div "Select Diagnosis" at bounding box center [621, 195] width 86 height 15
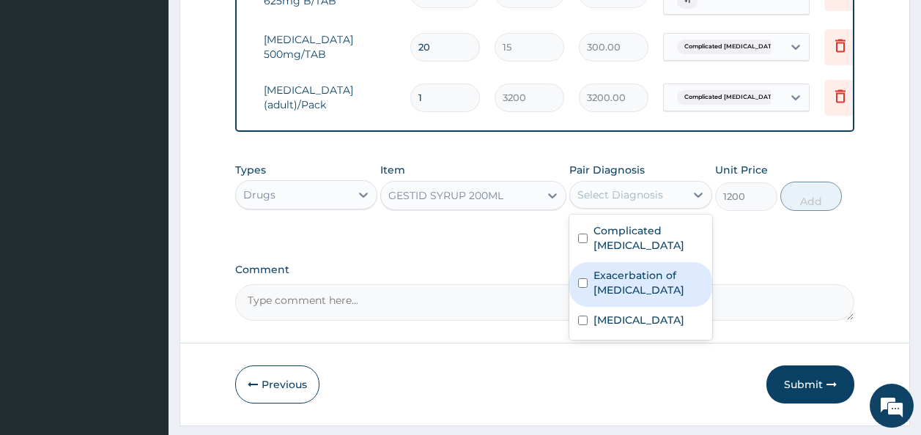
click at [621, 285] on label "Exacerbation of peptic ulcer" at bounding box center [649, 282] width 110 height 29
checkbox input "true"
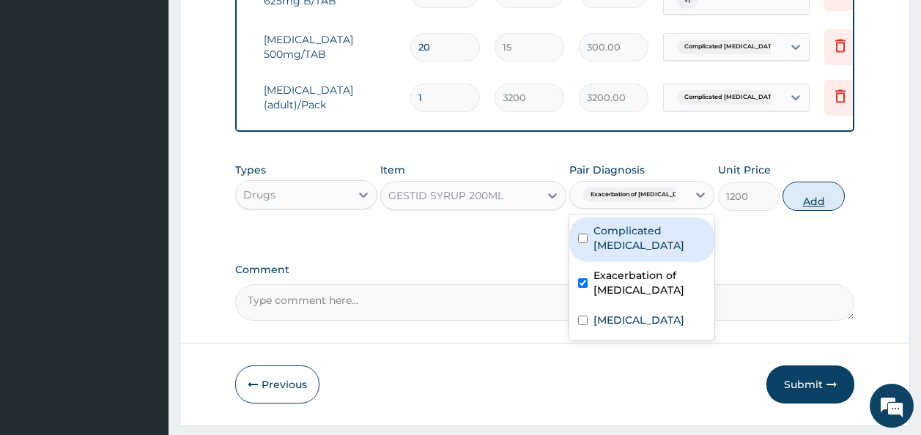
click at [789, 211] on button "Add" at bounding box center [814, 196] width 62 height 29
type input "0"
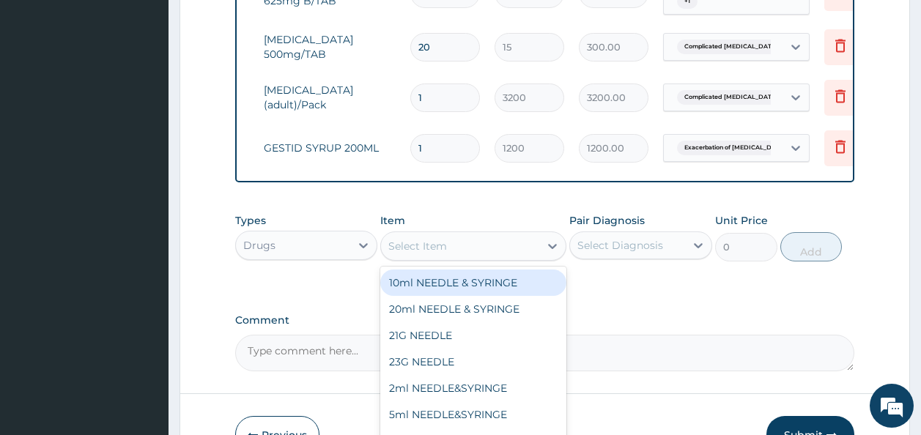
click at [486, 258] on div "Select Item" at bounding box center [460, 246] width 158 height 23
type input "omep"
click at [482, 284] on div "Esomeprazole 20MG/CAP" at bounding box center [473, 283] width 186 height 26
type input "230"
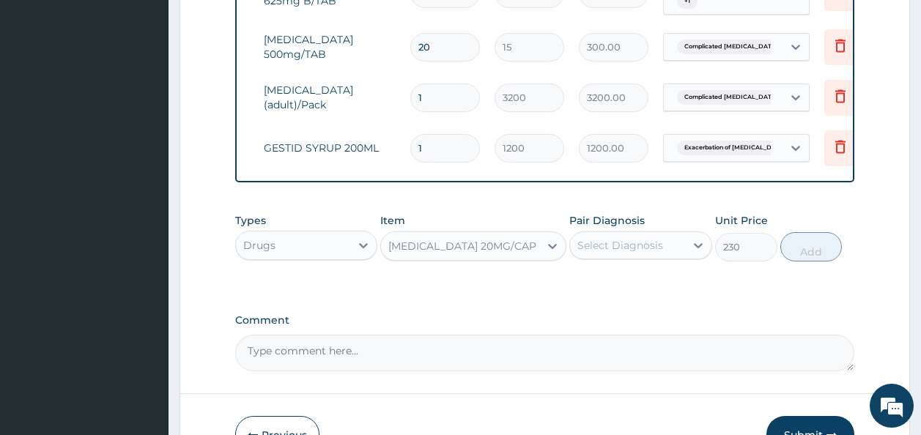
click at [649, 242] on div "Pair Diagnosis Select Diagnosis" at bounding box center [640, 237] width 143 height 48
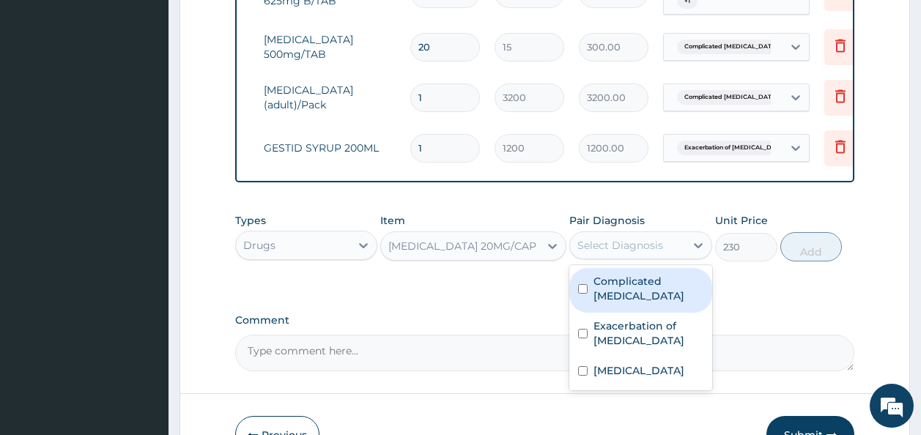
click at [643, 252] on div "Select Diagnosis" at bounding box center [621, 245] width 86 height 15
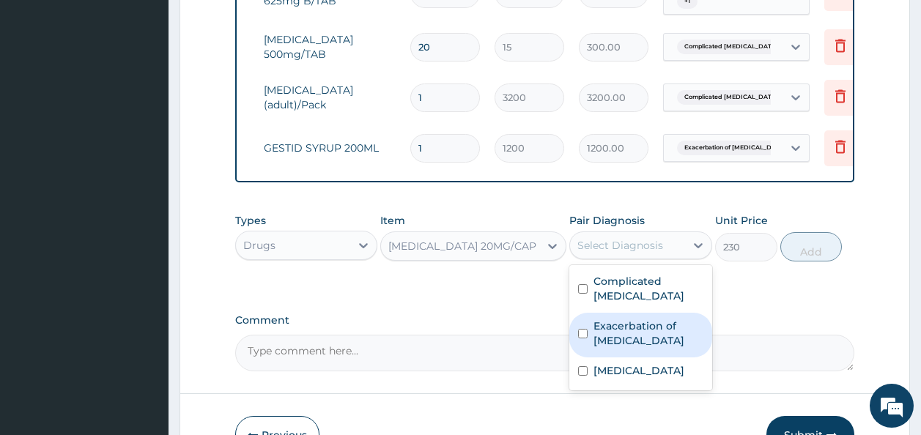
click at [613, 327] on label "Exacerbation of peptic ulcer" at bounding box center [649, 333] width 110 height 29
checkbox input "true"
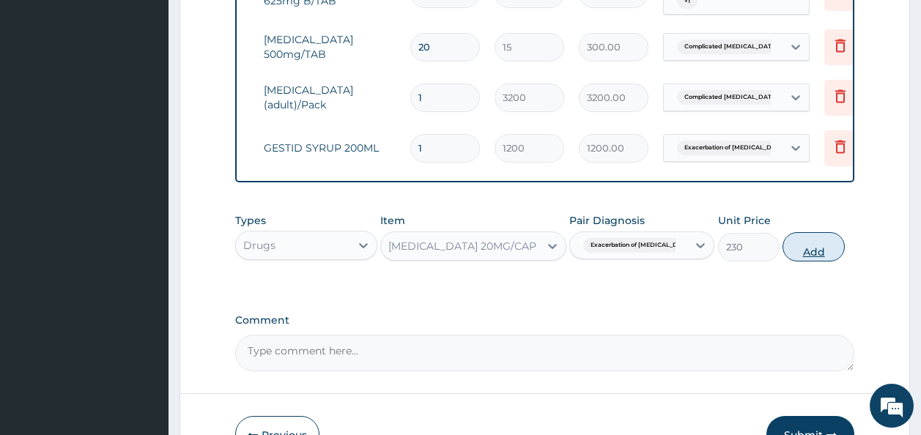
click at [817, 262] on button "Add" at bounding box center [814, 246] width 62 height 29
type input "0"
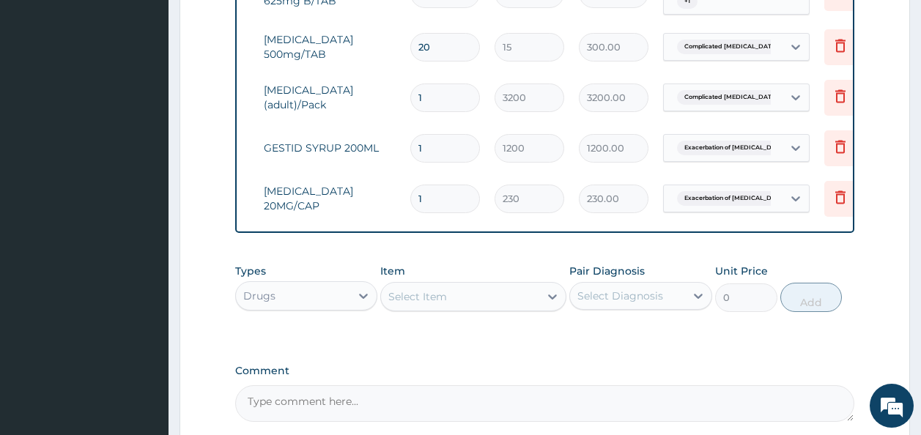
type input "0.00"
type input "2"
type input "460.00"
type input "28"
type input "6440.00"
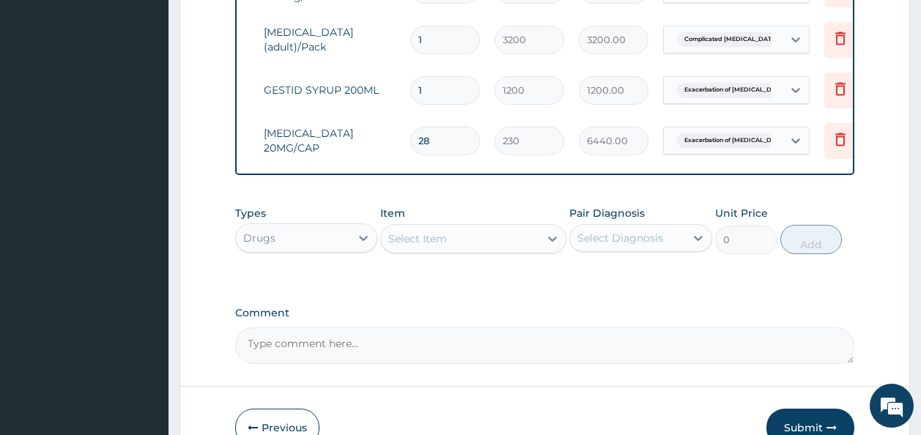
scroll to position [1609, 0]
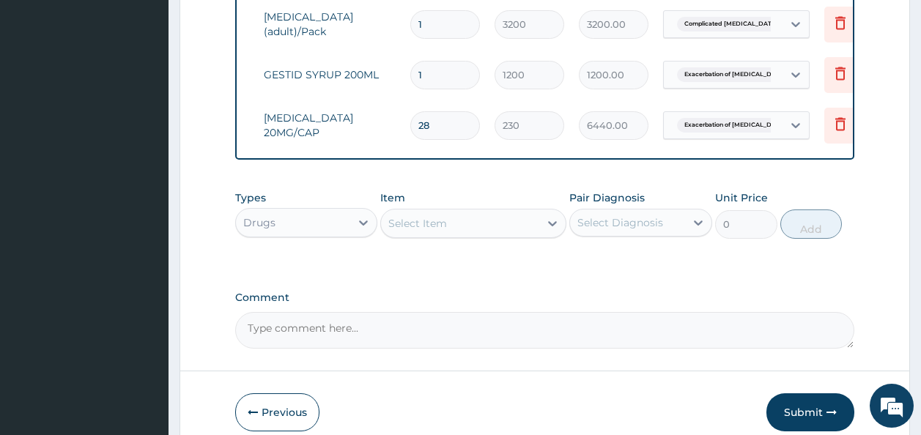
type input "28"
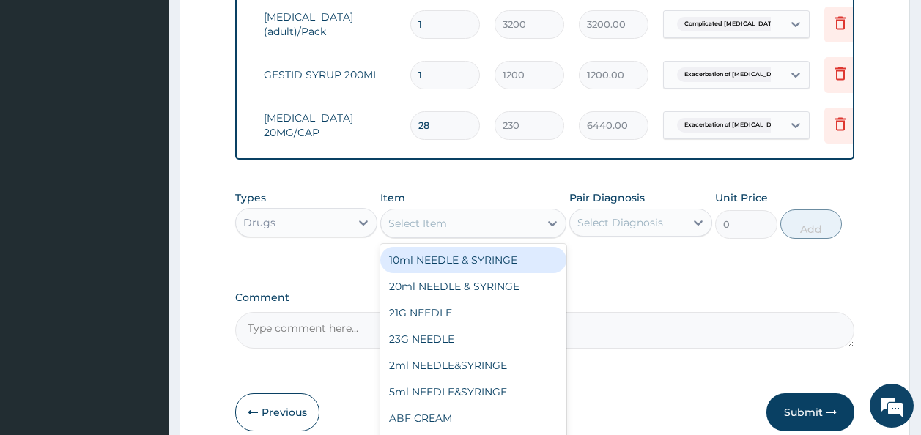
click at [422, 235] on div "Select Item" at bounding box center [460, 223] width 158 height 23
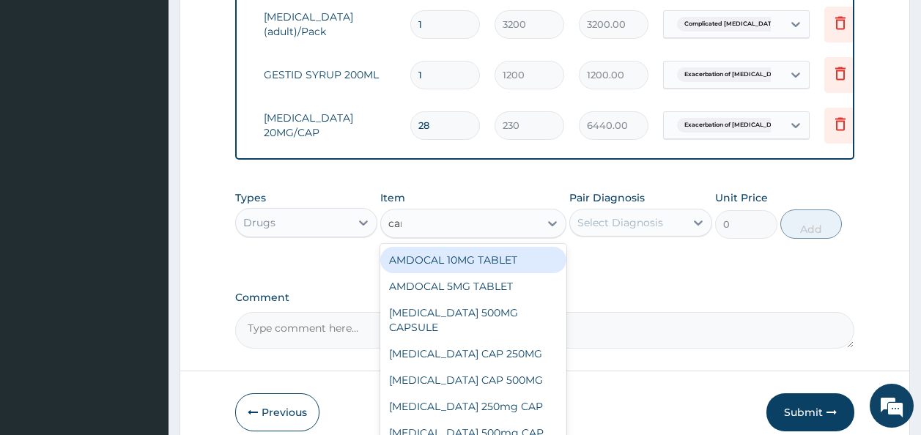
type input "cann"
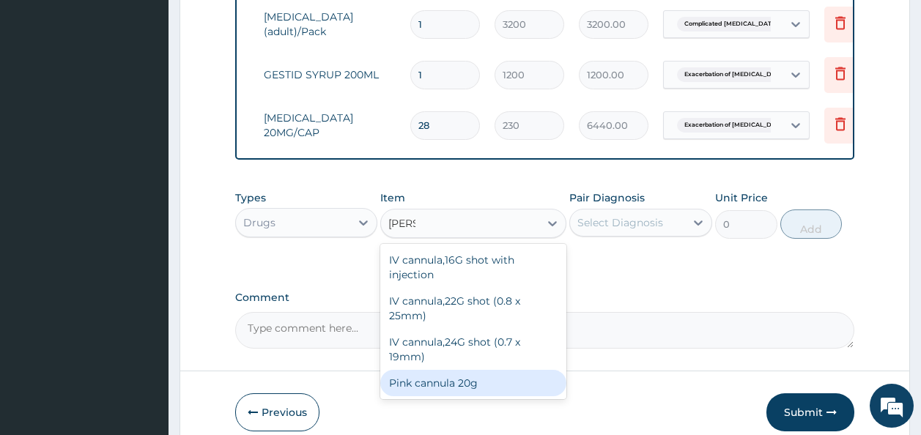
click at [450, 384] on div "Pink cannula 20g" at bounding box center [473, 383] width 186 height 26
type input "131.25"
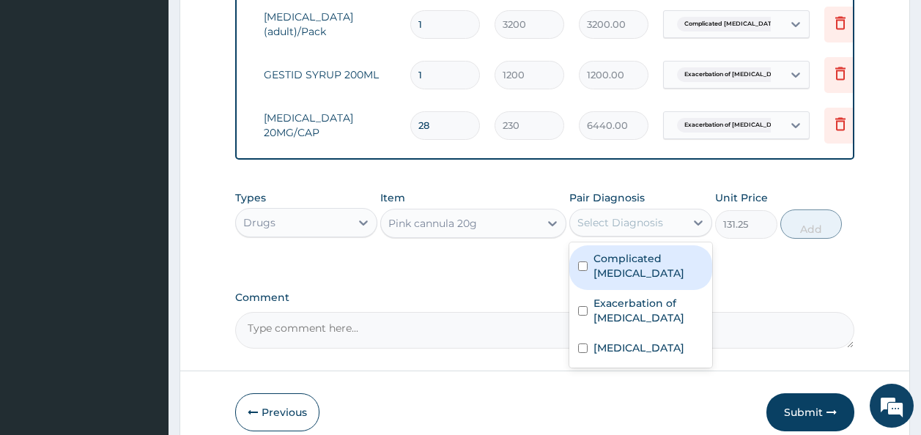
click at [609, 224] on div "Select Diagnosis" at bounding box center [627, 222] width 115 height 23
click at [597, 278] on div "Complicated malaria" at bounding box center [640, 268] width 143 height 45
checkbox input "true"
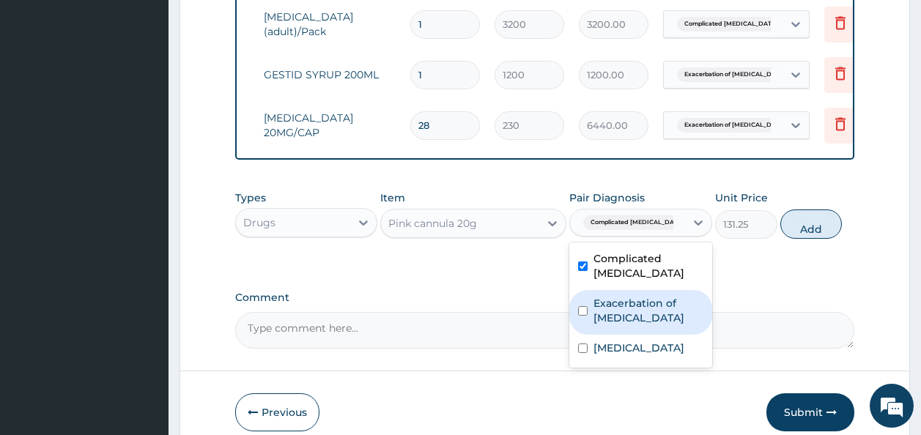
click at [603, 309] on label "Exacerbation of peptic ulcer" at bounding box center [649, 310] width 110 height 29
checkbox input "true"
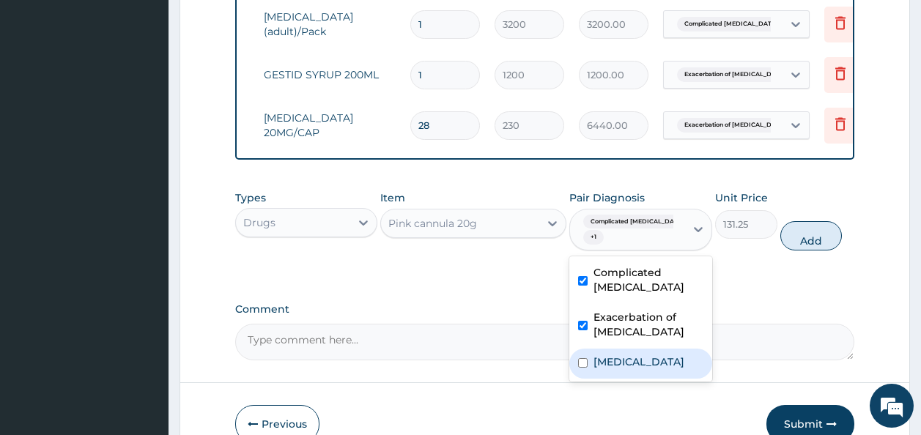
click at [605, 355] on label "Typhoid carrier" at bounding box center [639, 362] width 91 height 15
checkbox input "true"
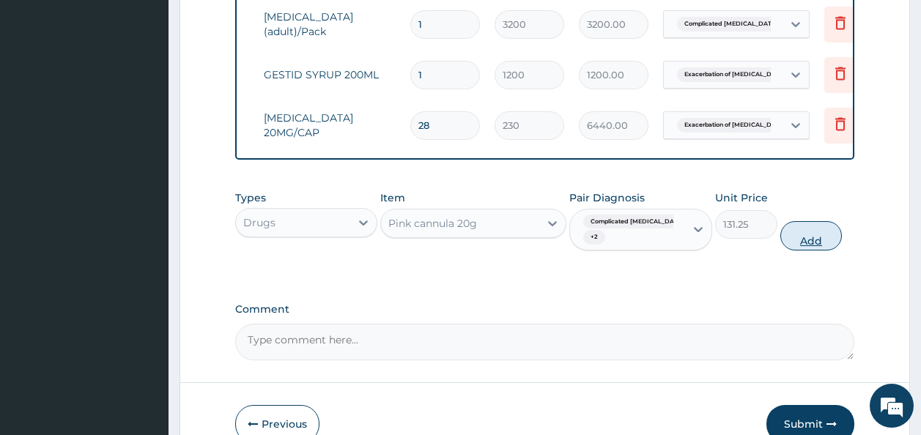
click at [789, 251] on button "Add" at bounding box center [812, 235] width 62 height 29
type input "0"
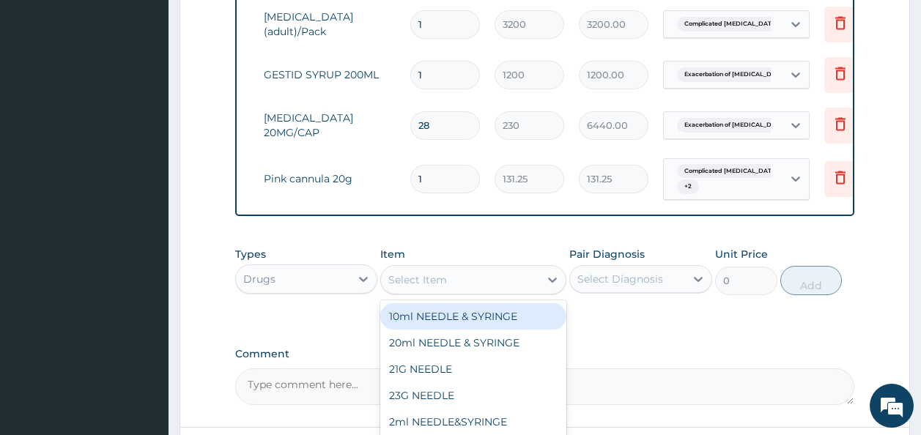
click at [484, 292] on div "Select Item" at bounding box center [460, 279] width 158 height 23
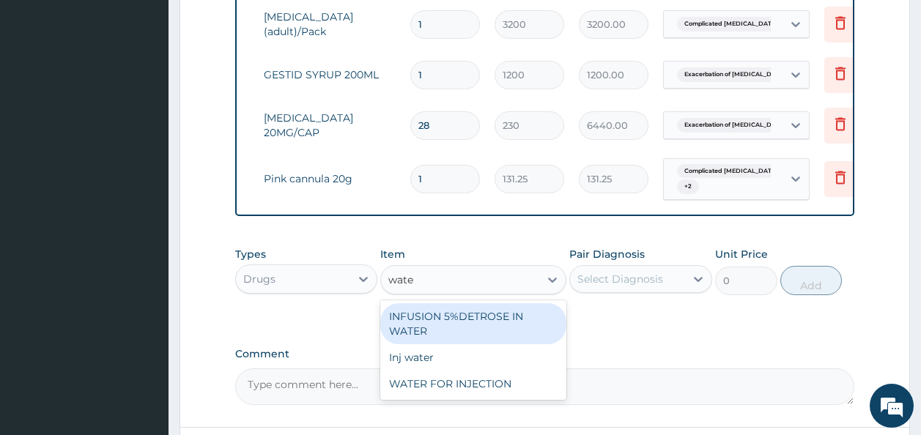
type input "water"
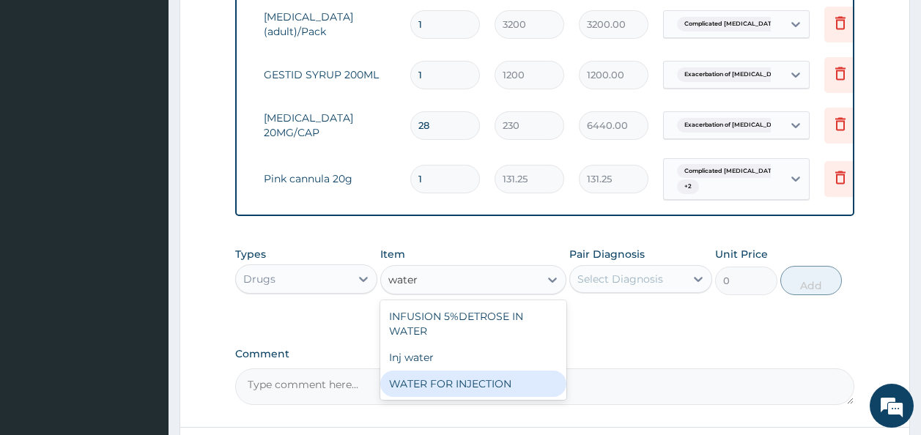
click at [460, 389] on div "WATER FOR INJECTION" at bounding box center [473, 384] width 186 height 26
type input "50"
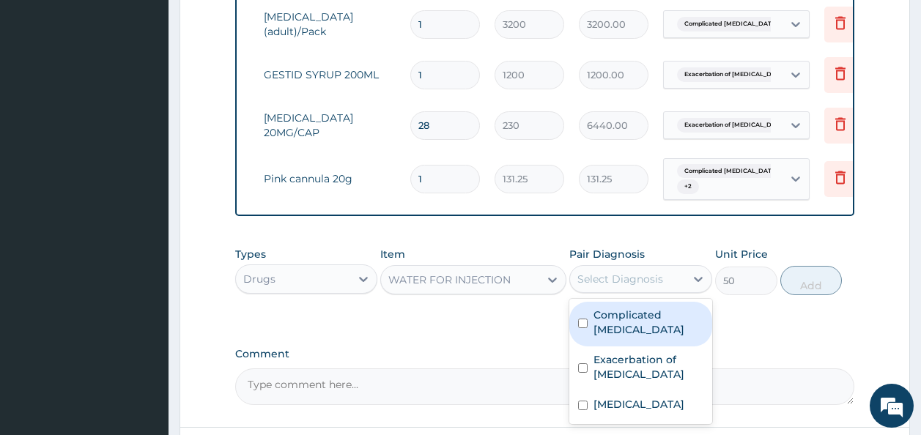
click at [588, 287] on div "Select Diagnosis" at bounding box center [621, 279] width 86 height 15
click at [591, 331] on div "Complicated malaria" at bounding box center [640, 324] width 143 height 45
checkbox input "true"
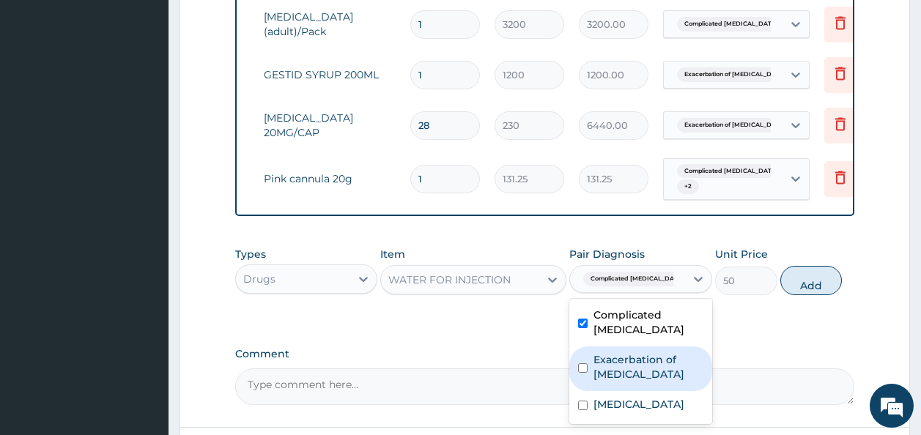
click at [603, 370] on label "Exacerbation of peptic ulcer" at bounding box center [649, 367] width 110 height 29
checkbox input "true"
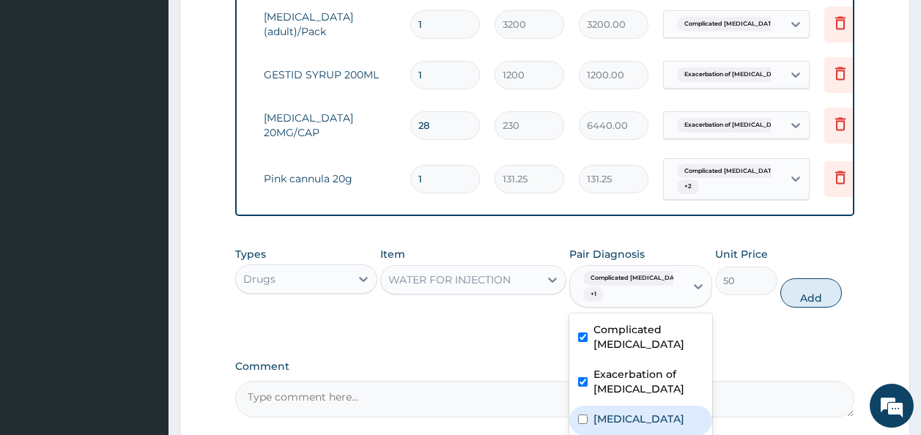
click at [597, 418] on label "Typhoid carrier" at bounding box center [639, 419] width 91 height 15
checkbox input "true"
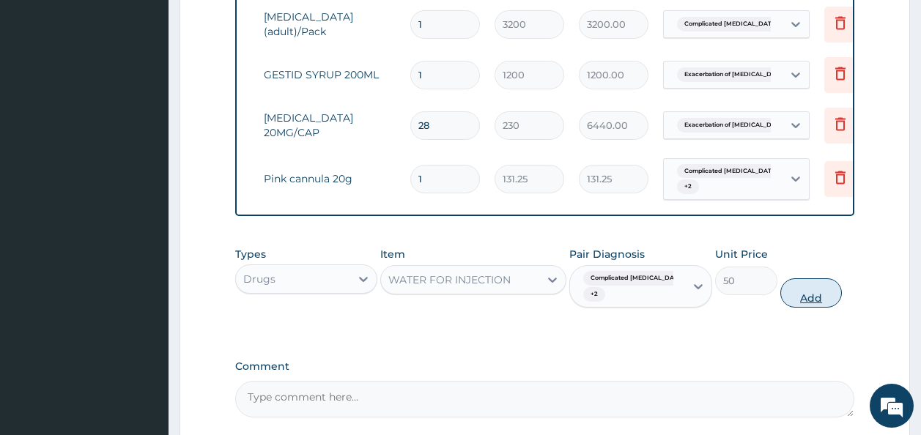
click at [786, 308] on button "Add" at bounding box center [812, 292] width 62 height 29
type input "0"
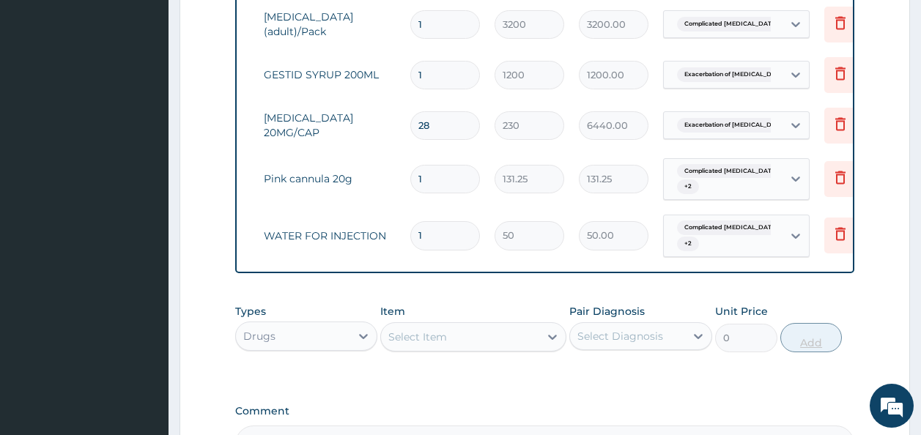
type input "0.00"
type input "6"
type input "300.00"
type input "6"
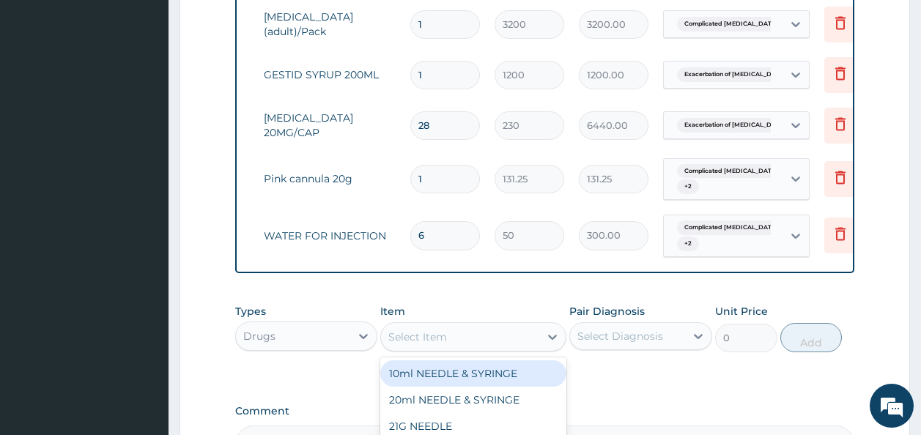
click at [520, 341] on div "Select Item" at bounding box center [460, 336] width 158 height 23
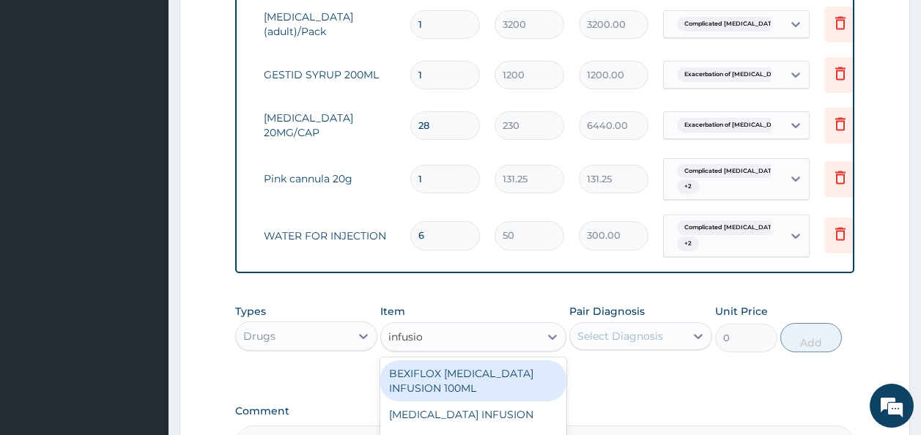
type input "infusion"
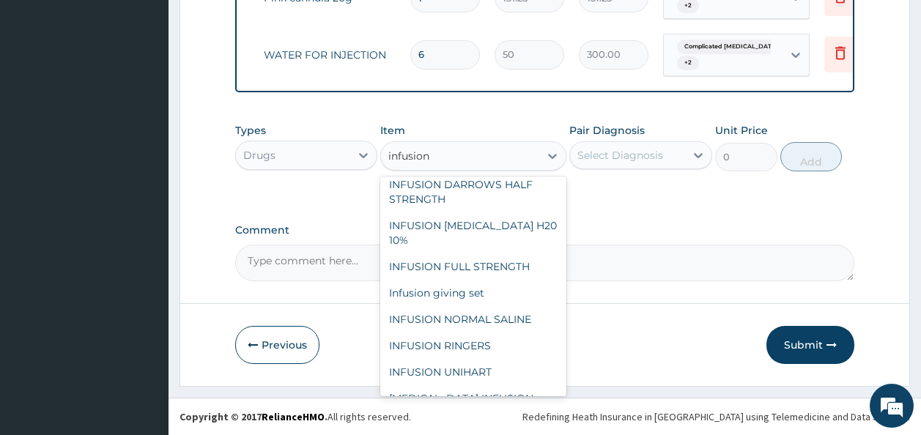
scroll to position [229, 0]
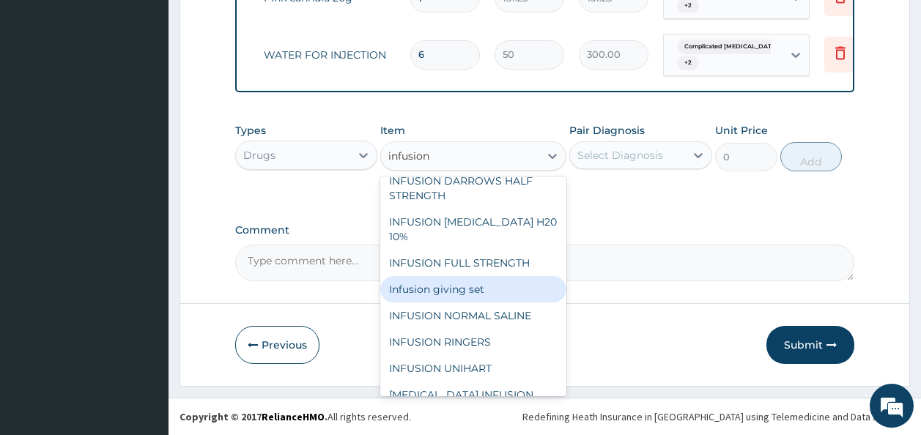
click at [446, 276] on div "Infusion giving set" at bounding box center [473, 289] width 186 height 26
type input "300"
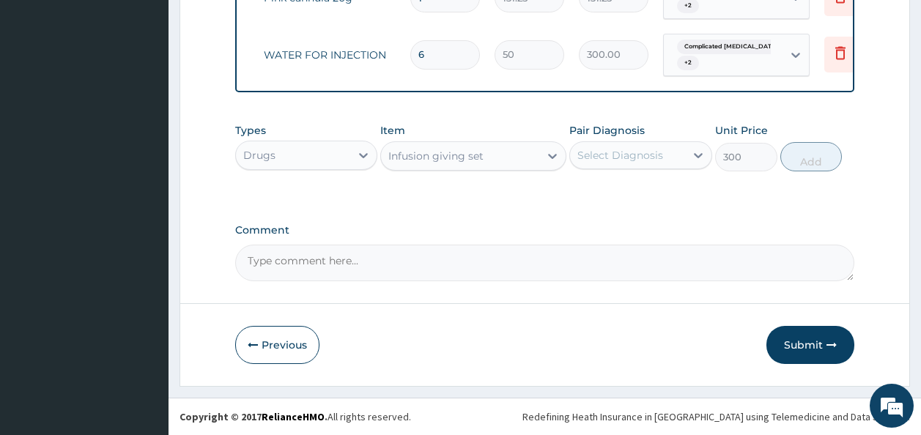
click at [613, 163] on div "Select Diagnosis" at bounding box center [627, 155] width 115 height 23
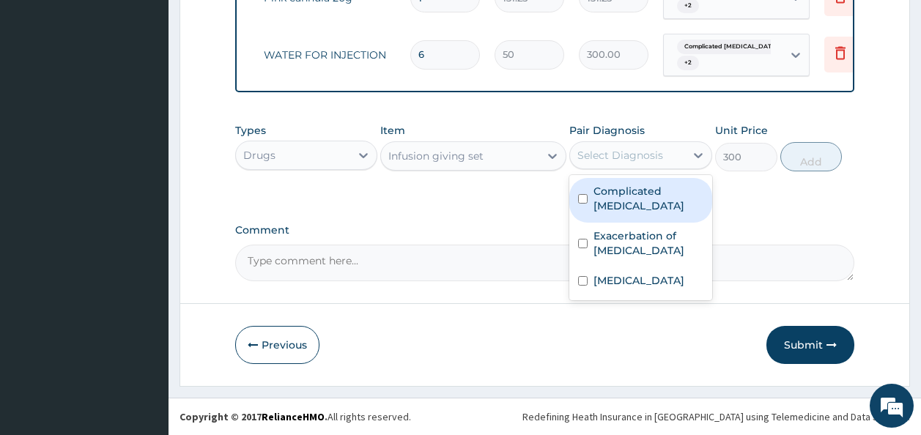
click at [604, 198] on label "Complicated malaria" at bounding box center [649, 198] width 110 height 29
checkbox input "true"
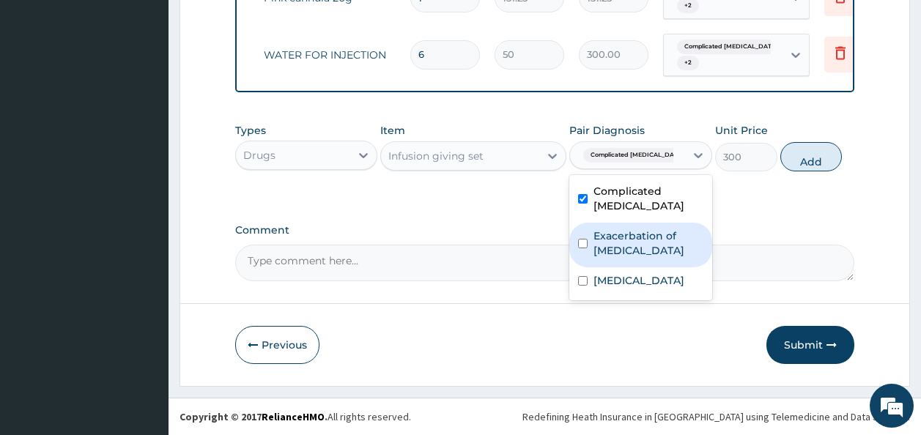
click at [599, 229] on label "Exacerbation of peptic ulcer" at bounding box center [649, 243] width 110 height 29
checkbox input "true"
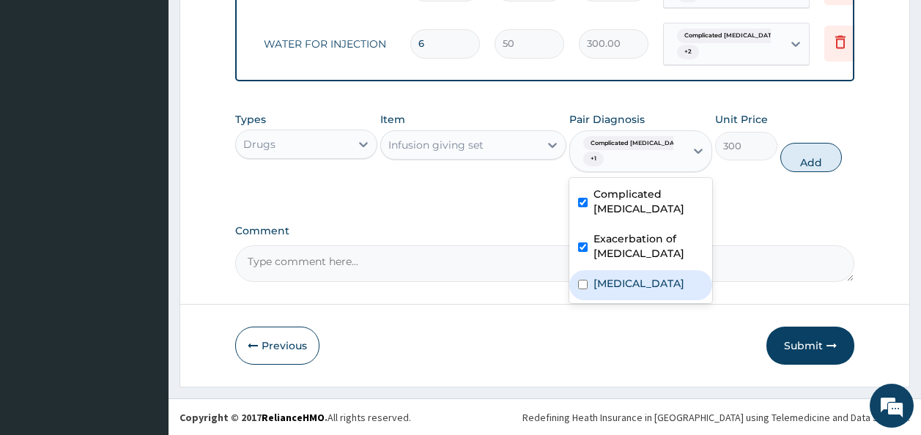
click at [594, 288] on div "Typhoid carrier" at bounding box center [640, 285] width 143 height 30
checkbox input "true"
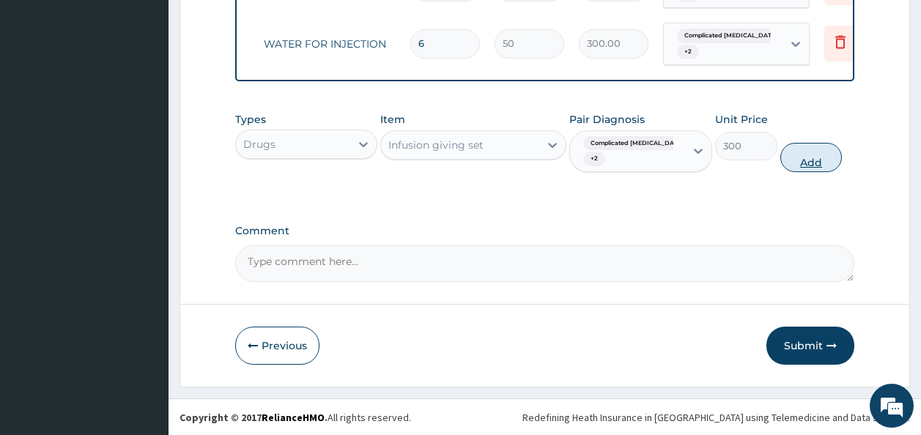
click at [796, 161] on button "Add" at bounding box center [812, 157] width 62 height 29
type input "0"
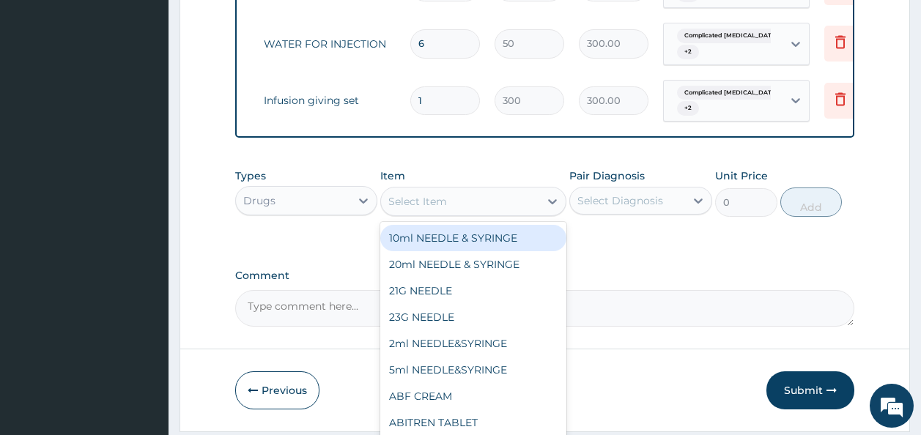
click at [487, 213] on div "Select Item" at bounding box center [460, 201] width 158 height 23
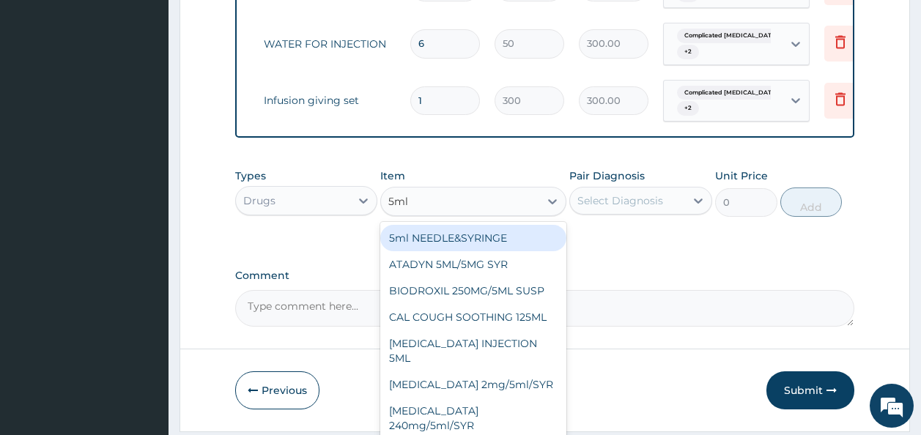
click at [471, 245] on div "5ml NEEDLE&SYRINGE" at bounding box center [473, 238] width 186 height 26
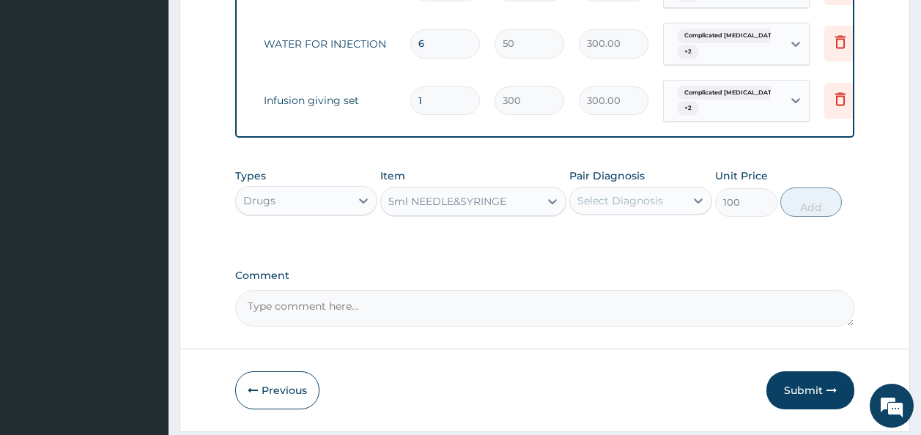
click at [622, 202] on div "Select Diagnosis" at bounding box center [627, 200] width 115 height 23
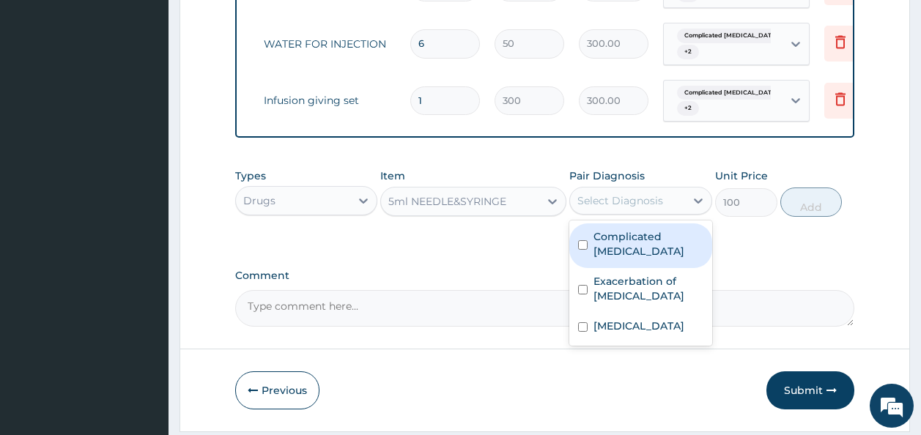
click at [616, 251] on label "Complicated malaria" at bounding box center [649, 243] width 110 height 29
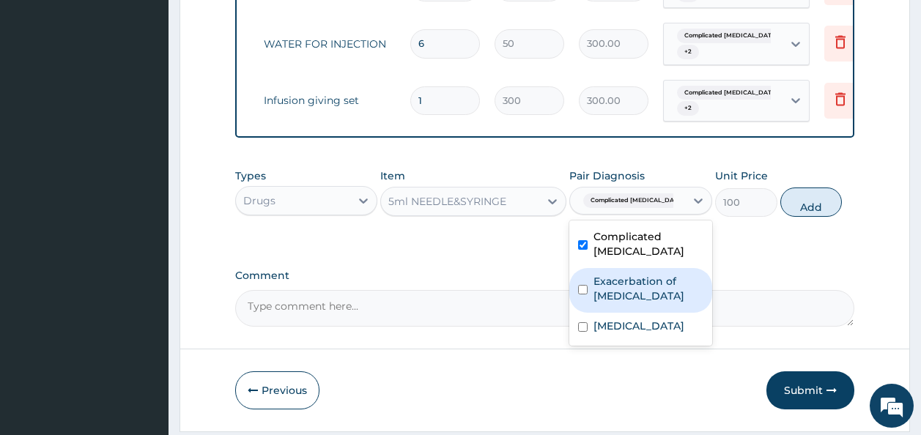
click at [611, 279] on label "Exacerbation of peptic ulcer" at bounding box center [649, 288] width 110 height 29
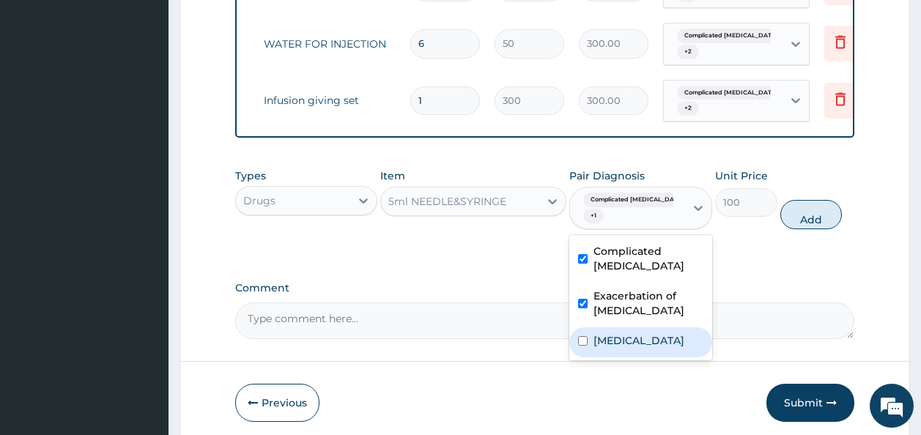
click at [598, 337] on label "Typhoid carrier" at bounding box center [639, 340] width 91 height 15
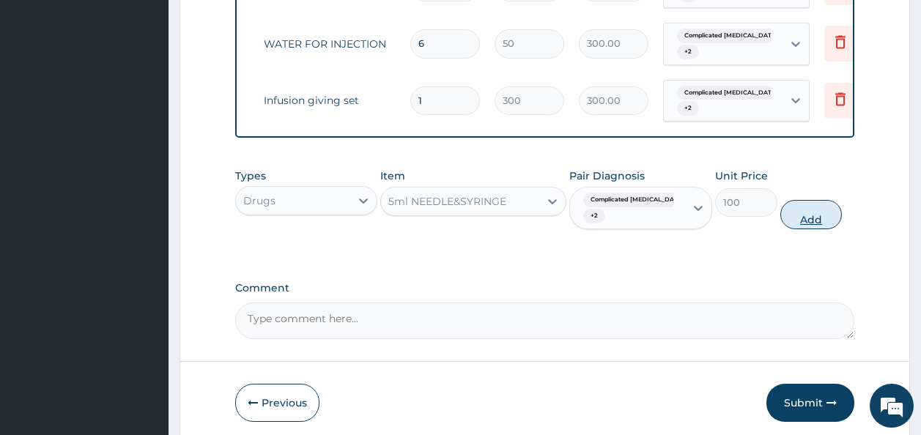
click at [798, 214] on button "Add" at bounding box center [812, 214] width 62 height 29
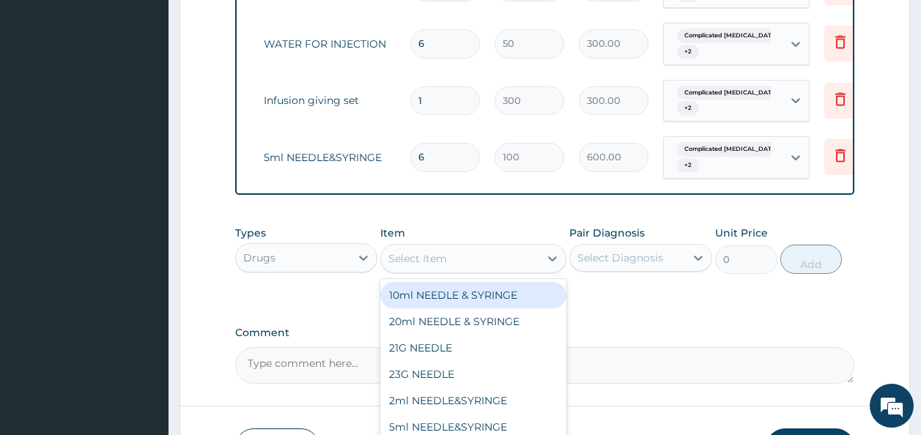
click at [457, 261] on div "Select Item" at bounding box center [460, 258] width 158 height 23
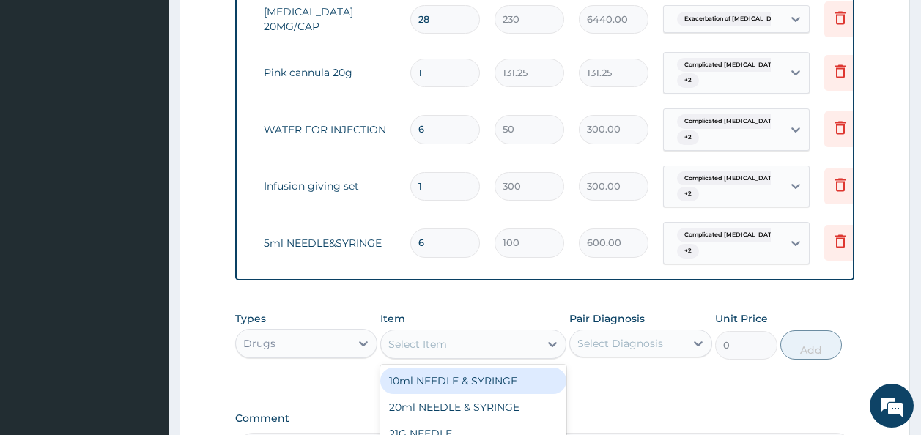
scroll to position [1914, 0]
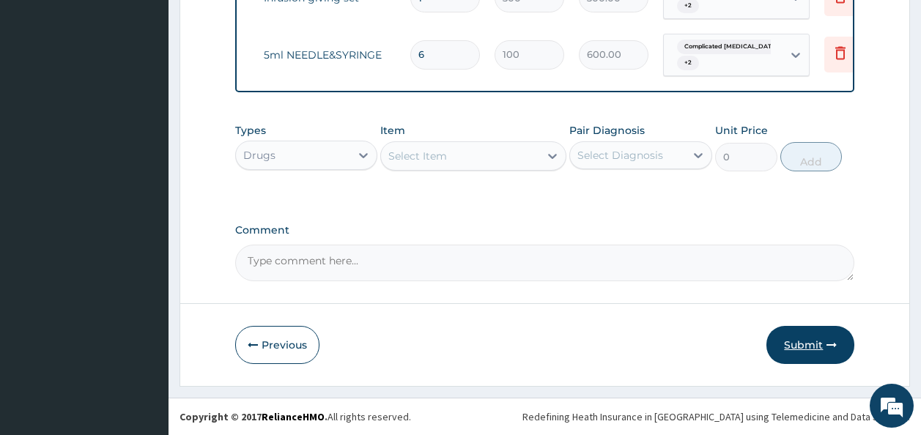
click at [816, 345] on button "Submit" at bounding box center [811, 345] width 88 height 38
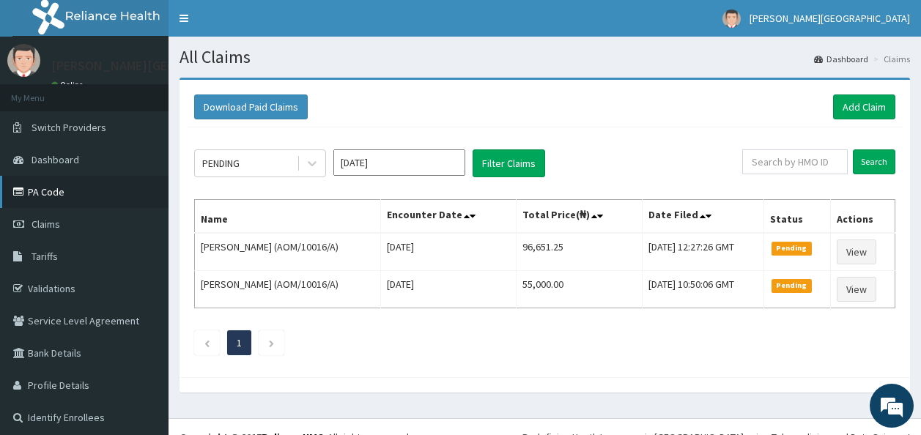
click at [119, 190] on link "PA Code" at bounding box center [84, 192] width 169 height 32
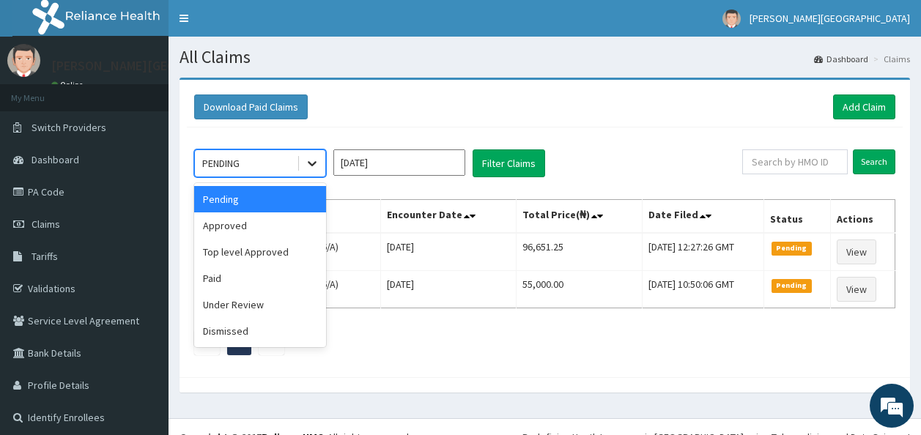
click at [316, 166] on icon at bounding box center [312, 163] width 15 height 15
click at [283, 229] on div "Approved" at bounding box center [260, 226] width 132 height 26
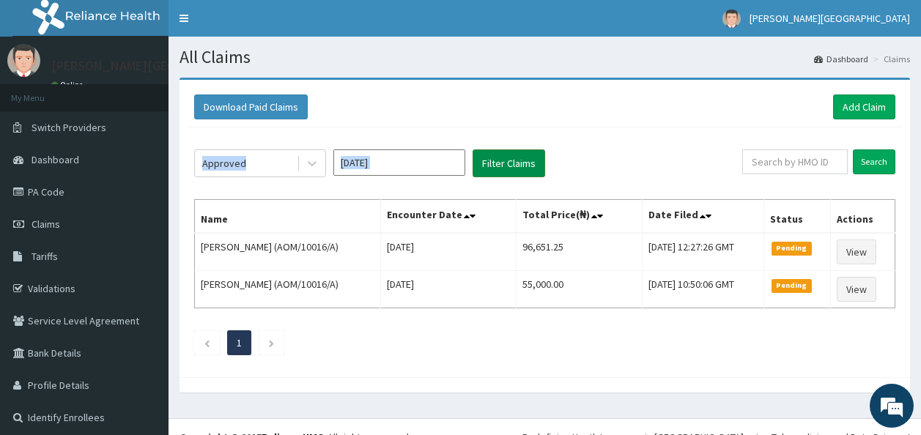
drag, startPoint x: 497, startPoint y: 177, endPoint x: 498, endPoint y: 164, distance: 13.3
click at [498, 164] on div "Approved [DATE] Filter Claims Search Name Encounter Date Total Price(₦) Date Fi…" at bounding box center [545, 249] width 716 height 243
click at [498, 164] on button "Filter Claims" at bounding box center [509, 164] width 73 height 28
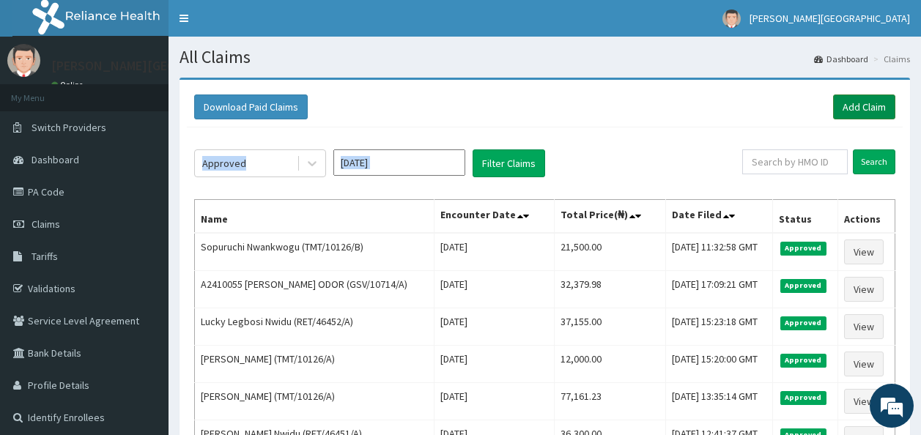
click at [866, 106] on link "Add Claim" at bounding box center [864, 107] width 62 height 25
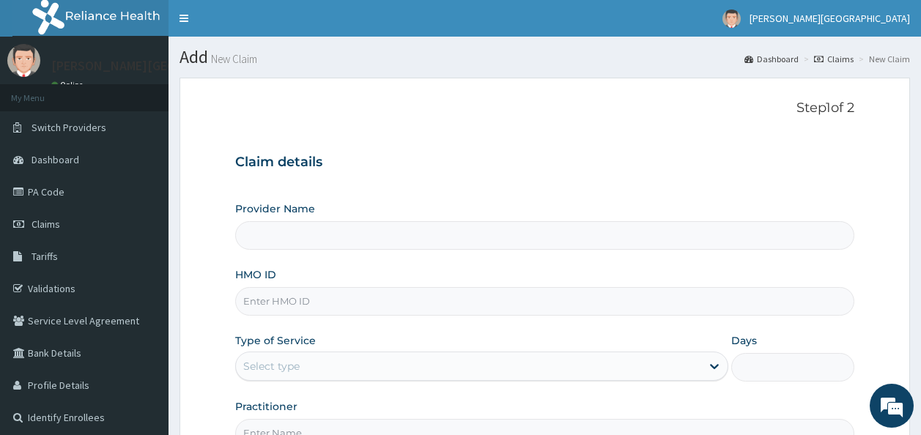
type input "[PERSON_NAME][GEOGRAPHIC_DATA]"
click at [79, 215] on link "Claims" at bounding box center [84, 224] width 169 height 32
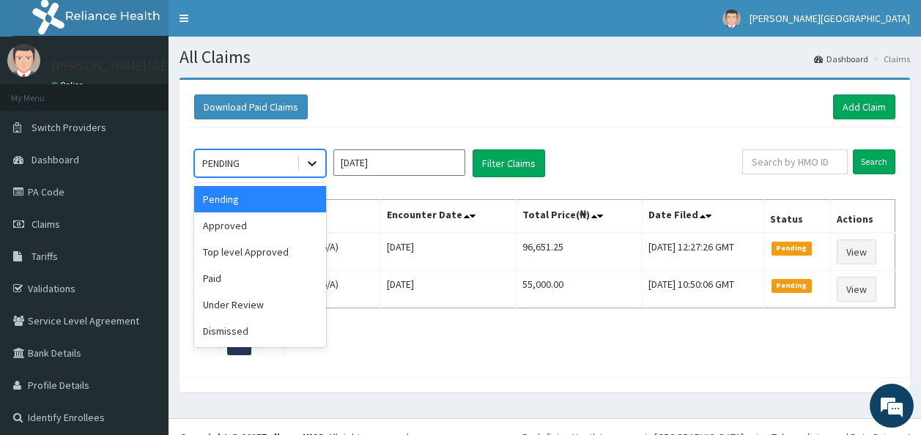
click at [318, 158] on icon at bounding box center [312, 163] width 15 height 15
click at [279, 218] on div "Approved" at bounding box center [260, 226] width 132 height 26
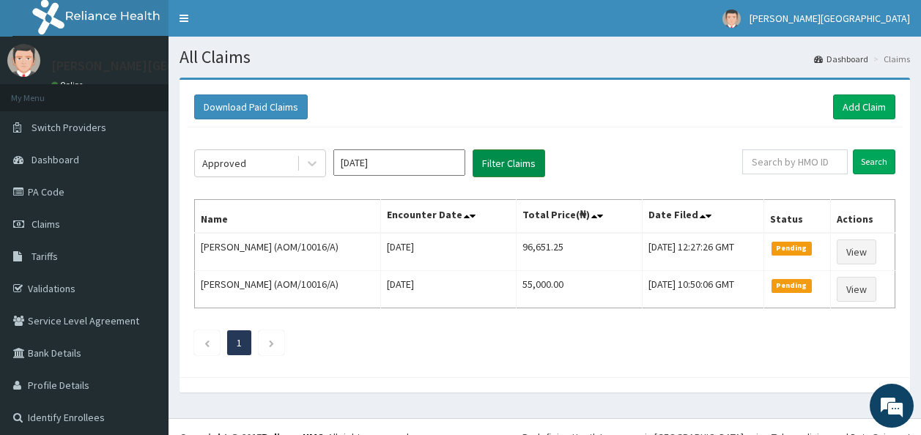
click at [505, 167] on button "Filter Claims" at bounding box center [509, 164] width 73 height 28
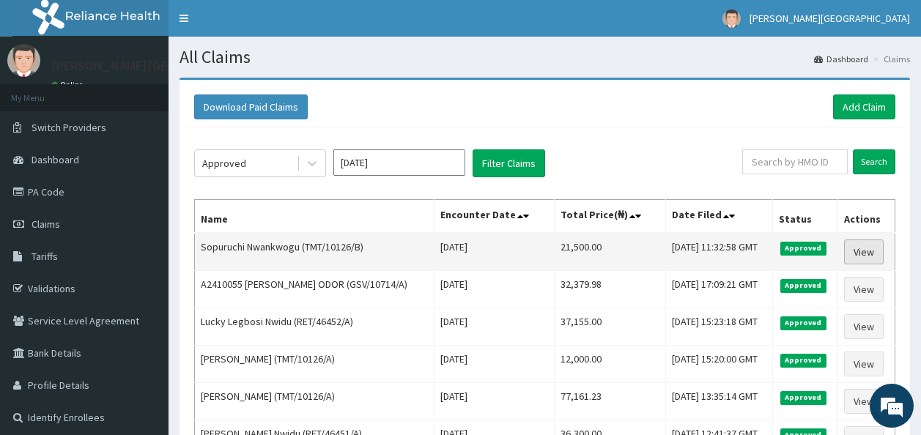
click at [872, 255] on link "View" at bounding box center [864, 252] width 40 height 25
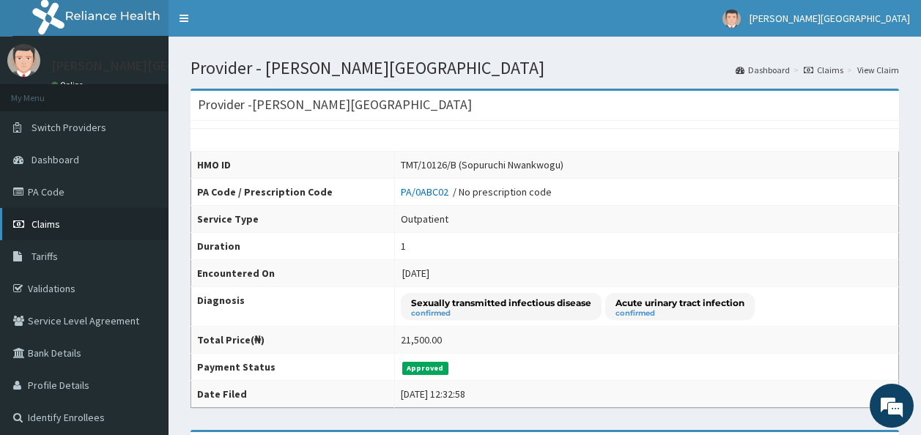
click at [85, 232] on link "Claims" at bounding box center [84, 224] width 169 height 32
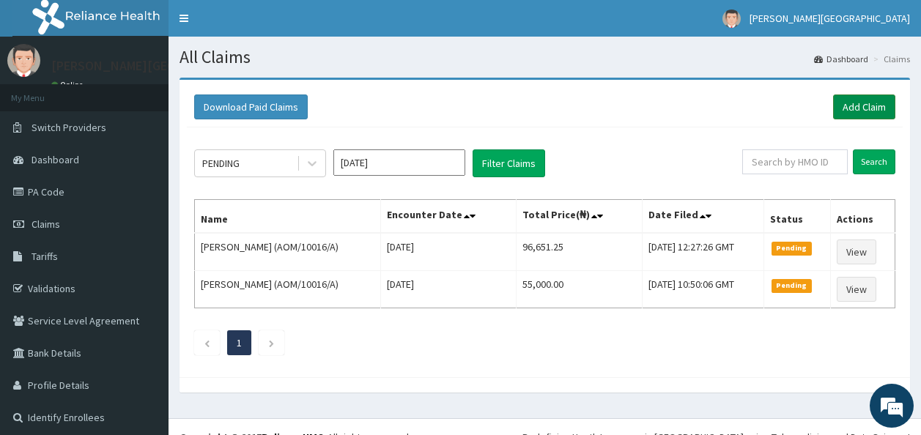
click at [868, 103] on link "Add Claim" at bounding box center [864, 107] width 62 height 25
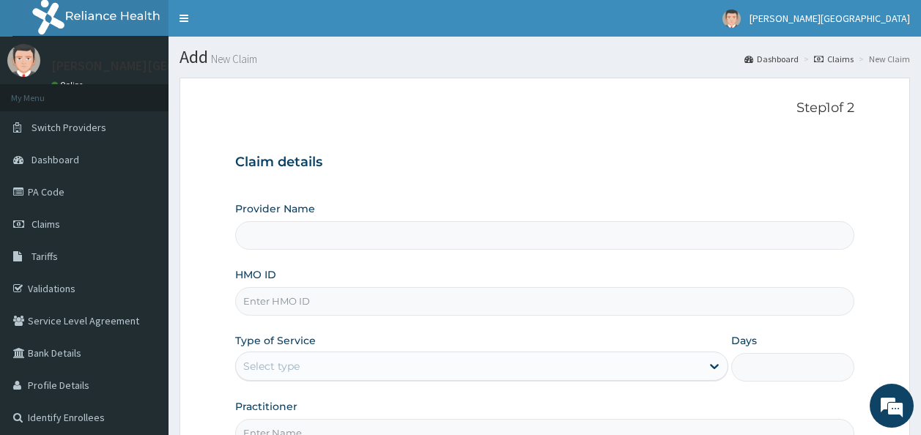
type input "[PERSON_NAME][GEOGRAPHIC_DATA]"
click at [265, 306] on input "HMO ID" at bounding box center [545, 301] width 620 height 29
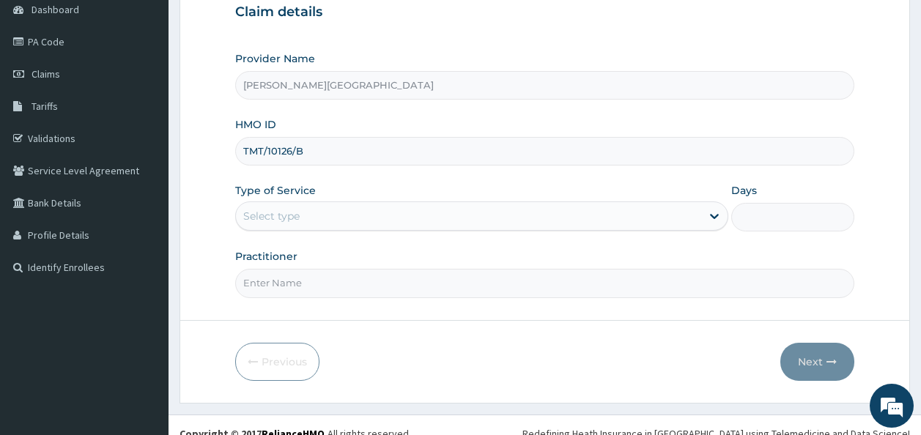
scroll to position [166, 0]
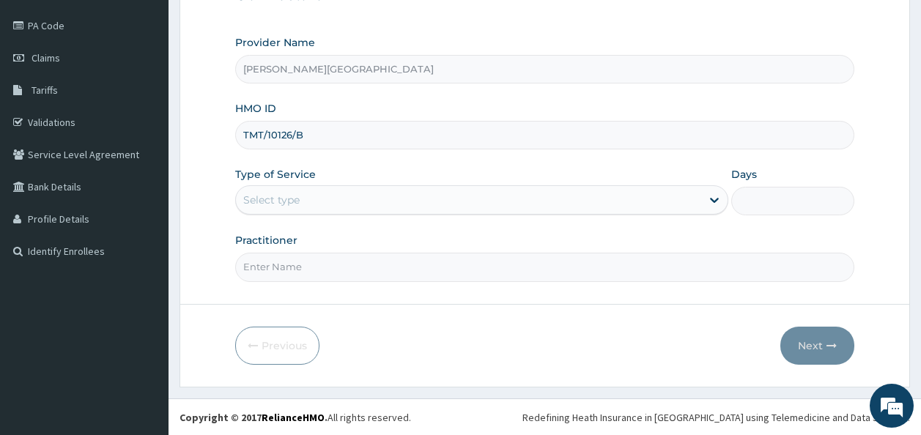
type input "TMT/10126/B"
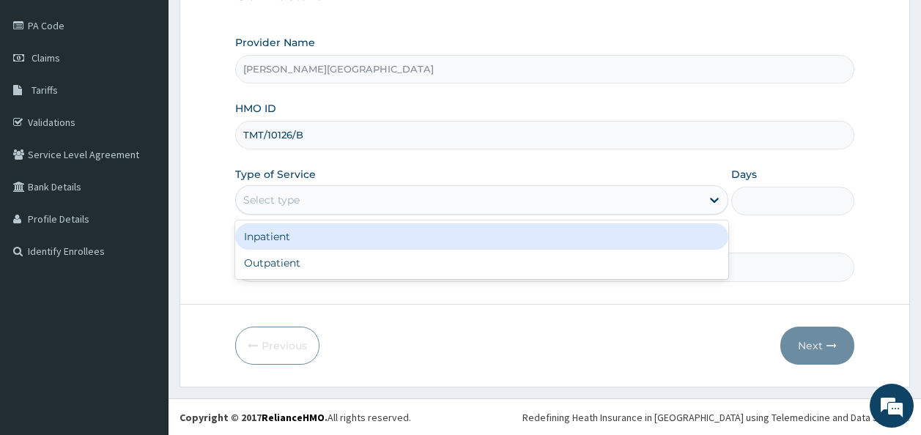
click at [425, 194] on div "Select type" at bounding box center [468, 199] width 465 height 23
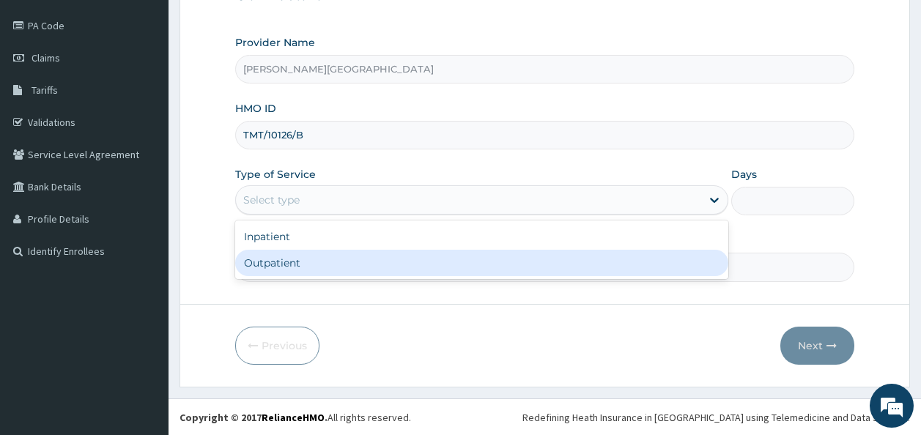
click at [393, 272] on div "Outpatient" at bounding box center [481, 263] width 493 height 26
type input "1"
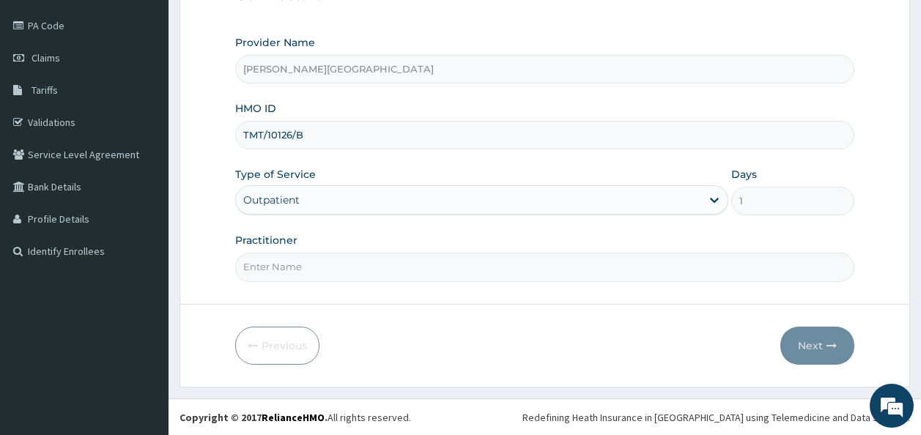
click at [377, 276] on input "Practitioner" at bounding box center [545, 267] width 620 height 29
type input "Dr [PERSON_NAME]"
click at [800, 328] on button "Next" at bounding box center [818, 346] width 74 height 38
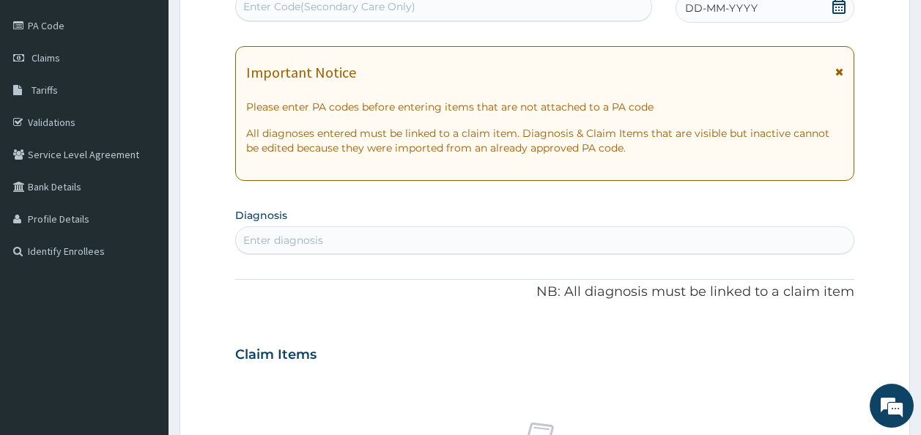
click at [712, 10] on span "DD-MM-YYYY" at bounding box center [721, 8] width 73 height 15
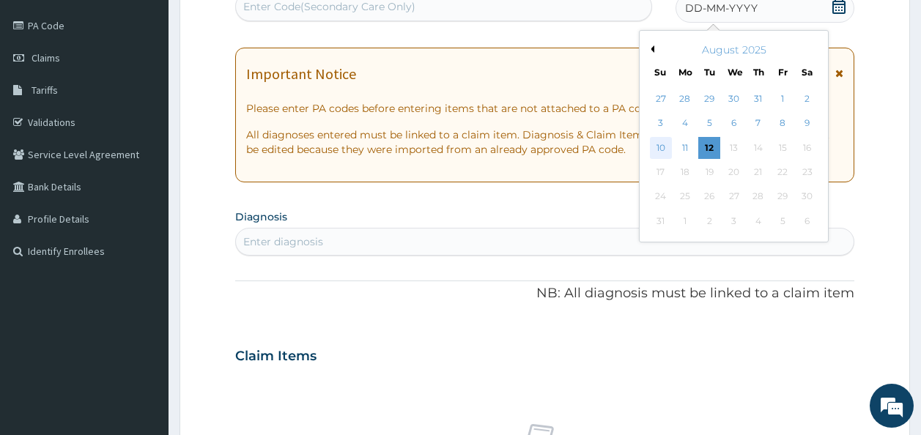
click at [668, 152] on div "10" at bounding box center [661, 148] width 22 height 22
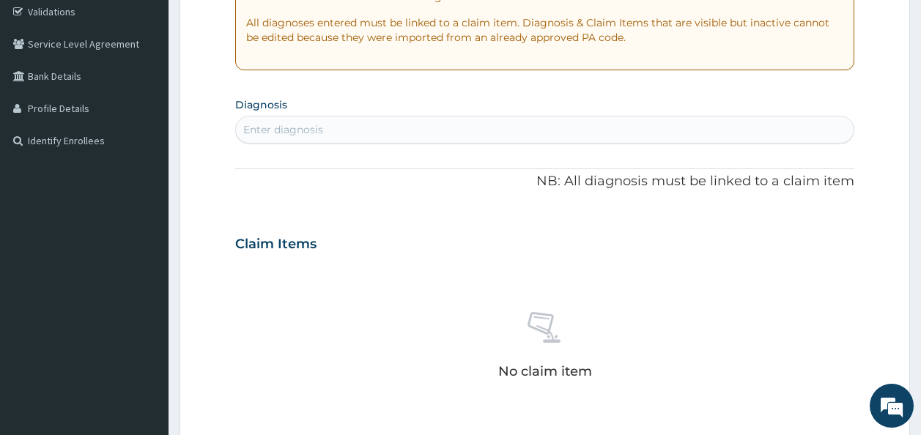
scroll to position [278, 0]
click at [321, 124] on div "Enter diagnosis" at bounding box center [283, 128] width 80 height 15
type input "malaria"
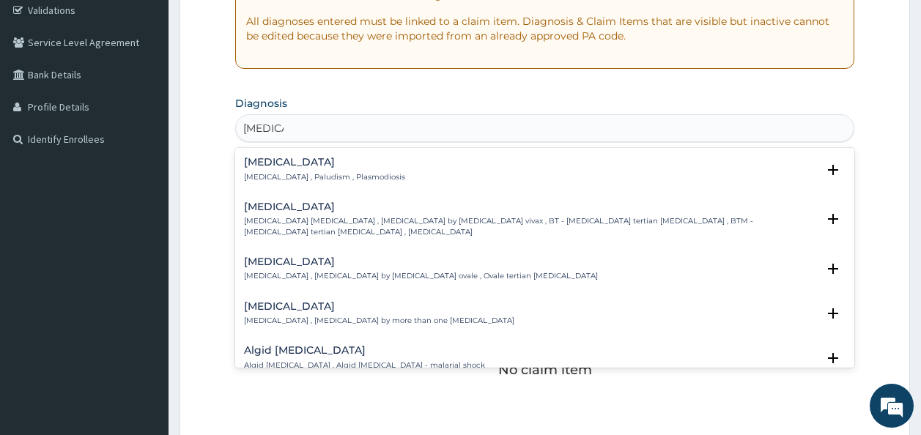
click at [273, 165] on h4 "Malaria" at bounding box center [324, 162] width 161 height 11
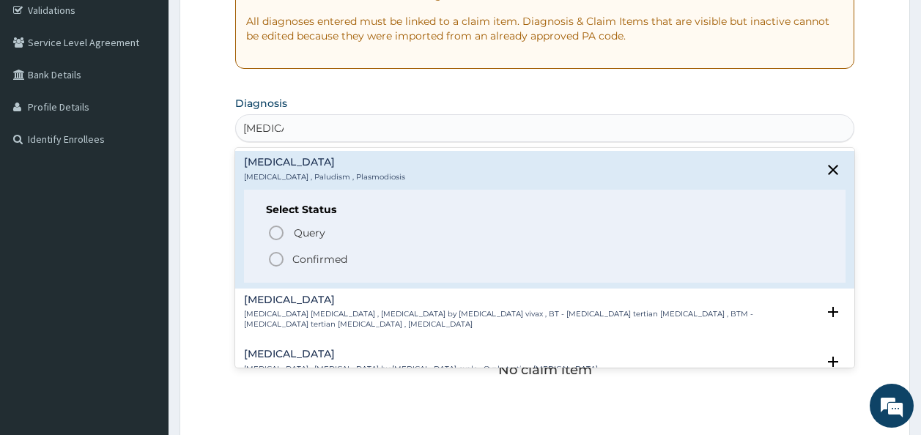
click at [275, 255] on icon "status option filled" at bounding box center [277, 260] width 18 height 18
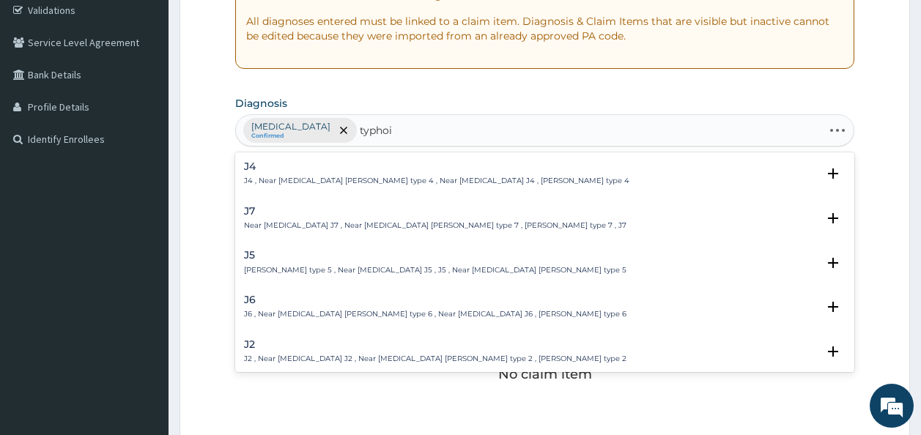
type input "typhoid"
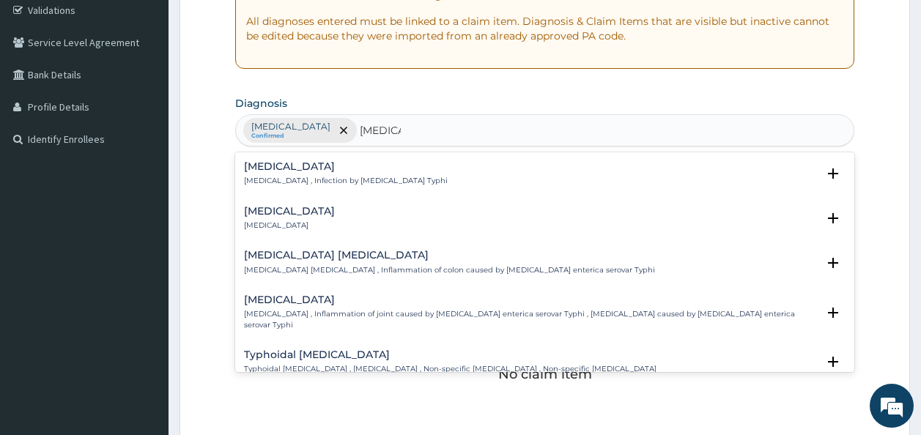
click at [258, 174] on div "Typhoid fever Typhoid fever , Infection by Salmonella Typhi" at bounding box center [346, 174] width 204 height 26
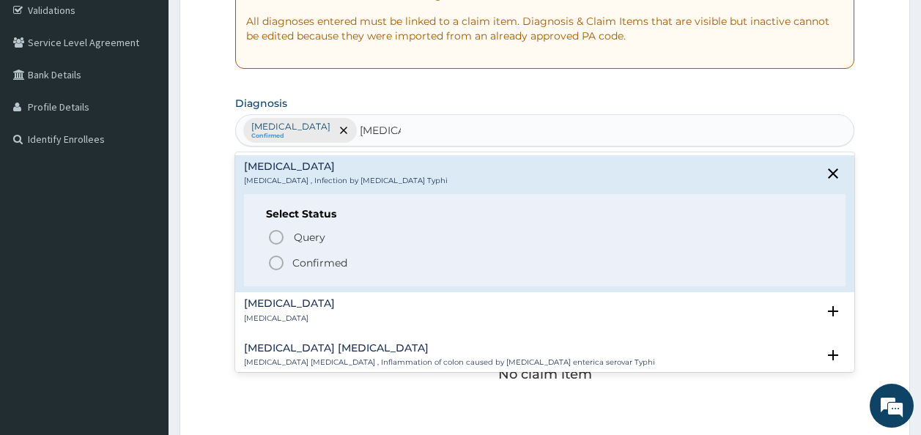
click at [270, 268] on icon "status option filled" at bounding box center [277, 263] width 18 height 18
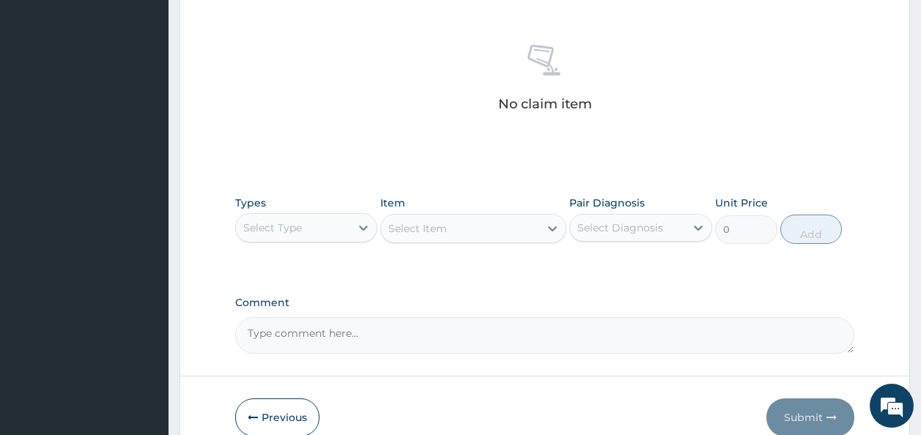
scroll to position [550, 0]
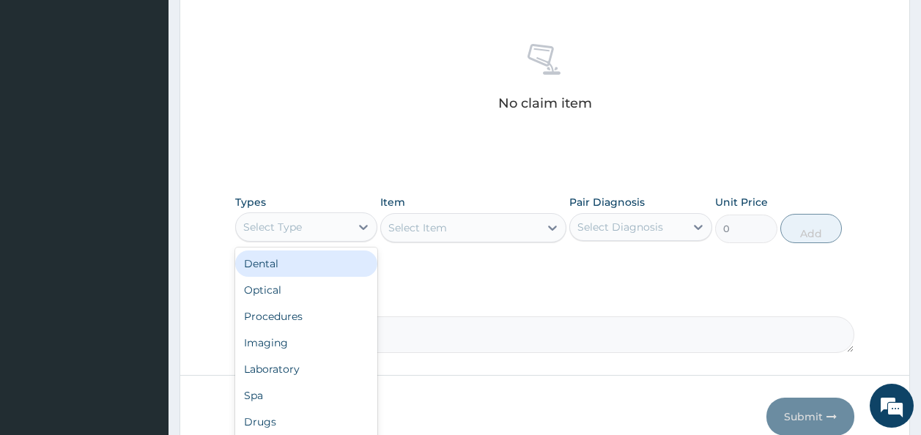
click at [300, 215] on div "Select Type" at bounding box center [293, 226] width 115 height 23
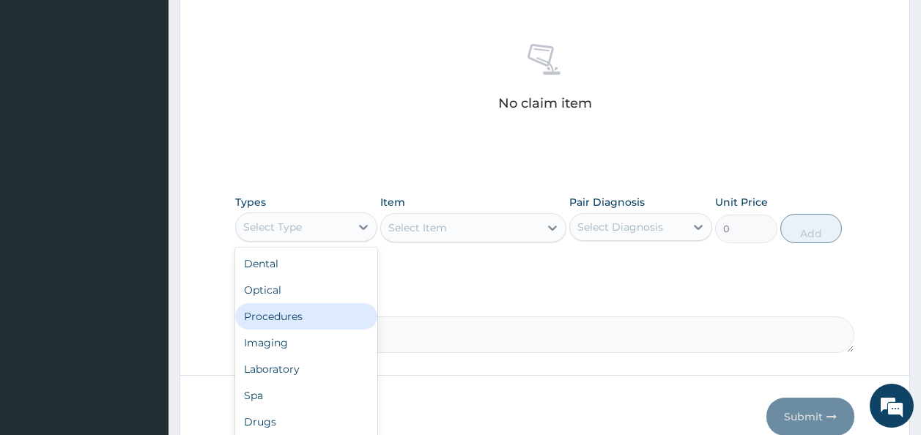
click at [306, 317] on div "Procedures" at bounding box center [306, 316] width 143 height 26
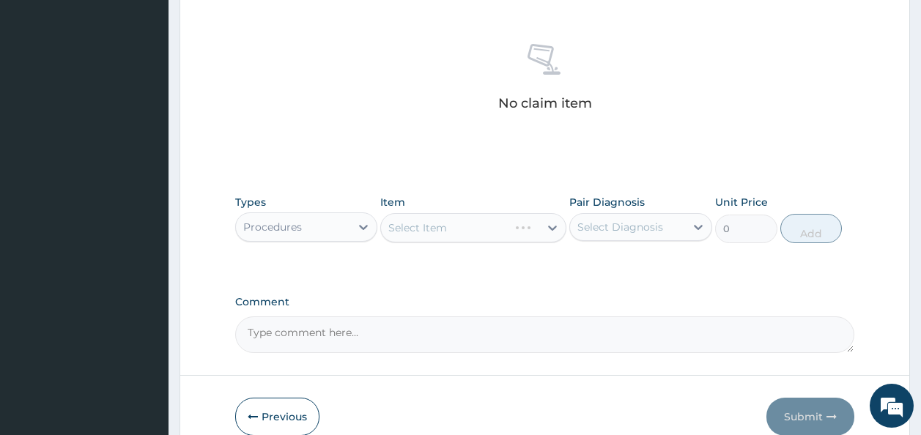
click at [416, 231] on div "Select Item" at bounding box center [473, 227] width 186 height 29
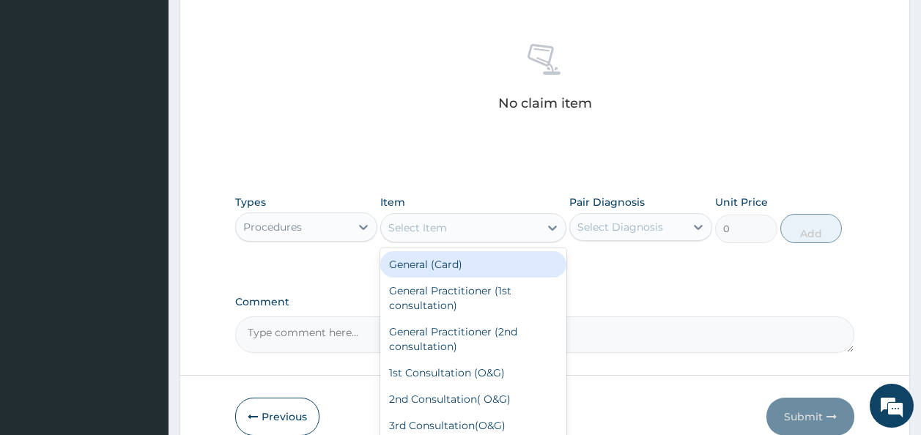
click at [416, 231] on div "Select Item" at bounding box center [417, 228] width 59 height 15
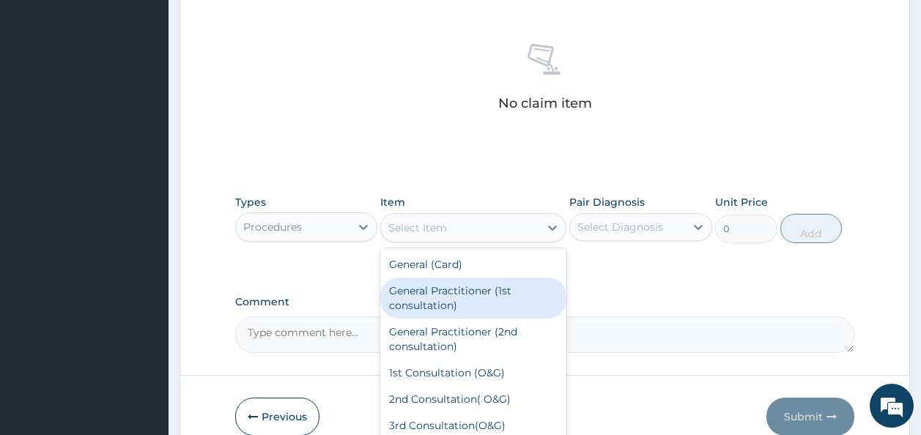
click at [419, 295] on div "General Practitioner (1st consultation)" at bounding box center [473, 298] width 186 height 41
type input "2000"
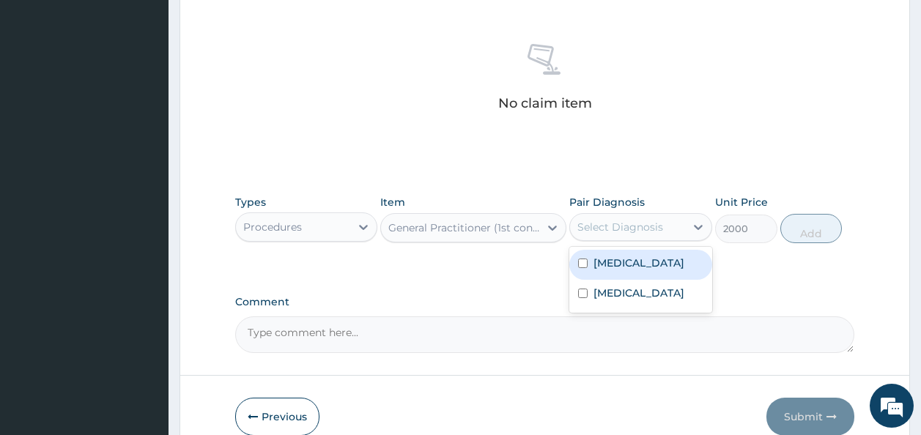
click at [632, 224] on div "Select Diagnosis" at bounding box center [621, 227] width 86 height 15
click at [629, 261] on label "Malaria" at bounding box center [639, 263] width 91 height 15
checkbox input "true"
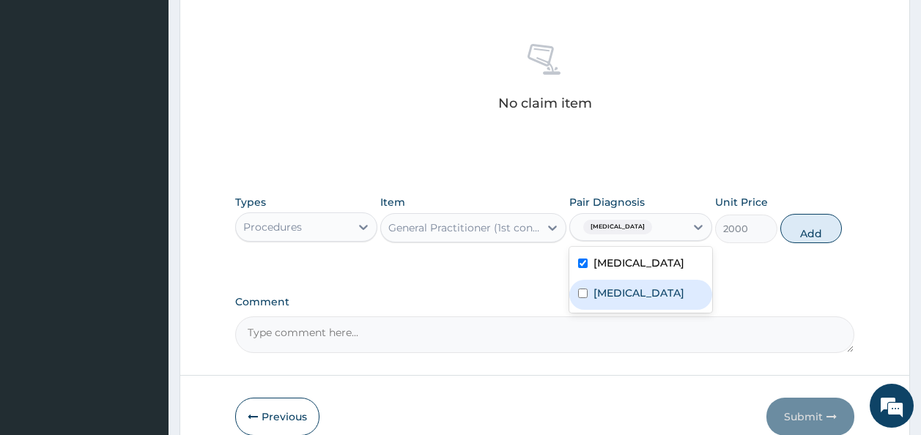
click at [624, 280] on div "Typhoid fever" at bounding box center [640, 295] width 143 height 30
checkbox input "true"
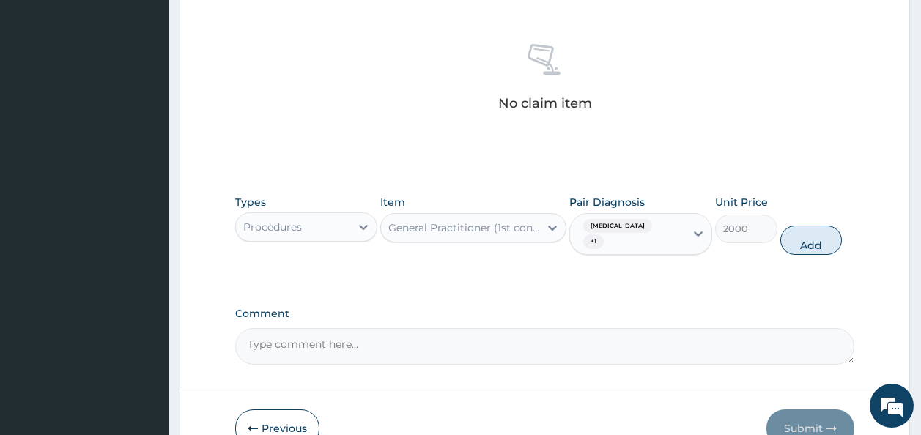
click at [819, 230] on button "Add" at bounding box center [812, 240] width 62 height 29
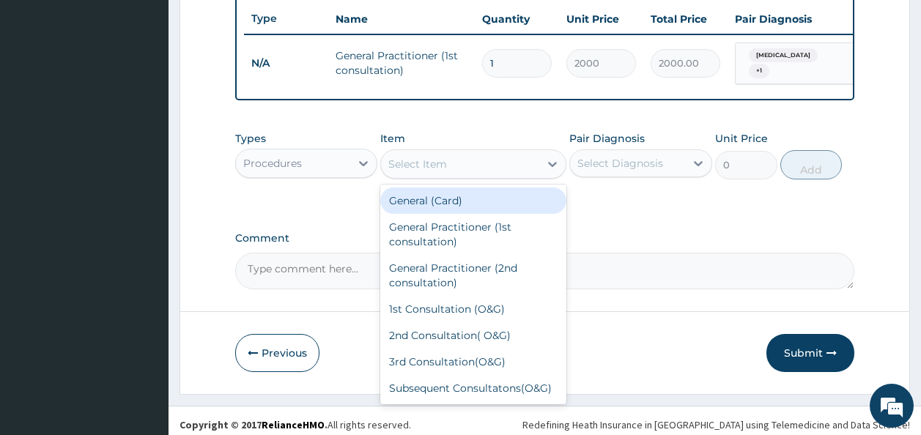
click at [458, 160] on div "Select Item" at bounding box center [460, 163] width 158 height 23
click at [450, 204] on div "General (Card)" at bounding box center [473, 201] width 186 height 26
type input "1000"
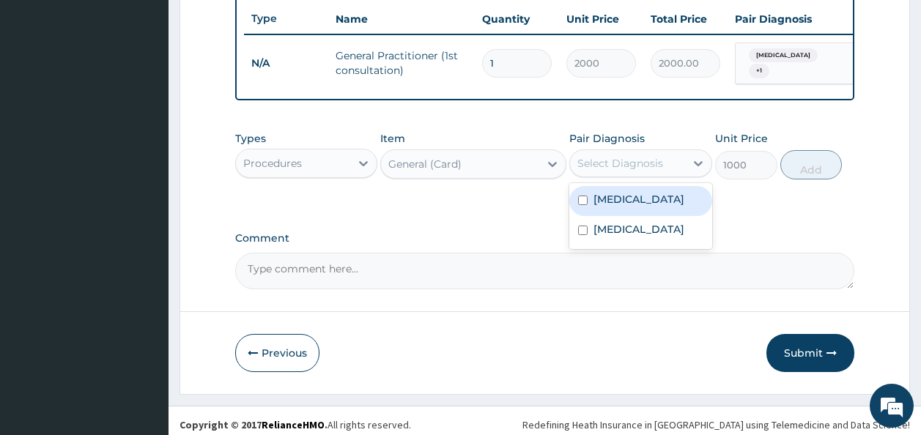
click at [616, 171] on div "Select Diagnosis" at bounding box center [621, 163] width 86 height 15
drag, startPoint x: 615, startPoint y: 207, endPoint x: 613, endPoint y: 198, distance: 8.9
click at [613, 198] on label "Malaria" at bounding box center [639, 199] width 91 height 15
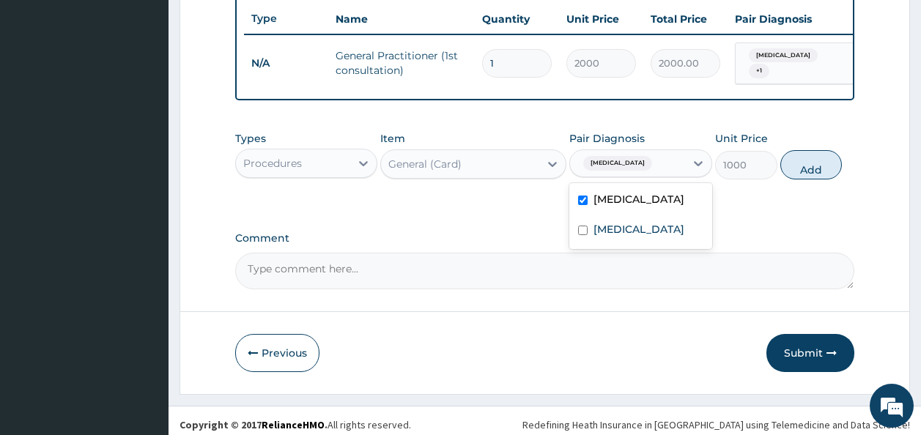
click at [613, 198] on label "Malaria" at bounding box center [639, 199] width 91 height 15
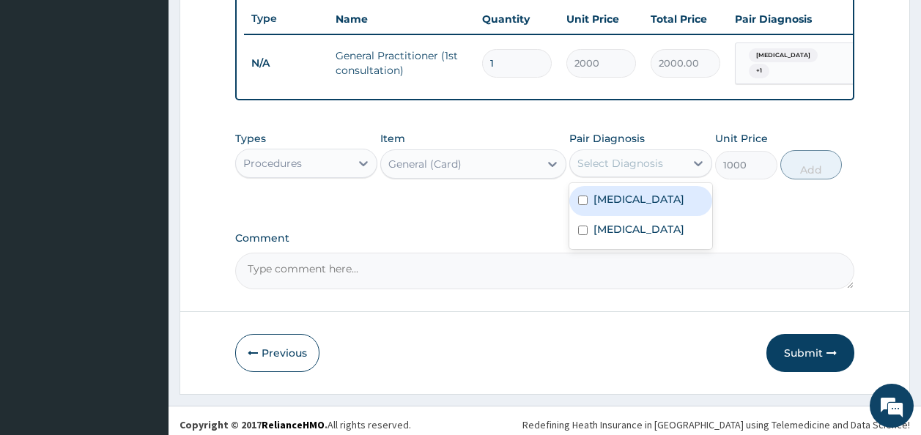
click at [613, 198] on label "Malaria" at bounding box center [639, 199] width 91 height 15
checkbox input "true"
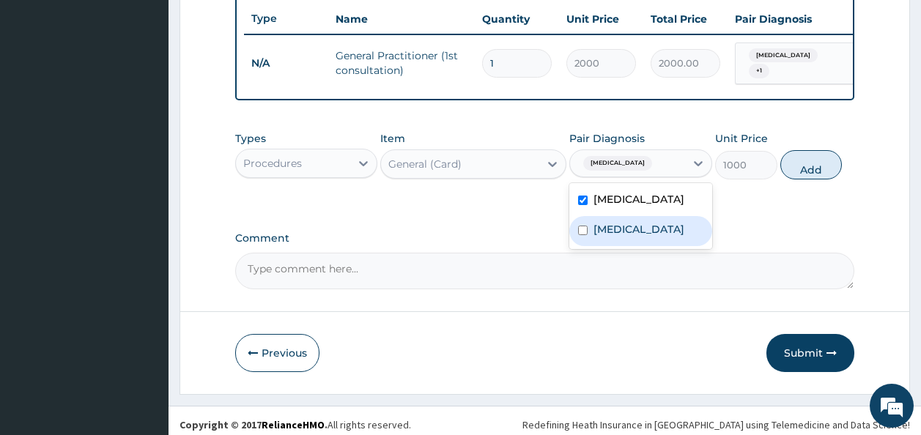
click at [607, 237] on label "Typhoid fever" at bounding box center [639, 229] width 91 height 15
checkbox input "true"
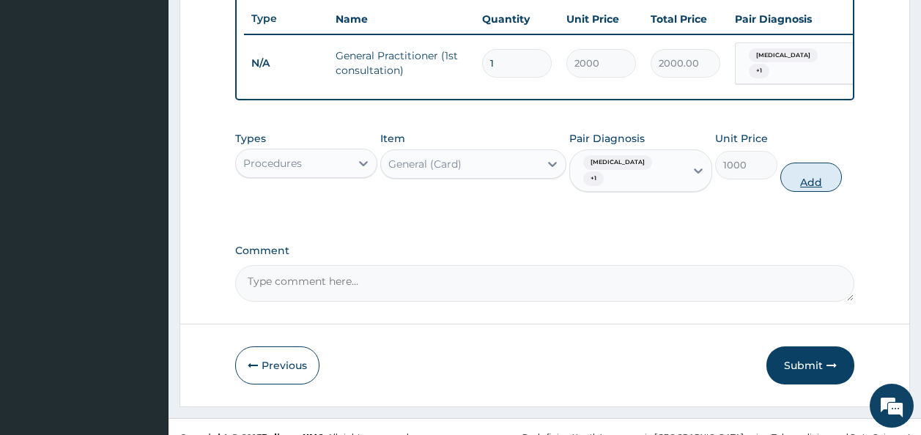
click at [803, 170] on button "Add" at bounding box center [812, 177] width 62 height 29
type input "0"
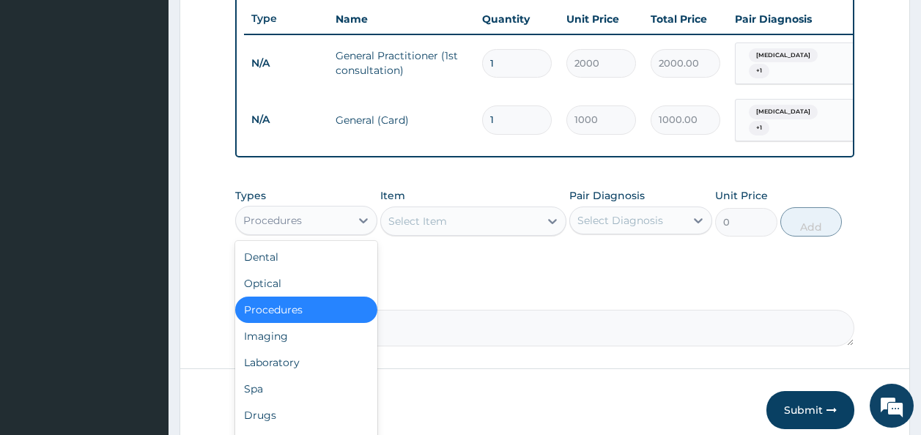
click at [314, 222] on div "Procedures" at bounding box center [293, 220] width 115 height 23
click at [289, 356] on div "Laboratory" at bounding box center [306, 363] width 143 height 26
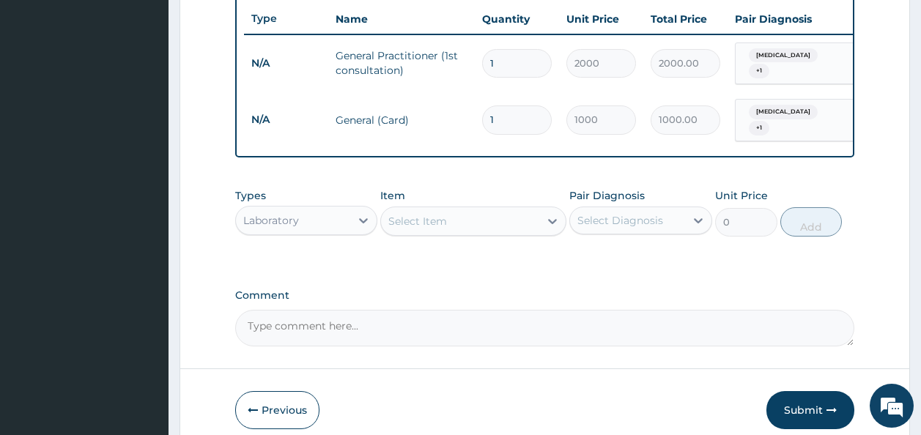
click at [454, 217] on div "Select Item" at bounding box center [460, 221] width 158 height 23
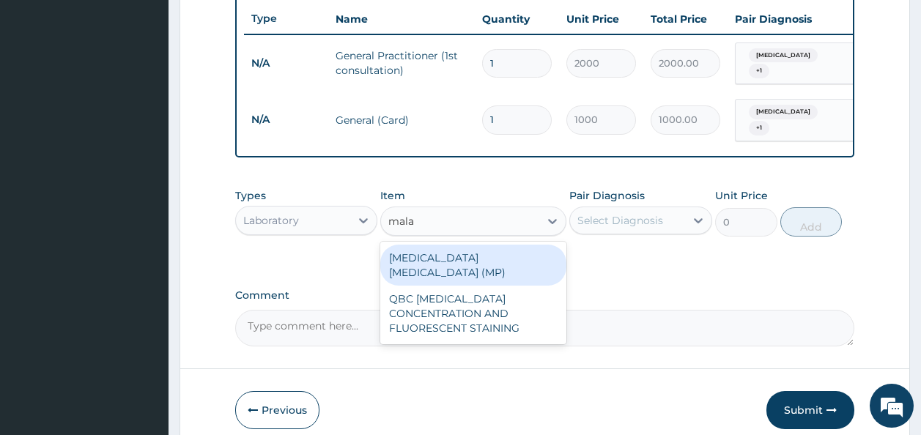
type input "malar"
click at [451, 255] on div "MALARIA PARASITE (MP)" at bounding box center [473, 265] width 186 height 41
type input "1500"
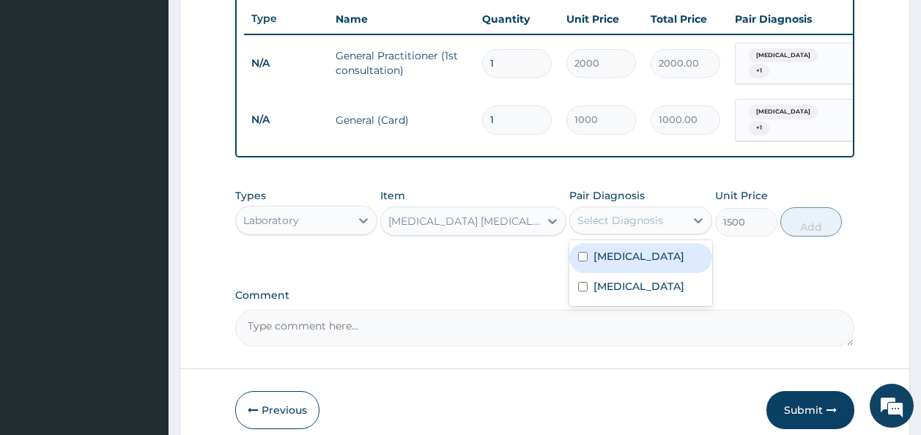
click at [624, 217] on div "Select Diagnosis" at bounding box center [621, 220] width 86 height 15
click at [620, 253] on label "Malaria" at bounding box center [639, 256] width 91 height 15
checkbox input "true"
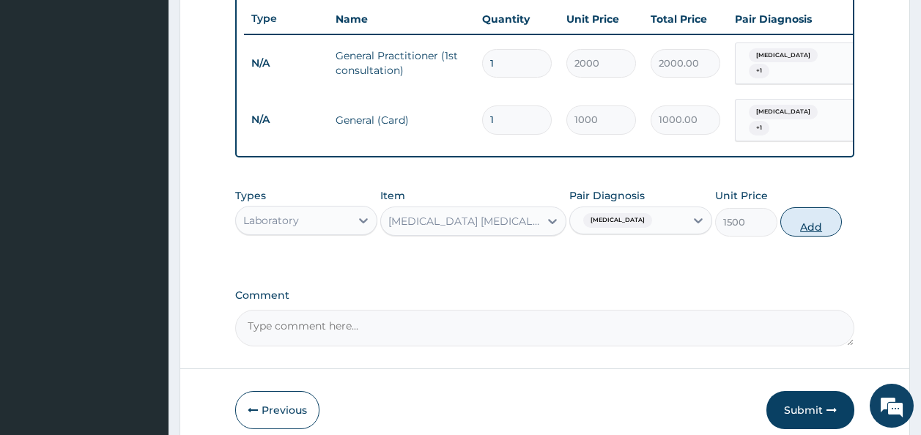
click at [805, 215] on button "Add" at bounding box center [812, 221] width 62 height 29
type input "0"
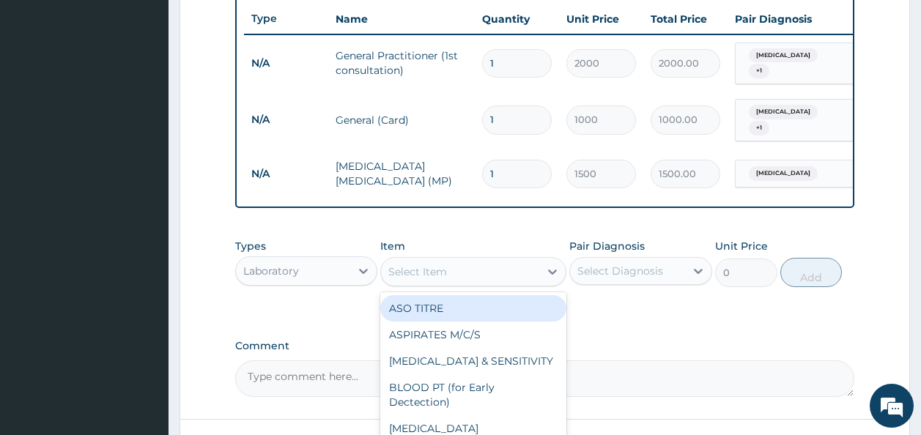
click at [509, 276] on div "Select Item" at bounding box center [460, 271] width 158 height 23
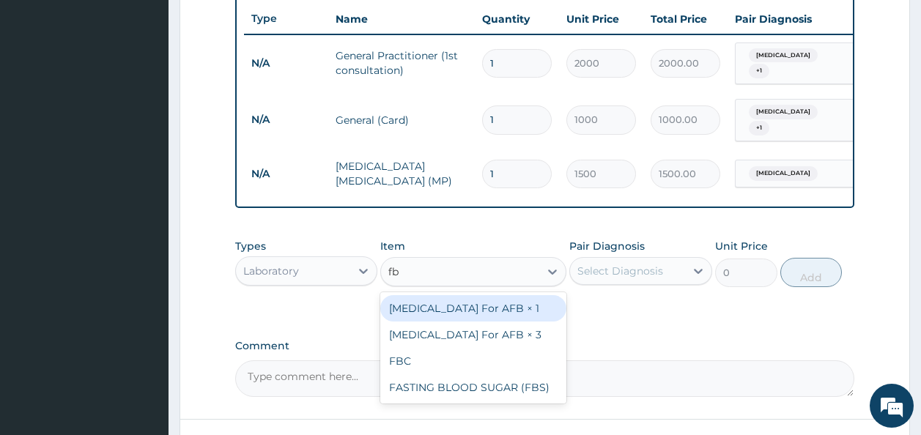
type input "fbc"
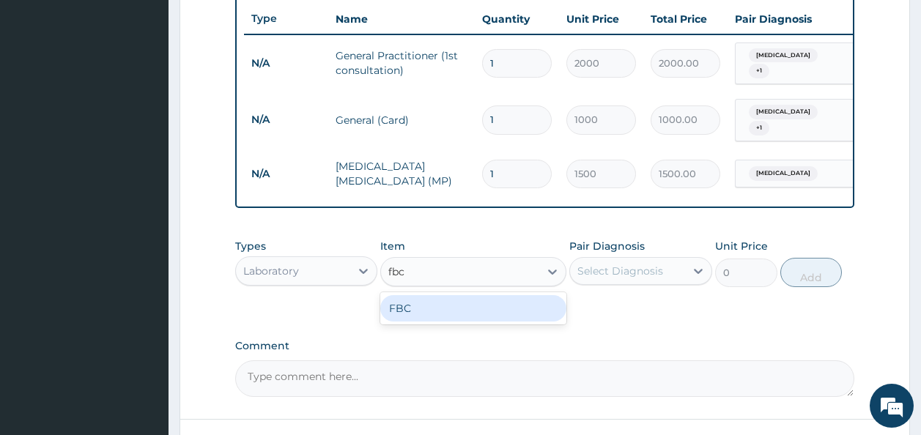
click at [487, 303] on div "FBC" at bounding box center [473, 308] width 186 height 26
type input "3000"
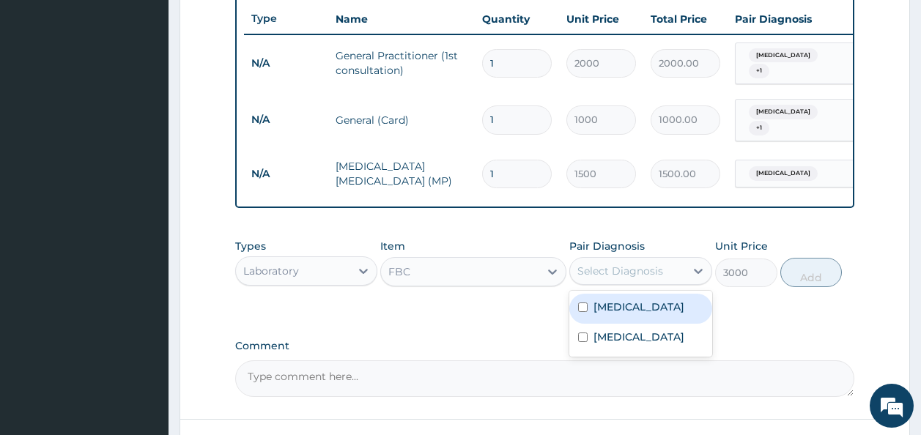
click at [609, 269] on div "Select Diagnosis" at bounding box center [621, 271] width 86 height 15
click at [610, 306] on label "Malaria" at bounding box center [639, 307] width 91 height 15
checkbox input "true"
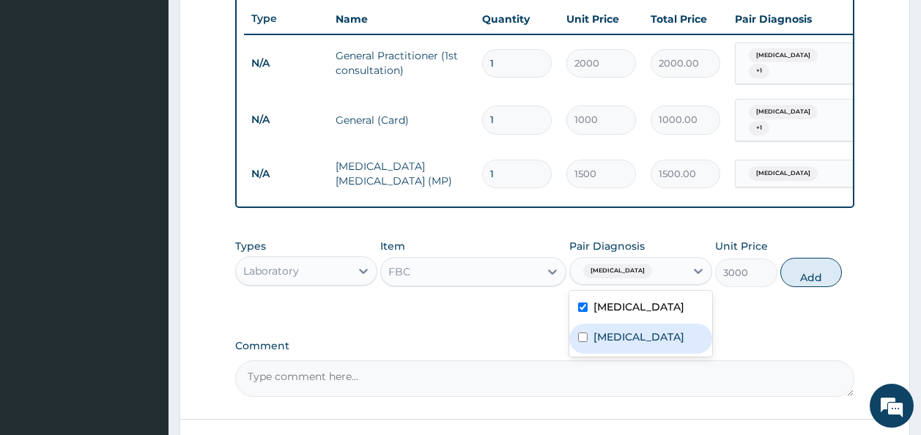
click at [607, 333] on label "Typhoid fever" at bounding box center [639, 337] width 91 height 15
checkbox input "true"
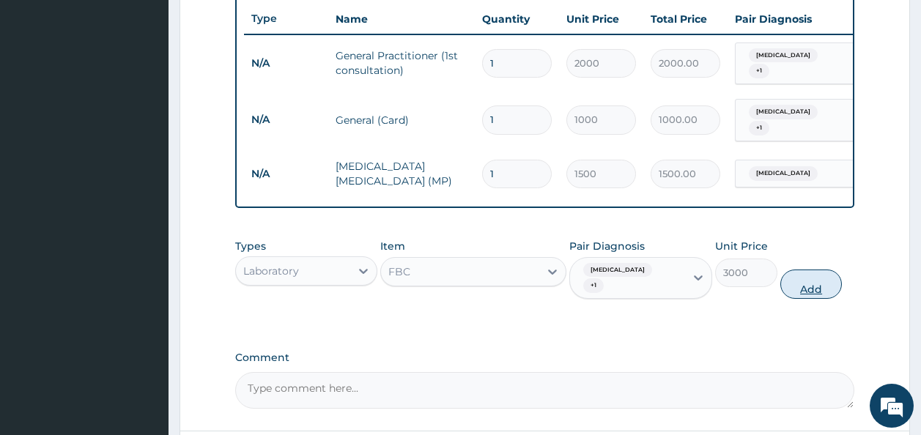
click at [796, 270] on button "Add" at bounding box center [812, 284] width 62 height 29
type input "0"
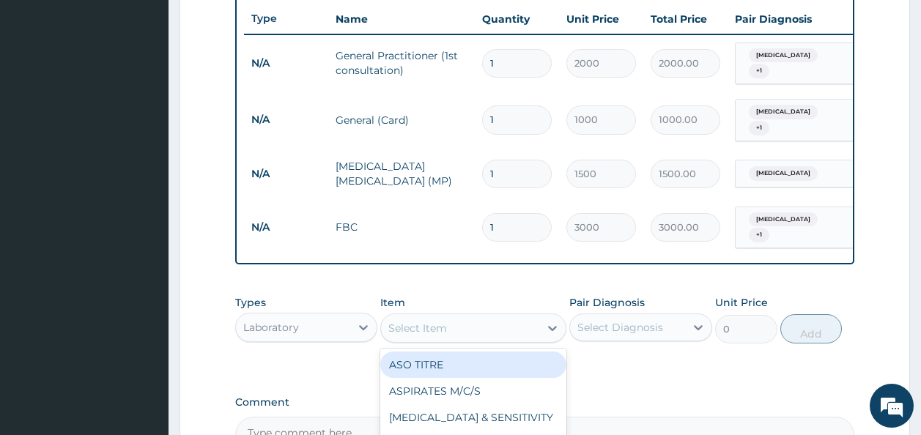
click at [493, 322] on div "Select Item" at bounding box center [460, 328] width 158 height 23
type input "stool"
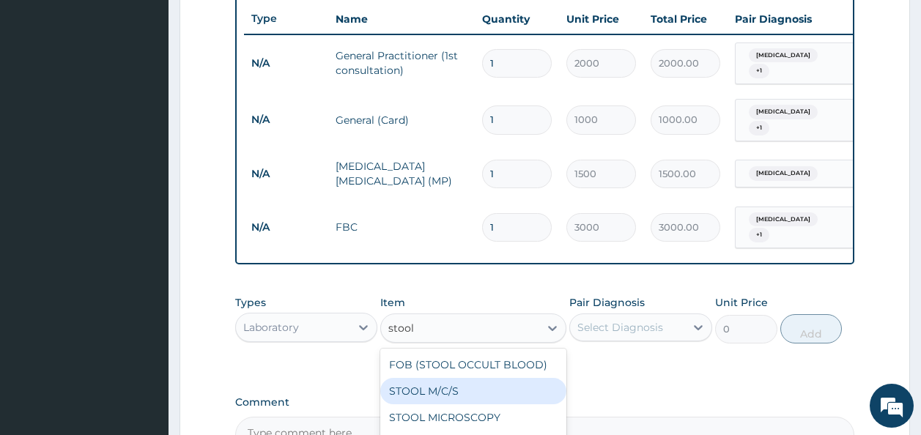
click at [455, 383] on div "STOOL M/C/S" at bounding box center [473, 391] width 186 height 26
type input "3000"
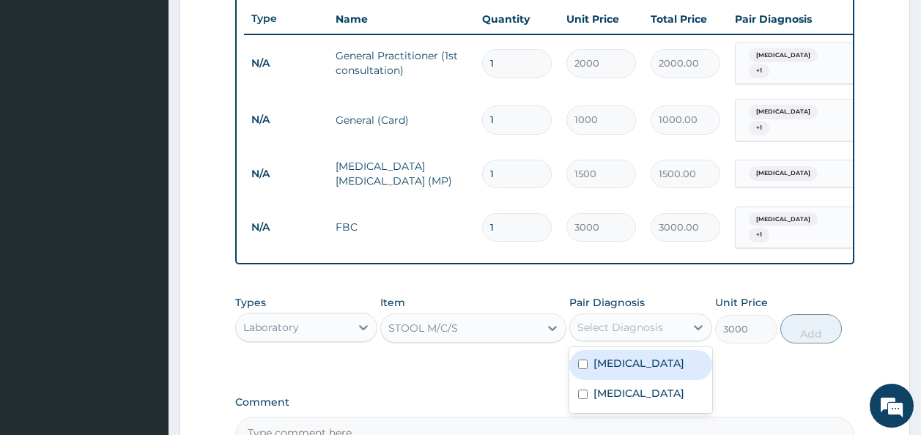
click at [623, 320] on div "Select Diagnosis" at bounding box center [621, 327] width 86 height 15
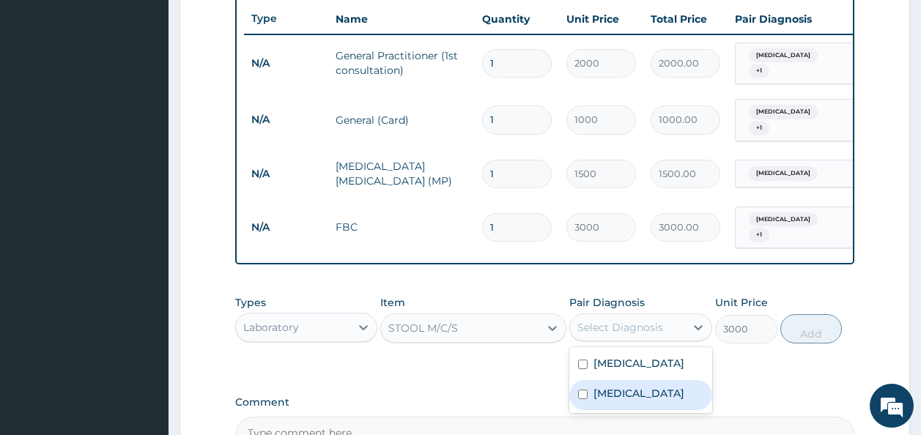
click at [608, 394] on div "Typhoid fever" at bounding box center [640, 395] width 143 height 30
checkbox input "true"
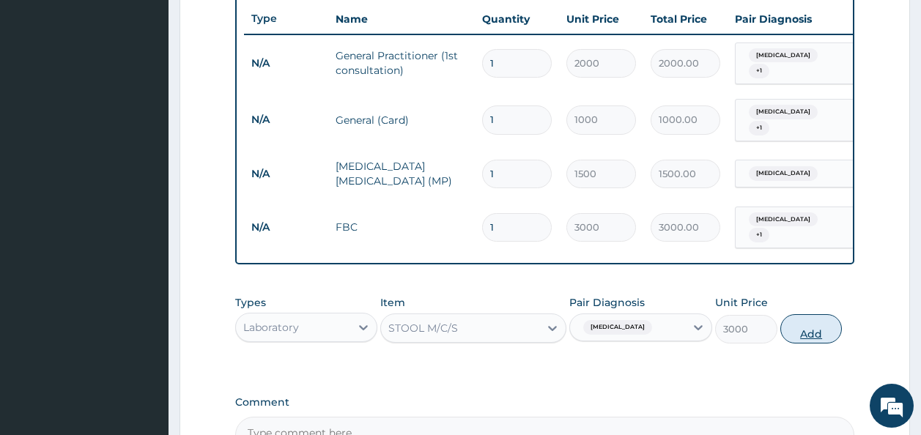
click at [824, 314] on button "Add" at bounding box center [812, 328] width 62 height 29
type input "0"
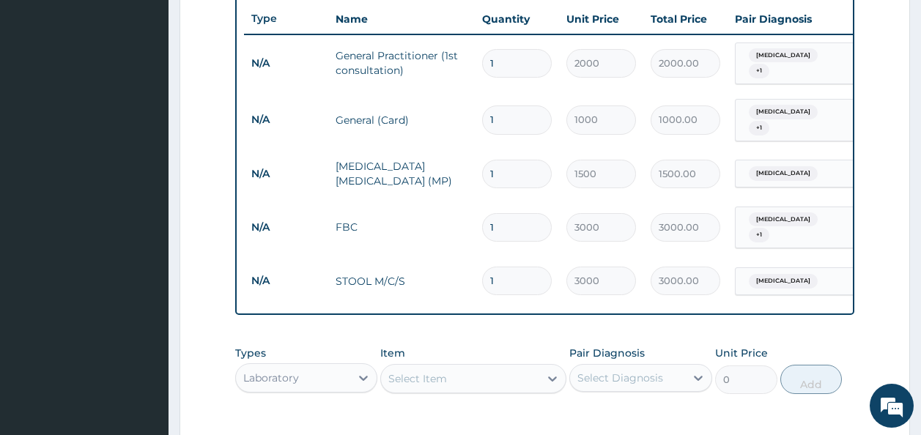
drag, startPoint x: 921, startPoint y: 320, endPoint x: 929, endPoint y: 334, distance: 16.5
click at [921, 334] on html "R EL Toggle navigation Bonita Hospital Bonita Hospital - bonitahealthcareprovid…" at bounding box center [460, 54] width 921 height 1208
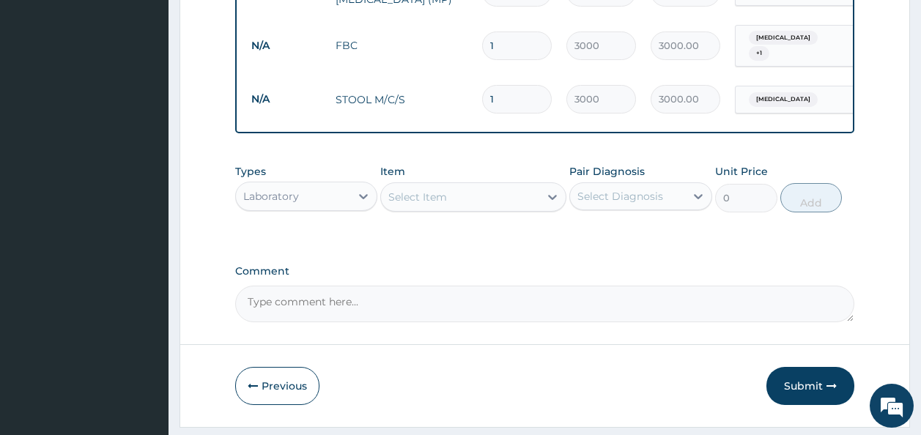
scroll to position [765, 0]
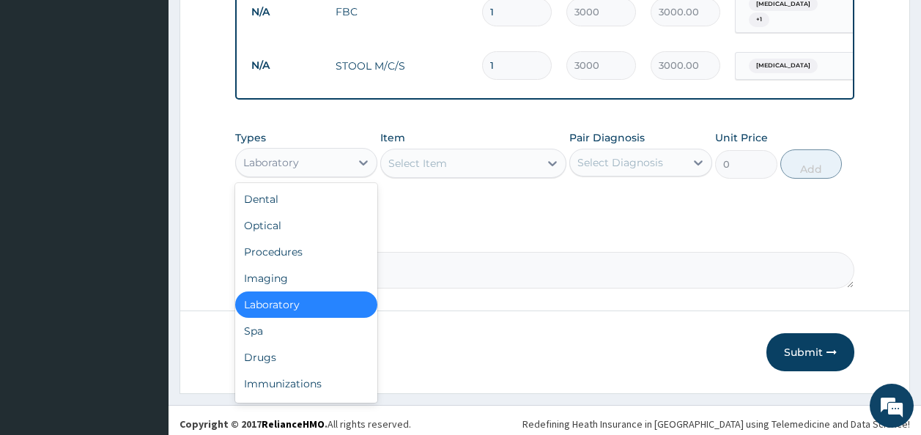
click at [317, 155] on div "Laboratory" at bounding box center [293, 162] width 115 height 23
click at [275, 347] on div "Drugs" at bounding box center [306, 357] width 143 height 26
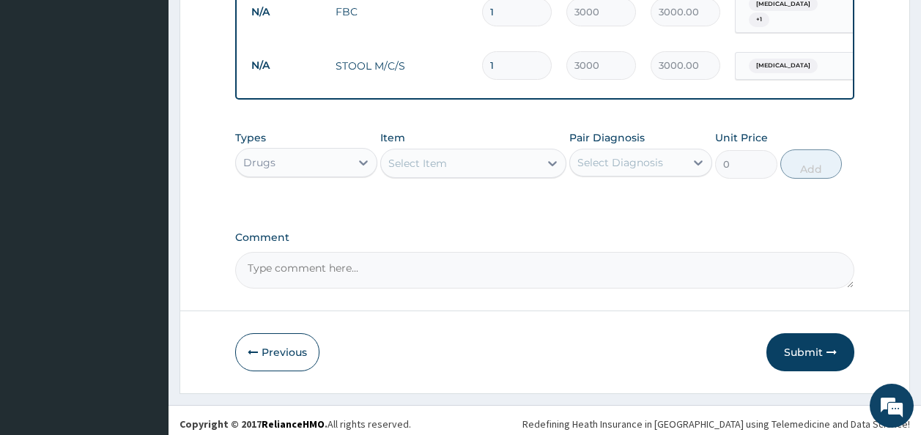
click at [419, 157] on div "Select Item" at bounding box center [417, 163] width 59 height 15
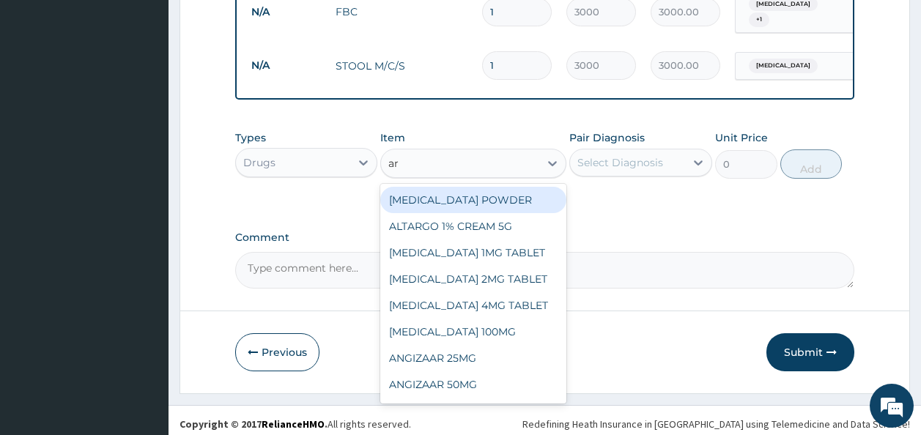
type input "art"
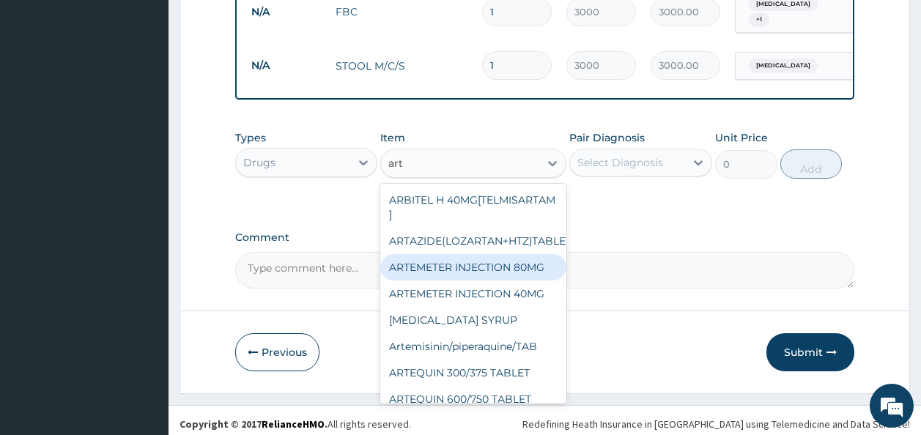
click at [443, 266] on div "ARTEMETER INJECTION 80MG" at bounding box center [473, 267] width 186 height 26
type input "1500"
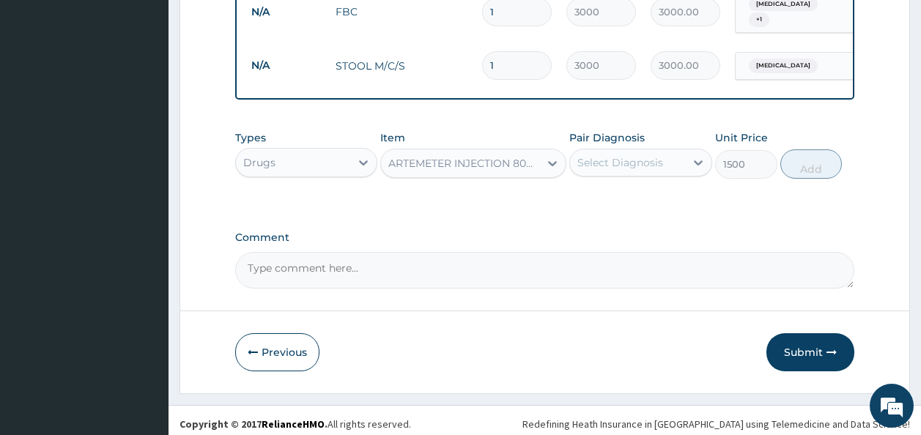
click at [618, 180] on div "Types Drugs Item ARTEMETER INJECTION 80MG Pair Diagnosis Select Diagnosis Unit …" at bounding box center [545, 165] width 620 height 85
click at [611, 139] on div "Pair Diagnosis Select Diagnosis" at bounding box center [640, 154] width 143 height 48
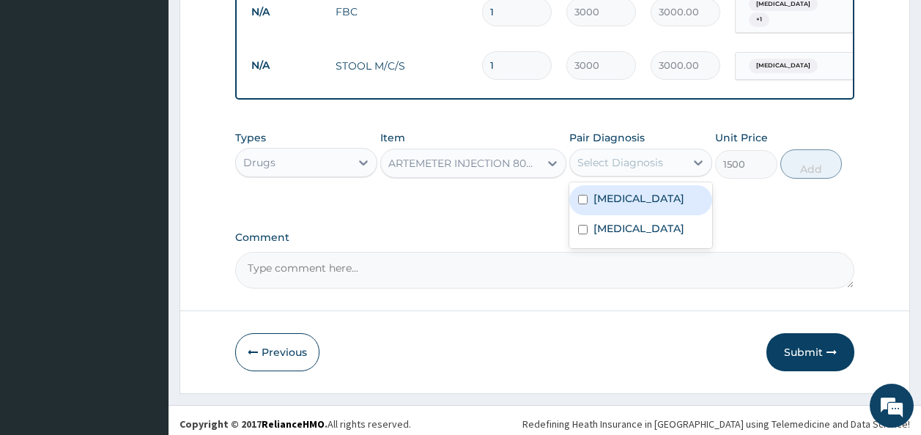
click at [608, 155] on div "Select Diagnosis" at bounding box center [621, 162] width 86 height 15
click at [602, 191] on label "Malaria" at bounding box center [639, 198] width 91 height 15
checkbox input "true"
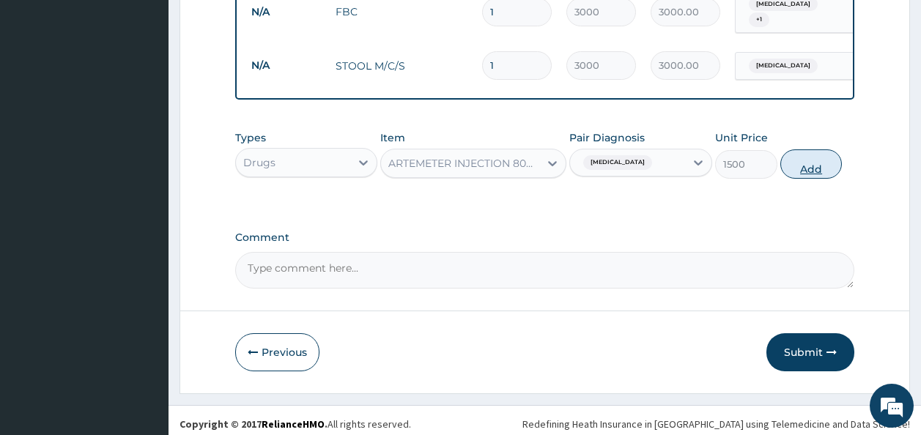
click at [805, 160] on button "Add" at bounding box center [812, 164] width 62 height 29
type input "0"
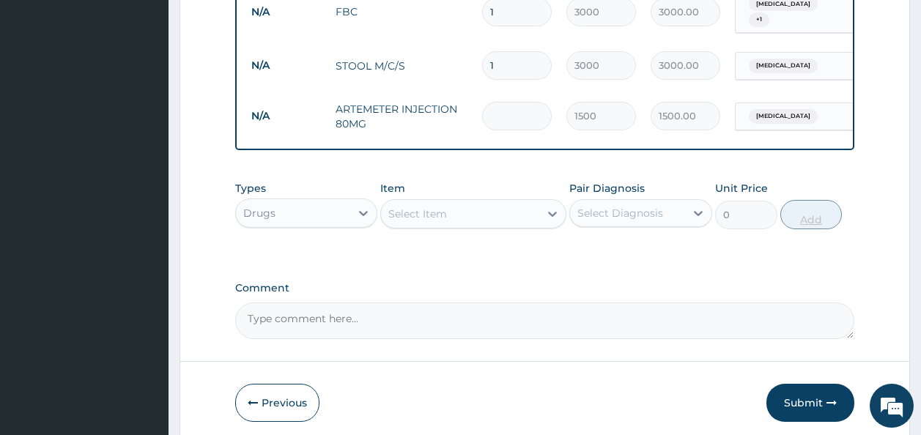
type input "0.00"
type input "6"
type input "9000.00"
type input "6"
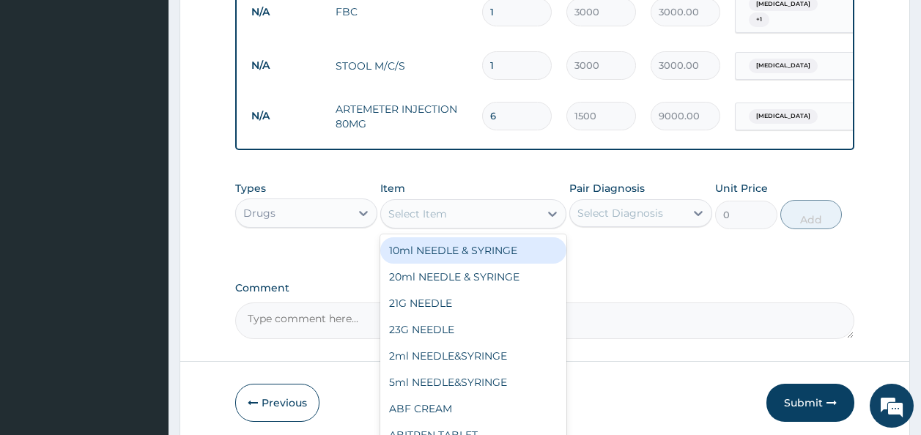
click at [475, 202] on div "Select Item" at bounding box center [460, 213] width 158 height 23
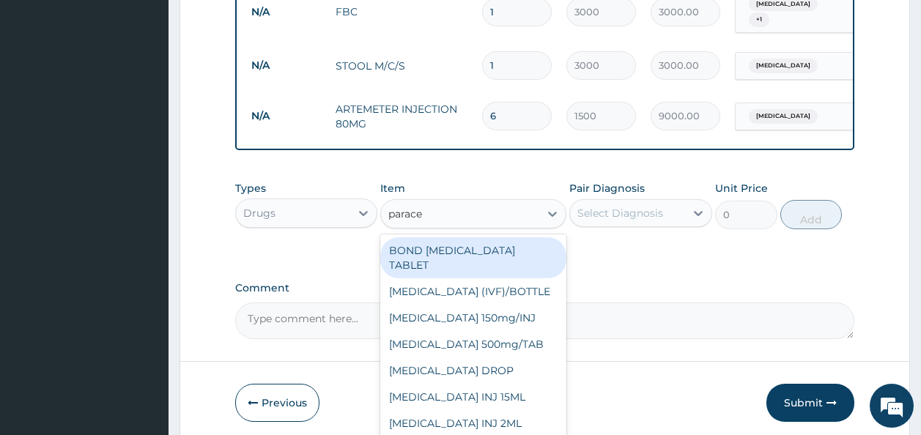
type input "paracet"
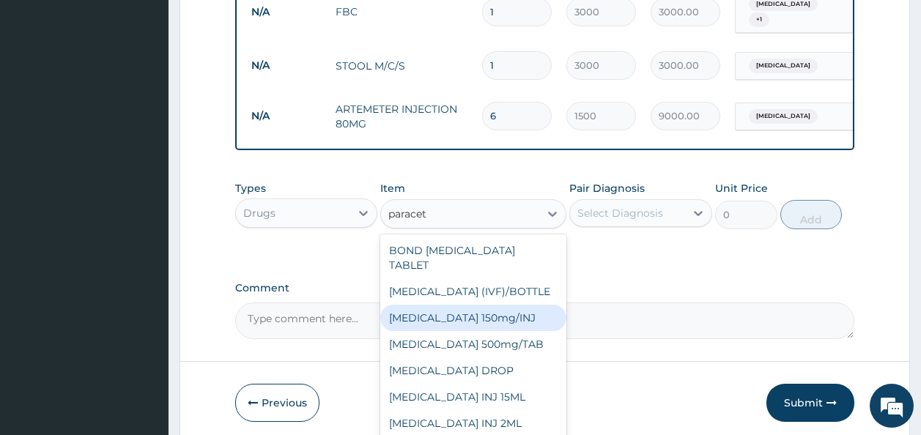
click at [491, 307] on div "Paracetamol 150mg/INJ" at bounding box center [473, 318] width 186 height 26
type input "500"
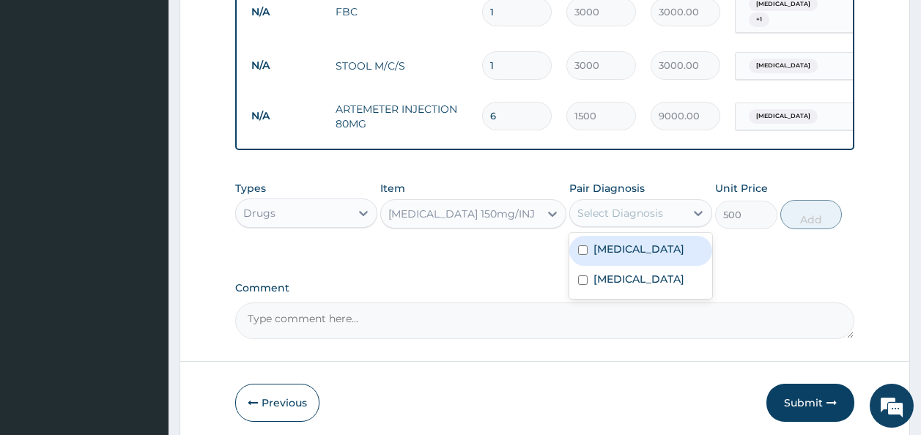
click at [609, 206] on div "Select Diagnosis" at bounding box center [621, 213] width 86 height 15
click at [610, 248] on label "Malaria" at bounding box center [639, 249] width 91 height 15
checkbox input "true"
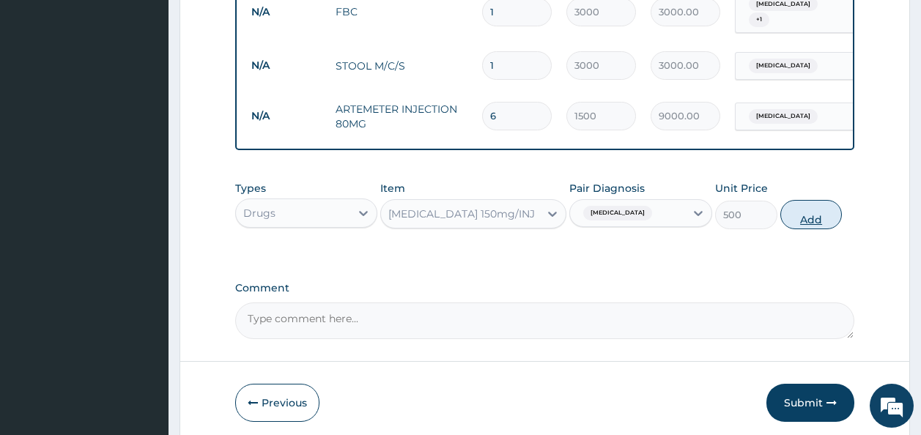
click at [797, 200] on button "Add" at bounding box center [812, 214] width 62 height 29
type input "0"
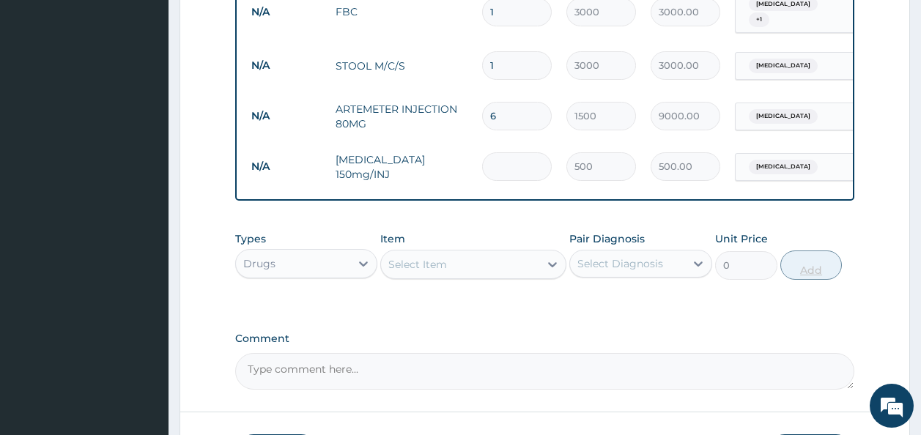
type input "0.00"
type input "4"
type input "2000.00"
type input "4"
click at [516, 240] on div "Item Select Item" at bounding box center [473, 256] width 186 height 48
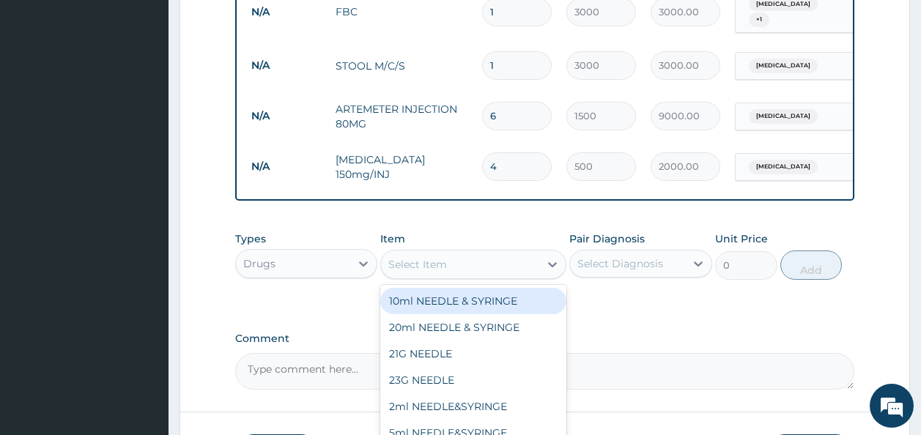
click at [515, 253] on div "Select Item" at bounding box center [460, 264] width 158 height 23
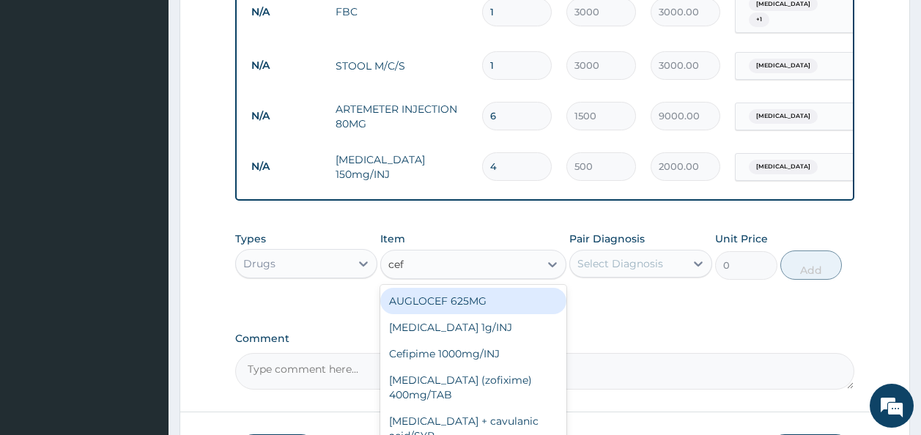
type input "ceft"
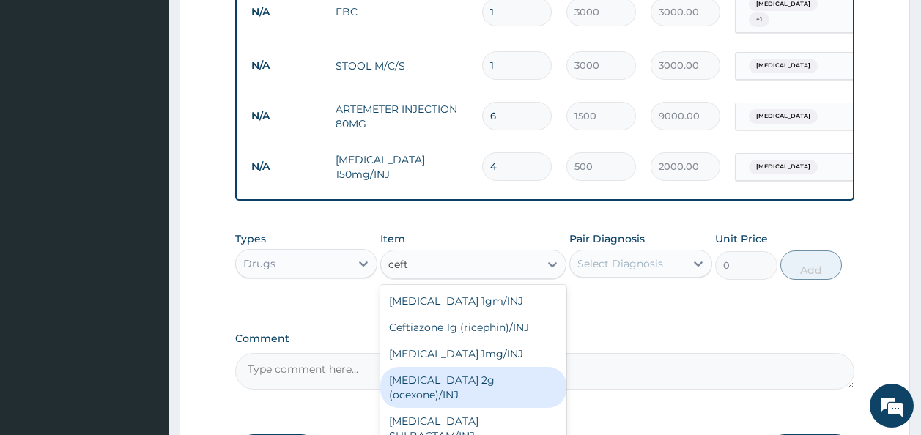
click at [518, 370] on div "Ceftriaxone 2g (ocexone)/INJ" at bounding box center [473, 387] width 186 height 41
type input "2500"
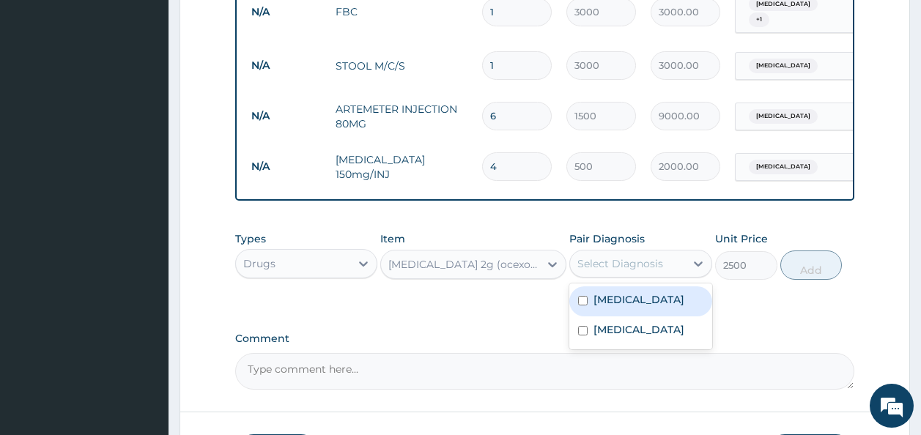
click at [639, 265] on div "Select Diagnosis" at bounding box center [627, 263] width 115 height 23
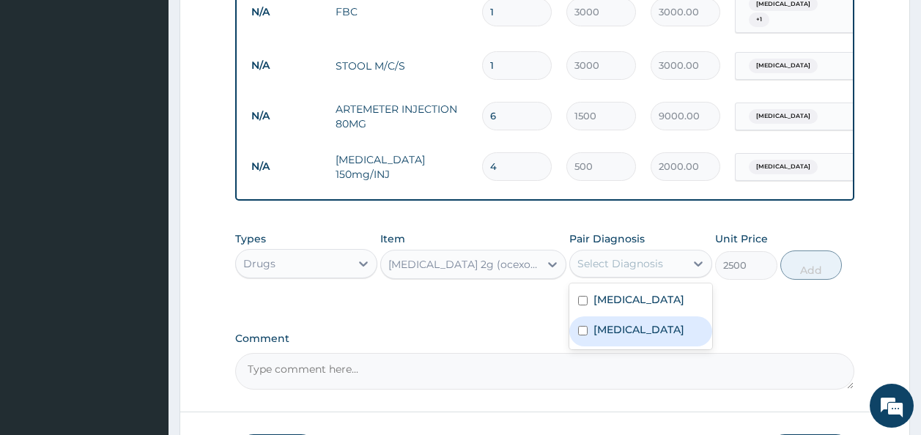
click at [630, 328] on label "Typhoid fever" at bounding box center [639, 329] width 91 height 15
checkbox input "true"
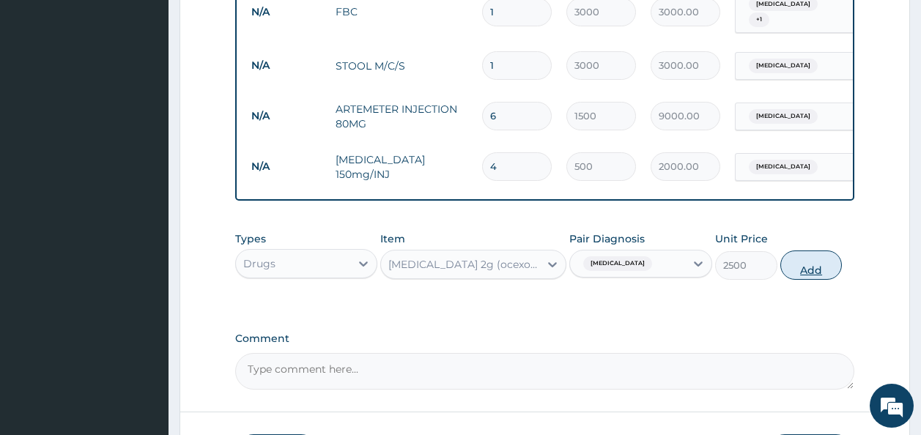
click at [797, 265] on button "Add" at bounding box center [812, 265] width 62 height 29
type input "0"
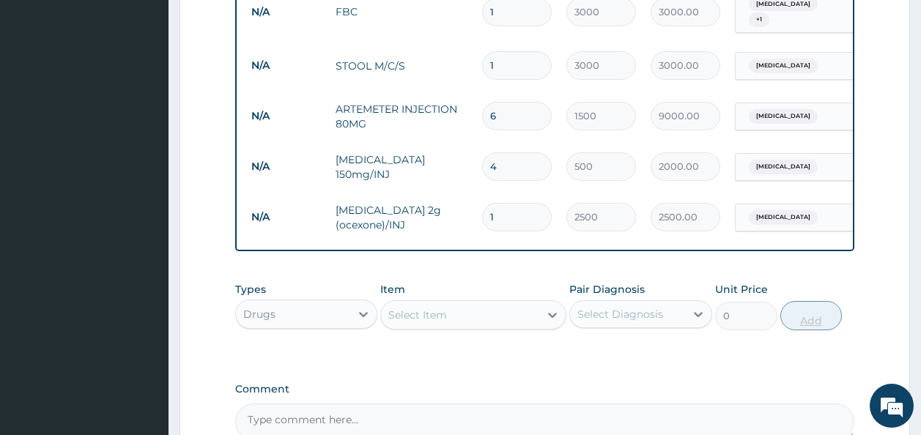
type input "0.00"
type input "2"
type input "5000.00"
type input "2"
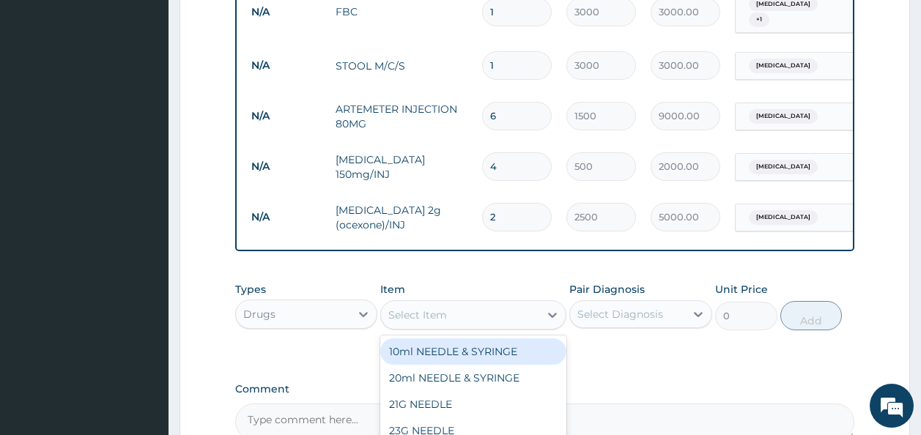
click at [506, 311] on div "Select Item" at bounding box center [460, 314] width 158 height 23
type input "coar"
click at [489, 352] on div "Coartem (adult)/Pack" at bounding box center [473, 352] width 186 height 26
type input "3200"
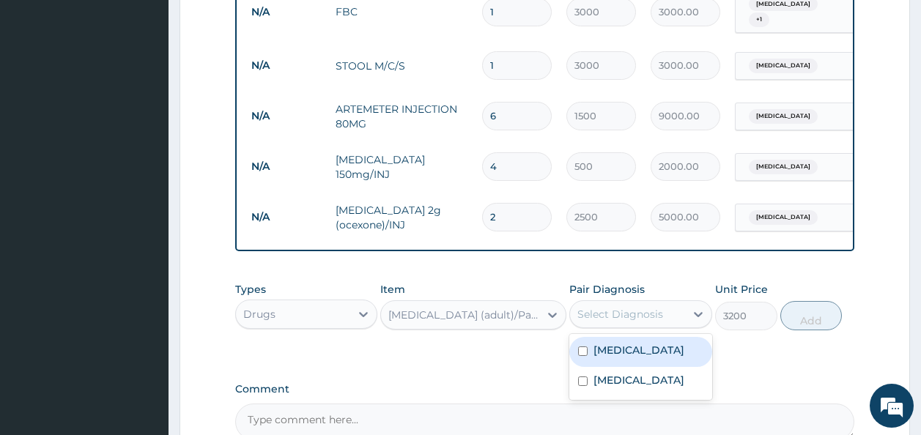
click at [617, 311] on div "Select Diagnosis" at bounding box center [621, 314] width 86 height 15
click at [615, 344] on label "Malaria" at bounding box center [639, 350] width 91 height 15
checkbox input "true"
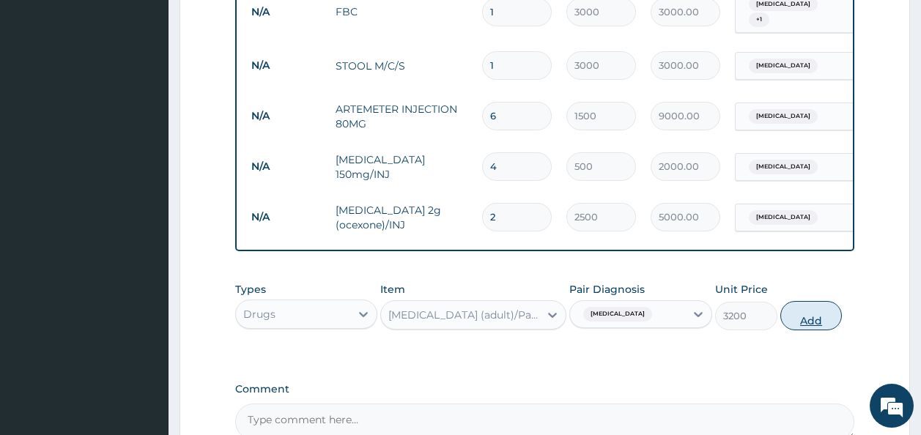
click at [832, 301] on button "Add" at bounding box center [812, 315] width 62 height 29
type input "0"
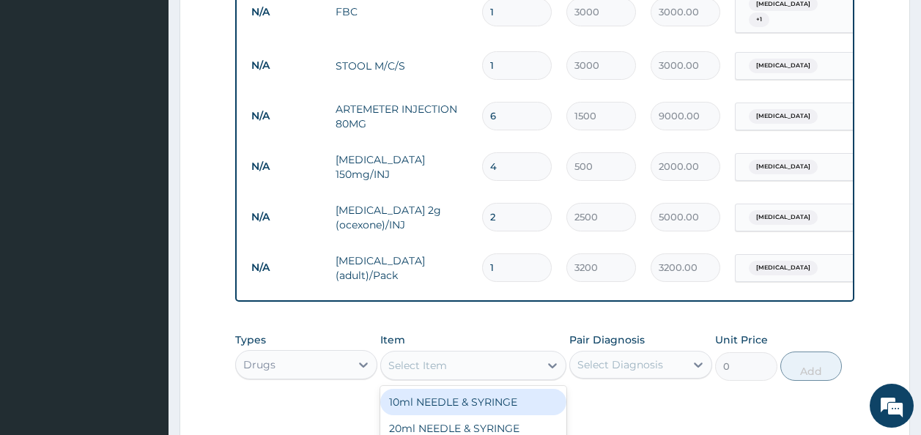
click at [465, 358] on div "Select Item" at bounding box center [460, 365] width 158 height 23
type input "amo"
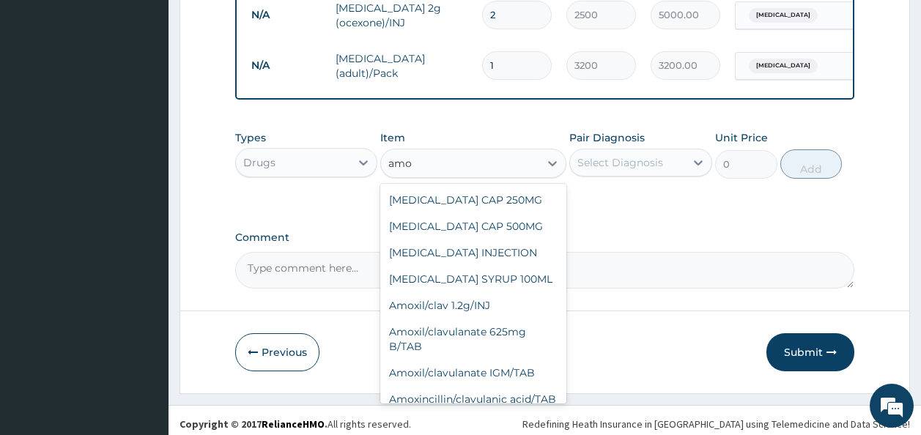
scroll to position [577, 0]
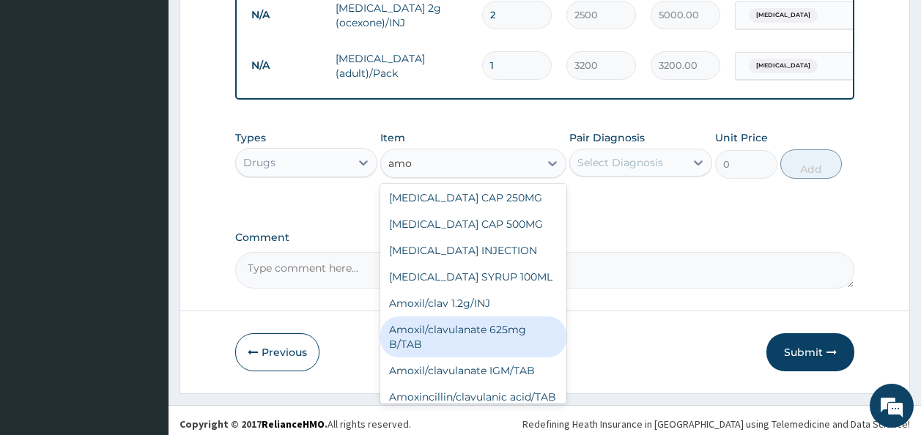
click at [495, 317] on div "Amoxil/clavulanate 625mg B/TAB" at bounding box center [473, 337] width 186 height 41
type input "420"
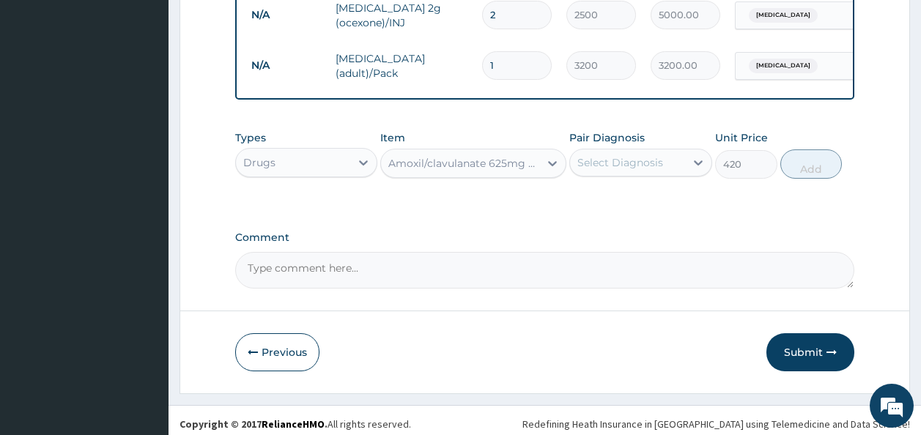
click at [633, 163] on div "Select Diagnosis" at bounding box center [627, 162] width 115 height 23
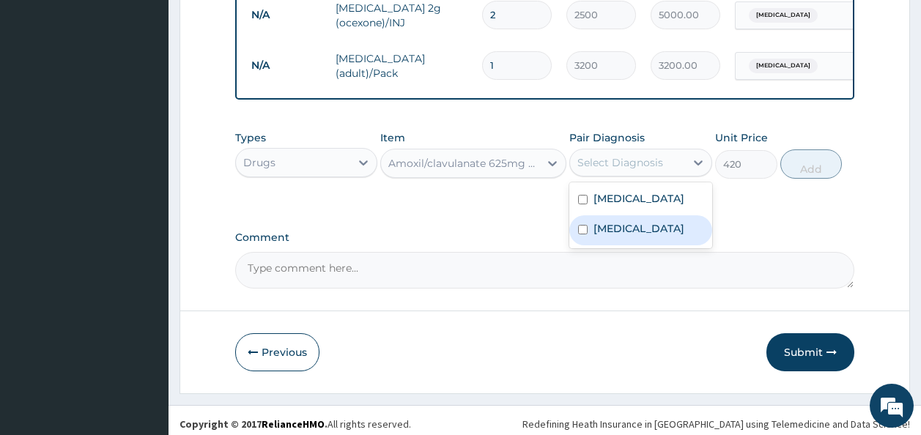
click at [619, 226] on label "Typhoid fever" at bounding box center [639, 228] width 91 height 15
checkbox input "true"
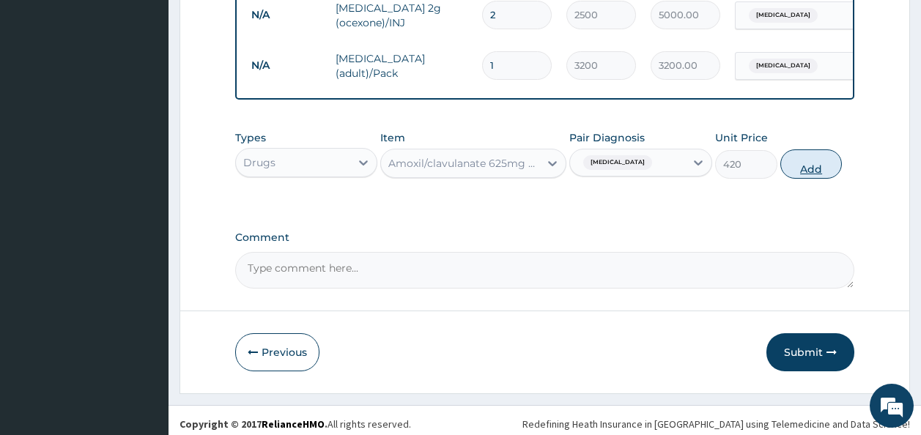
click at [806, 156] on button "Add" at bounding box center [812, 164] width 62 height 29
type input "0"
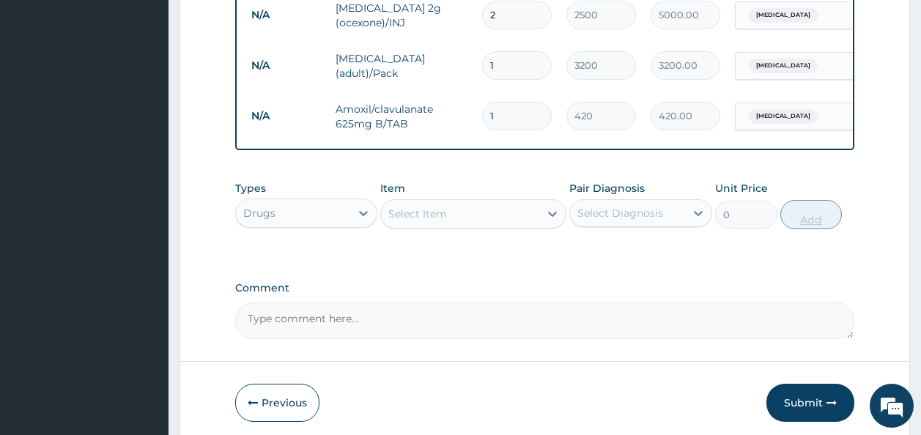
type input "14"
type input "5880.00"
type input "14"
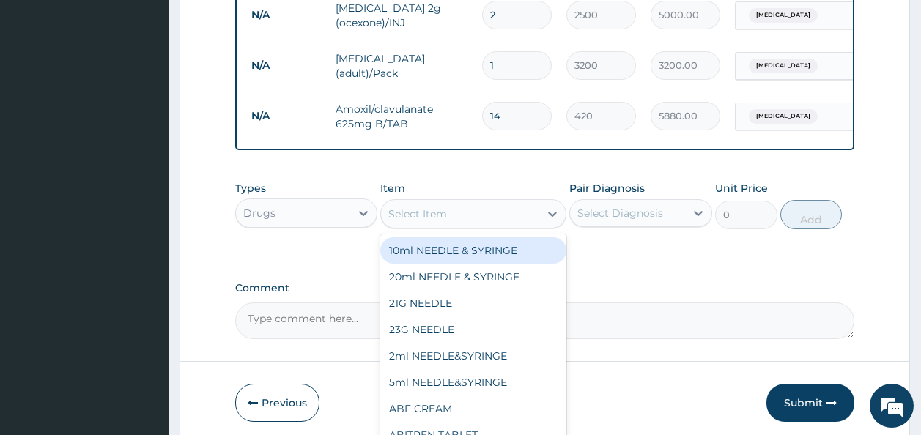
click at [498, 199] on div "Select Item" at bounding box center [473, 213] width 186 height 29
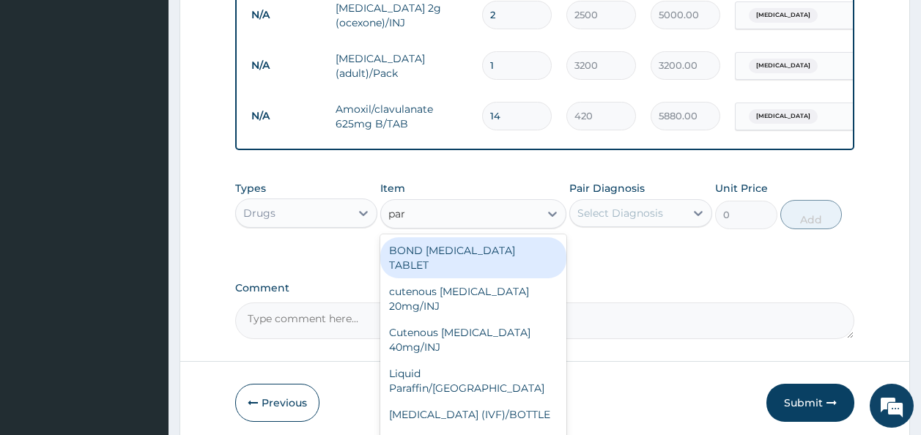
type input "para"
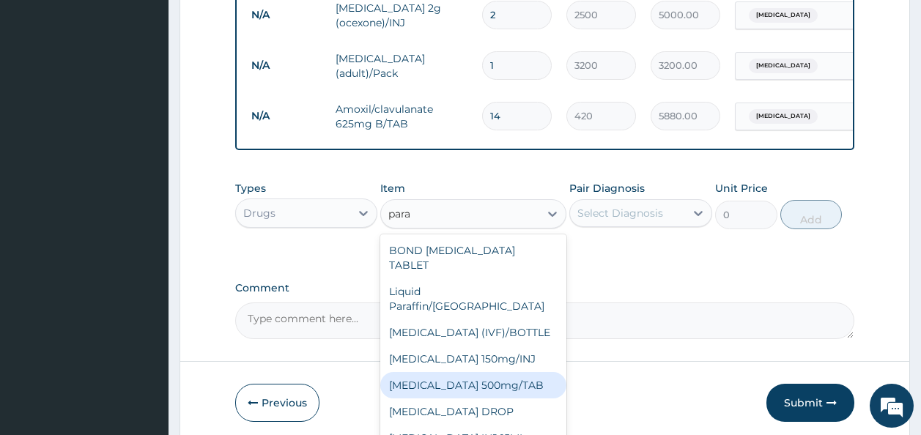
click at [429, 372] on div "PARACETAMOL 500mg/TAB" at bounding box center [473, 385] width 186 height 26
type input "15"
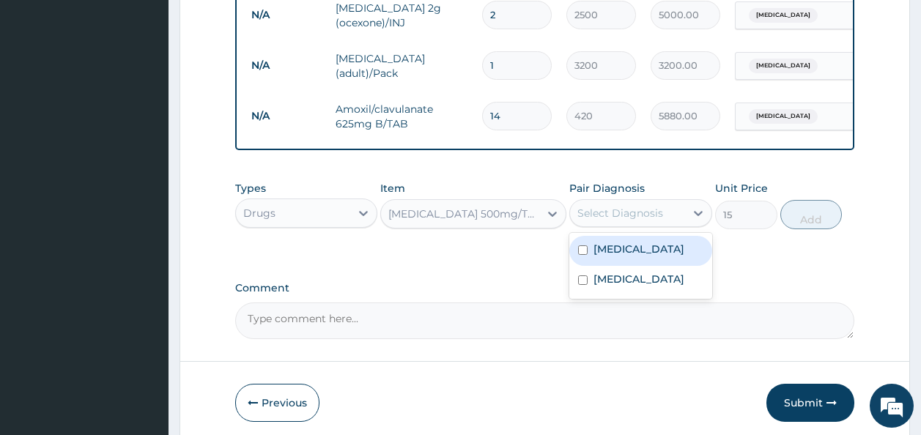
click at [626, 218] on div "Select Diagnosis" at bounding box center [640, 213] width 143 height 28
click at [622, 242] on label "Malaria" at bounding box center [639, 249] width 91 height 15
checkbox input "true"
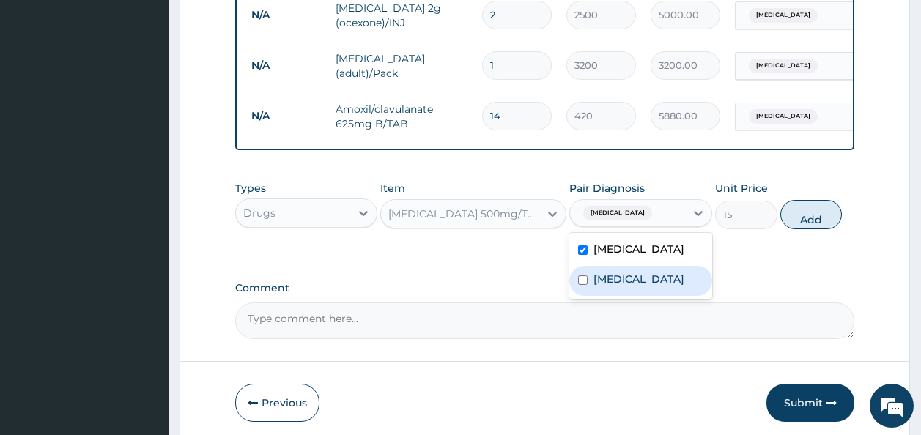
click at [621, 272] on label "Typhoid fever" at bounding box center [639, 279] width 91 height 15
checkbox input "true"
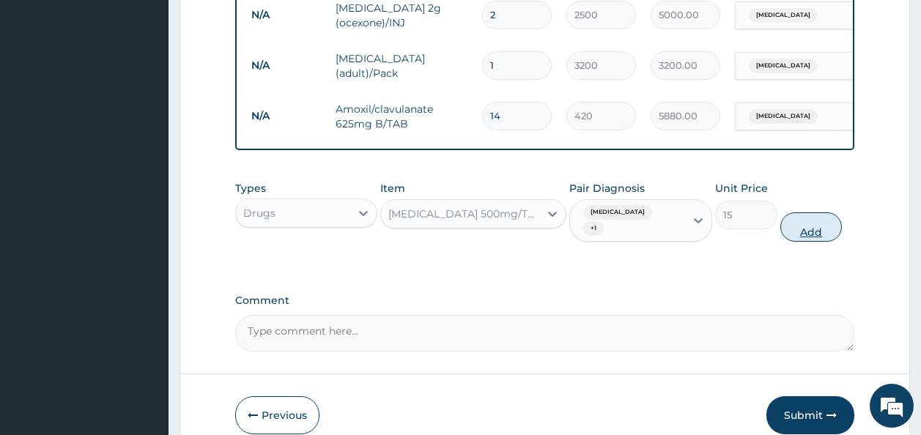
click at [817, 213] on button "Add" at bounding box center [812, 227] width 62 height 29
type input "0"
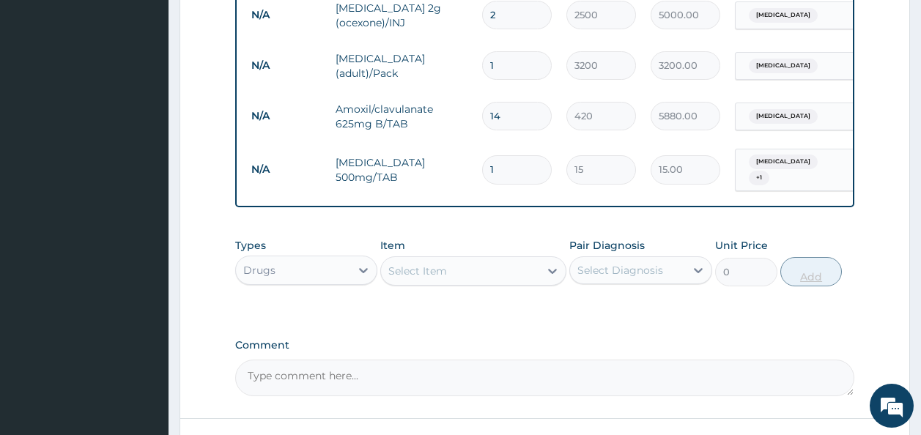
type input "0.00"
type input "2"
type input "30.00"
type input "20"
type input "300.00"
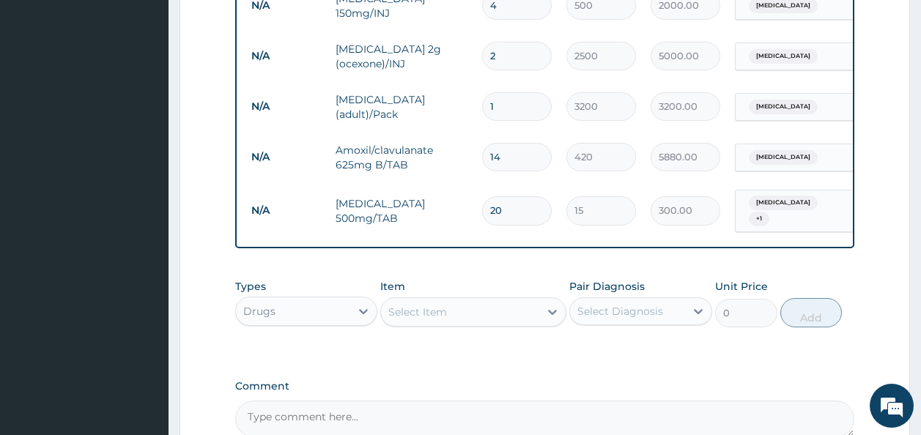
scroll to position [1069, 0]
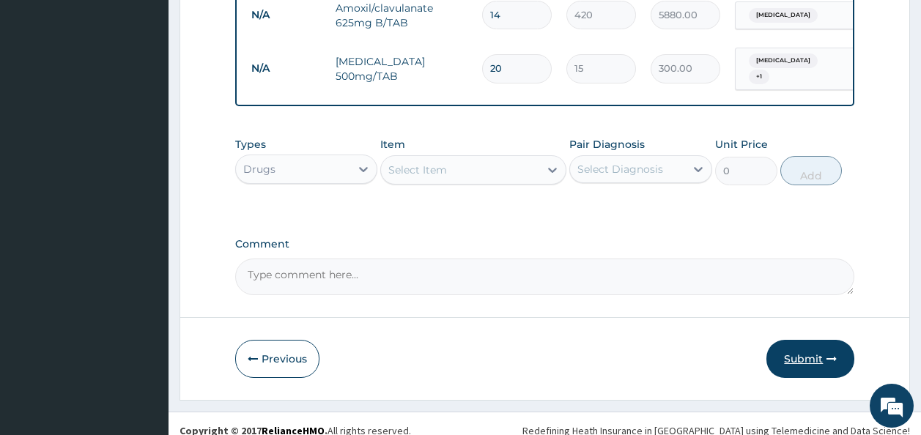
type input "20"
click at [790, 340] on button "Submit" at bounding box center [811, 359] width 88 height 38
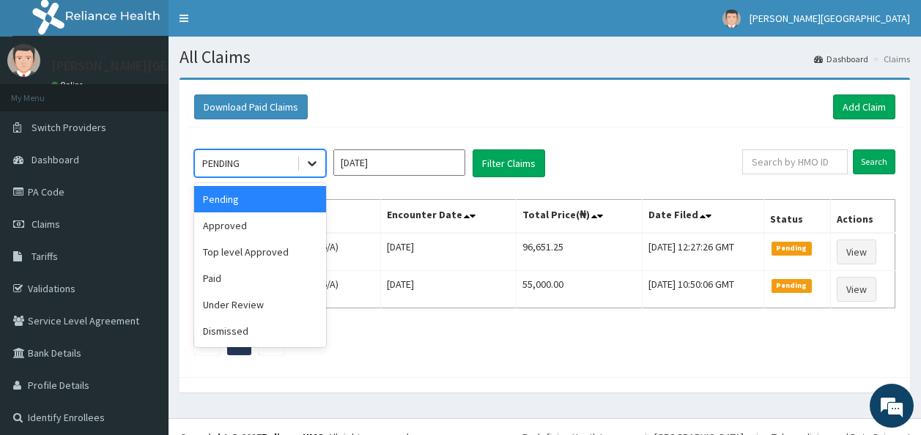
click at [304, 155] on div at bounding box center [312, 163] width 26 height 26
click at [292, 223] on div "Approved" at bounding box center [260, 226] width 132 height 26
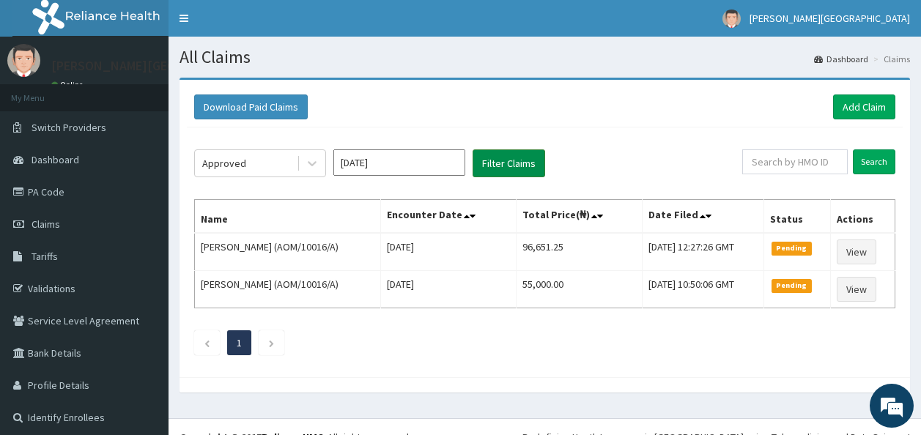
click at [512, 167] on button "Filter Claims" at bounding box center [509, 164] width 73 height 28
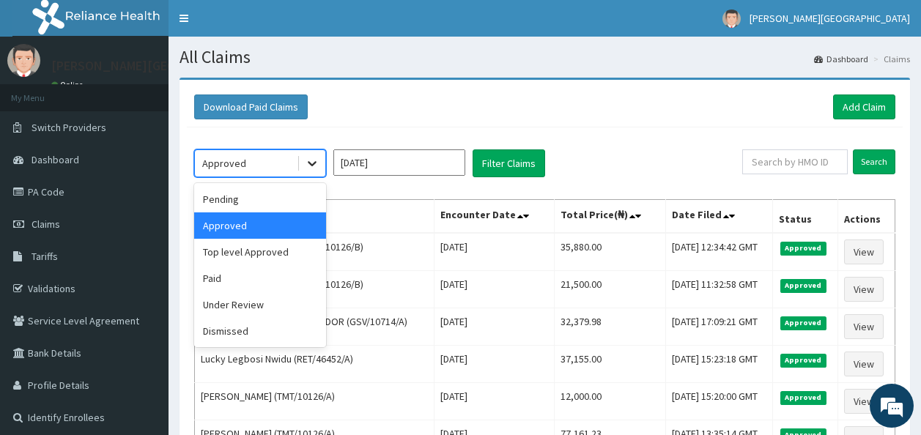
click at [318, 157] on icon at bounding box center [312, 163] width 15 height 15
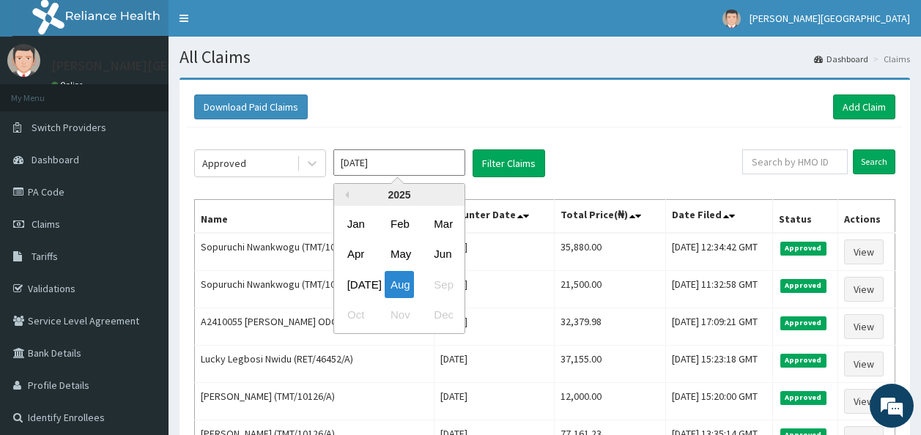
click at [353, 160] on input "[DATE]" at bounding box center [399, 163] width 132 height 26
click at [348, 281] on div "[DATE]" at bounding box center [356, 284] width 29 height 27
type input "[DATE]"
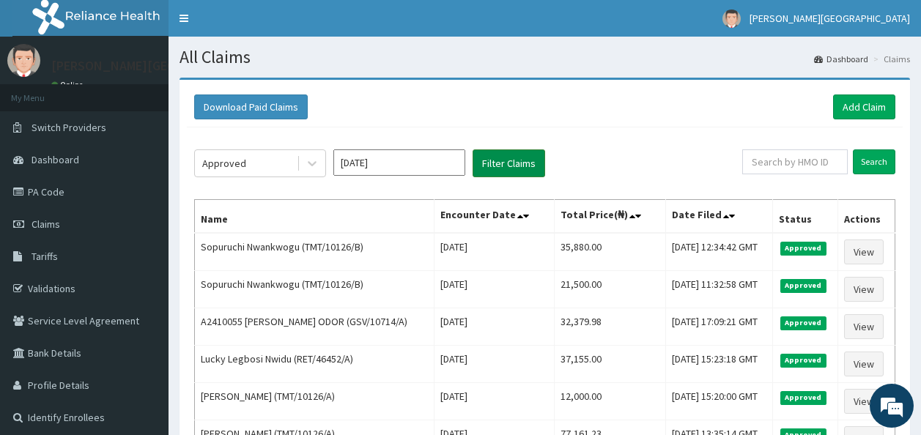
click at [501, 172] on button "Filter Claims" at bounding box center [509, 164] width 73 height 28
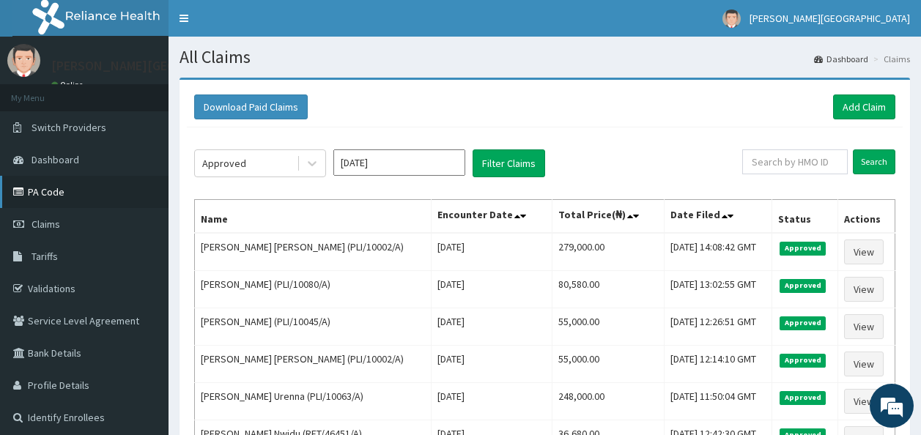
click at [46, 188] on link "PA Code" at bounding box center [84, 192] width 169 height 32
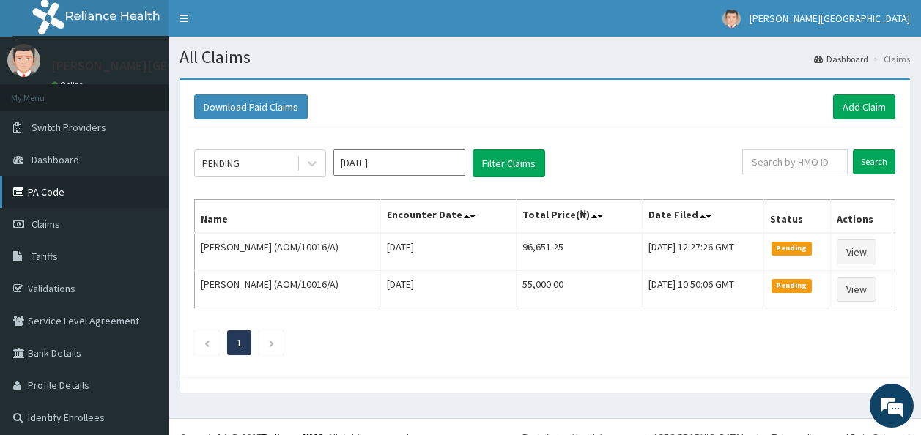
click at [106, 188] on link "PA Code" at bounding box center [84, 192] width 169 height 32
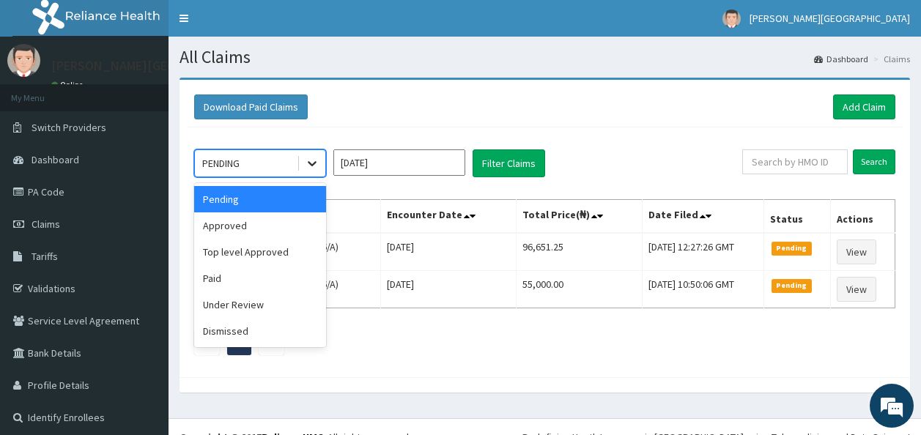
click at [324, 163] on div at bounding box center [312, 163] width 26 height 26
click at [285, 221] on div "Approved" at bounding box center [260, 226] width 132 height 26
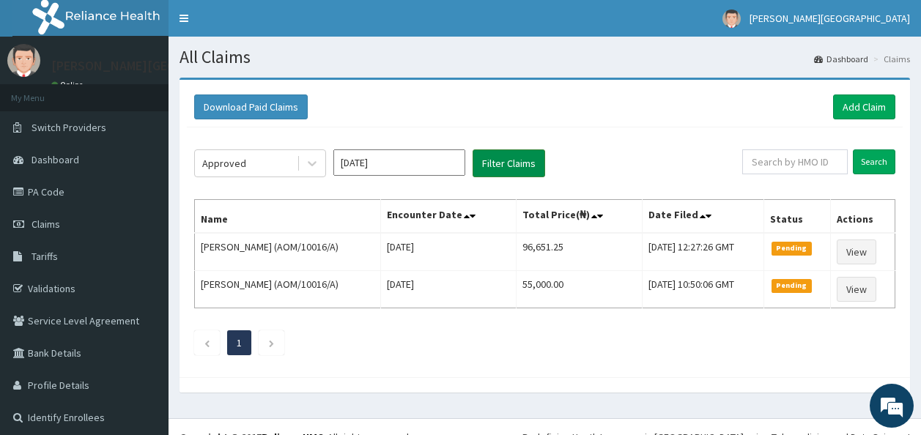
click at [510, 171] on button "Filter Claims" at bounding box center [509, 164] width 73 height 28
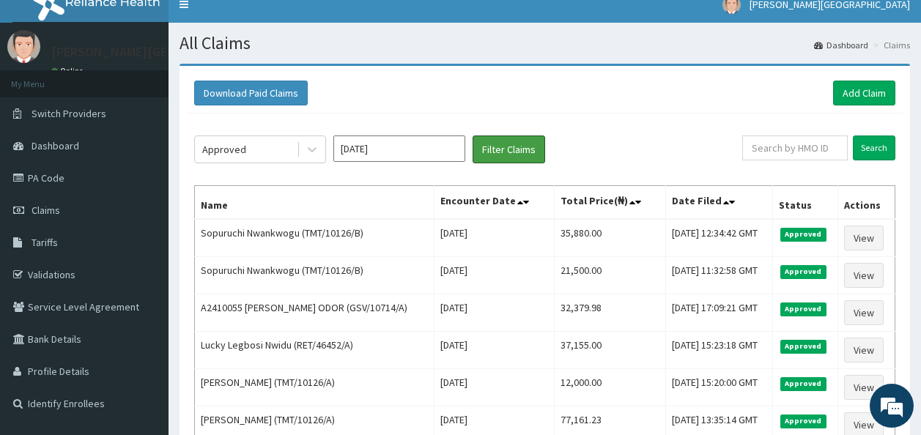
scroll to position [4, 0]
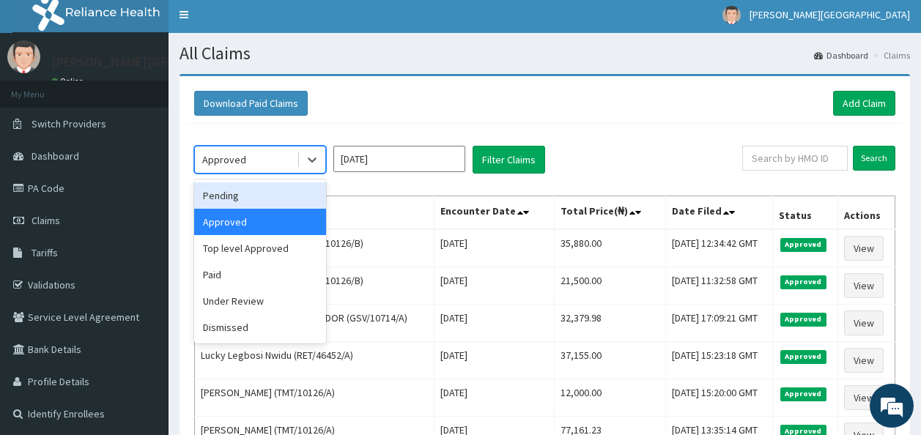
drag, startPoint x: 320, startPoint y: 152, endPoint x: 295, endPoint y: 185, distance: 41.8
click at [295, 174] on div "option Approved, selected. option Pending focused, 1 of 6. 6 results available.…" at bounding box center [260, 160] width 132 height 28
click at [295, 185] on div "Pending" at bounding box center [260, 195] width 132 height 26
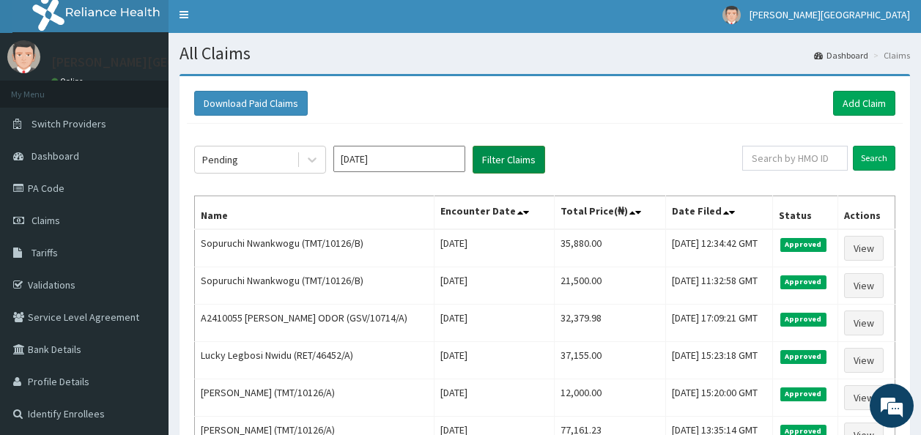
click at [494, 151] on button "Filter Claims" at bounding box center [509, 160] width 73 height 28
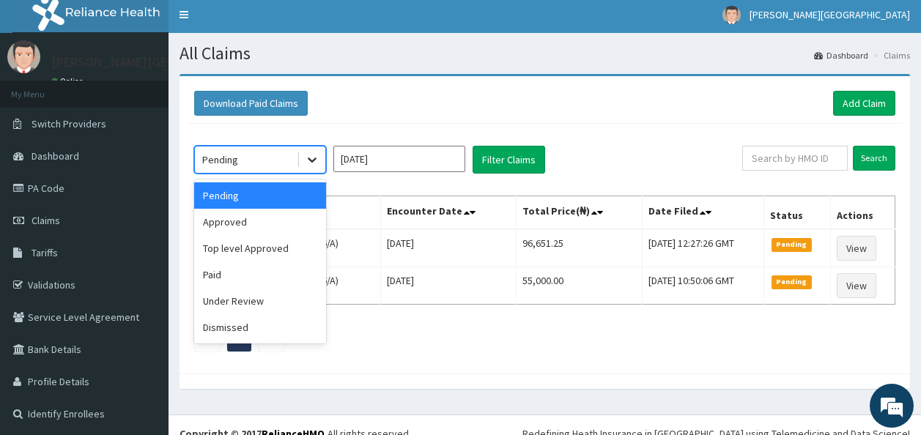
click at [302, 155] on div at bounding box center [312, 160] width 26 height 26
click at [273, 293] on div "Under Review" at bounding box center [260, 301] width 132 height 26
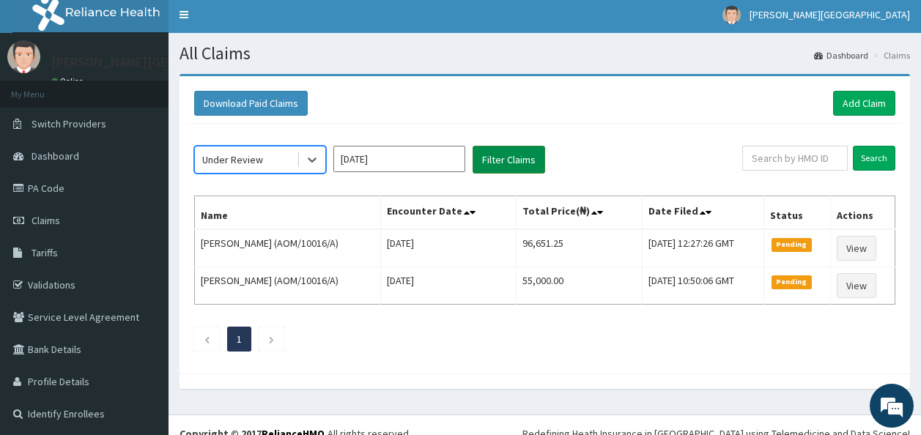
click at [501, 152] on button "Filter Claims" at bounding box center [509, 160] width 73 height 28
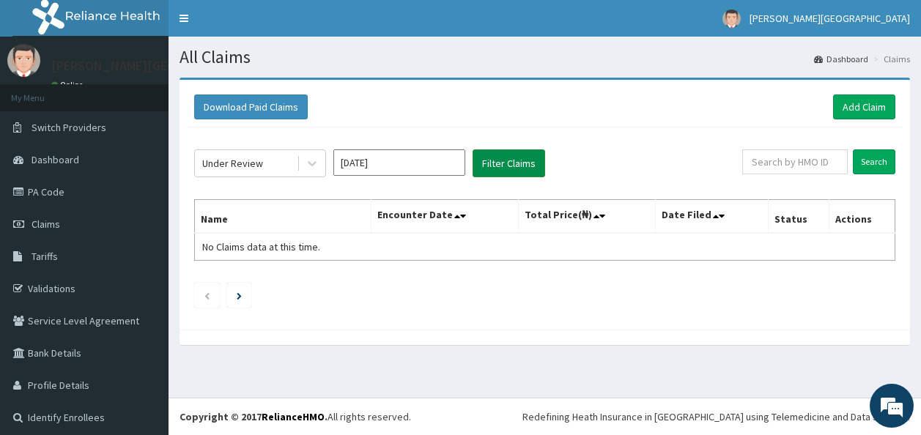
scroll to position [0, 0]
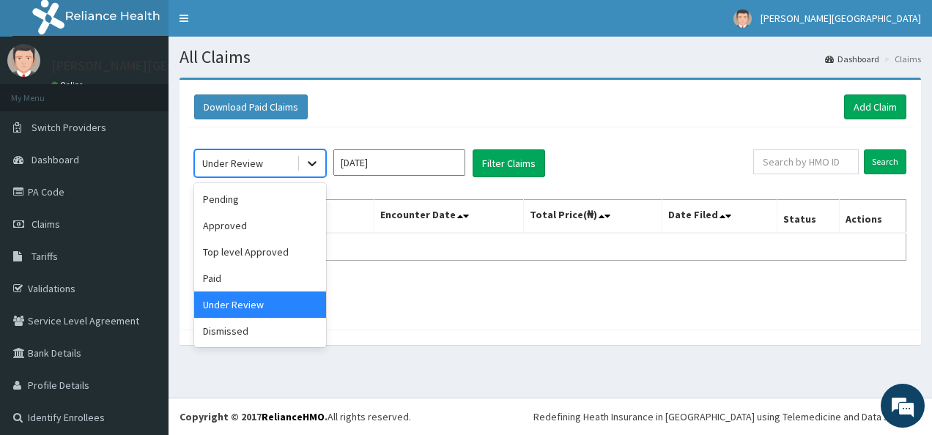
click at [304, 172] on div at bounding box center [312, 163] width 26 height 26
click at [268, 221] on div "Approved" at bounding box center [260, 226] width 132 height 26
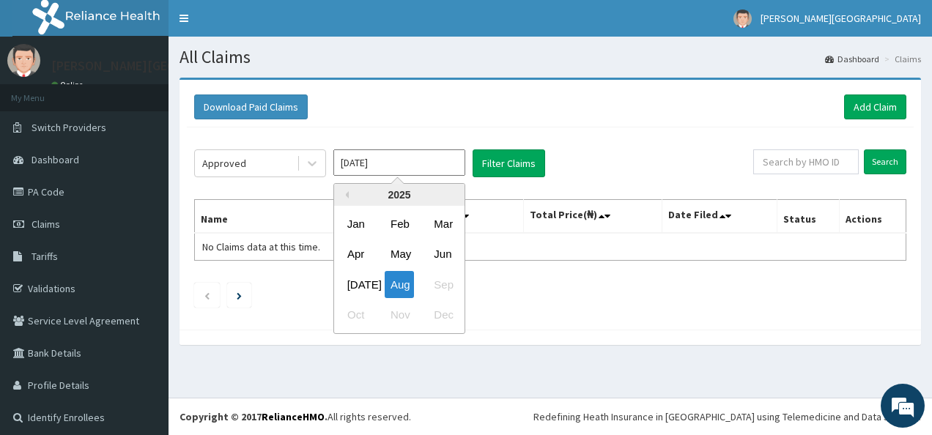
click at [350, 167] on input "[DATE]" at bounding box center [399, 163] width 132 height 26
click at [355, 284] on div "[DATE]" at bounding box center [356, 284] width 29 height 27
type input "[DATE]"
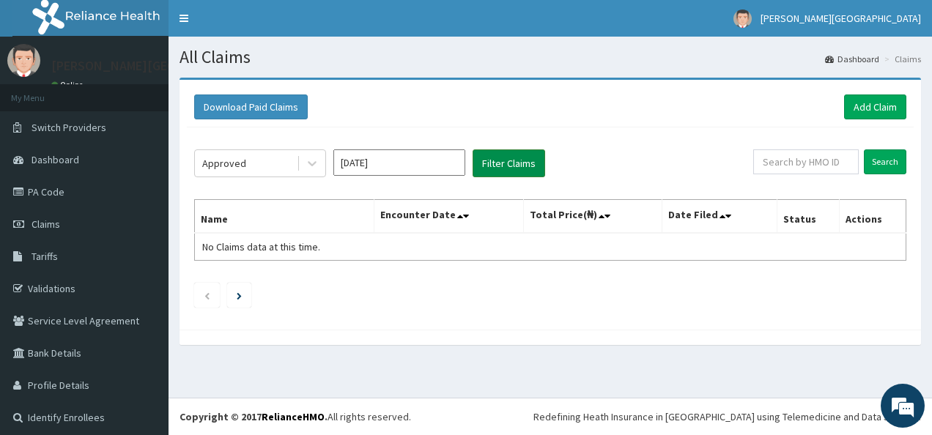
click at [520, 164] on button "Filter Claims" at bounding box center [509, 164] width 73 height 28
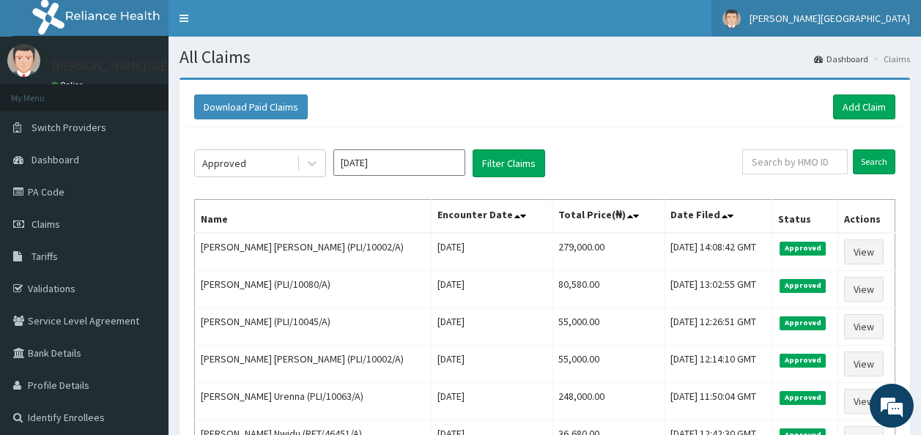
click at [885, 17] on span "[PERSON_NAME][GEOGRAPHIC_DATA]" at bounding box center [830, 18] width 161 height 13
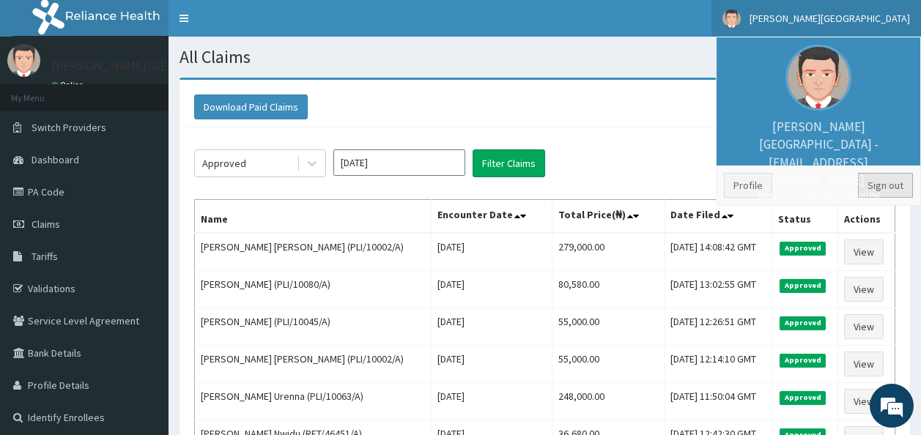
click at [877, 192] on link "Sign out" at bounding box center [885, 185] width 55 height 25
